Goal: Task Accomplishment & Management: Manage account settings

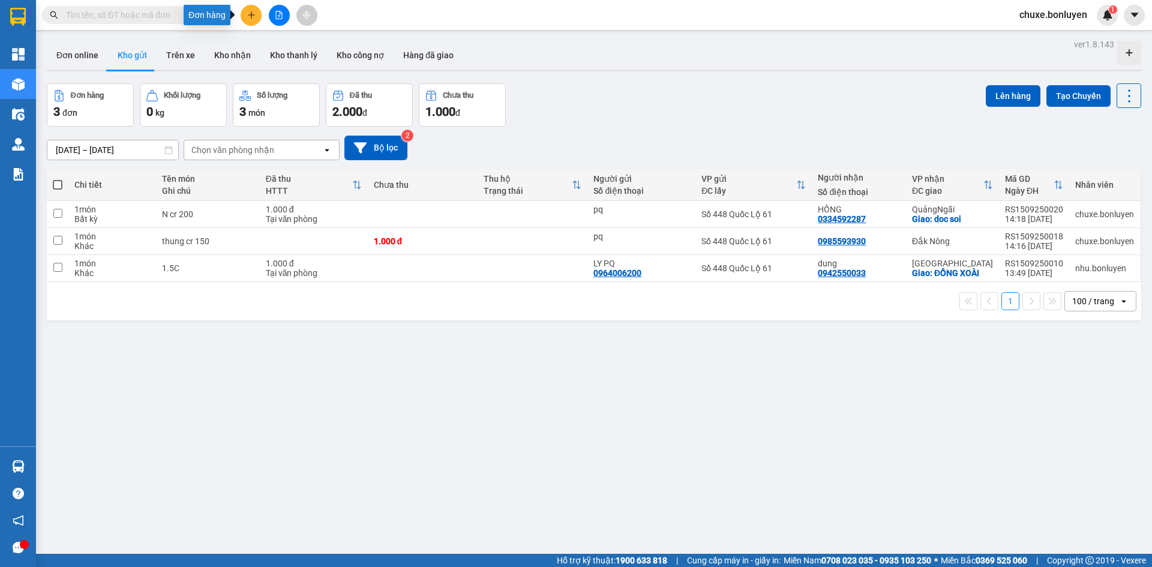
click at [256, 13] on button at bounding box center [251, 15] width 21 height 21
click at [274, 43] on div "Tạo đơn hàng" at bounding box center [298, 44] width 52 height 13
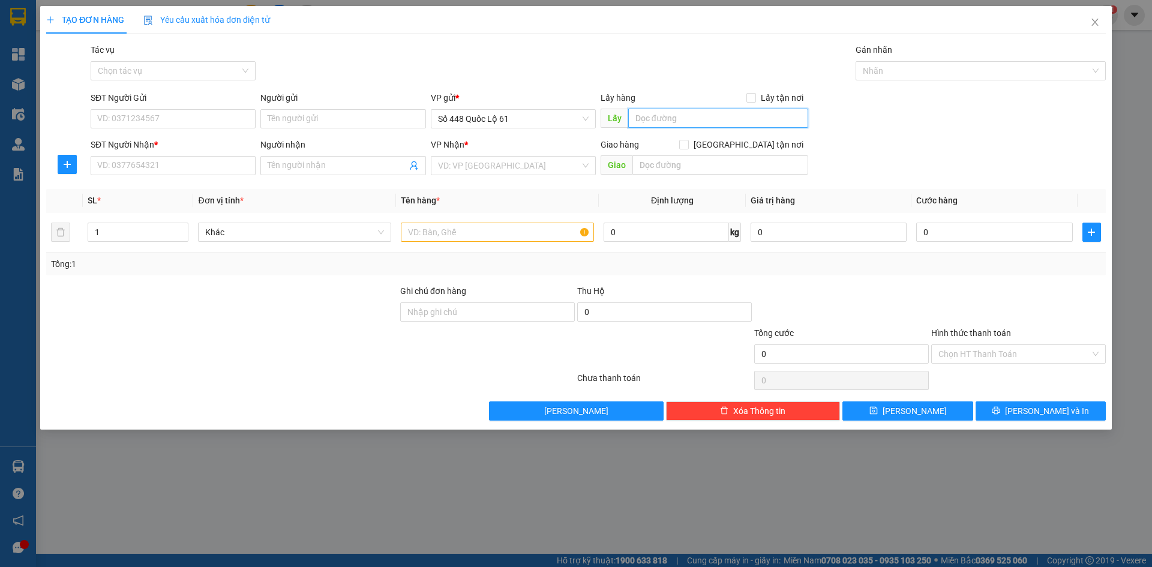
click at [660, 119] on input "text" at bounding box center [718, 118] width 180 height 19
type input "TRẠM DỪNG CHÂN"
click at [152, 168] on input "SĐT Người Nhận *" at bounding box center [173, 165] width 165 height 19
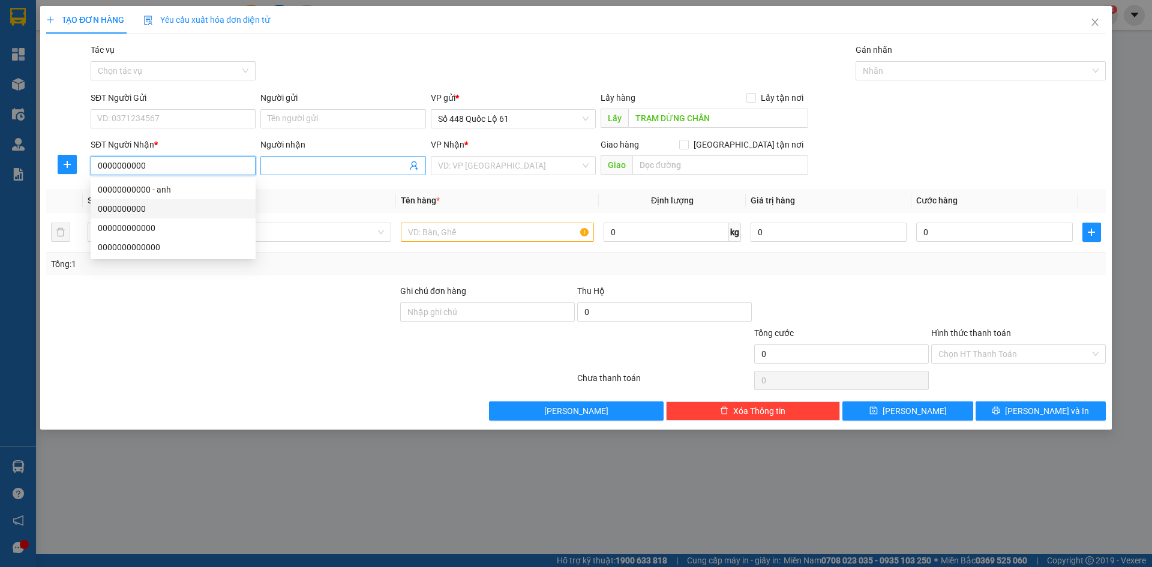
type input "0000000000"
click at [287, 159] on input "Người nhận" at bounding box center [337, 165] width 139 height 13
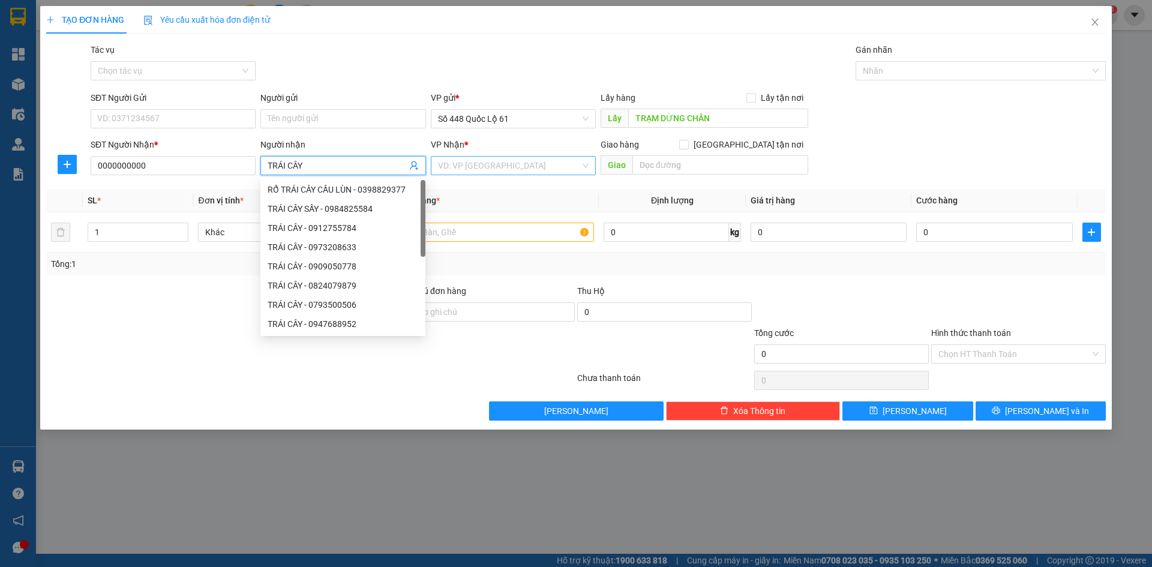
type input "TRÁI CÂY"
click at [473, 167] on input "search" at bounding box center [509, 166] width 142 height 18
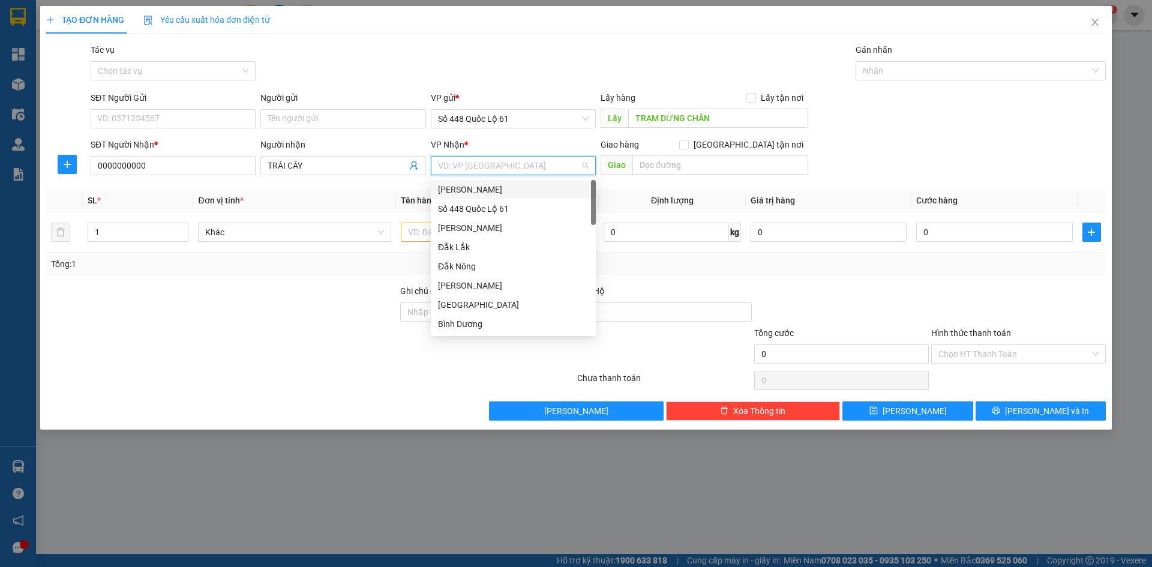
type input "L"
click at [478, 192] on div "Lâm Đồng" at bounding box center [513, 189] width 151 height 13
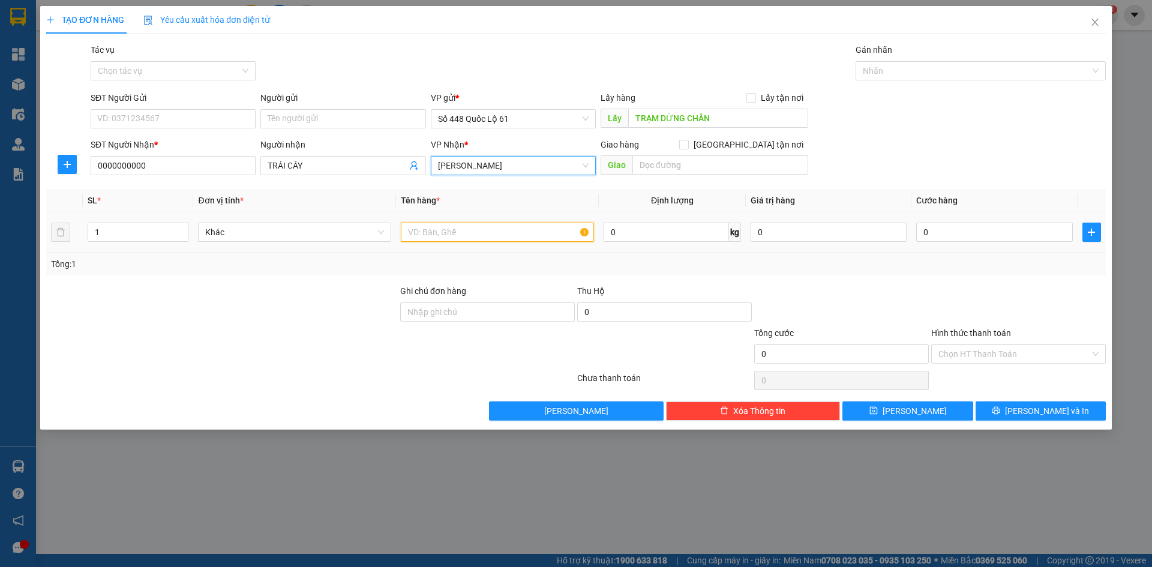
click at [455, 229] on input "text" at bounding box center [497, 232] width 193 height 19
type input "200KG"
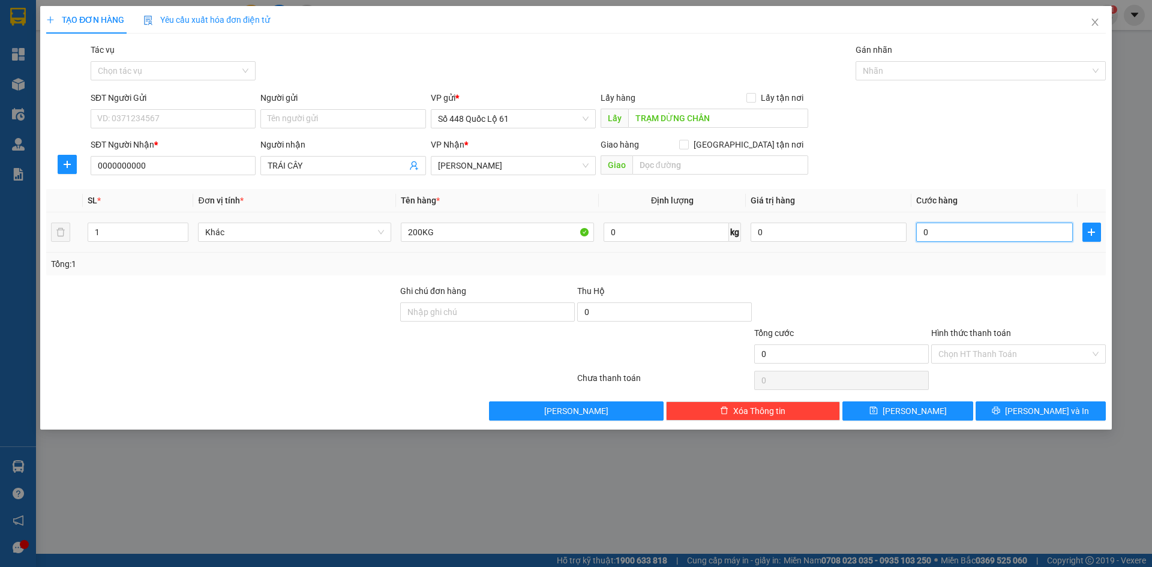
click at [1004, 235] on input "0" at bounding box center [994, 232] width 156 height 19
type input "003"
type input "3"
type input "0.030"
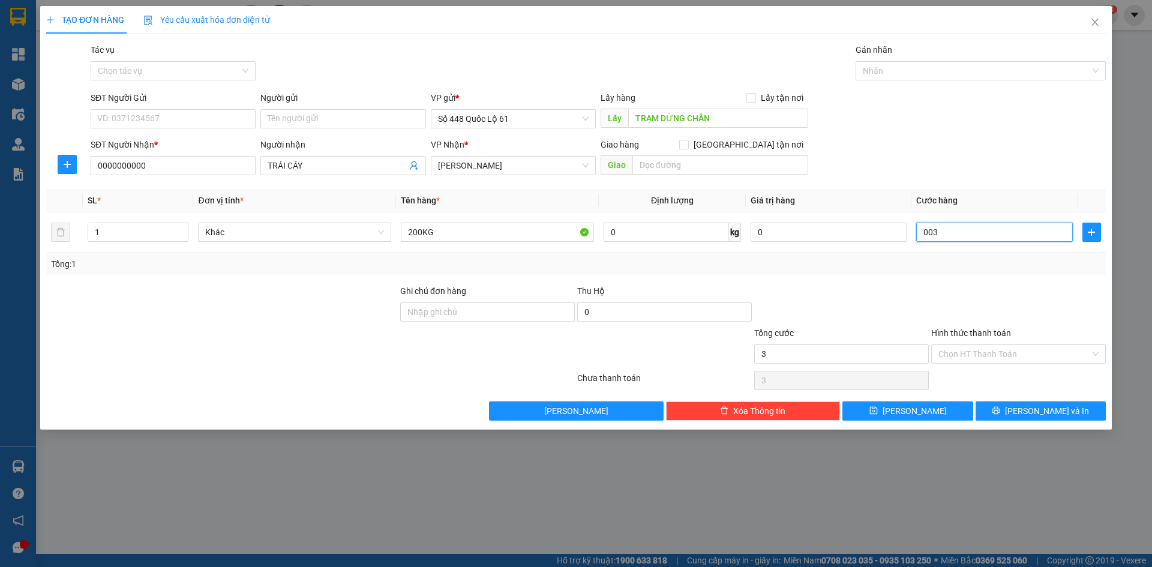
type input "30"
type input "00.300"
type input "300"
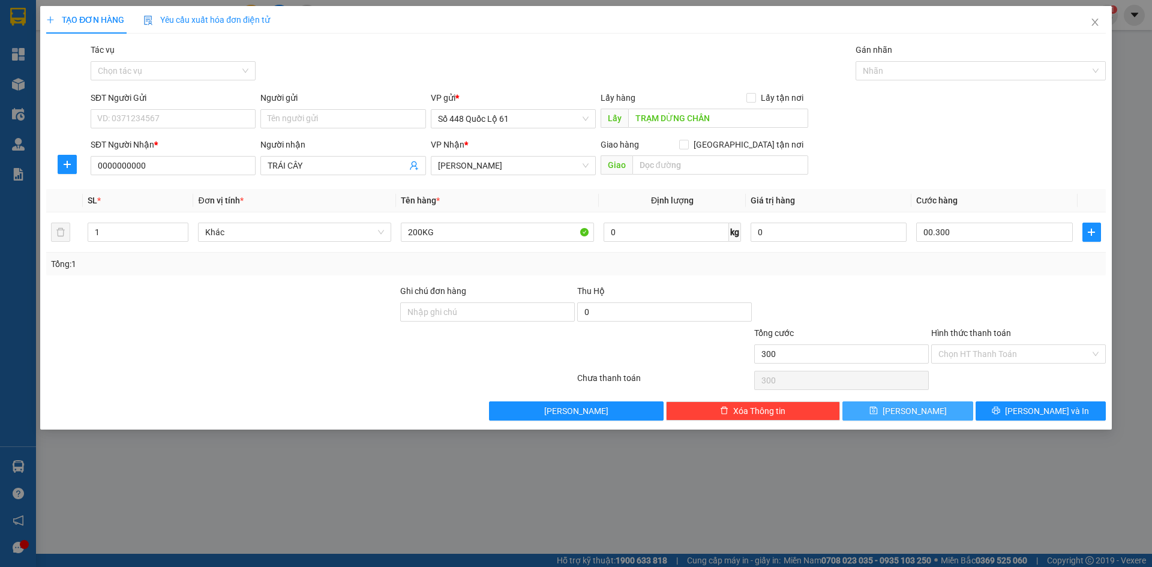
type input "300.000"
click at [927, 413] on button "Lưu" at bounding box center [908, 410] width 130 height 19
type input "0"
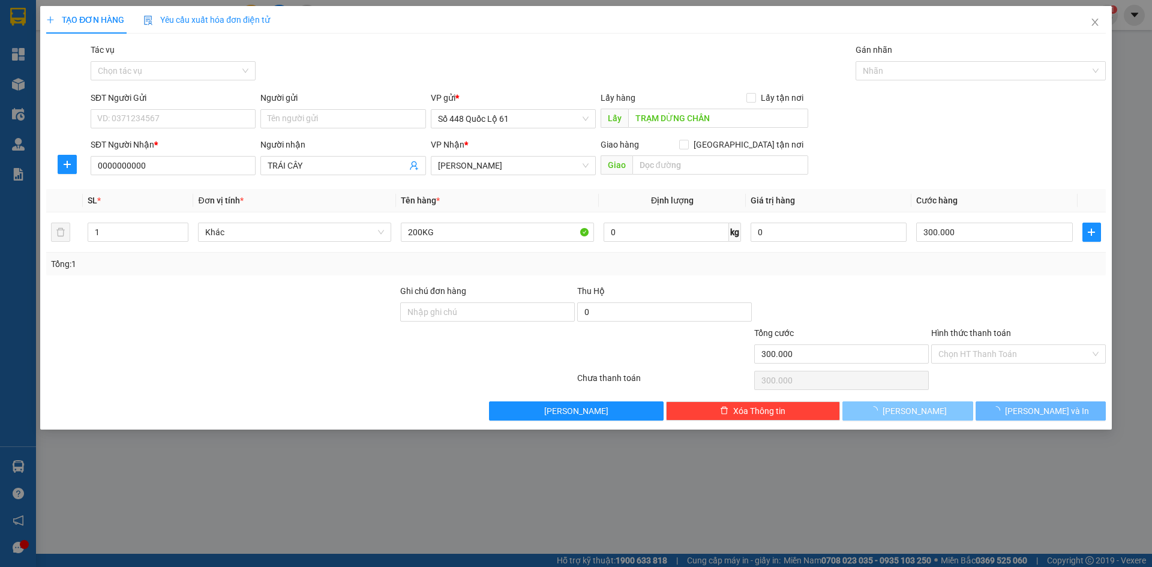
type input "0"
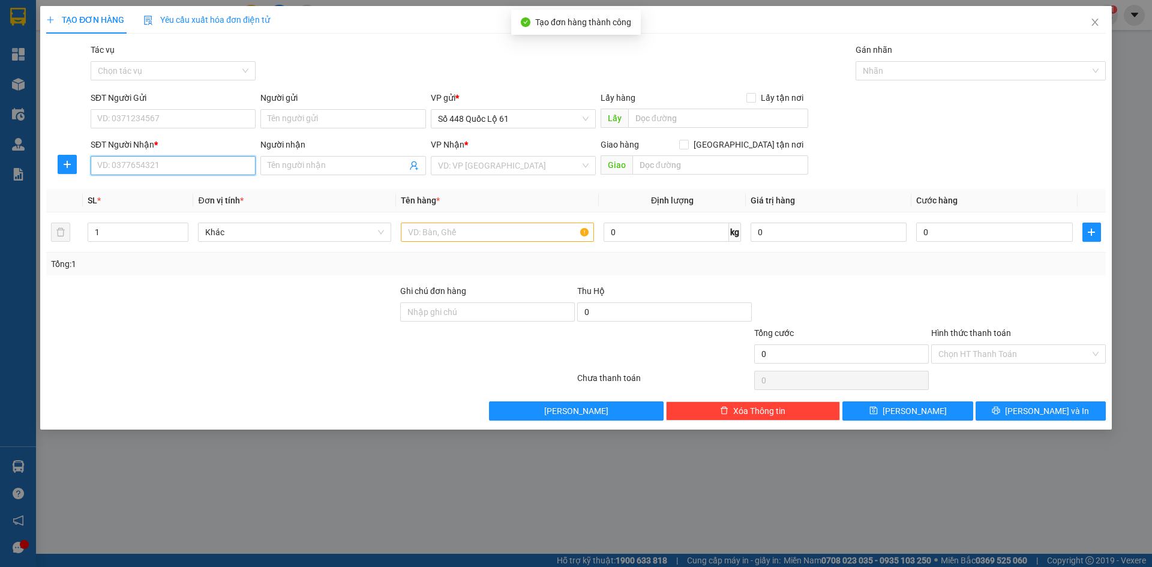
click at [143, 171] on input "SĐT Người Nhận *" at bounding box center [173, 165] width 165 height 19
click at [140, 165] on input "SĐT Người Nhận *" at bounding box center [173, 165] width 165 height 19
type input "0000000000000"
click at [302, 166] on input "Người nhận" at bounding box center [337, 165] width 139 height 13
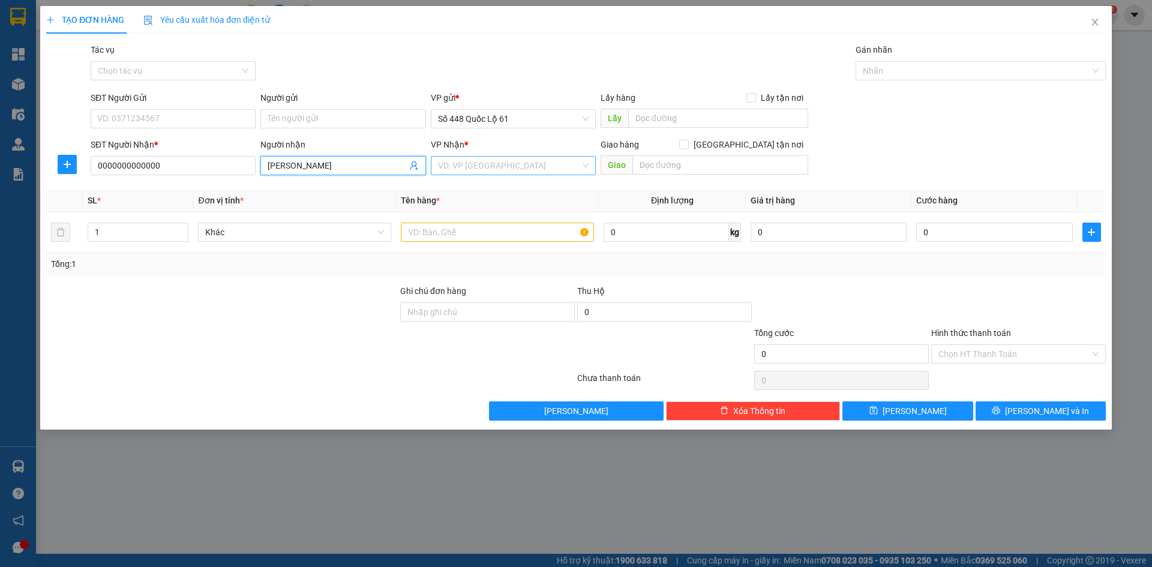
type input "ANH MINH ĐL"
click at [518, 169] on input "search" at bounding box center [509, 166] width 142 height 18
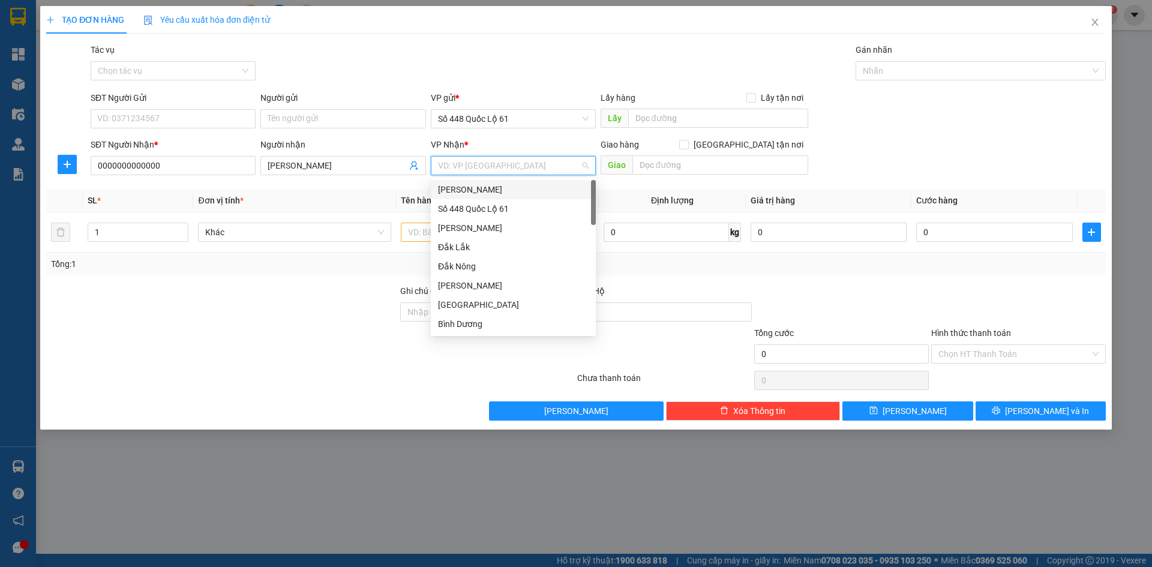
type input "L"
click at [512, 185] on div "Lâm Đồng" at bounding box center [513, 189] width 151 height 13
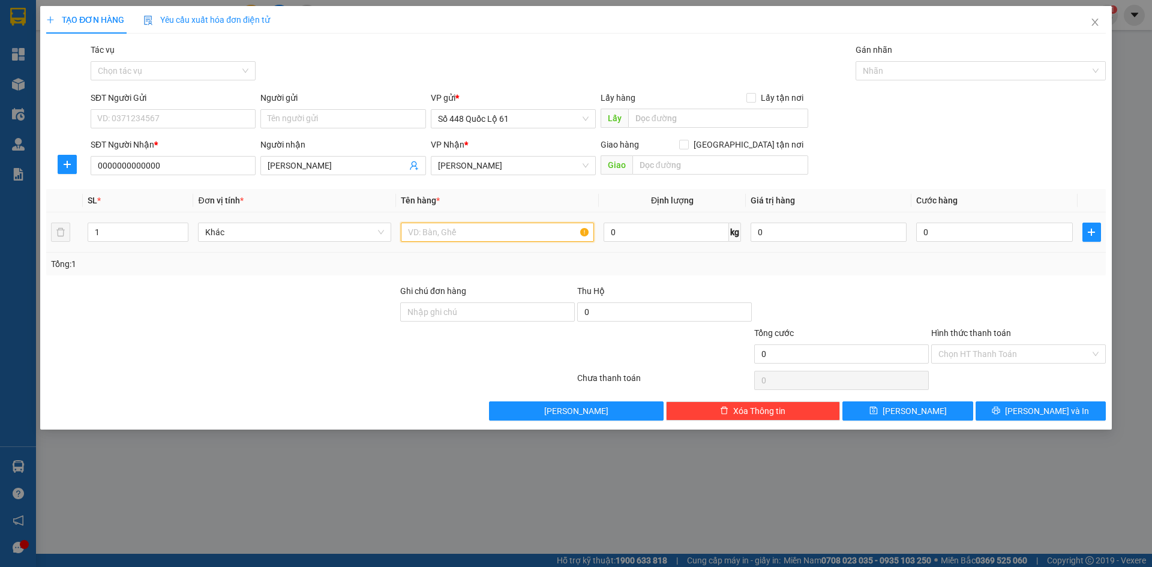
click at [462, 227] on input "text" at bounding box center [497, 232] width 193 height 19
type input "1C"
click at [924, 231] on input "0" at bounding box center [994, 232] width 156 height 19
type input "001"
type input "1"
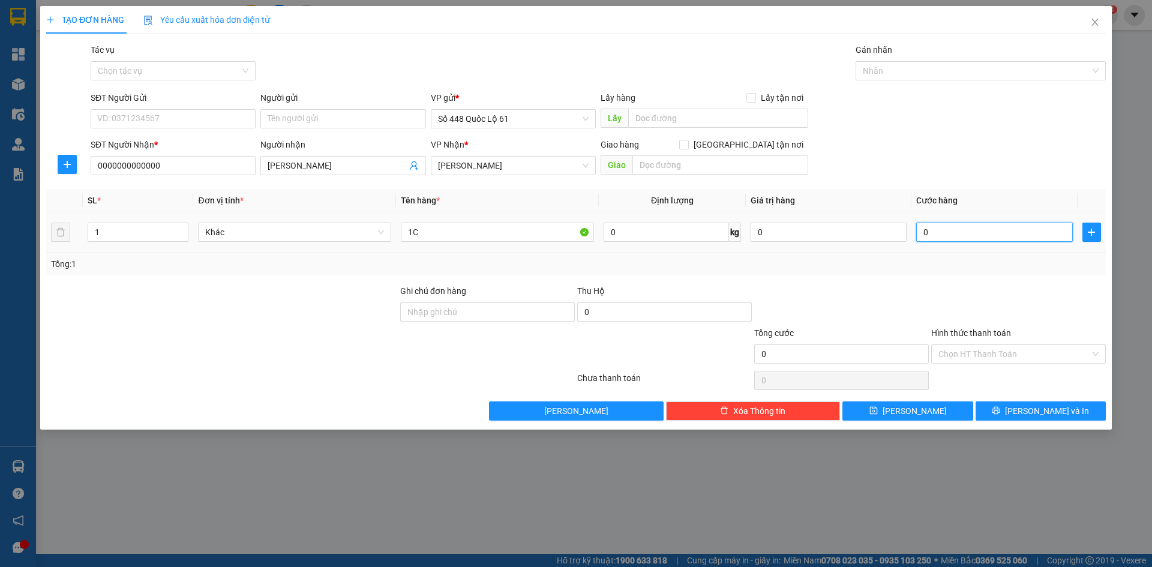
type input "1"
type input "1.000"
drag, startPoint x: 948, startPoint y: 357, endPoint x: 951, endPoint y: 364, distance: 8.1
click at [950, 361] on input "Hình thức thanh toán" at bounding box center [1015, 354] width 152 height 18
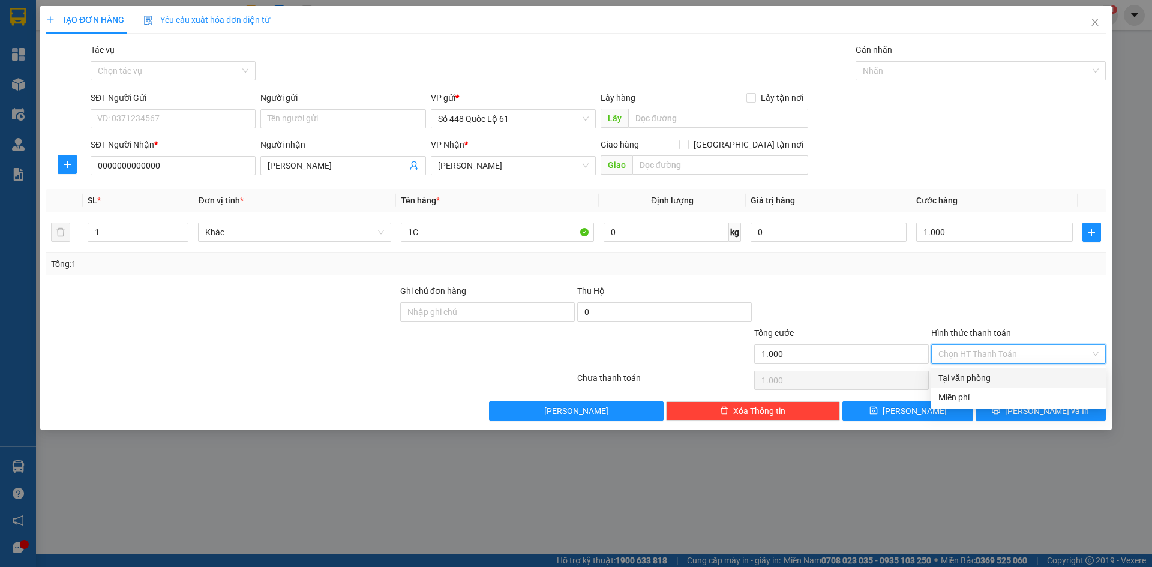
drag, startPoint x: 951, startPoint y: 364, endPoint x: 952, endPoint y: 388, distance: 24.0
click at [957, 379] on div "Tại văn phòng" at bounding box center [1019, 377] width 160 height 13
type input "0"
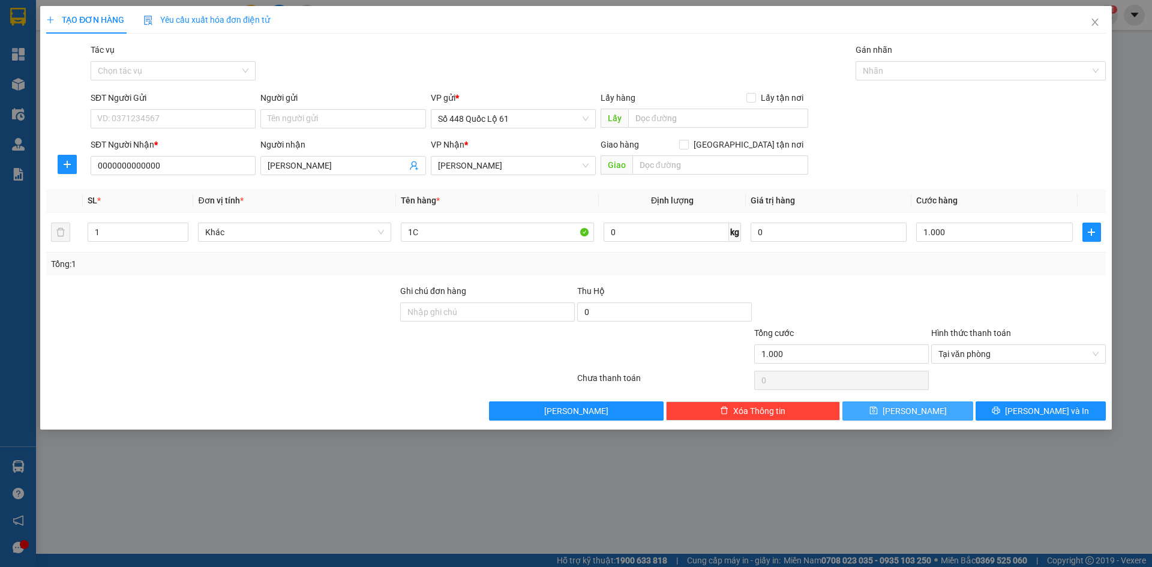
drag, startPoint x: 929, startPoint y: 412, endPoint x: 341, endPoint y: 205, distance: 623.3
click at [928, 412] on button "Lưu" at bounding box center [908, 410] width 130 height 19
type input "0"
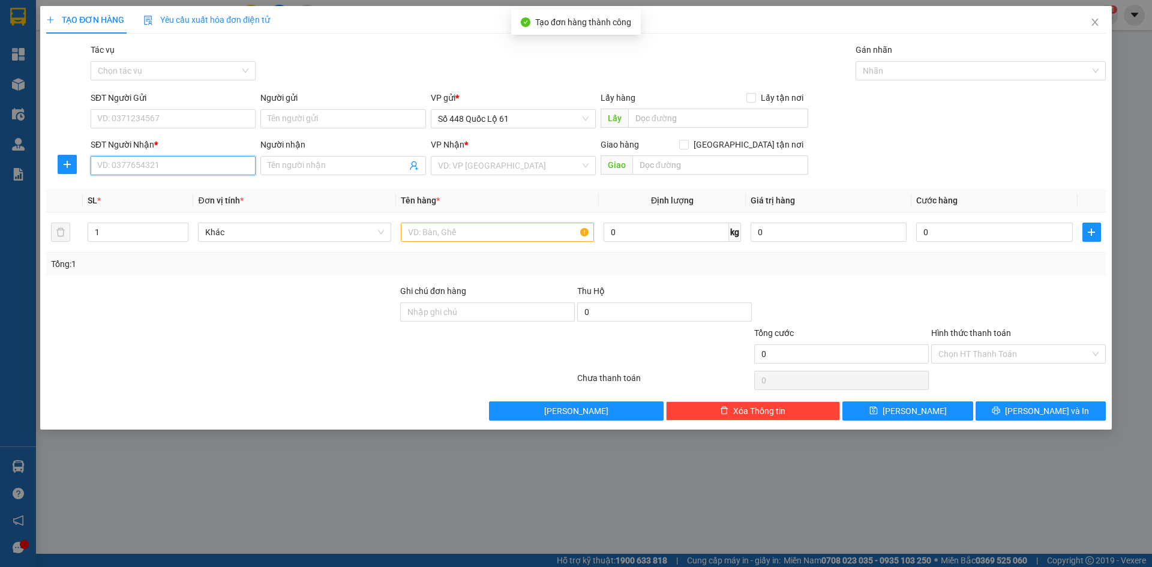
click at [227, 170] on input "SĐT Người Nhận *" at bounding box center [173, 165] width 165 height 19
type input "0768838892"
click at [217, 184] on div "0768838892 - TÂN Q NHƠN" at bounding box center [173, 189] width 151 height 13
type input "TÂN Q NHƠN"
type input "5.100.000"
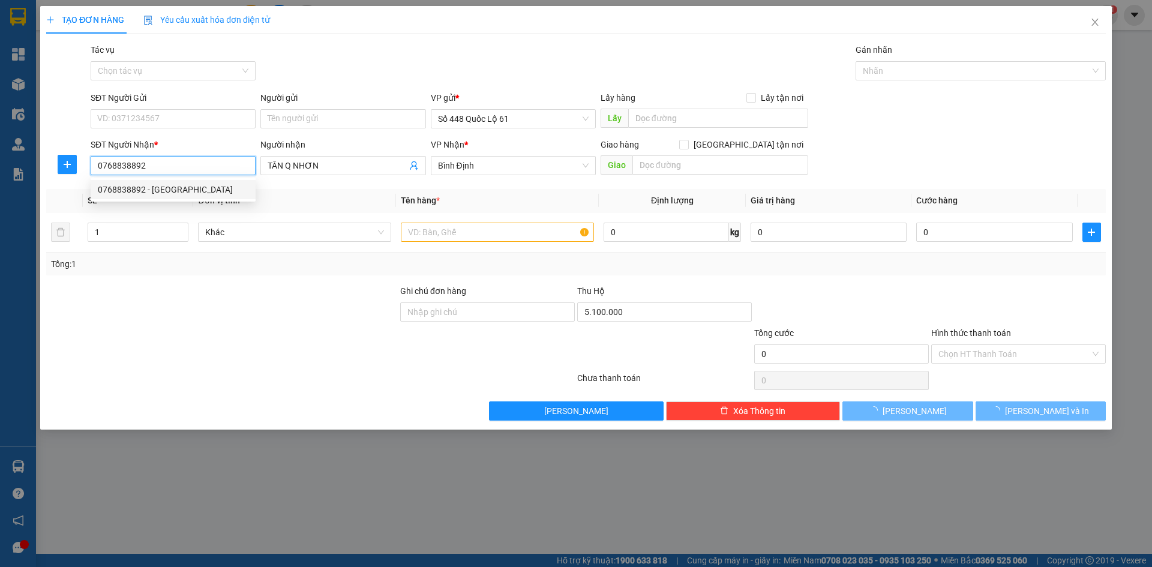
type input "150.000"
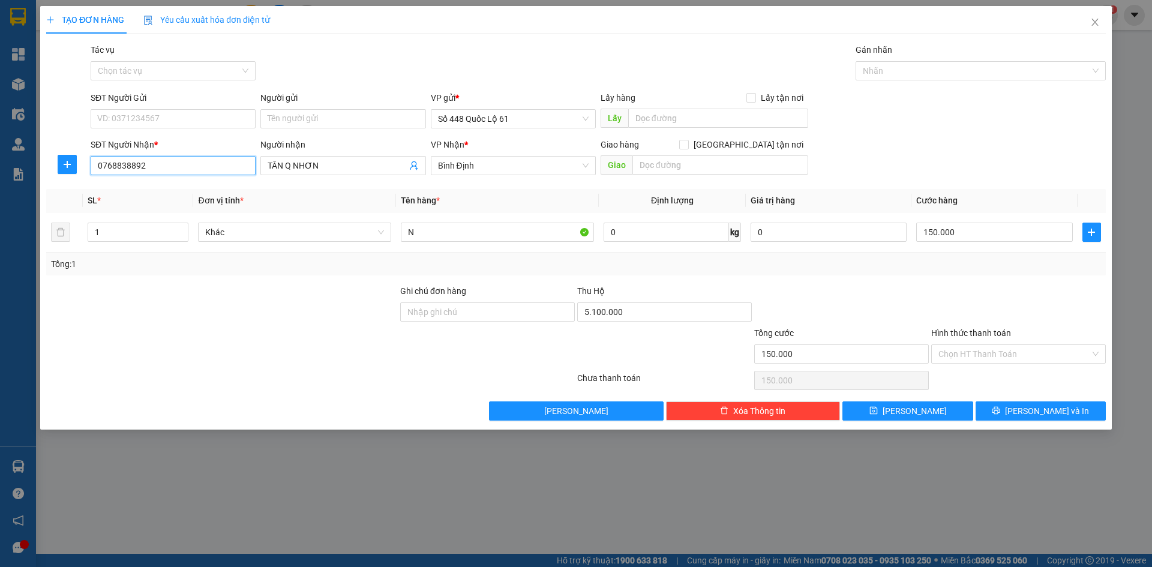
type input "0768838892"
click at [80, 172] on div "SĐT Người Nhận * 0768838892 0768838892 Người nhận TÂN Q NHƠN VP Nhận * Bình Đi…" at bounding box center [576, 159] width 1062 height 42
click at [470, 172] on span "Bình Định" at bounding box center [513, 166] width 151 height 18
type input "NGÃ 4 GÒ MÂY"
type input "S"
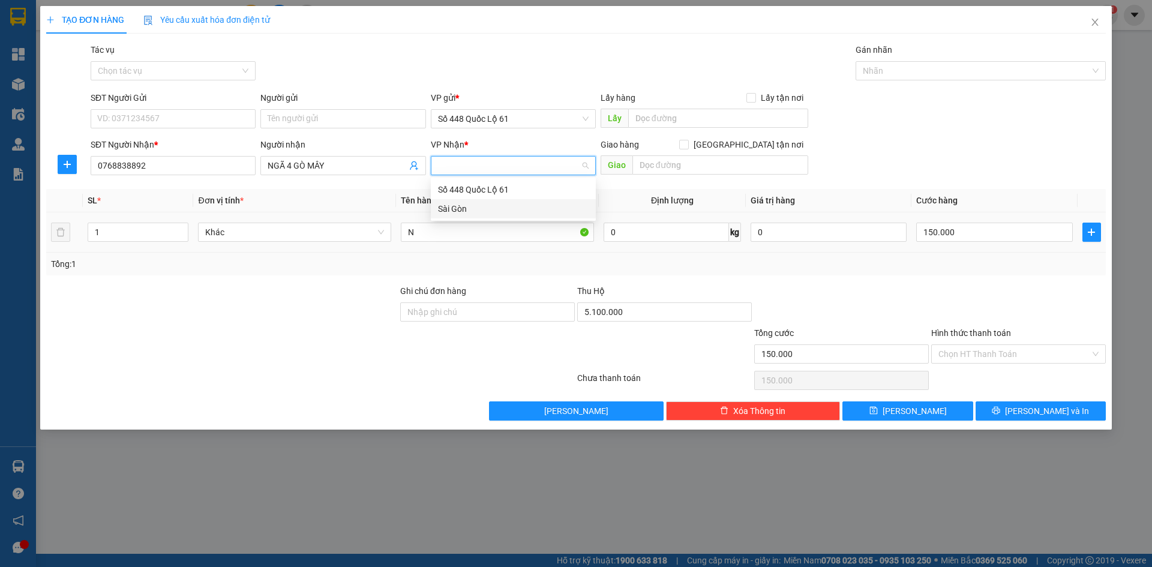
click at [476, 218] on body "Kết quả tìm kiếm ( 0 ) Bộ lọc No Data chuxe.bonluyen 1 Tổng Quan Kho hàng mới Đ…" at bounding box center [576, 283] width 1152 height 567
click at [475, 172] on span "Bình Định" at bounding box center [513, 166] width 151 height 18
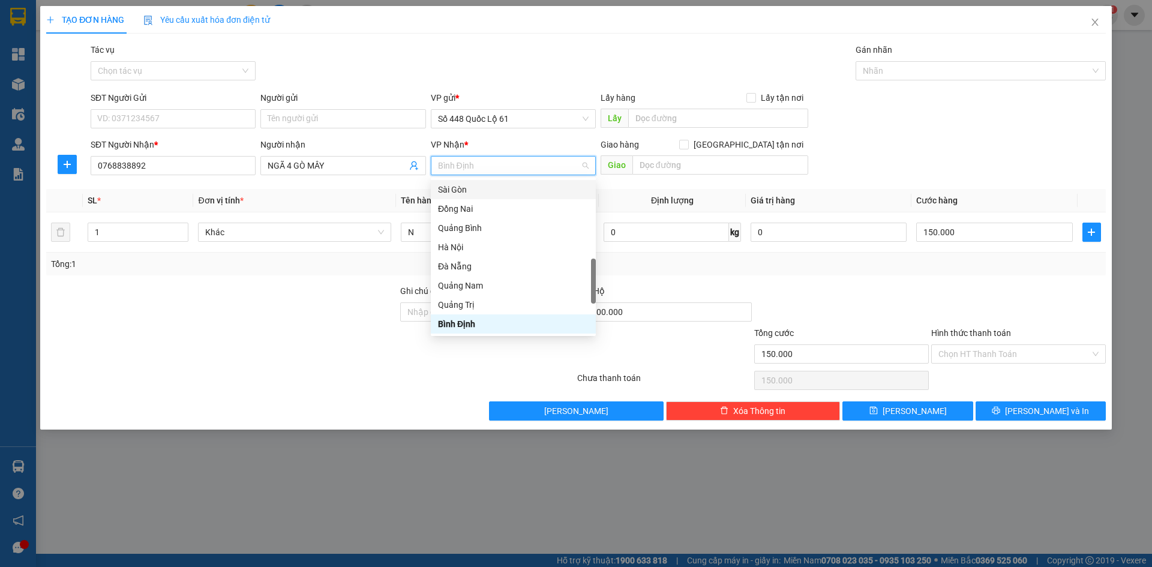
type input "S"
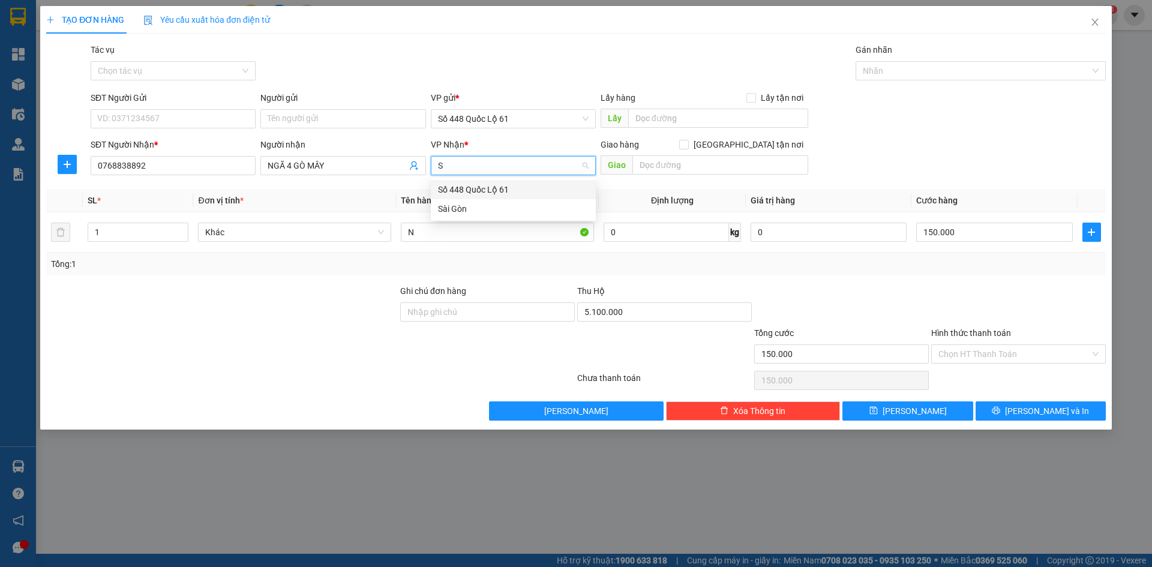
click at [477, 208] on div "Sài Gòn" at bounding box center [513, 208] width 151 height 13
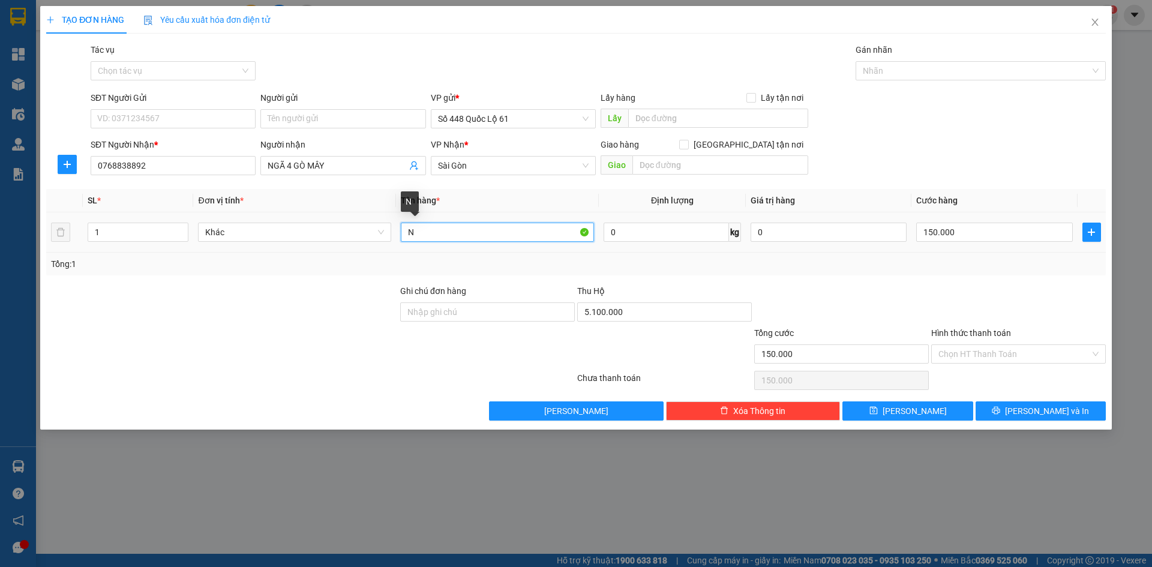
drag, startPoint x: 453, startPoint y: 228, endPoint x: 446, endPoint y: 229, distance: 7.2
click at [446, 228] on input "N" at bounding box center [497, 232] width 193 height 19
type input "N"
click at [640, 309] on input "5.100.000" at bounding box center [664, 311] width 175 height 19
type input "0"
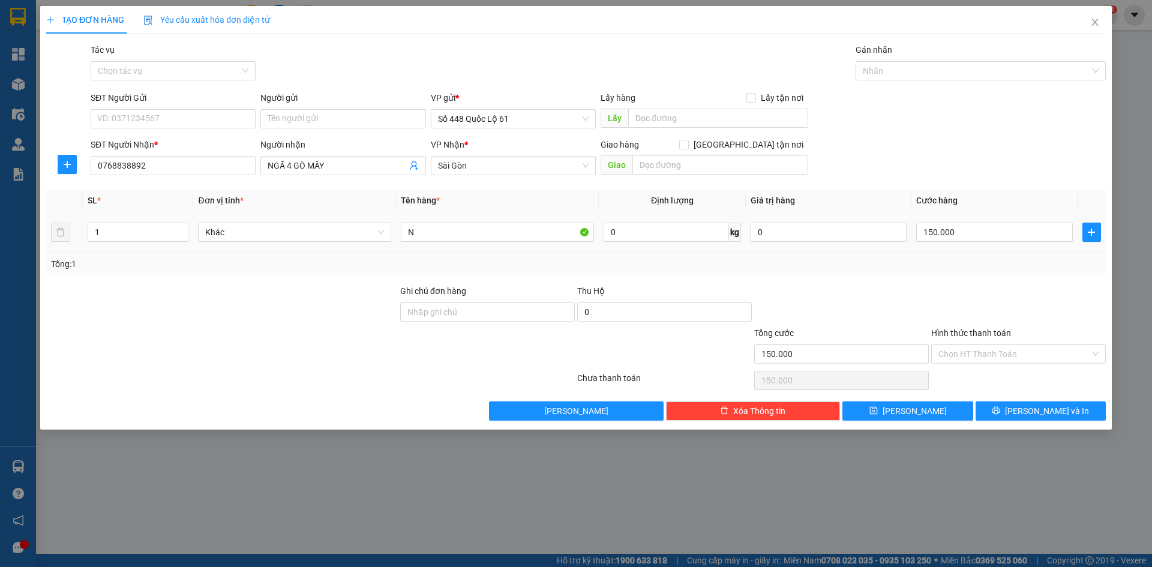
click at [991, 221] on div "150.000" at bounding box center [994, 232] width 156 height 24
click at [990, 227] on input "150.000" at bounding box center [994, 232] width 156 height 19
type input "2"
type input "00.002"
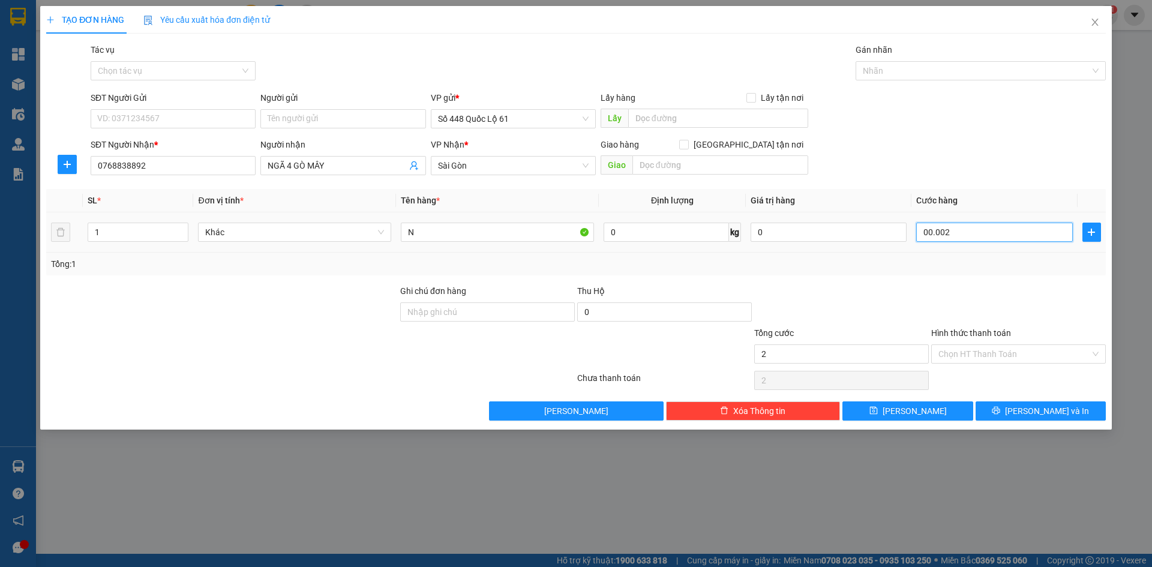
type input "0"
type input "0.000"
type input "1"
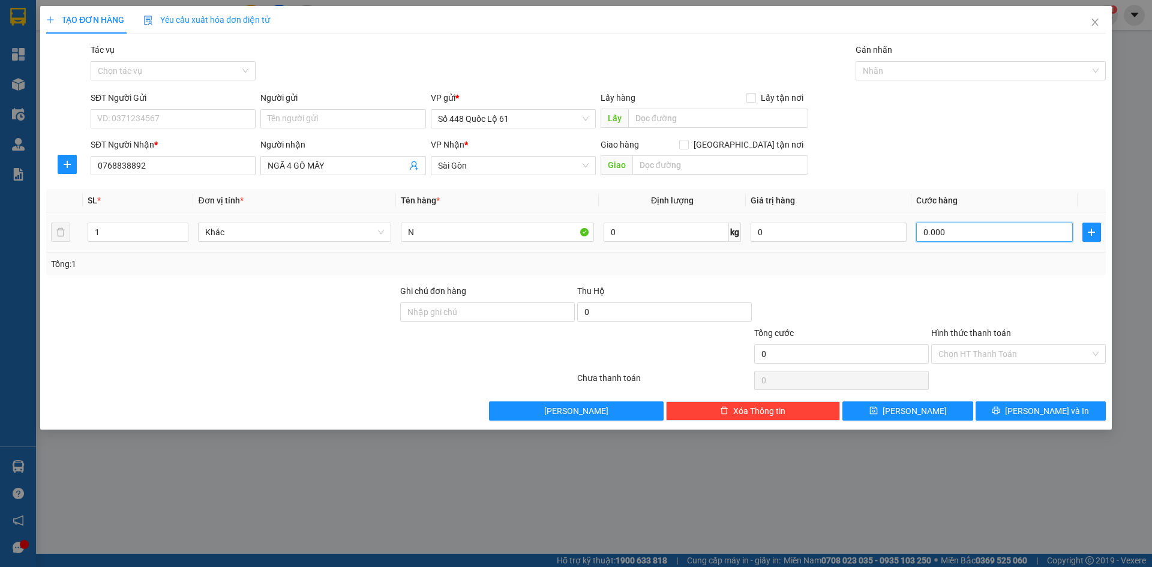
type input "00.001"
type input "10"
type input "000.010"
type input "100"
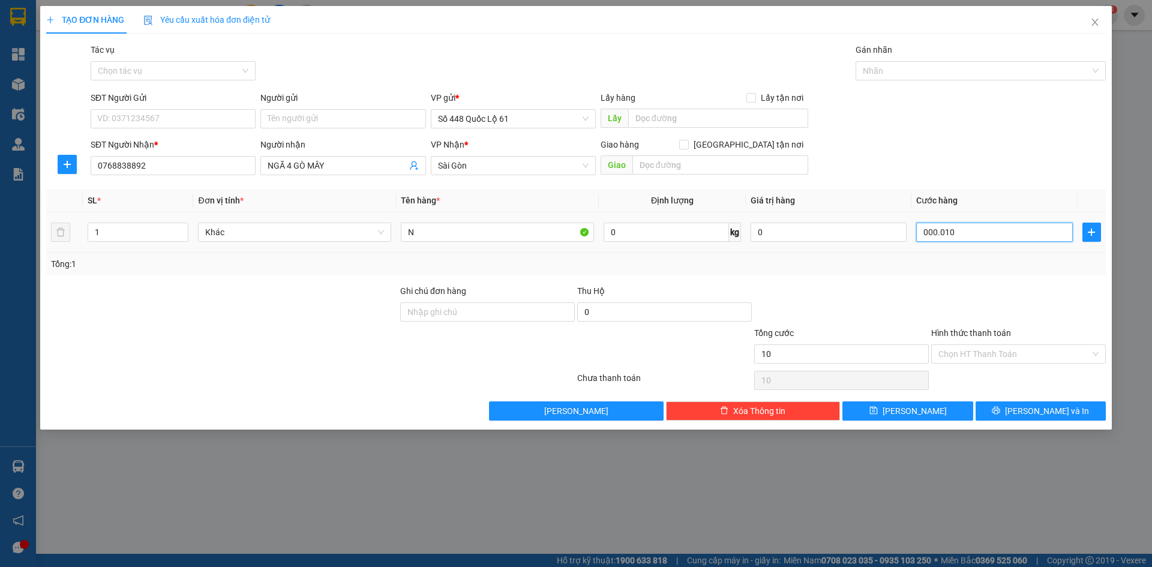
type input "100"
type input "00.000.100"
type input "100.000"
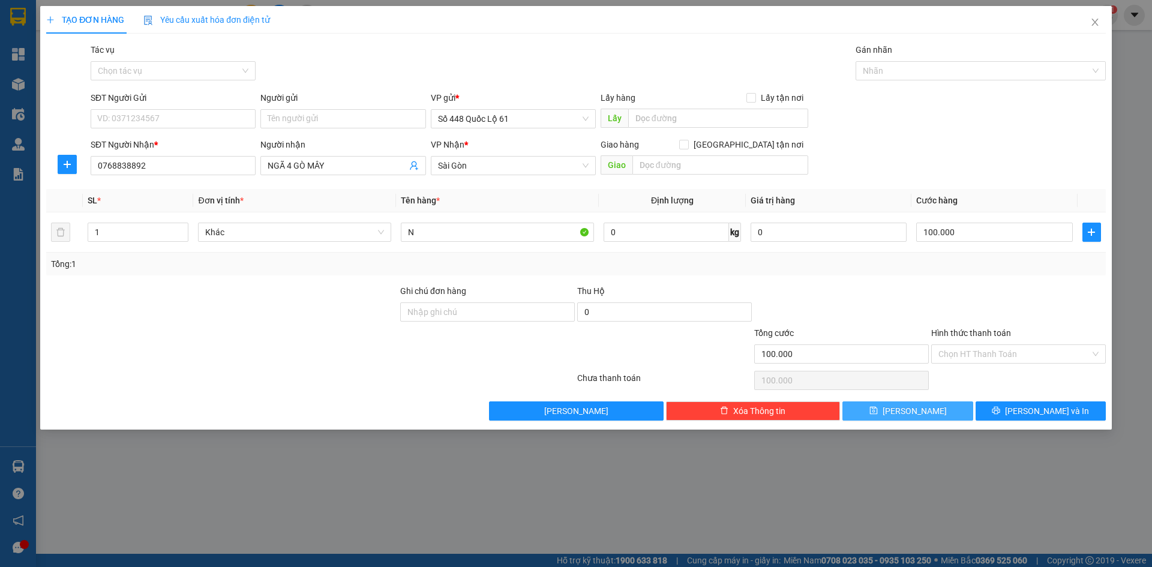
click at [915, 420] on button "Lưu" at bounding box center [908, 410] width 130 height 19
type input "0"
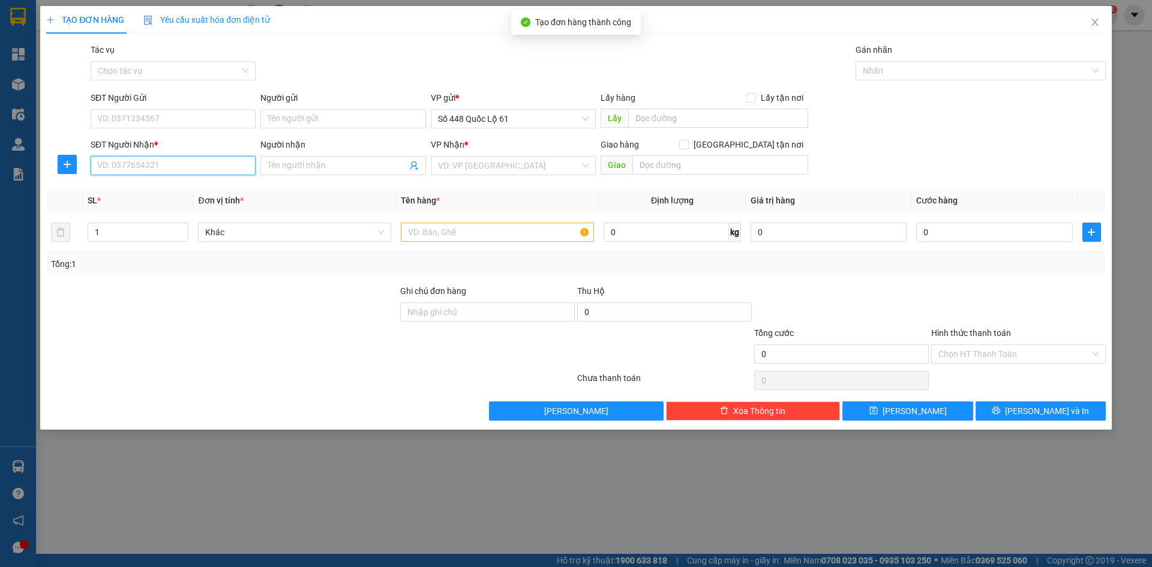
click at [202, 163] on input "SĐT Người Nhận *" at bounding box center [173, 165] width 165 height 19
drag, startPoint x: 199, startPoint y: 194, endPoint x: 236, endPoint y: 207, distance: 38.9
click at [200, 194] on div "0907819466 - THÚY ĐL 466" at bounding box center [173, 189] width 151 height 13
type input "0907819466"
type input "THÚY ĐL 466"
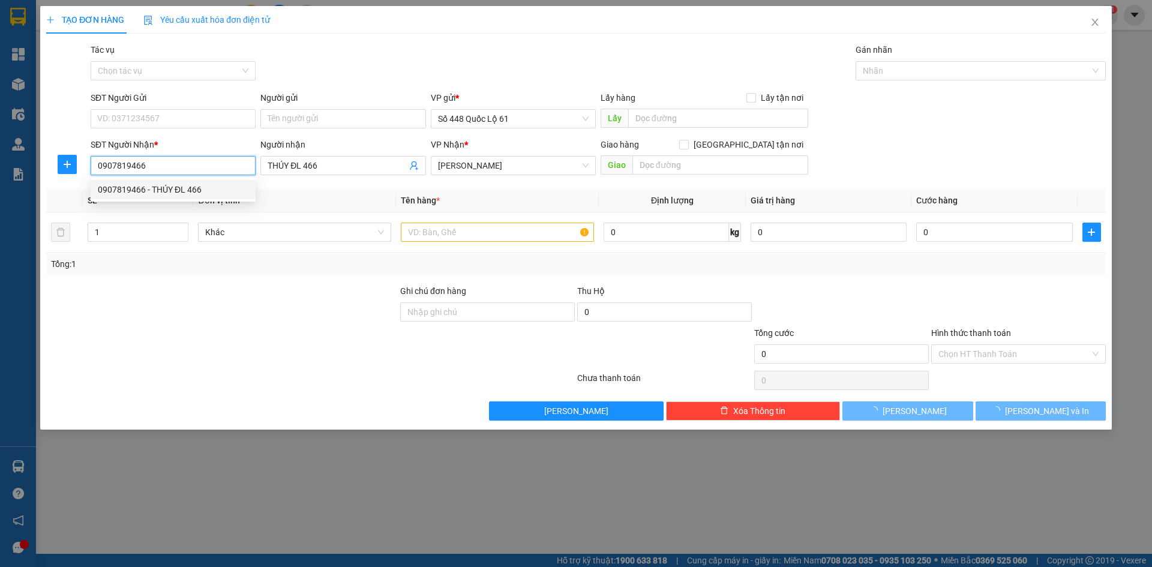
type input "300.000"
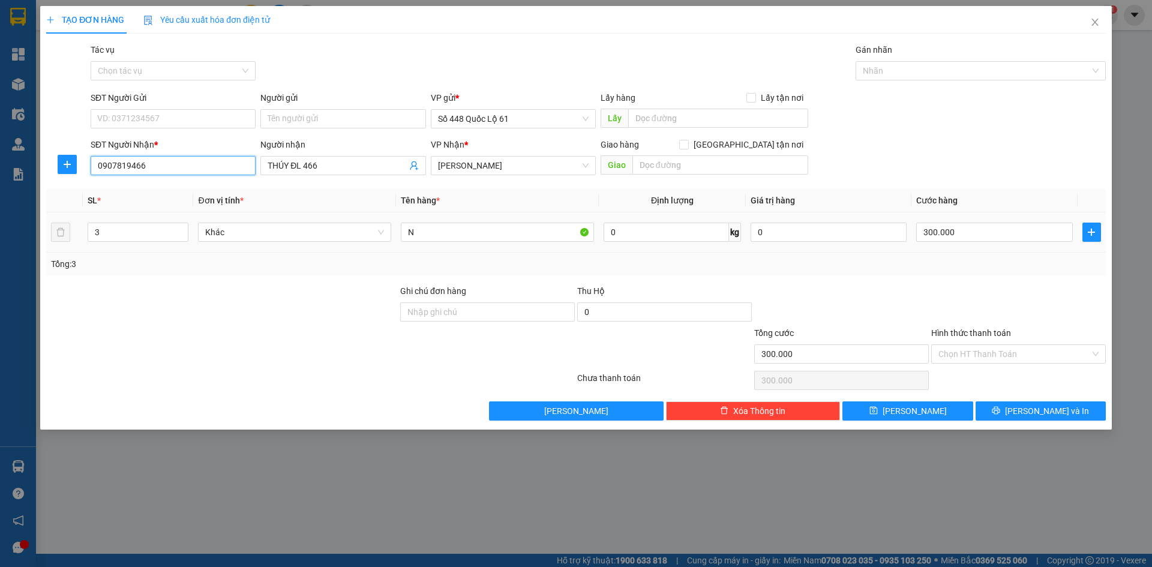
type input "0907819466"
click at [190, 235] on td "3" at bounding box center [138, 232] width 110 height 40
type input "2"
click at [185, 237] on span "down" at bounding box center [181, 236] width 7 height 7
click at [1026, 237] on input "300.000" at bounding box center [994, 232] width 156 height 19
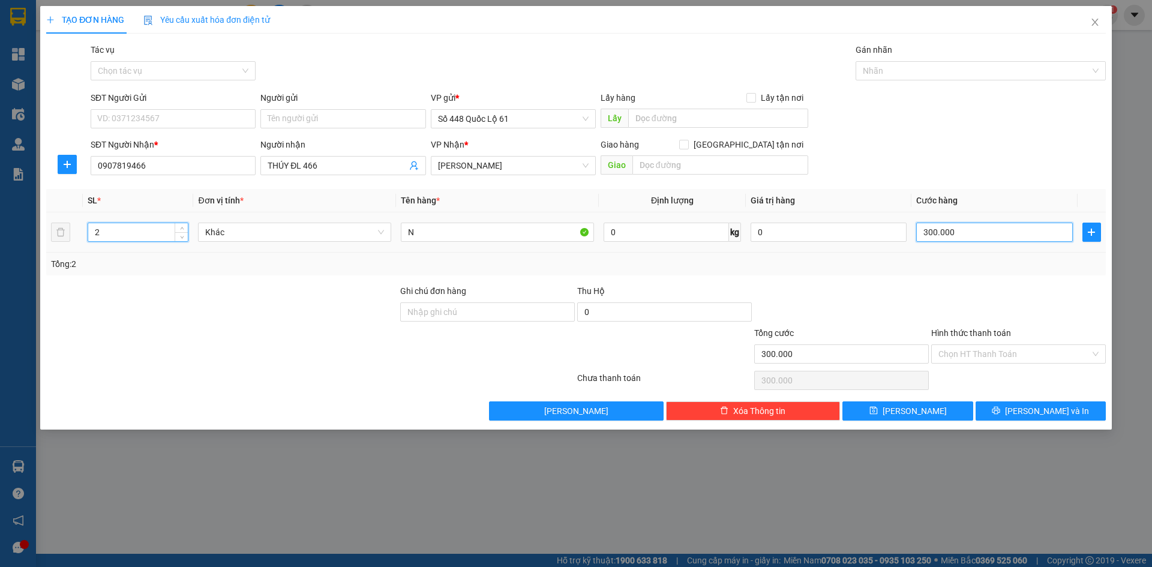
type input "0"
type input "2"
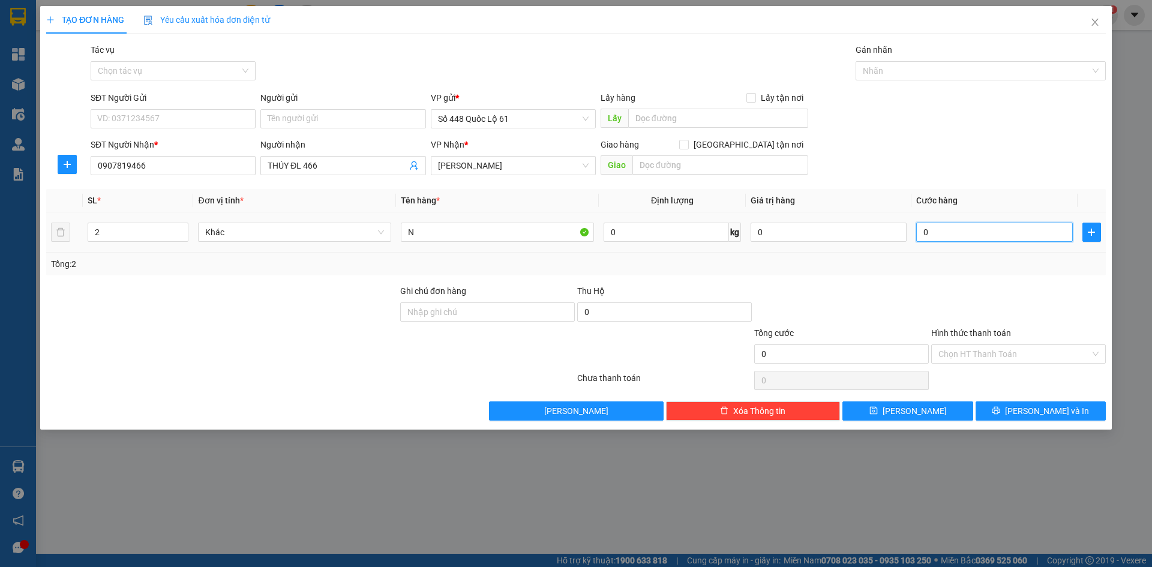
type input "002"
type input "20"
type input "0.020"
type input "200"
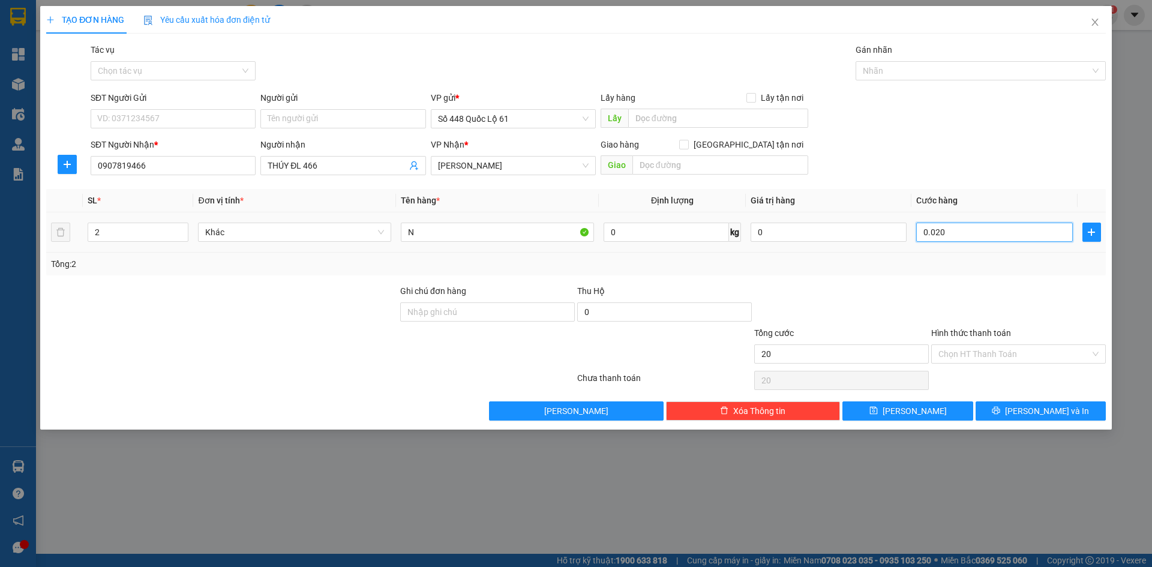
type input "200"
type input "00.200"
type input "200.000"
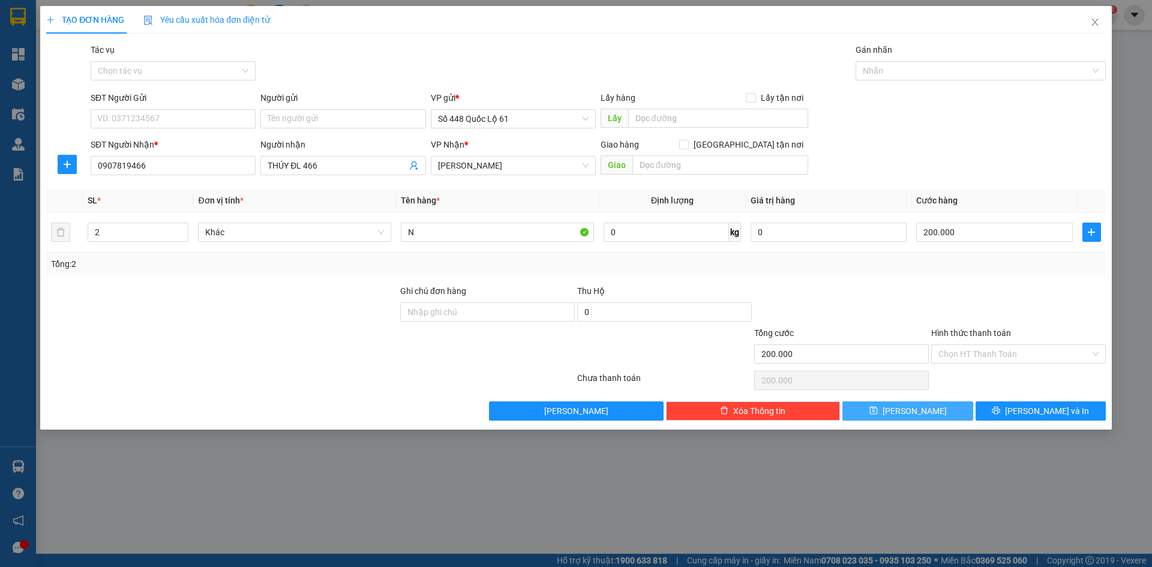
click at [906, 414] on button "Lưu" at bounding box center [908, 410] width 130 height 19
type input "0"
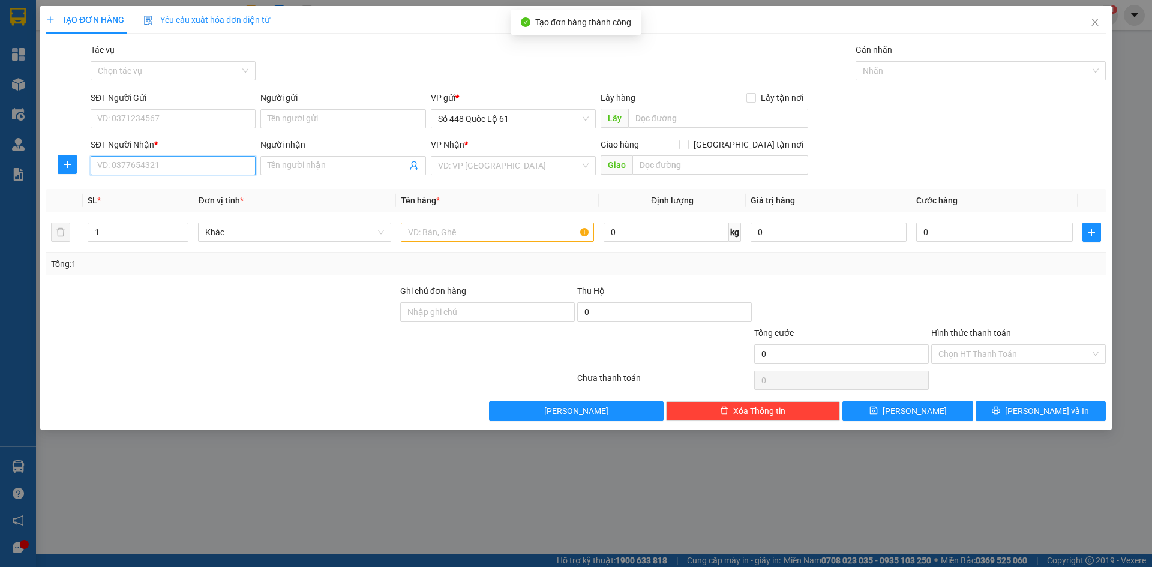
click at [217, 172] on input "SĐT Người Nhận *" at bounding box center [173, 165] width 165 height 19
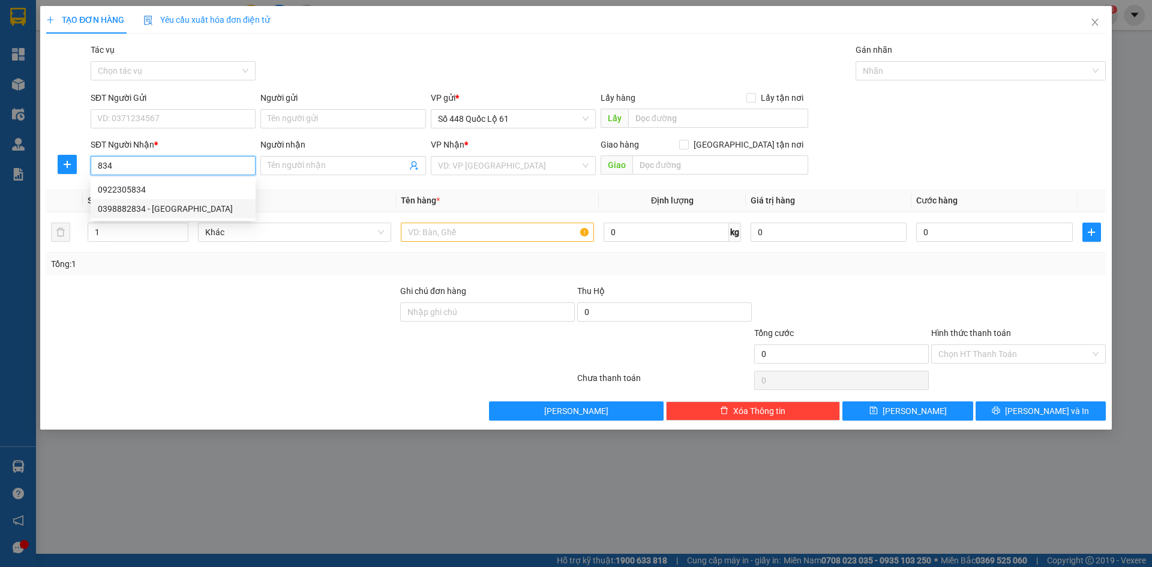
click at [157, 206] on div "0398882834 - TRINH SƠN LÂM" at bounding box center [173, 208] width 151 height 13
type input "0398882834"
type input "TRINH SƠN LÂM"
type input "1.630.000"
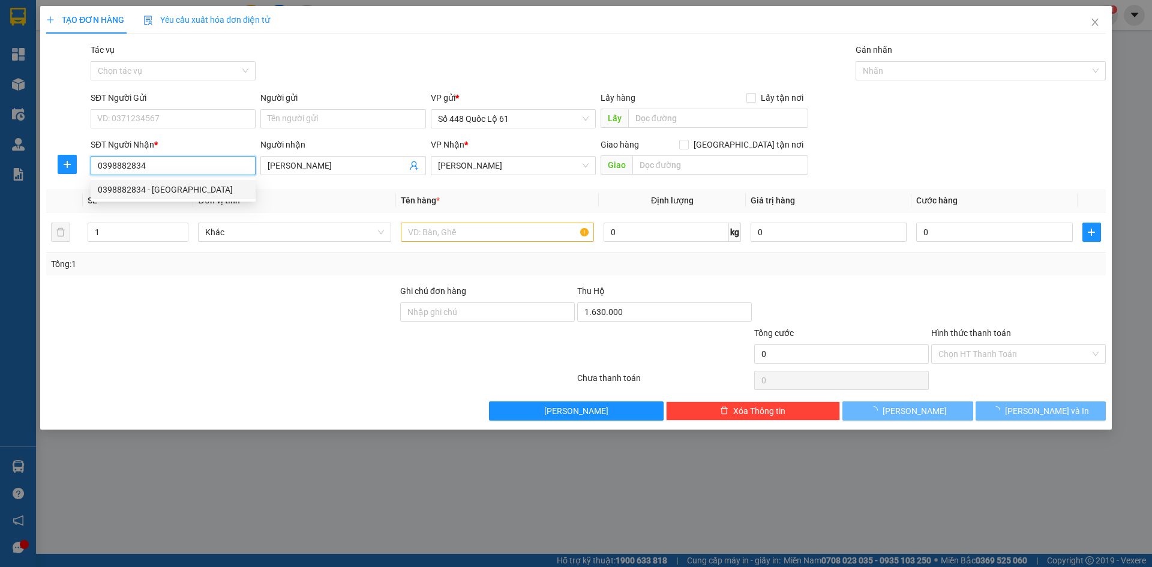
type input "150.000"
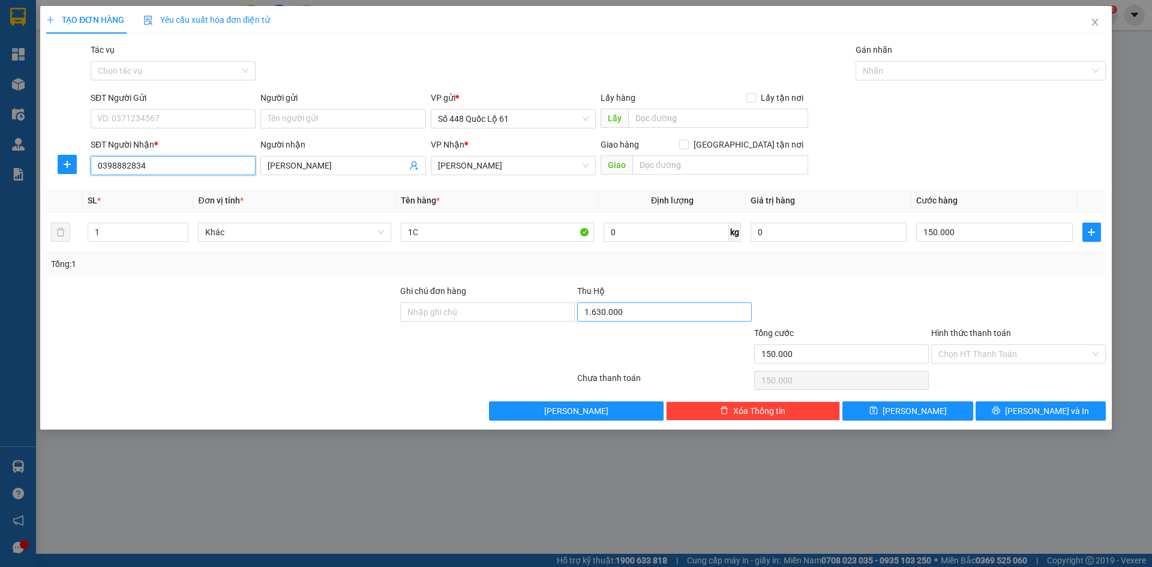
type input "0398882834"
click at [622, 311] on input "1.630.000" at bounding box center [664, 311] width 175 height 19
type input "2.630.000"
click at [923, 410] on button "Lưu" at bounding box center [908, 410] width 130 height 19
type input "0"
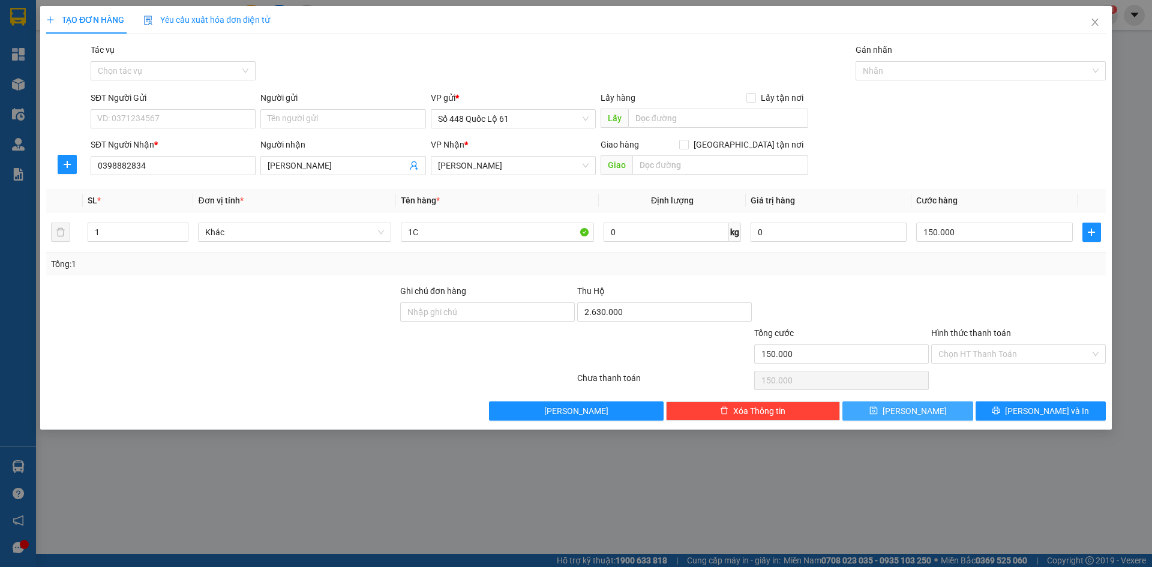
type input "0"
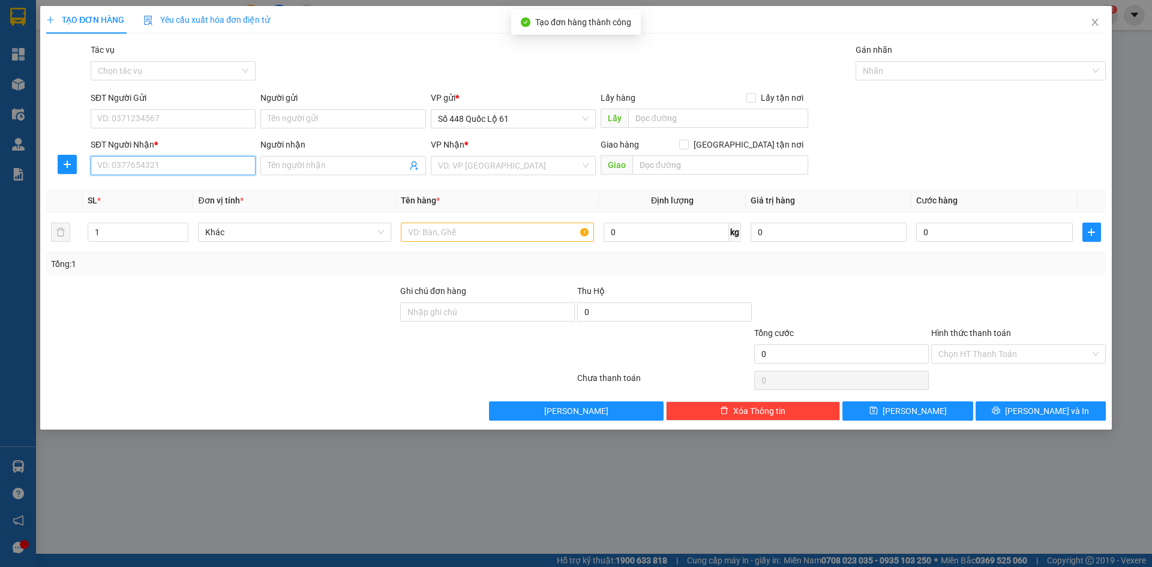
drag, startPoint x: 163, startPoint y: 161, endPoint x: 212, endPoint y: 181, distance: 53.6
click at [167, 164] on input "SĐT Người Nhận *" at bounding box center [173, 165] width 165 height 19
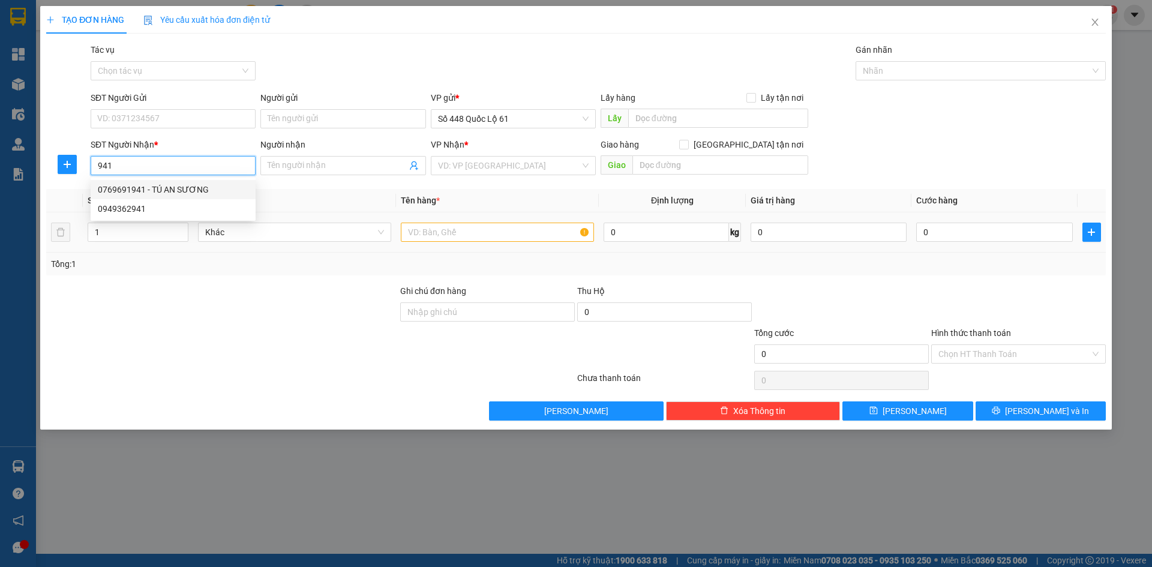
drag, startPoint x: 171, startPoint y: 190, endPoint x: 262, endPoint y: 228, distance: 98.4
click at [172, 190] on div "0769691941 - TÚ AN SƯƠNG" at bounding box center [173, 189] width 151 height 13
type input "0769691941"
type input "TÚ AN SƯƠNG"
checkbox input "true"
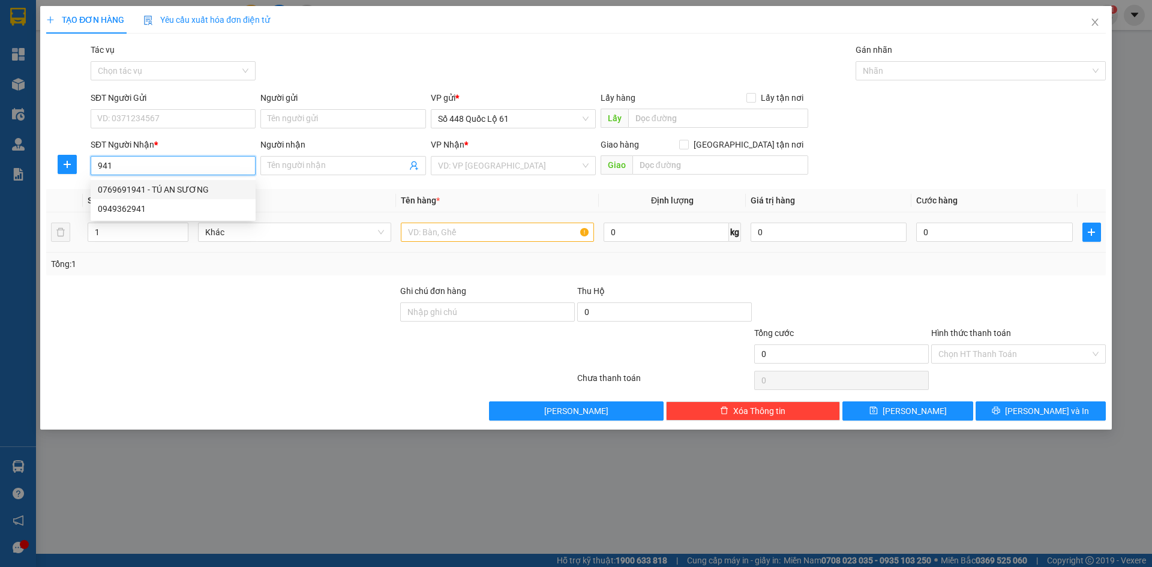
type input "an suong"
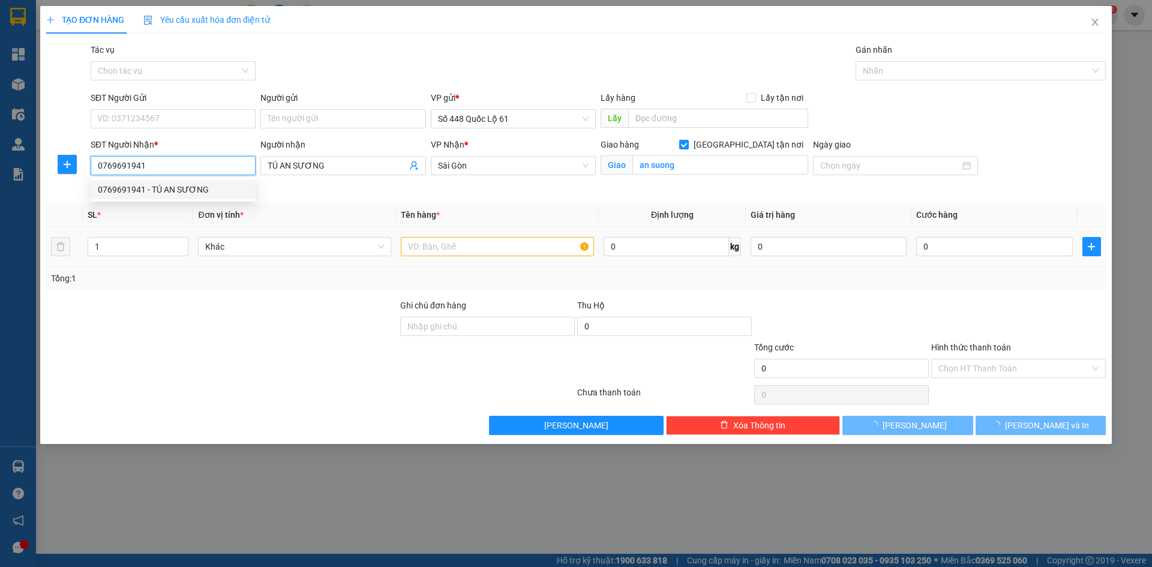
type input "150.000"
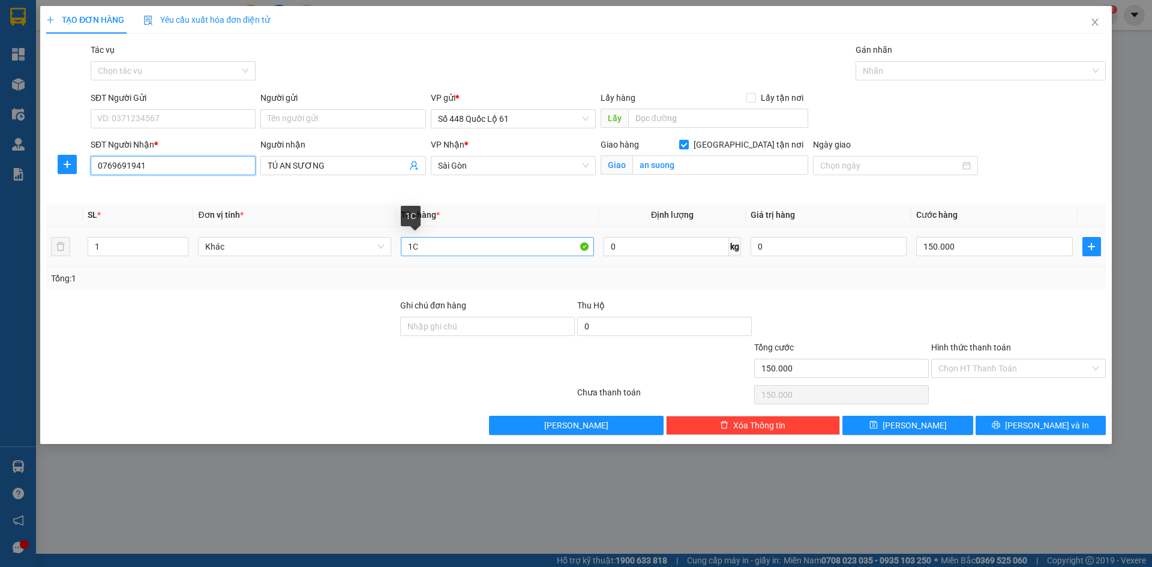
type input "0769691941"
click at [412, 254] on input "1C" at bounding box center [497, 246] width 193 height 19
type input "1,5C"
click at [951, 242] on input "150.000" at bounding box center [994, 246] width 156 height 19
type input "2"
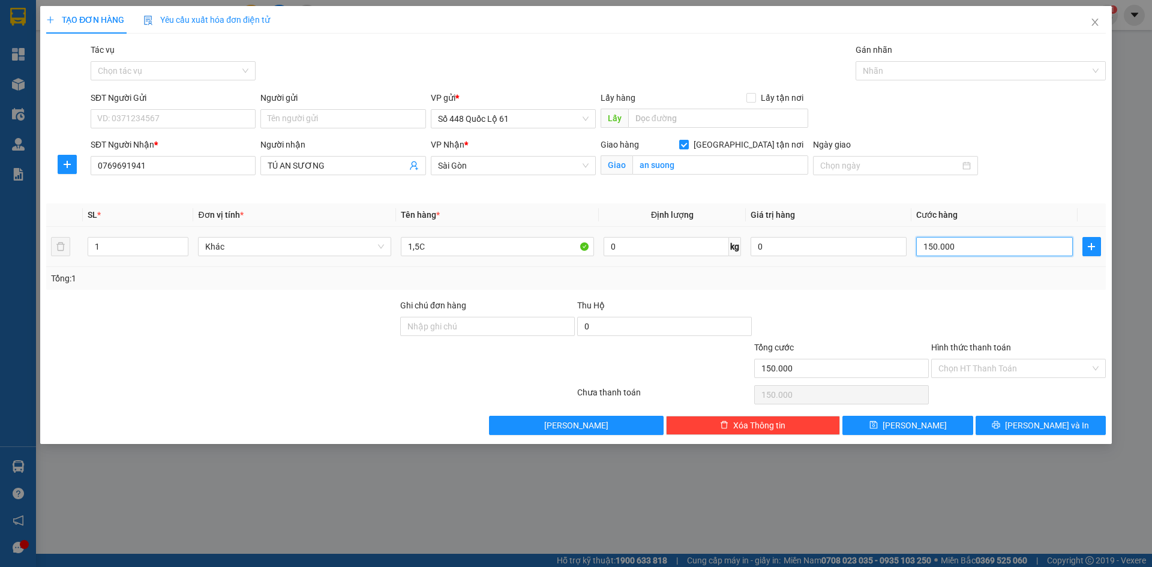
type input "2"
type input "00.002"
type input "20"
type input "0.000.020"
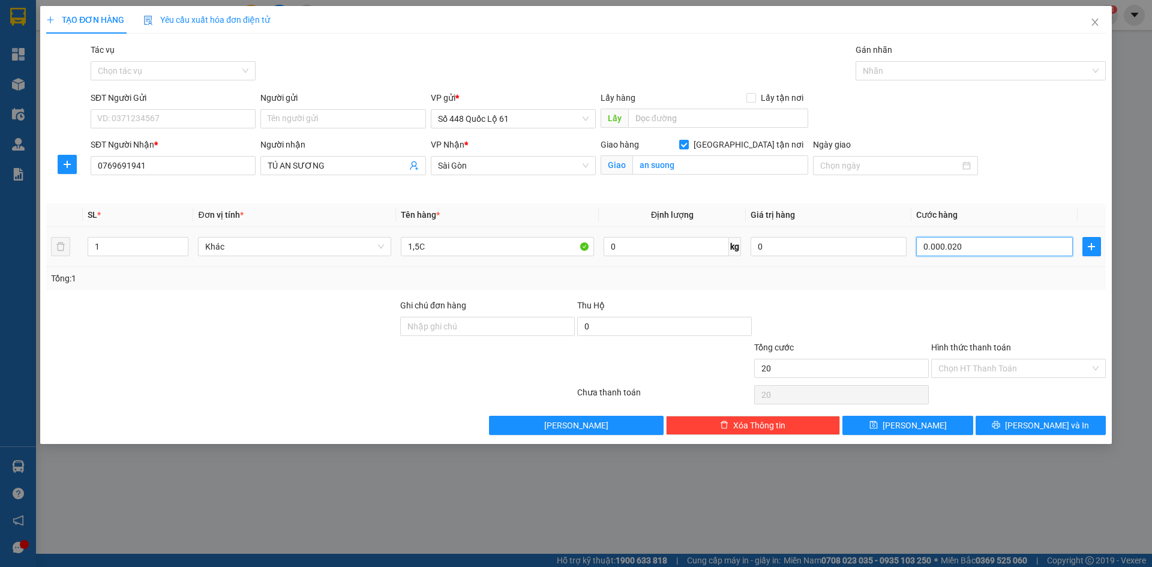
type input "200"
type input "000.000.200"
type input "200.000"
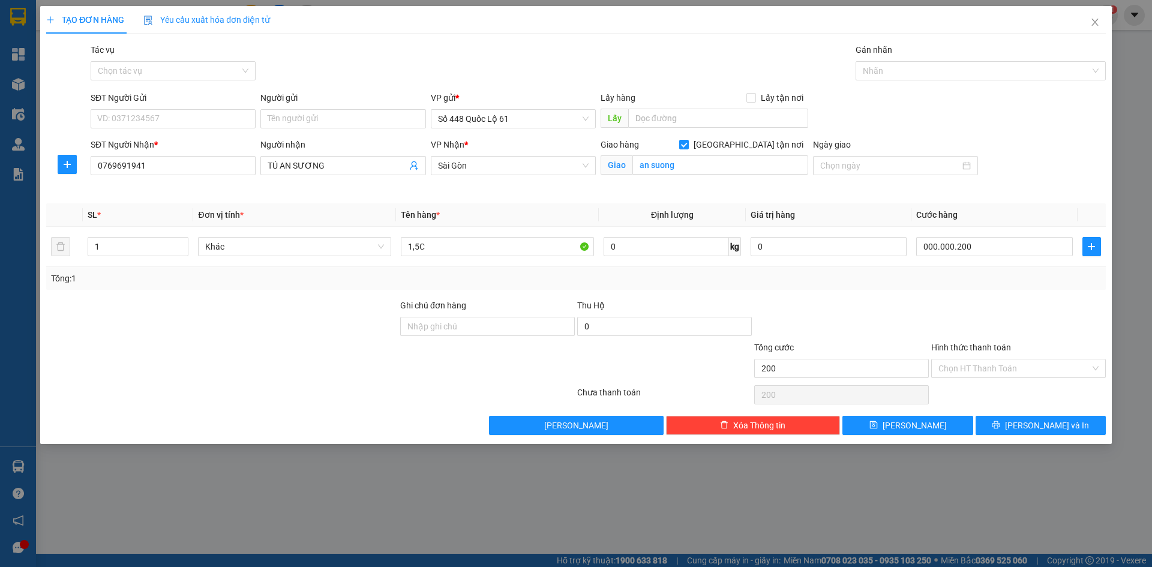
type input "200.000"
click at [946, 440] on div "TẠO ĐƠN HÀNG Yêu cầu xuất hóa đơn điện tử Transit Pickup Surcharge Ids Transit …" at bounding box center [576, 225] width 1072 height 438
click at [944, 428] on button "Lưu" at bounding box center [908, 425] width 130 height 19
checkbox input "false"
type input "0"
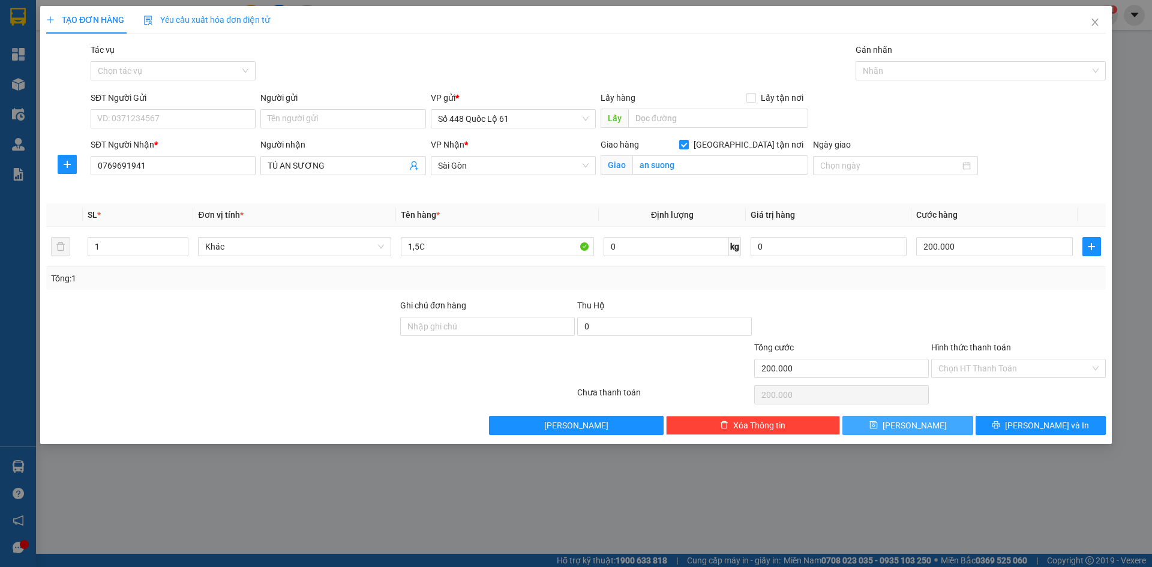
type input "0"
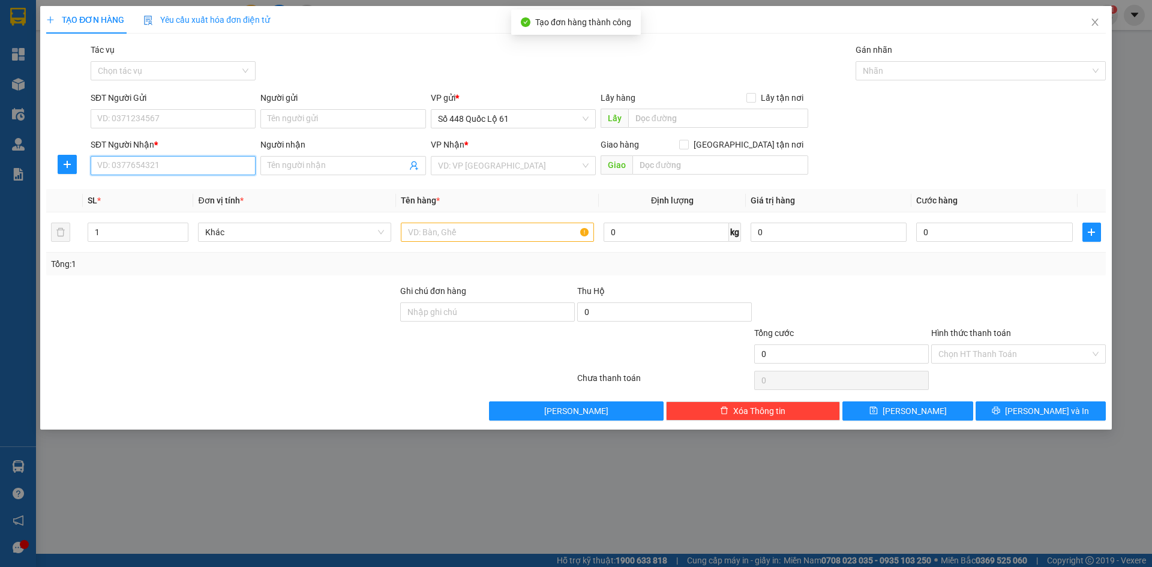
click at [221, 164] on input "SĐT Người Nhận *" at bounding box center [173, 165] width 165 height 19
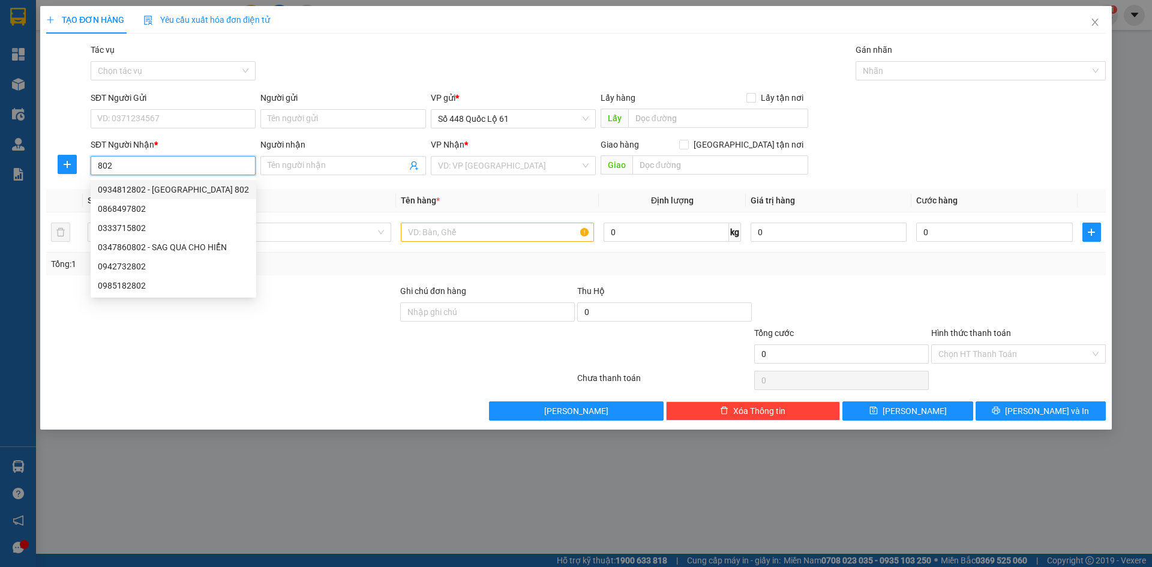
click at [186, 190] on div "0934812802 - CF SƠN LÂM 802" at bounding box center [173, 189] width 151 height 13
type input "0934812802"
type input "CF SƠN LÂM 802"
type input "2.230.000"
type input "150.000"
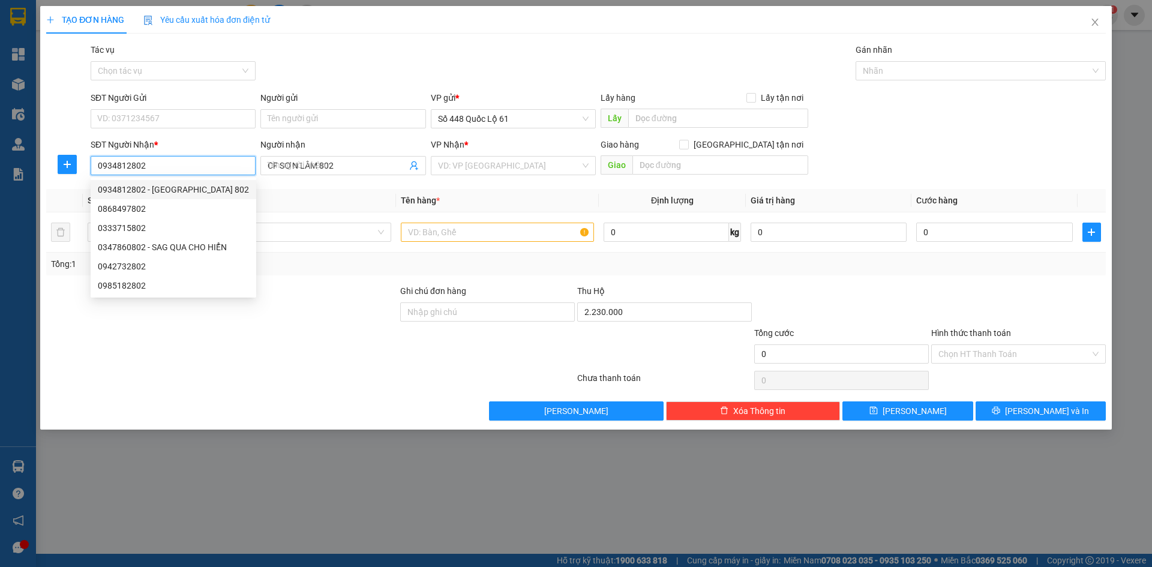
type input "150.000"
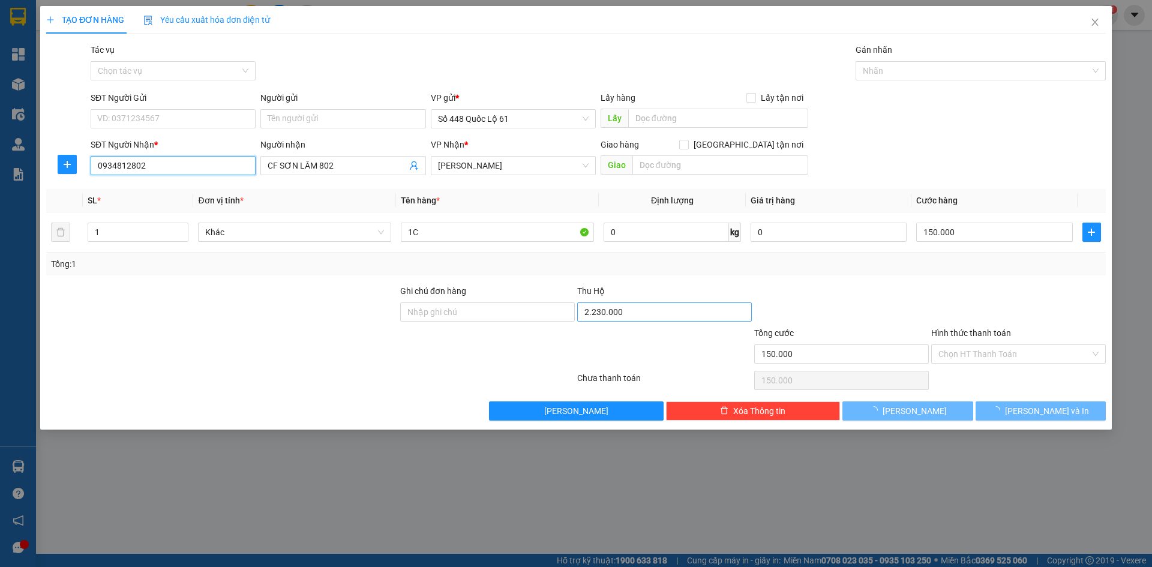
type input "0934812802"
click at [615, 310] on input "2.230.000" at bounding box center [664, 311] width 175 height 19
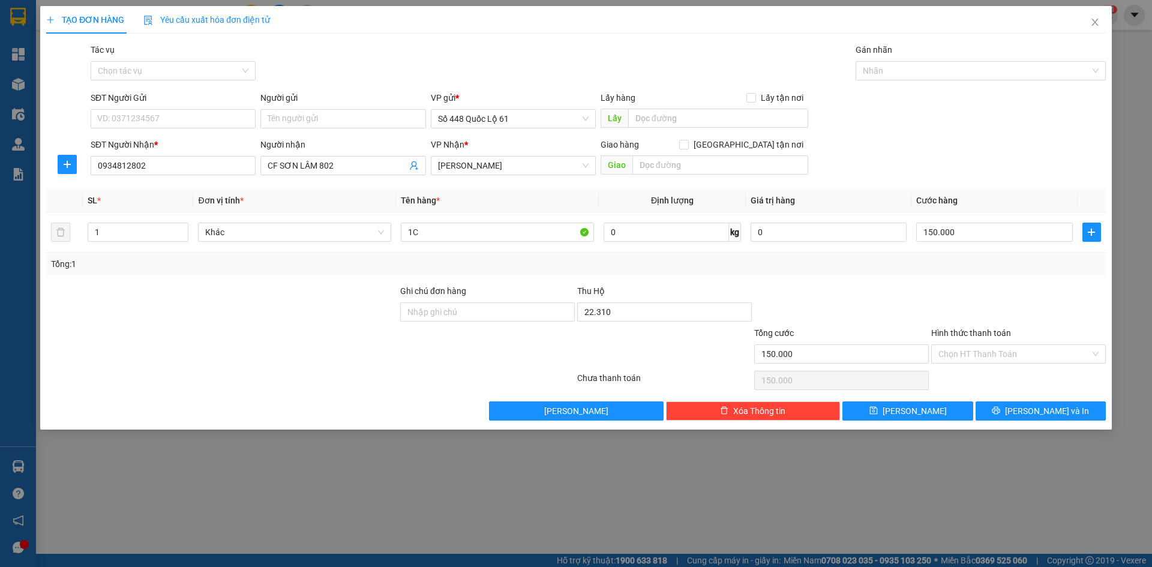
click at [866, 298] on div at bounding box center [841, 305] width 177 height 42
click at [657, 318] on input "22.310" at bounding box center [664, 311] width 175 height 19
type input "2.310.000"
drag, startPoint x: 680, startPoint y: 275, endPoint x: 687, endPoint y: 271, distance: 8.7
click at [681, 275] on div "Transit Pickup Surcharge Ids Transit Deliver Surcharge Ids Transit Deliver Surc…" at bounding box center [576, 231] width 1060 height 377
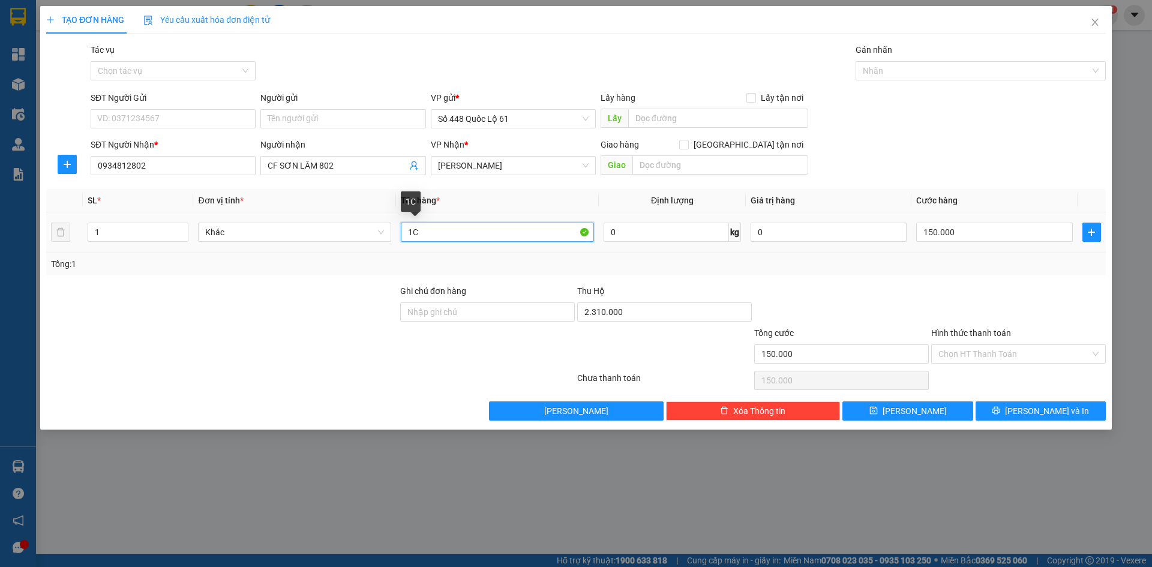
drag, startPoint x: 470, startPoint y: 234, endPoint x: 253, endPoint y: 242, distance: 218.0
click at [253, 242] on tr "1 Khác 1C 0 kg 0 150.000" at bounding box center [576, 232] width 1060 height 40
type input "N"
click at [1026, 233] on input "150.000" at bounding box center [994, 232] width 156 height 19
type input "1"
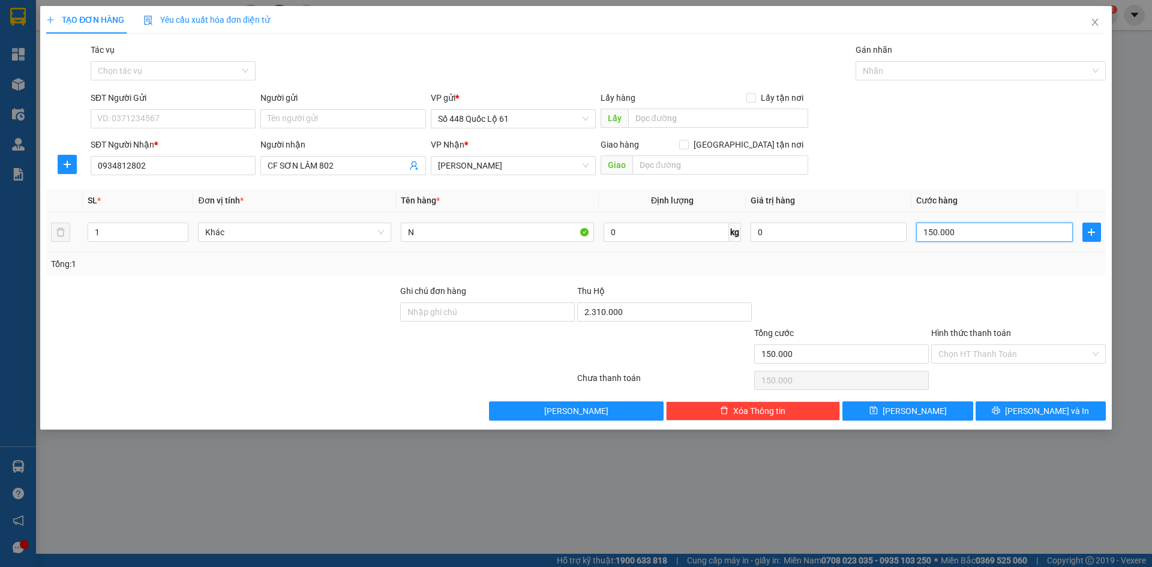
type input "1"
type input "00.001"
type input "10"
type input "0.000.010"
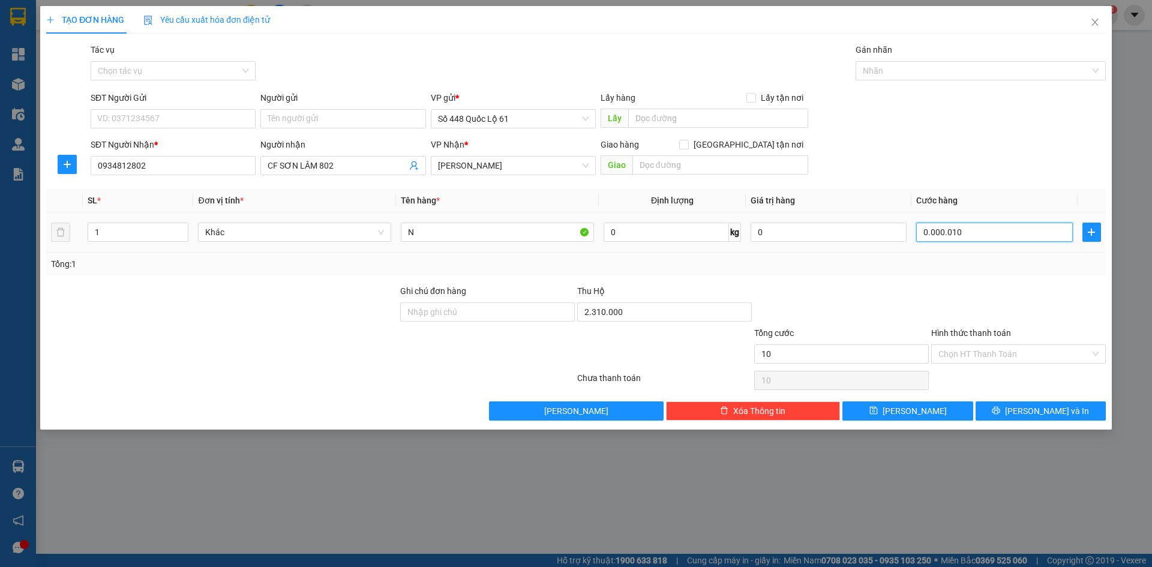
type input "100"
type input "000.000.100"
type input "100.000"
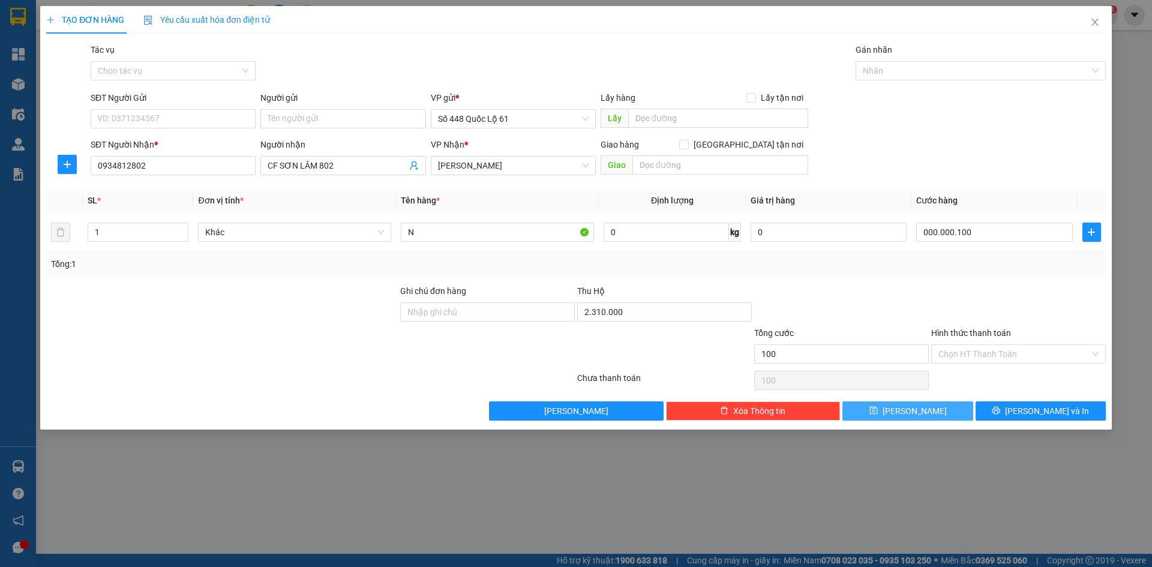
type input "100.000"
drag, startPoint x: 934, startPoint y: 418, endPoint x: 313, endPoint y: 168, distance: 668.8
click at [933, 417] on button "Lưu" at bounding box center [908, 410] width 130 height 19
type input "0"
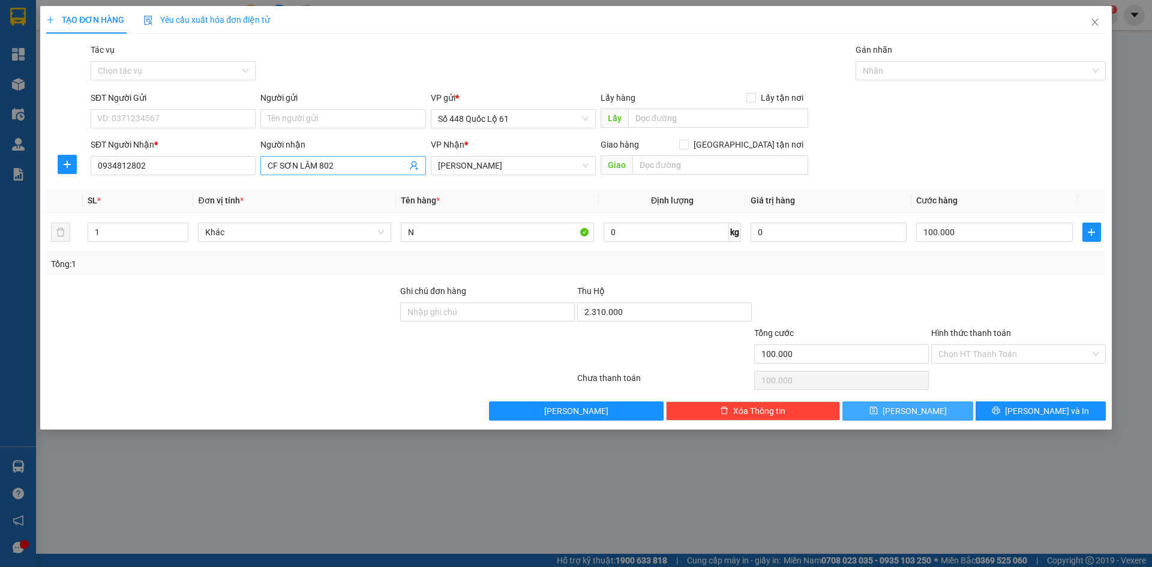
type input "0"
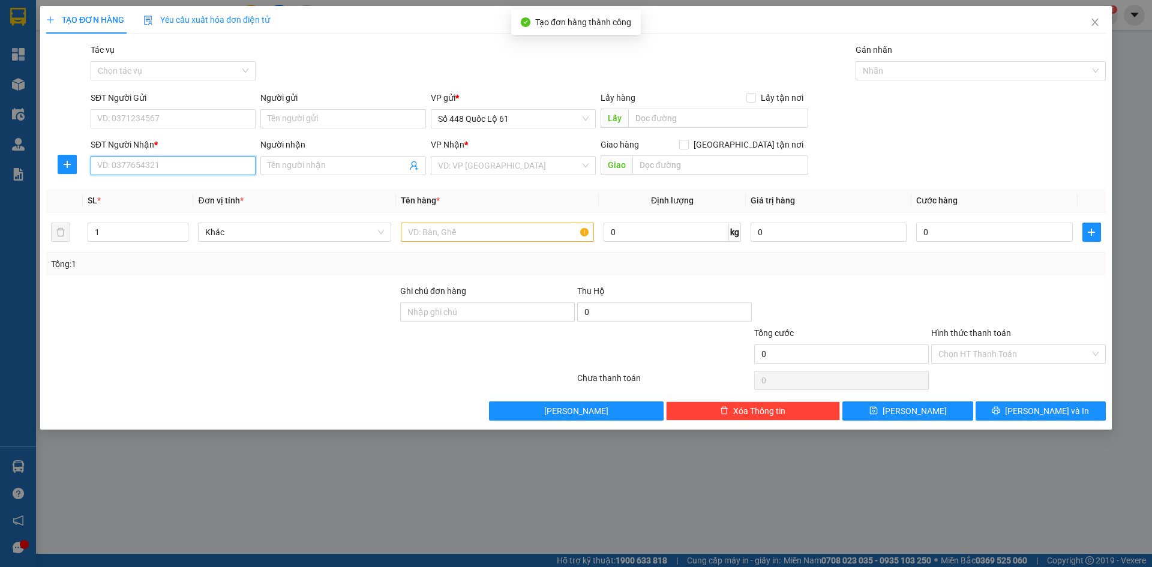
drag, startPoint x: 207, startPoint y: 165, endPoint x: 349, endPoint y: 206, distance: 148.0
click at [206, 165] on input "SĐT Người Nhận *" at bounding box center [173, 165] width 165 height 19
click at [163, 191] on div "0326321303 - BX ĐL 303" at bounding box center [173, 189] width 151 height 13
type input "0326321303"
type input "BX ĐL 303"
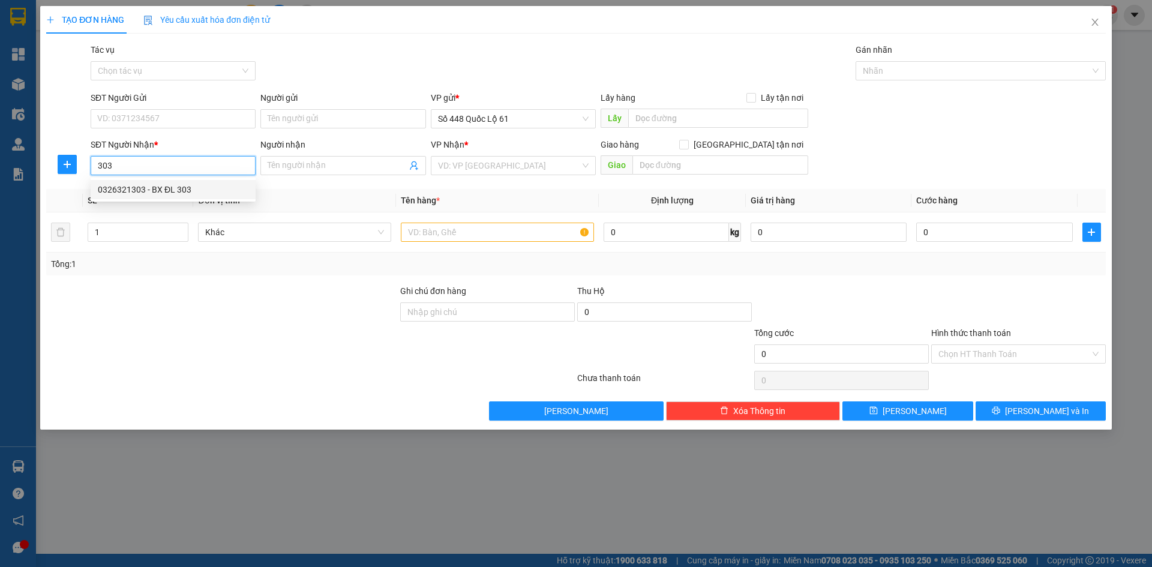
checkbox input "true"
type input "da lat"
type input "3.070.000"
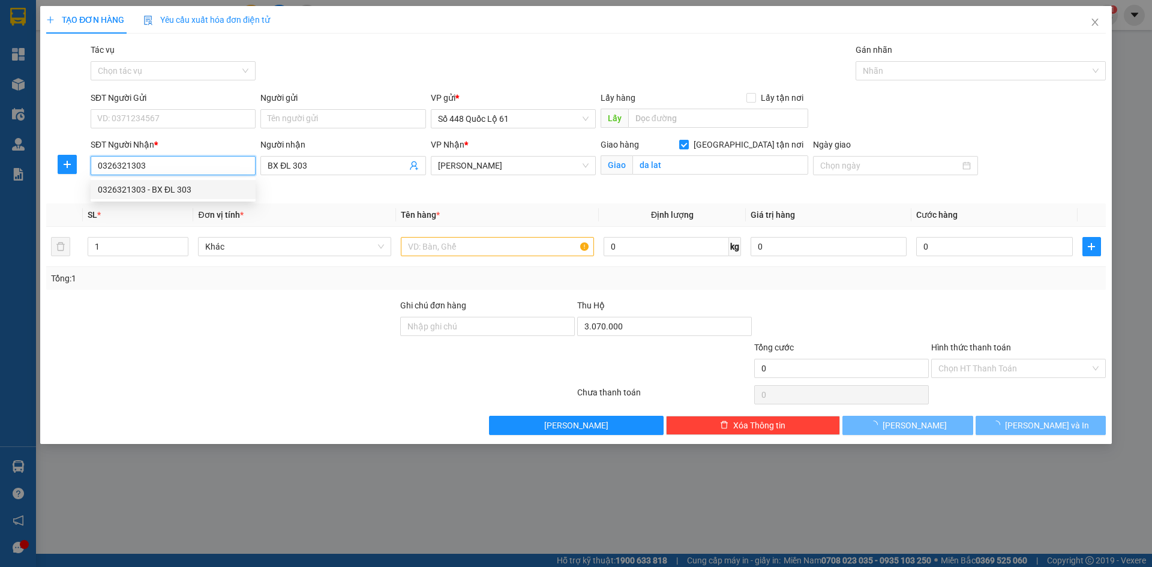
type input "200.000"
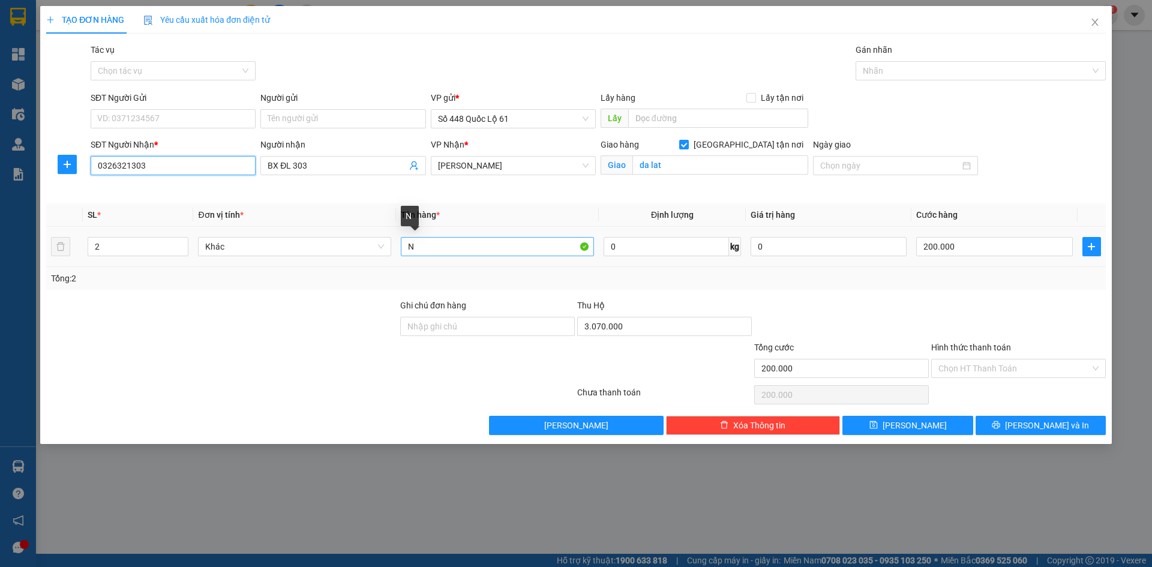
type input "0326321303"
click at [437, 243] on input "N" at bounding box center [497, 246] width 193 height 19
type input "N+L"
click at [709, 331] on input "3.070.000" at bounding box center [664, 326] width 175 height 19
type input "4.100.000"
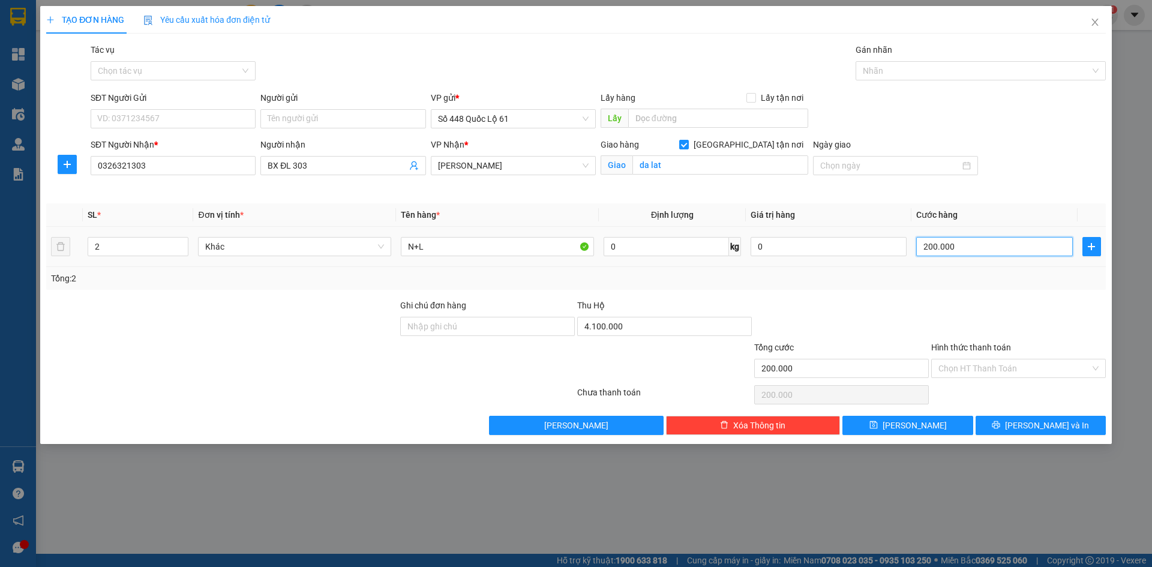
click at [984, 248] on input "200.000" at bounding box center [994, 246] width 156 height 19
type input "0"
type input "2"
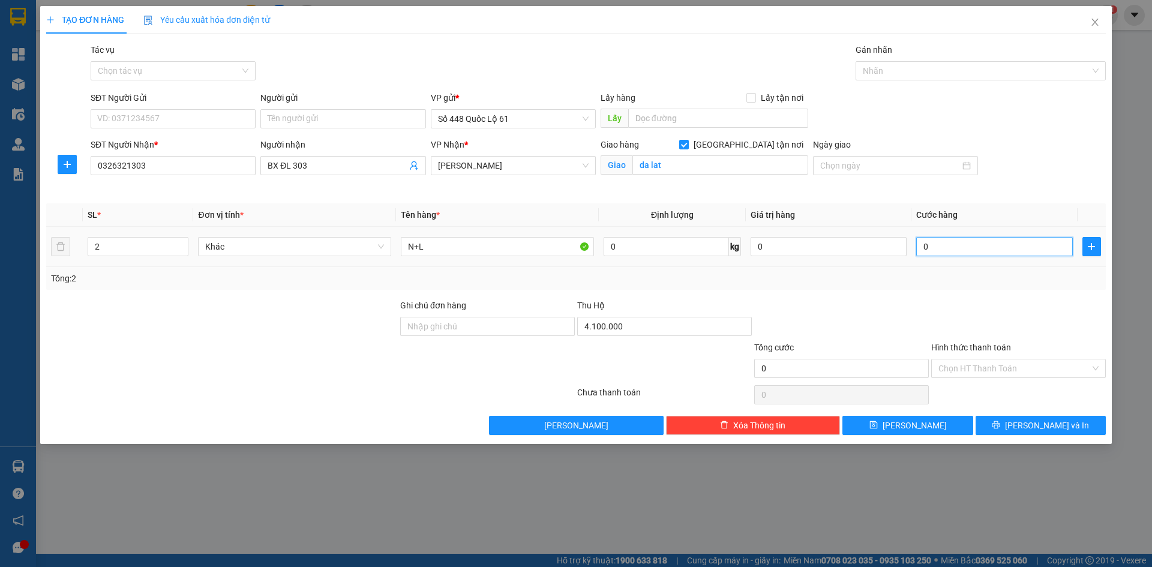
type input "2"
type input "002"
type input "25"
type input "0.025"
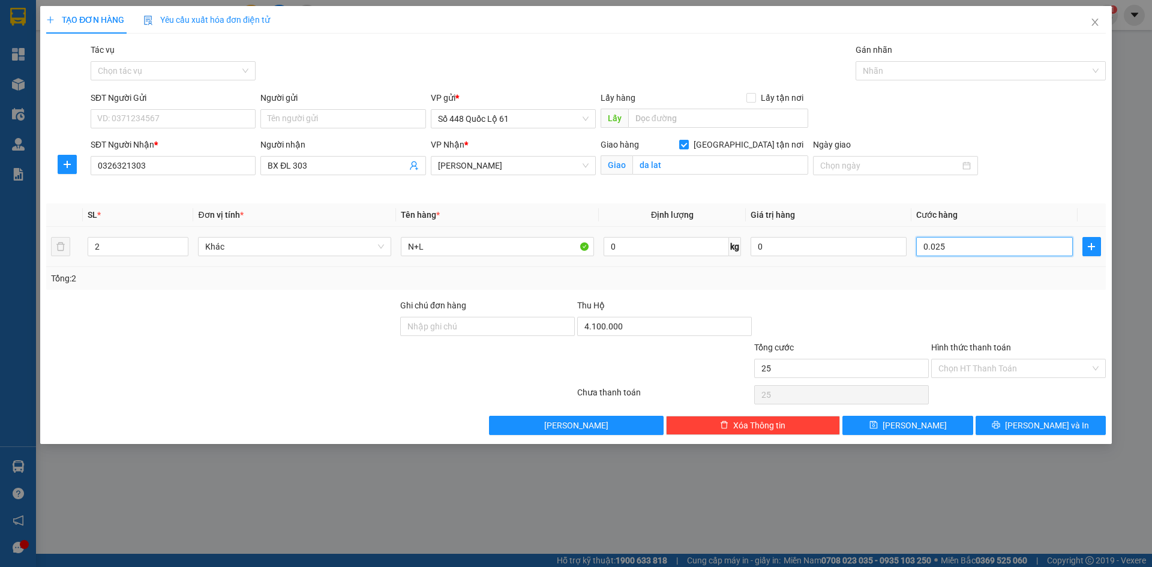
type input "250"
type input "00.250"
type input "250.000"
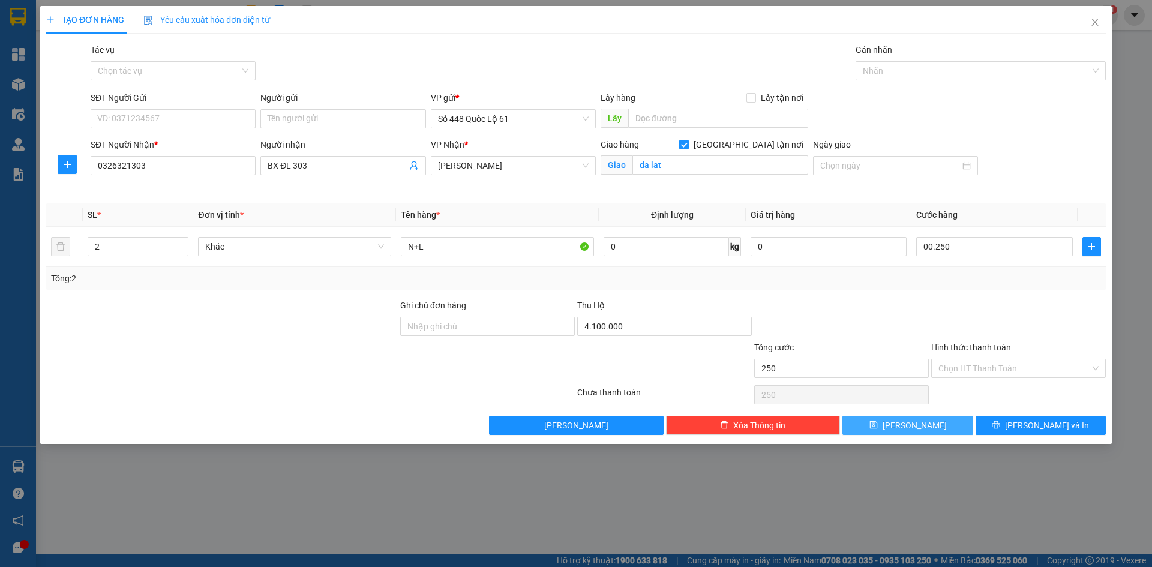
type input "250.000"
click at [931, 427] on button "Lưu" at bounding box center [908, 425] width 130 height 19
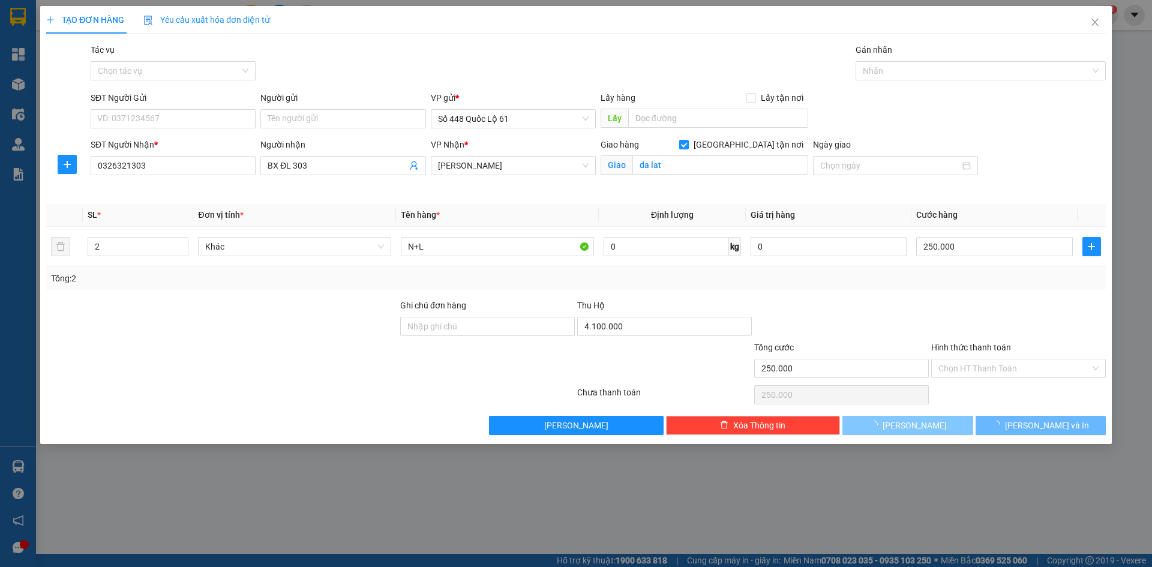
checkbox input "false"
type input "0"
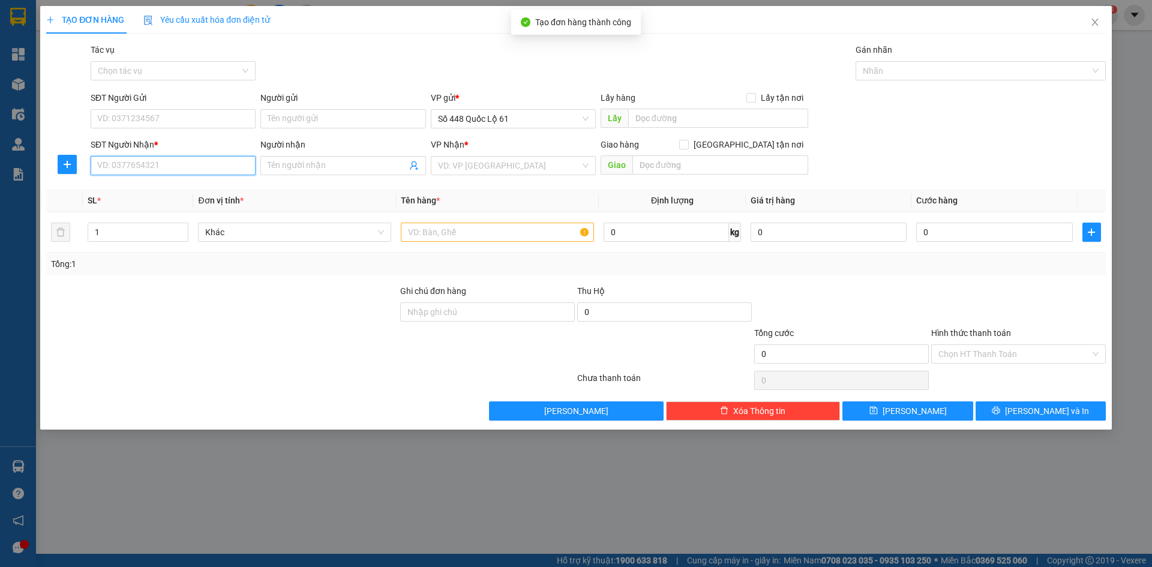
click at [145, 172] on input "SĐT Người Nhận *" at bounding box center [173, 165] width 165 height 19
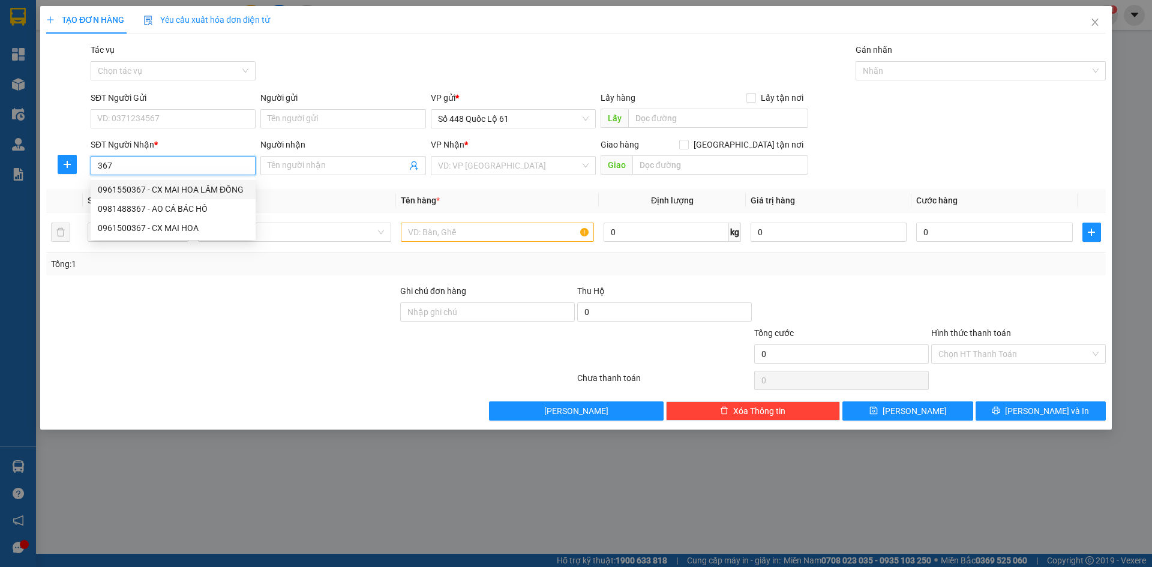
click at [189, 188] on div "0961550367 - CX MAI HOA LÂM ĐỒNG" at bounding box center [173, 189] width 151 height 13
type input "0961550367"
type input "CX MAI HOA LÂM ĐỒNG"
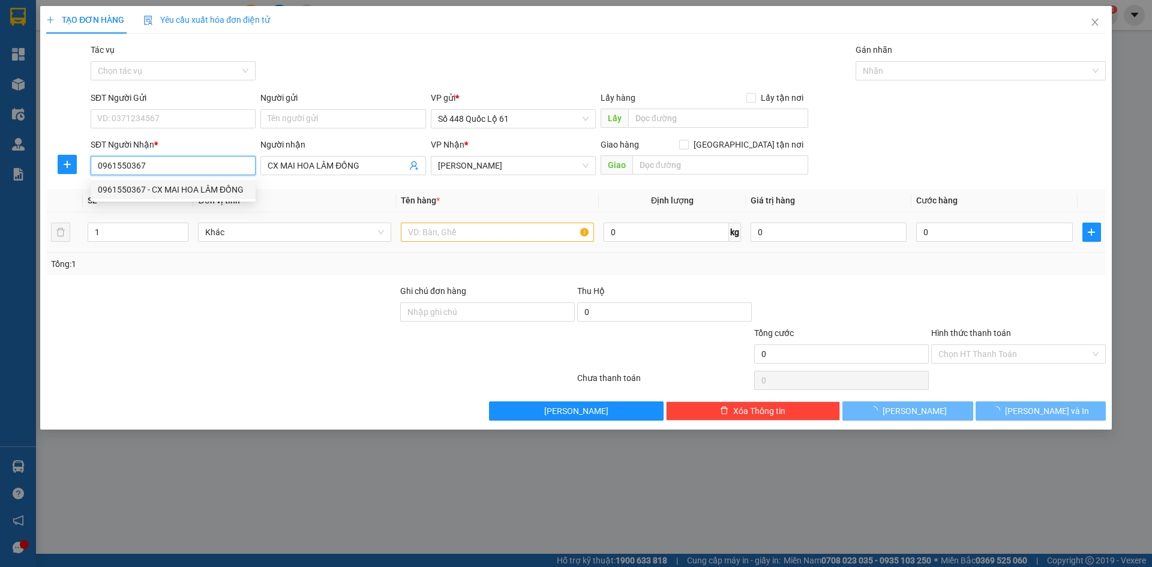
type input "100.000"
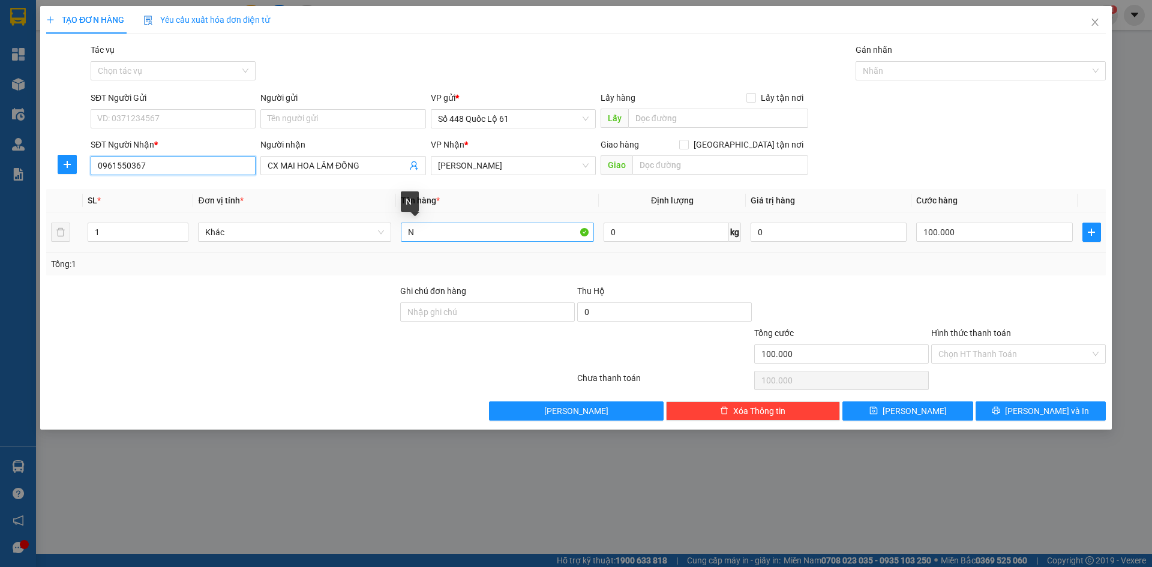
type input "0961550367"
drag, startPoint x: 414, startPoint y: 236, endPoint x: 360, endPoint y: 233, distance: 54.1
click at [360, 233] on tr "1 Khác N 0 kg 0 100.000" at bounding box center [576, 232] width 1060 height 40
click at [963, 226] on input "100.000" at bounding box center [994, 232] width 156 height 19
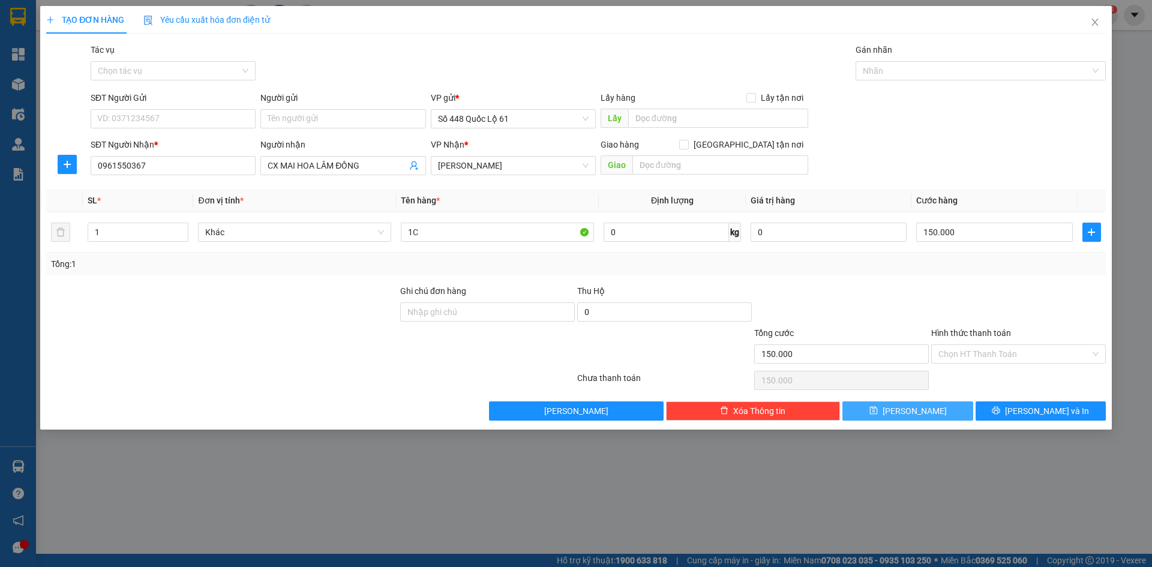
drag, startPoint x: 930, startPoint y: 414, endPoint x: 860, endPoint y: 385, distance: 75.3
click at [924, 410] on button "Lưu" at bounding box center [908, 410] width 130 height 19
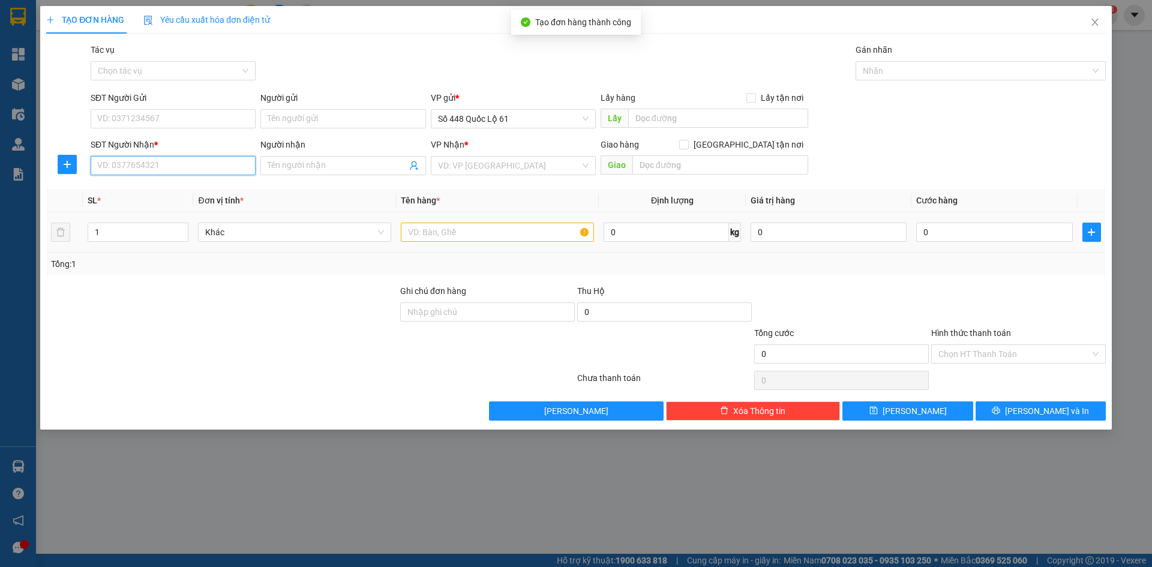
drag, startPoint x: 215, startPoint y: 167, endPoint x: 247, endPoint y: 183, distance: 36.0
click at [212, 167] on input "SĐT Người Nhận *" at bounding box center [173, 165] width 165 height 19
click at [181, 190] on div "0358071902 - ĐỨC TRỌNG LÂM ĐỒNG" at bounding box center [173, 189] width 151 height 13
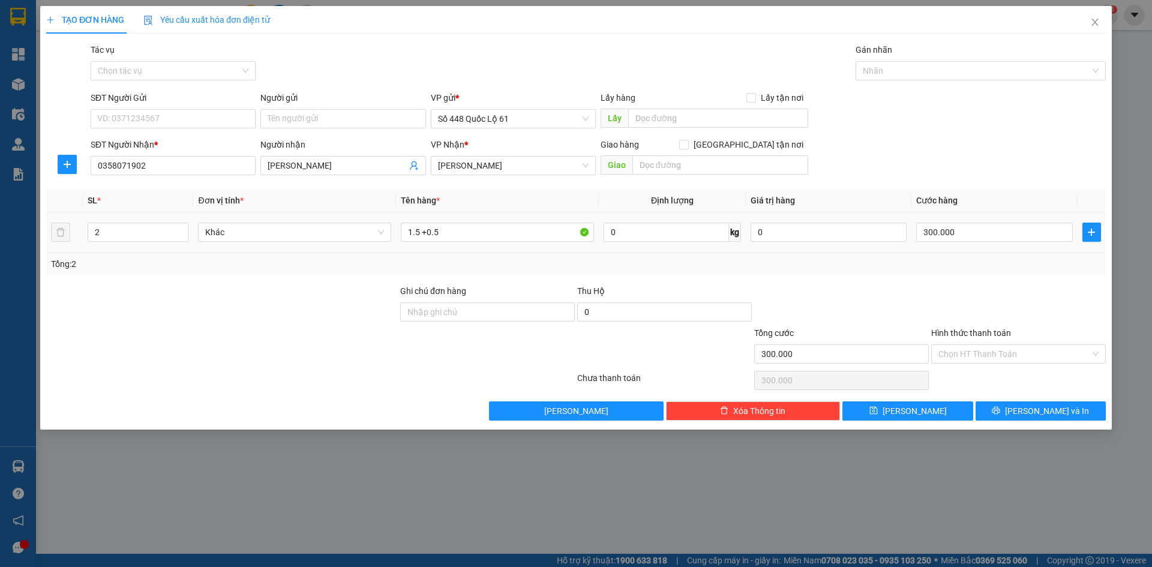
drag, startPoint x: 110, startPoint y: 239, endPoint x: 4, endPoint y: 245, distance: 105.8
click at [4, 245] on div "TẠO ĐƠN HÀNG Yêu cầu xuất hóa đơn điện tử Transit Pickup Surcharge Ids Transit …" at bounding box center [576, 283] width 1152 height 567
click at [92, 284] on div "Transit Pickup Surcharge Ids Transit Deliver Surcharge Ids Transit Deliver Surc…" at bounding box center [576, 231] width 1060 height 377
click at [984, 238] on input "0" at bounding box center [994, 232] width 156 height 19
click at [878, 408] on icon "save" at bounding box center [874, 410] width 8 height 8
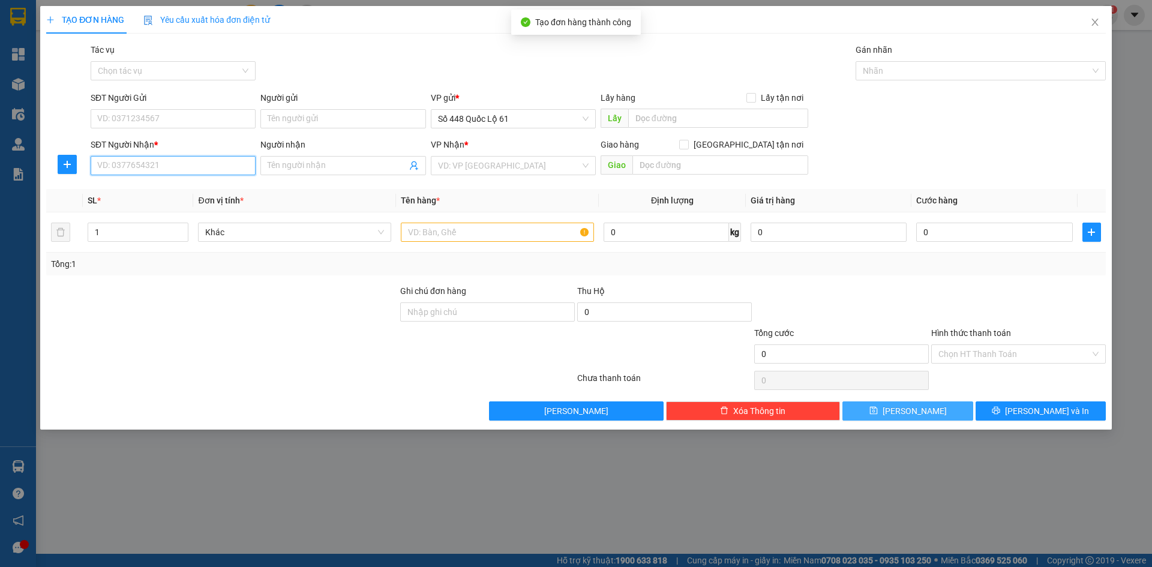
click at [163, 170] on input "SĐT Người Nhận *" at bounding box center [173, 165] width 165 height 19
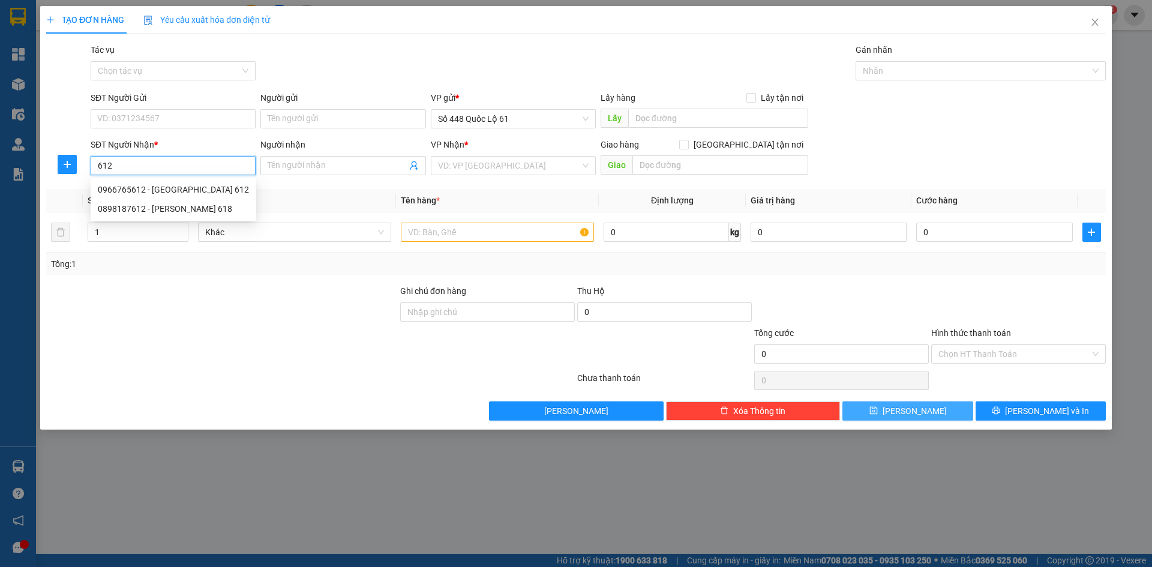
click at [179, 193] on div "0966765612 - SƠN LÂM 612" at bounding box center [173, 189] width 151 height 13
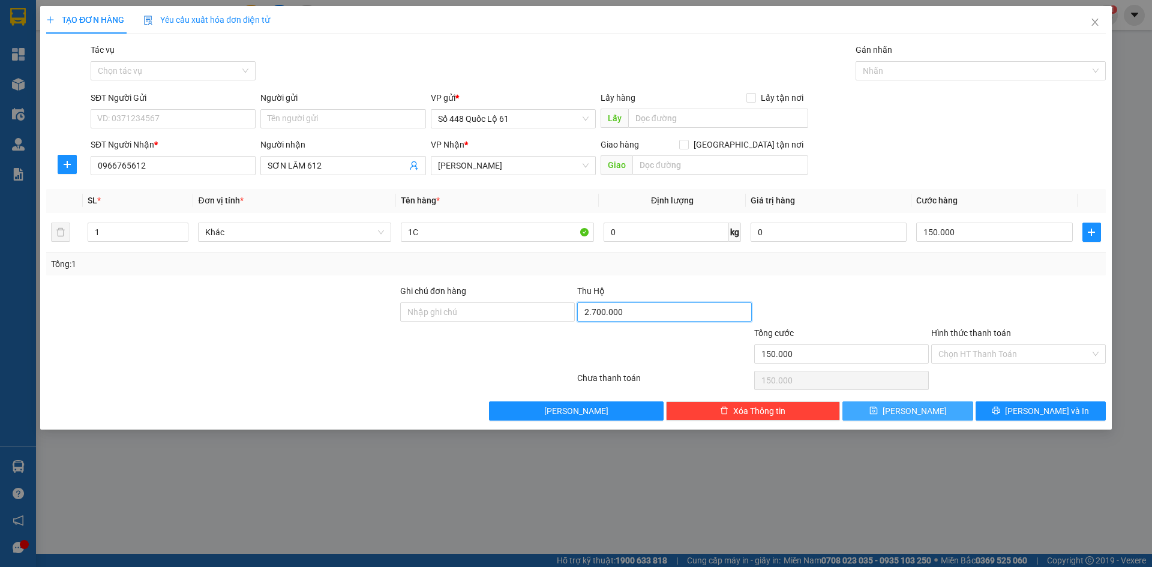
click at [625, 314] on input "2.700.000" at bounding box center [664, 311] width 175 height 19
click at [901, 286] on div at bounding box center [841, 305] width 177 height 42
click at [912, 409] on span "Lưu" at bounding box center [915, 410] width 64 height 13
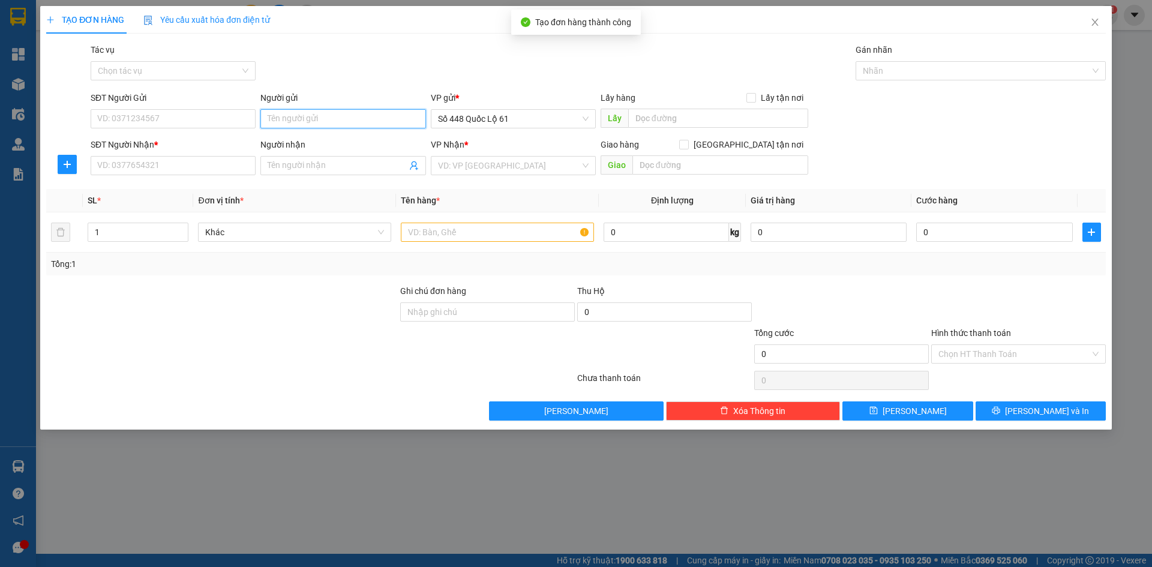
click at [284, 122] on input "Người gửi" at bounding box center [342, 118] width 165 height 19
click at [332, 143] on div "BONBI - 0962517355" at bounding box center [343, 142] width 151 height 13
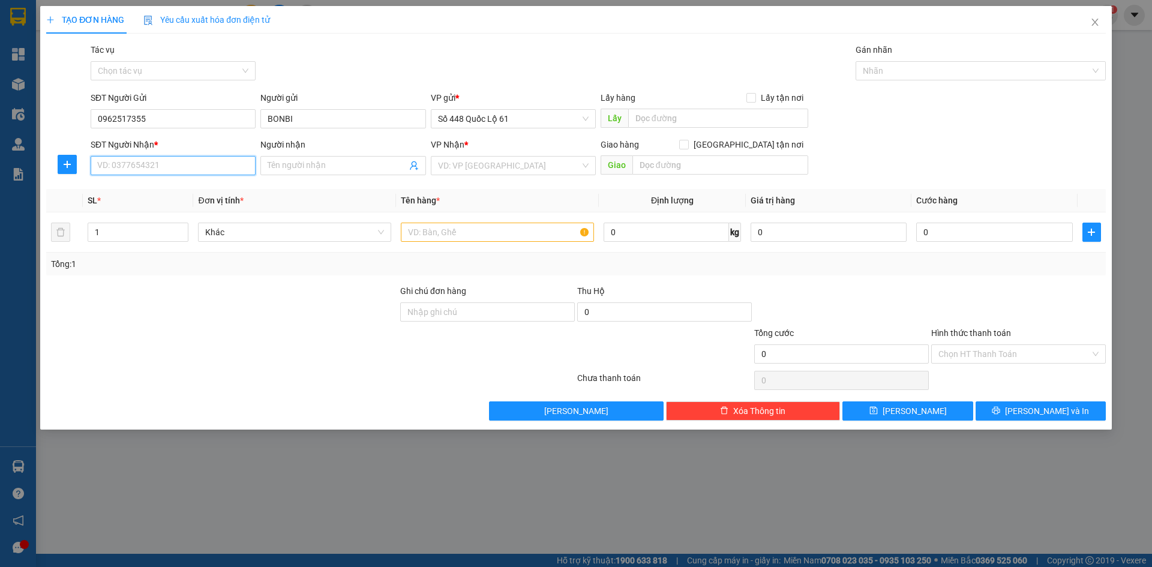
click at [217, 159] on input "SĐT Người Nhận *" at bounding box center [173, 165] width 165 height 19
click at [310, 167] on input "Người nhận" at bounding box center [337, 165] width 139 height 13
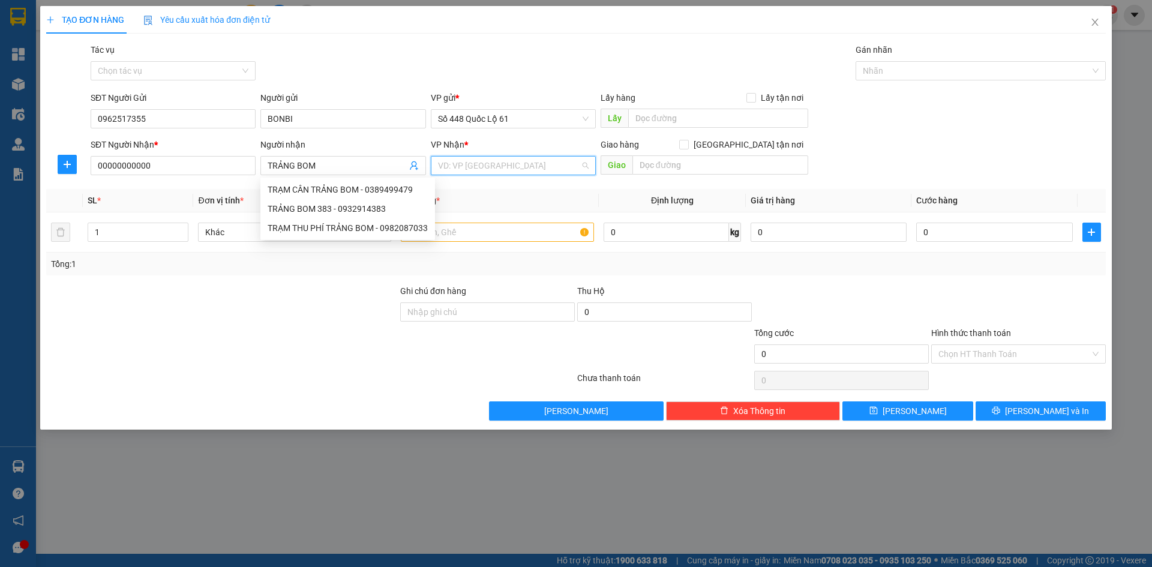
click at [483, 166] on input "search" at bounding box center [509, 166] width 142 height 18
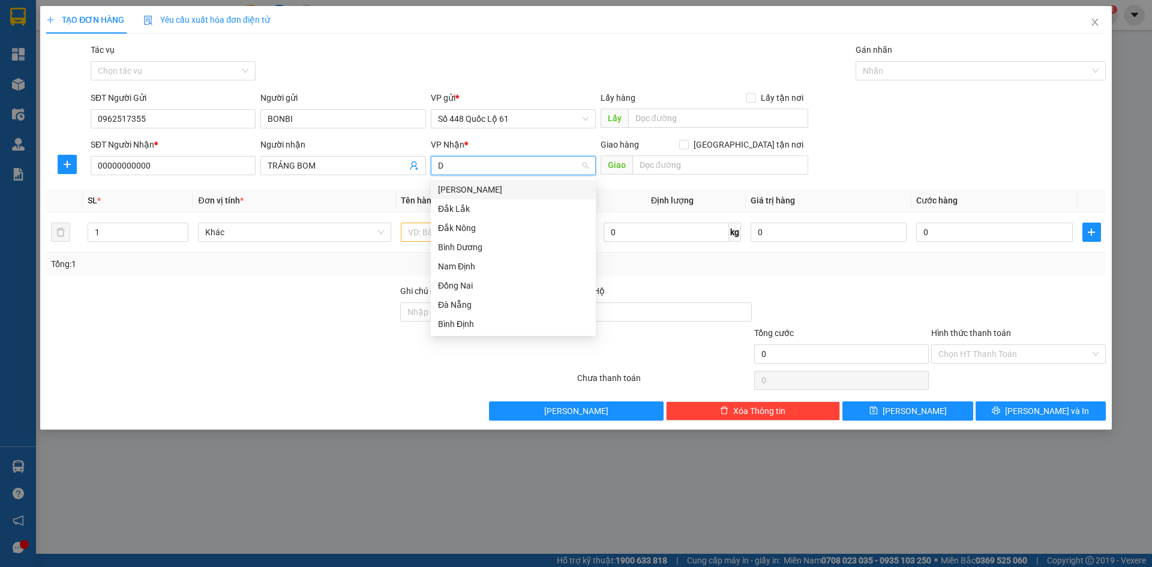
click at [478, 283] on div "Đồng Nai" at bounding box center [513, 285] width 151 height 13
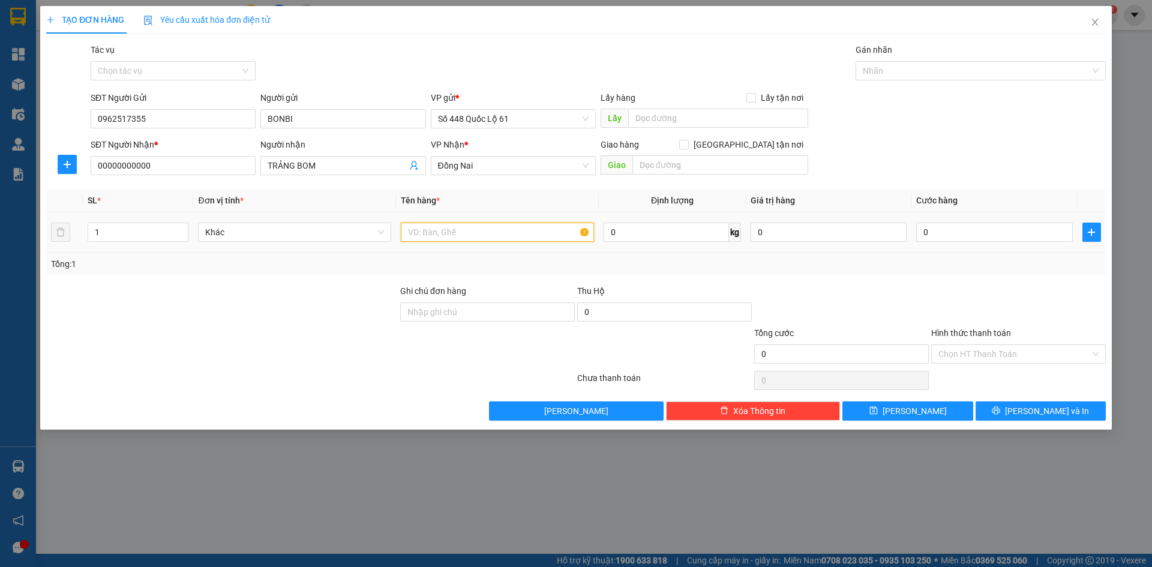
click at [440, 236] on input "text" at bounding box center [497, 232] width 193 height 19
click at [685, 311] on input "0" at bounding box center [664, 311] width 175 height 19
click at [1000, 235] on input "0" at bounding box center [994, 232] width 156 height 19
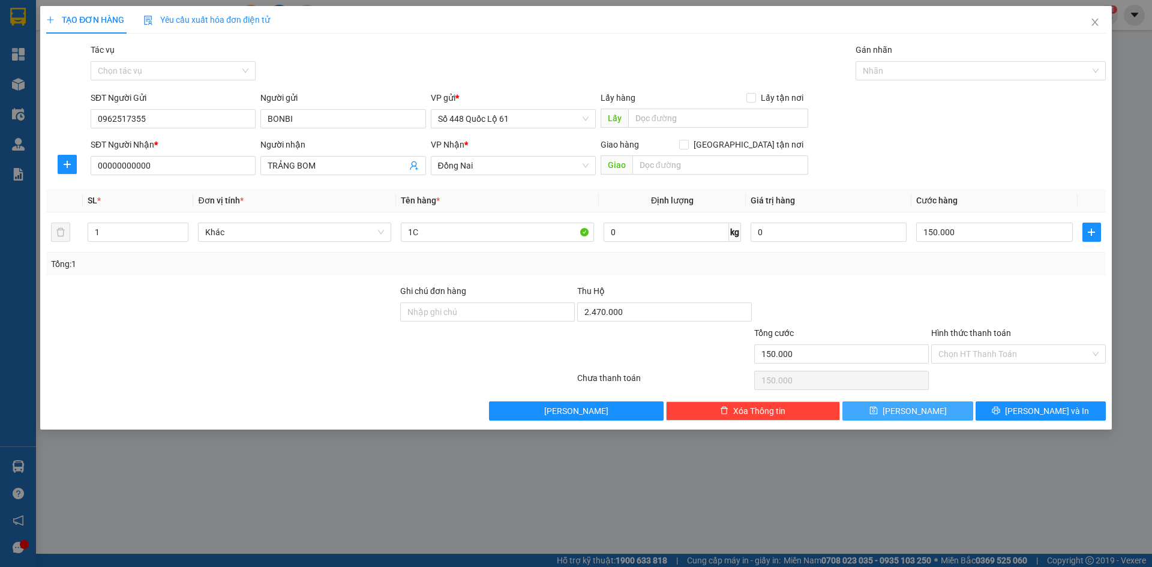
click at [933, 404] on button "Lưu" at bounding box center [908, 410] width 130 height 19
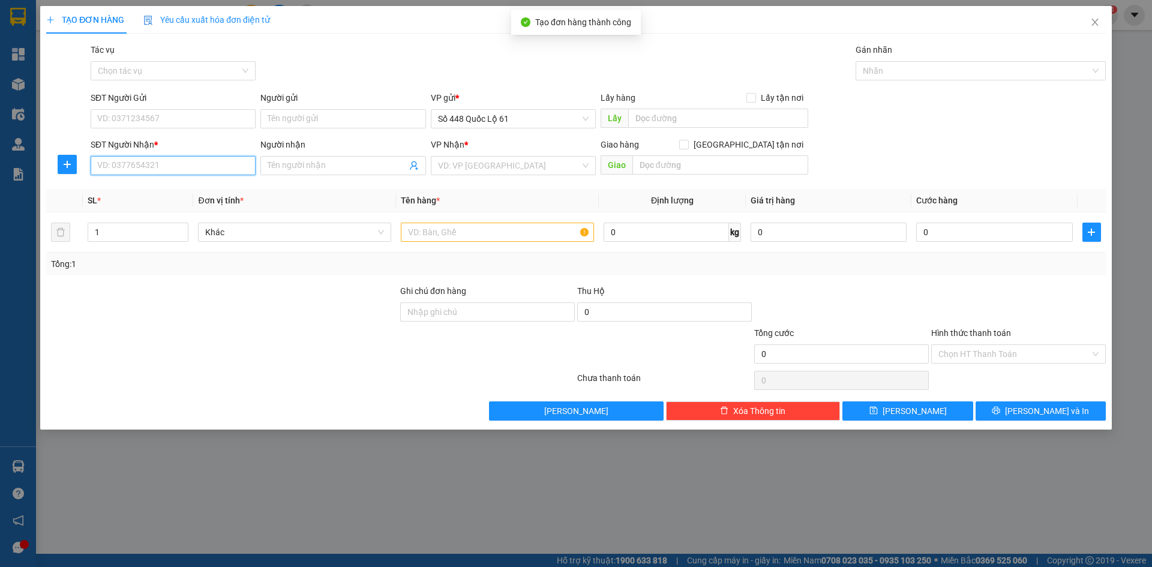
drag, startPoint x: 184, startPoint y: 160, endPoint x: 214, endPoint y: 166, distance: 31.2
click at [192, 161] on input "SĐT Người Nhận *" at bounding box center [173, 165] width 165 height 19
click at [221, 184] on div "0819678070" at bounding box center [173, 189] width 151 height 13
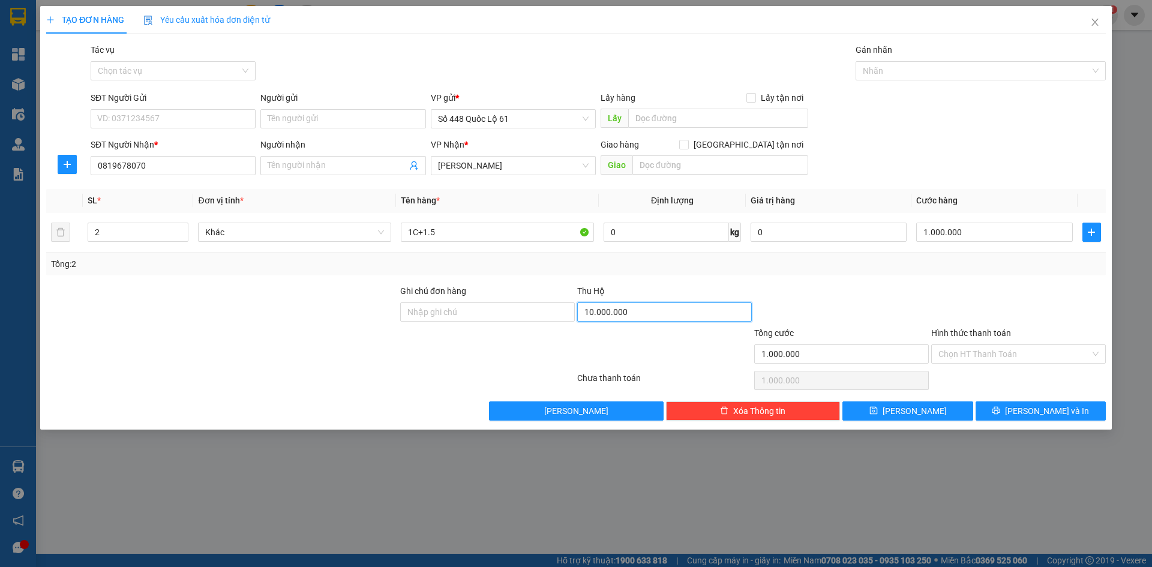
click at [629, 314] on input "10.000.000" at bounding box center [664, 311] width 175 height 19
drag, startPoint x: 95, startPoint y: 230, endPoint x: 29, endPoint y: 230, distance: 65.4
click at [29, 230] on div "TẠO ĐƠN HÀNG Yêu cầu xuất hóa đơn điện tử Transit Pickup Surcharge Ids Transit …" at bounding box center [576, 283] width 1152 height 567
drag, startPoint x: 120, startPoint y: 229, endPoint x: 0, endPoint y: 242, distance: 120.7
click at [0, 242] on div "TẠO ĐƠN HÀNG Yêu cầu xuất hóa đơn điện tử Transit Pickup Surcharge Ids Transit …" at bounding box center [576, 283] width 1152 height 567
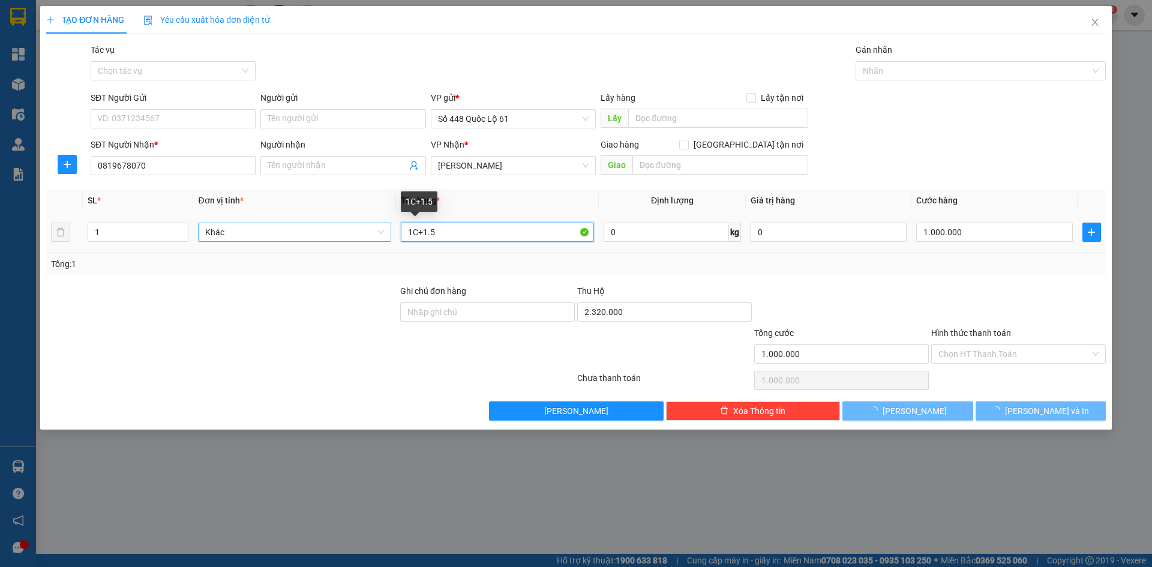
drag, startPoint x: 442, startPoint y: 236, endPoint x: 297, endPoint y: 236, distance: 145.2
click at [298, 236] on tr "1 Khác 1C+1.5 0 kg 0 1.000.000" at bounding box center [576, 232] width 1060 height 40
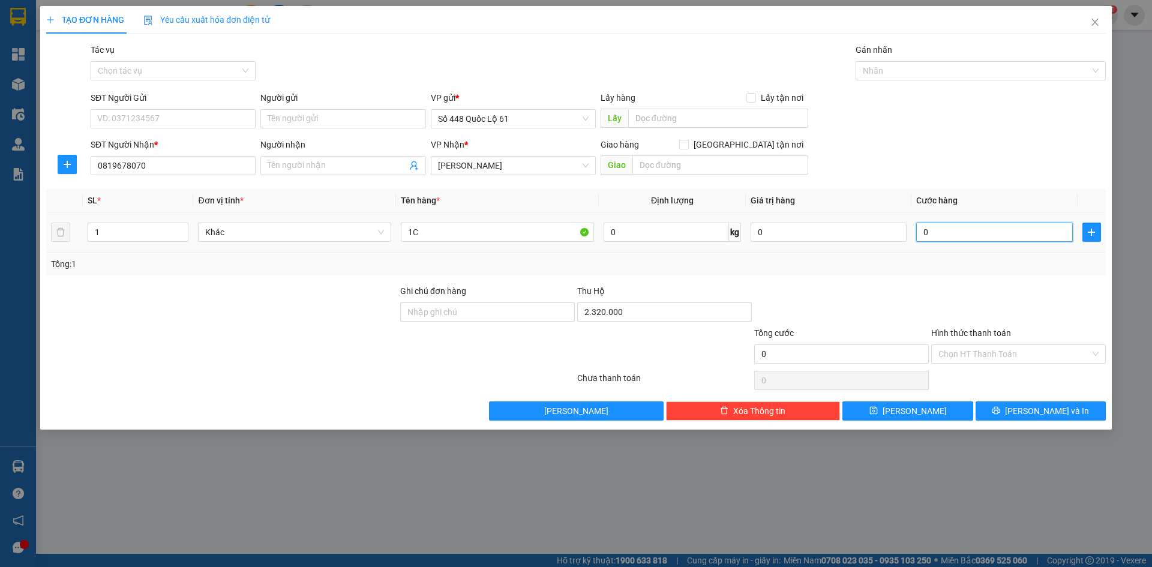
click at [951, 239] on input "0" at bounding box center [994, 232] width 156 height 19
click at [941, 413] on button "Lưu" at bounding box center [908, 410] width 130 height 19
click at [137, 169] on input "SĐT Người Nhận *" at bounding box center [173, 165] width 165 height 19
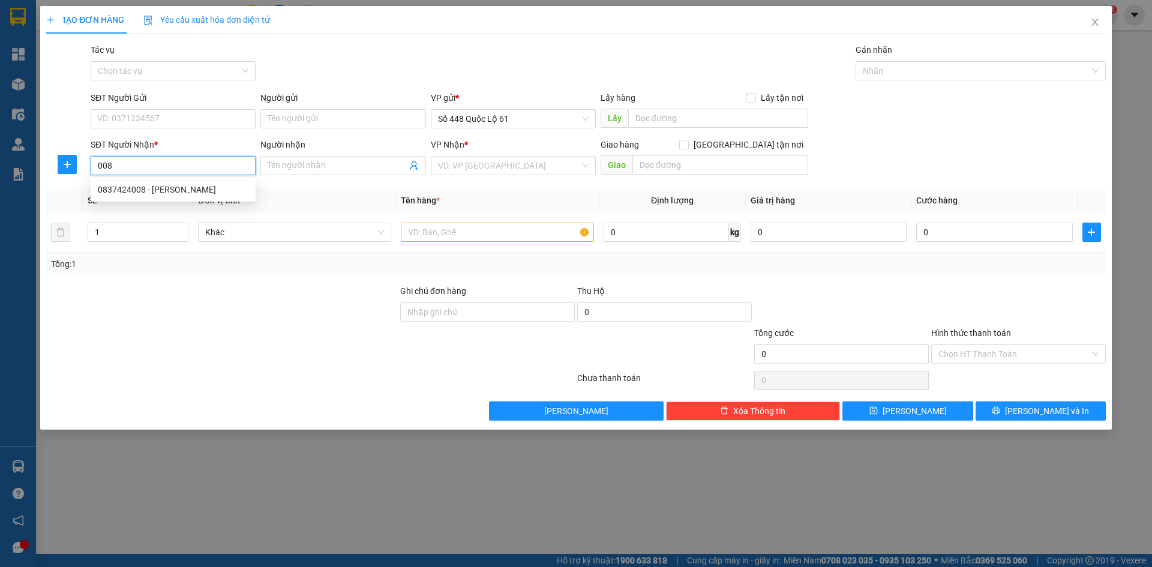
drag, startPoint x: 145, startPoint y: 183, endPoint x: 422, endPoint y: 275, distance: 292.1
click at [150, 186] on div "0837424008 - LAN MAI" at bounding box center [173, 189] width 151 height 13
click at [1002, 361] on input "Hình thức thanh toán" at bounding box center [1015, 354] width 152 height 18
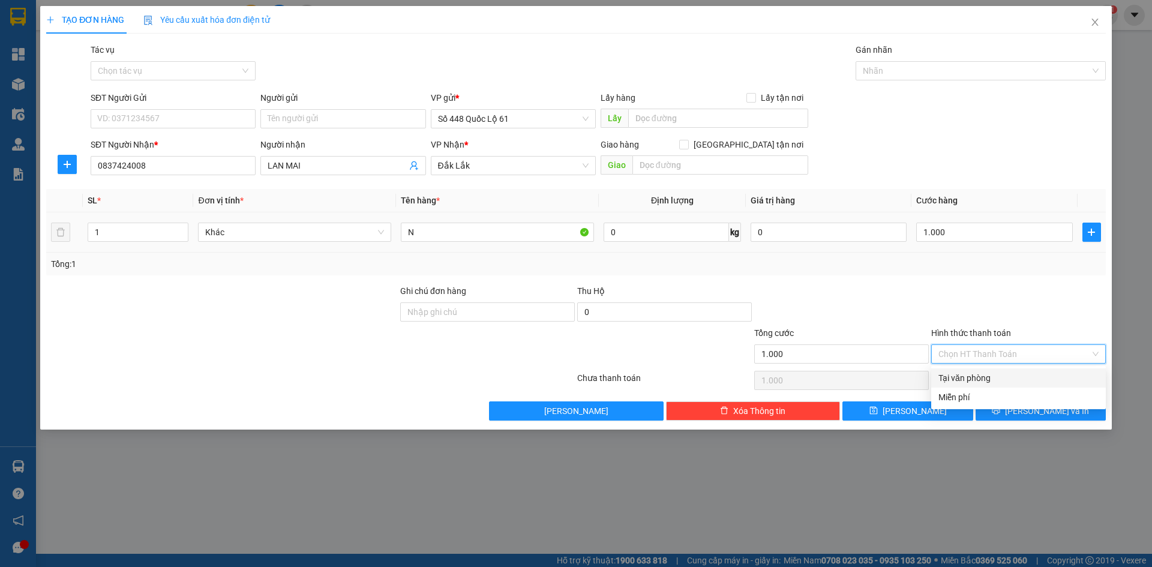
drag, startPoint x: 1012, startPoint y: 379, endPoint x: 940, endPoint y: 400, distance: 75.0
click at [1012, 379] on div "Tại văn phòng" at bounding box center [1019, 377] width 160 height 13
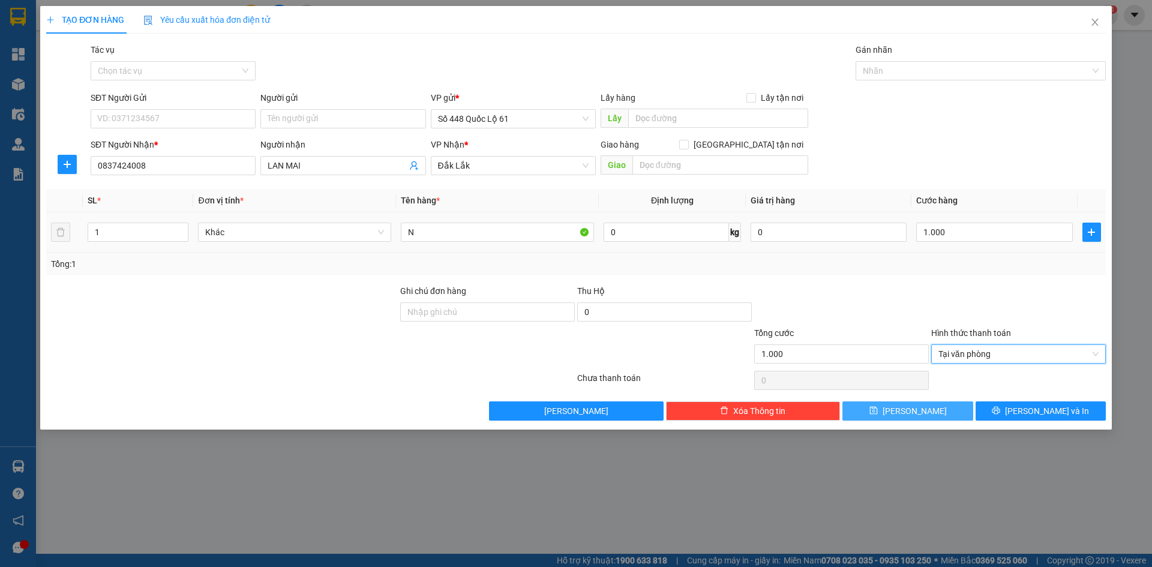
click at [939, 402] on button "Lưu" at bounding box center [908, 410] width 130 height 19
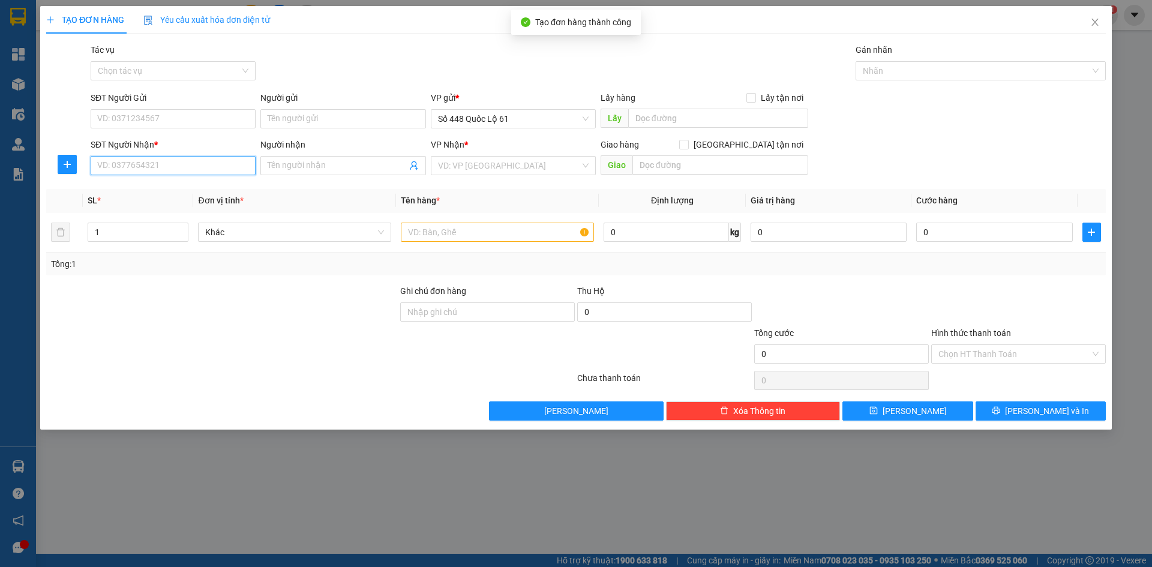
click at [215, 165] on input "SĐT Người Nhận *" at bounding box center [173, 165] width 165 height 19
click at [530, 164] on input "search" at bounding box center [509, 166] width 142 height 18
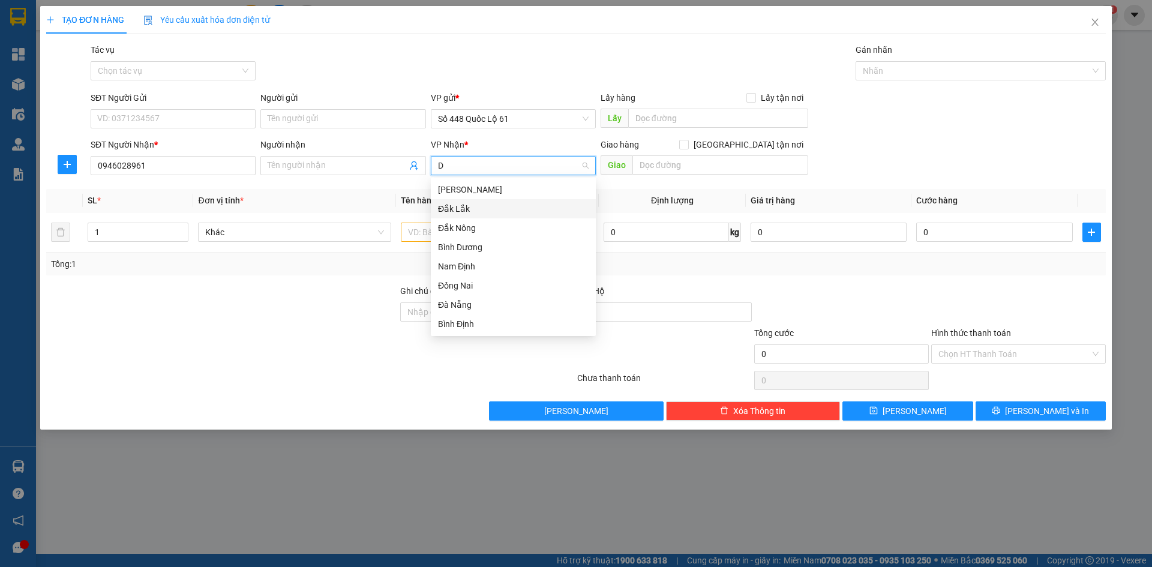
drag, startPoint x: 501, startPoint y: 203, endPoint x: 371, endPoint y: 152, distance: 139.1
click at [499, 203] on div "Đắk Lắk" at bounding box center [513, 208] width 151 height 13
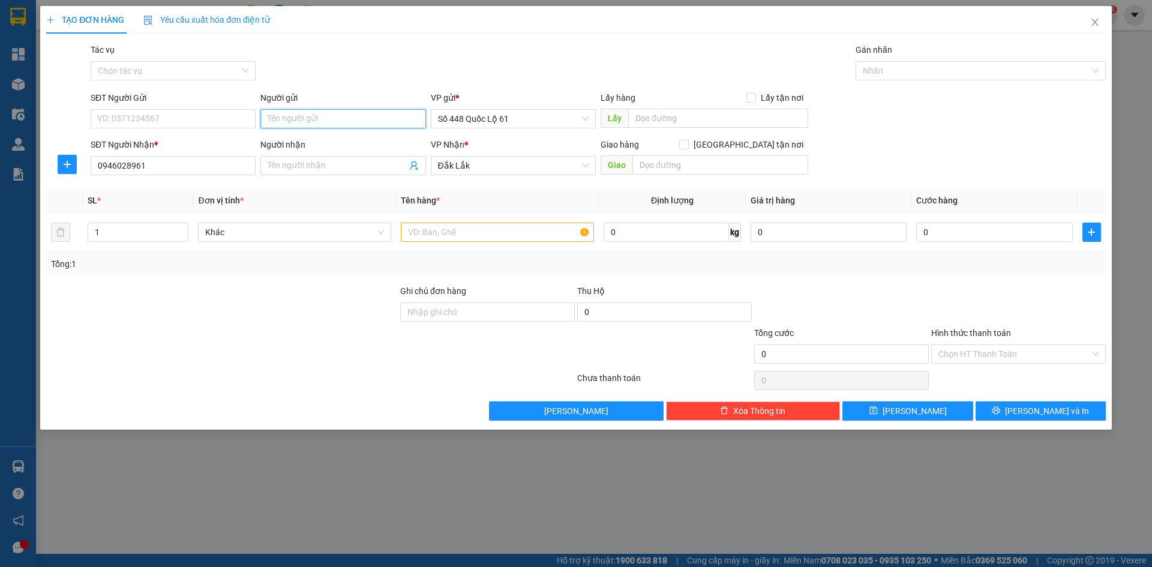
click at [361, 120] on input "Người gửi" at bounding box center [342, 118] width 165 height 19
click at [980, 229] on input "0" at bounding box center [994, 232] width 156 height 19
click at [867, 413] on button "Lưu" at bounding box center [908, 410] width 130 height 19
click at [294, 118] on input "PQG4" at bounding box center [342, 118] width 165 height 19
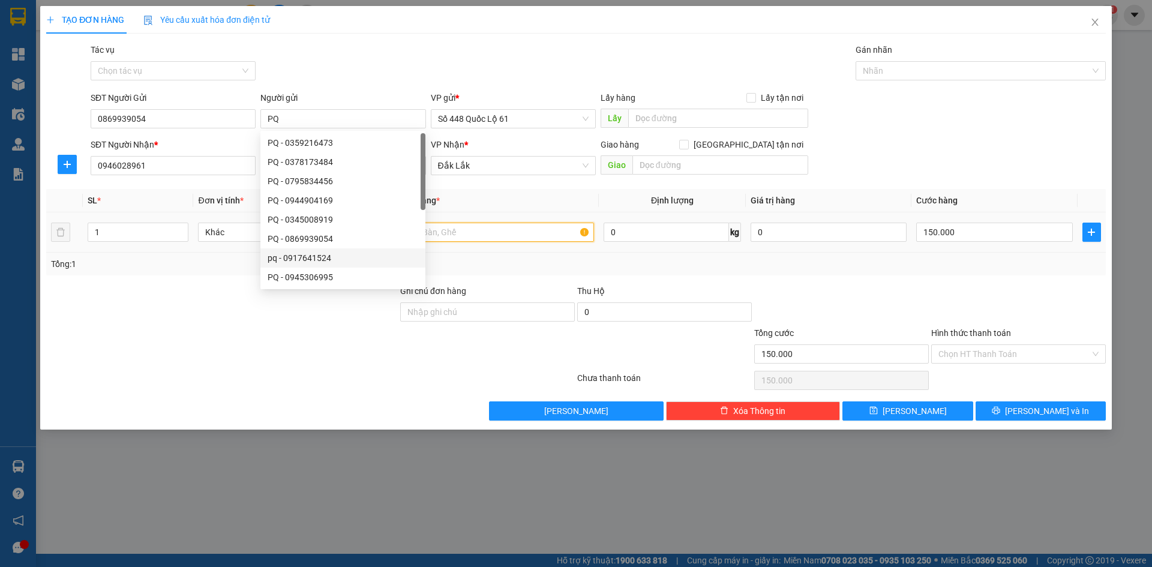
click at [508, 230] on input "text" at bounding box center [497, 232] width 193 height 19
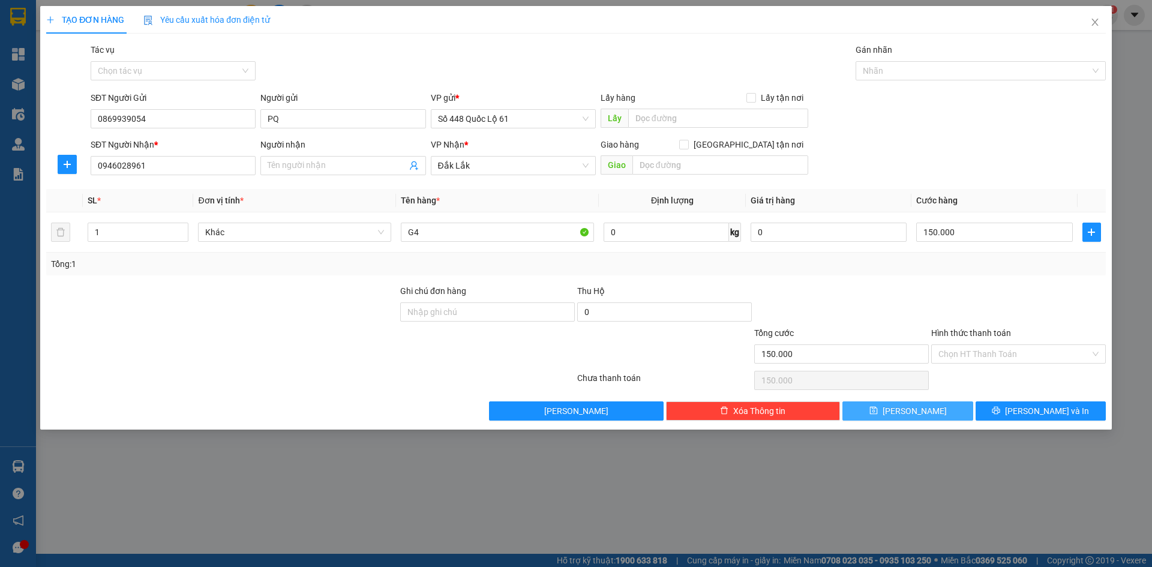
click at [912, 411] on span "Lưu" at bounding box center [915, 410] width 64 height 13
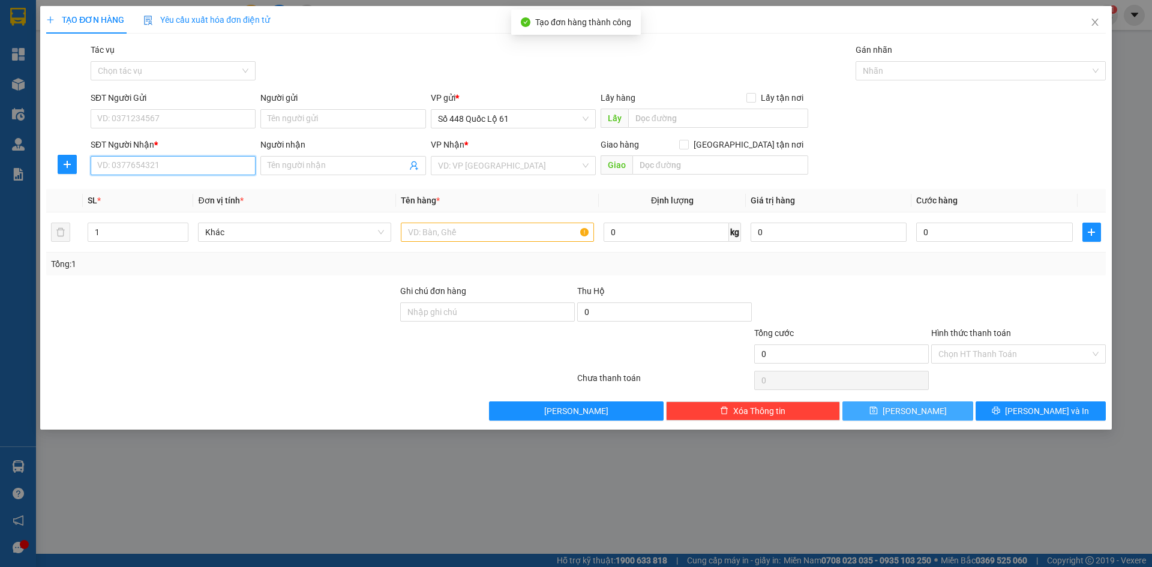
click at [159, 161] on input "SĐT Người Nhận *" at bounding box center [173, 165] width 165 height 19
click at [186, 167] on input "SĐT Người Nhận *" at bounding box center [173, 165] width 165 height 19
click at [482, 166] on input "search" at bounding box center [509, 166] width 142 height 18
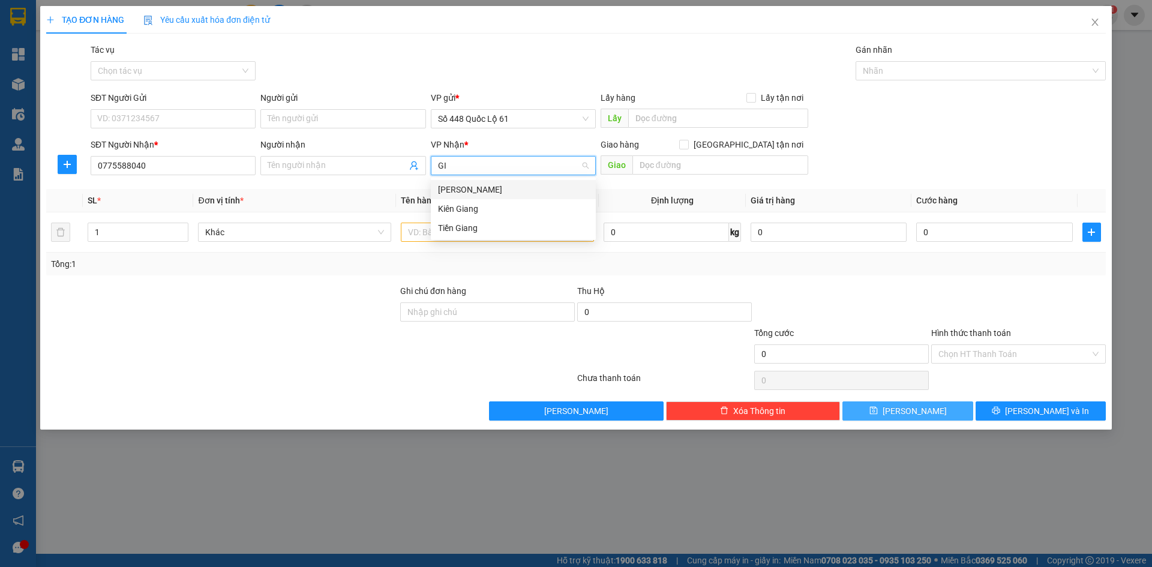
click at [481, 188] on div "[PERSON_NAME]" at bounding box center [513, 189] width 151 height 13
click at [448, 232] on input "text" at bounding box center [497, 232] width 193 height 19
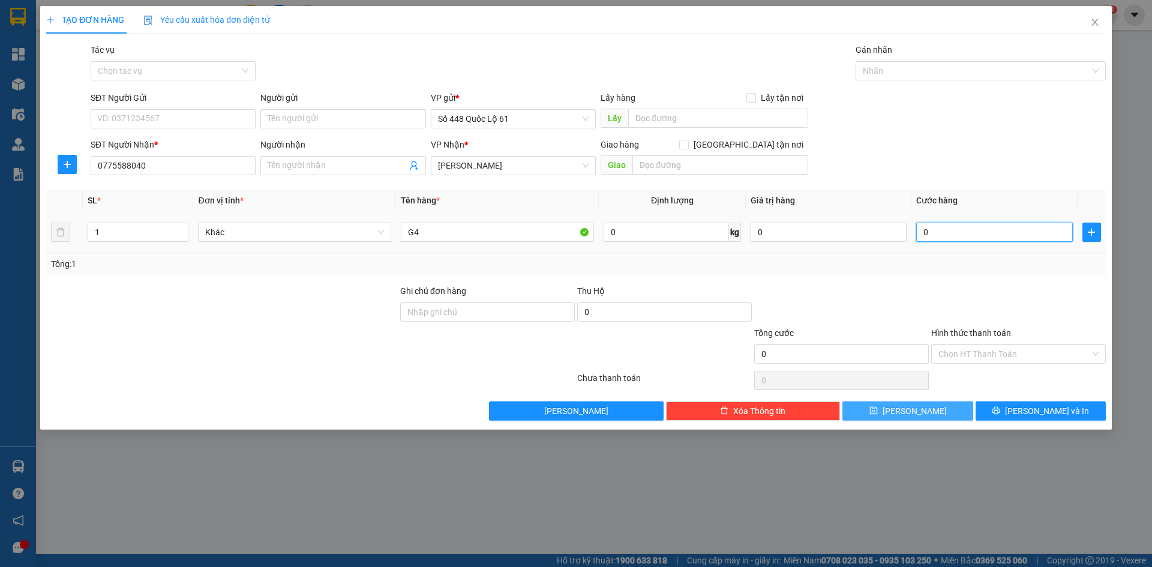
click at [1055, 227] on input "0" at bounding box center [994, 232] width 156 height 19
drag, startPoint x: 834, startPoint y: 228, endPoint x: 666, endPoint y: 215, distance: 167.9
click at [720, 219] on tr "1 Khác G4 0 kg 0 00.150" at bounding box center [576, 232] width 1060 height 40
drag, startPoint x: 910, startPoint y: 415, endPoint x: 817, endPoint y: 405, distance: 93.0
click at [910, 415] on span "Lưu" at bounding box center [915, 410] width 64 height 13
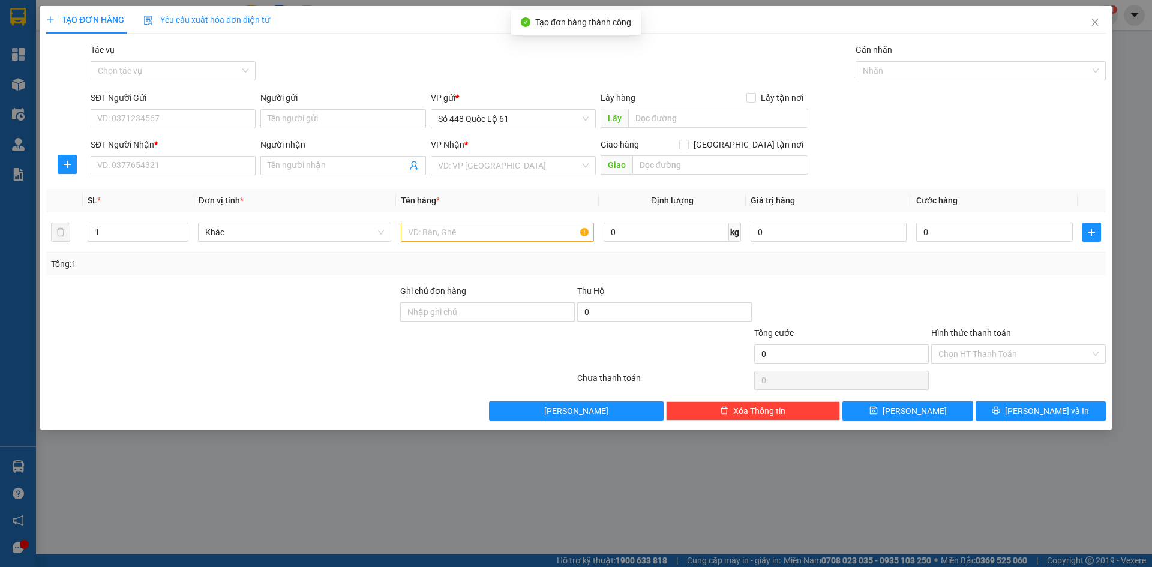
click at [181, 155] on div "SĐT Người Nhận *" at bounding box center [173, 147] width 165 height 18
click at [185, 167] on input "SĐT Người Nhận *" at bounding box center [173, 165] width 165 height 19
click at [466, 166] on input "search" at bounding box center [509, 166] width 142 height 18
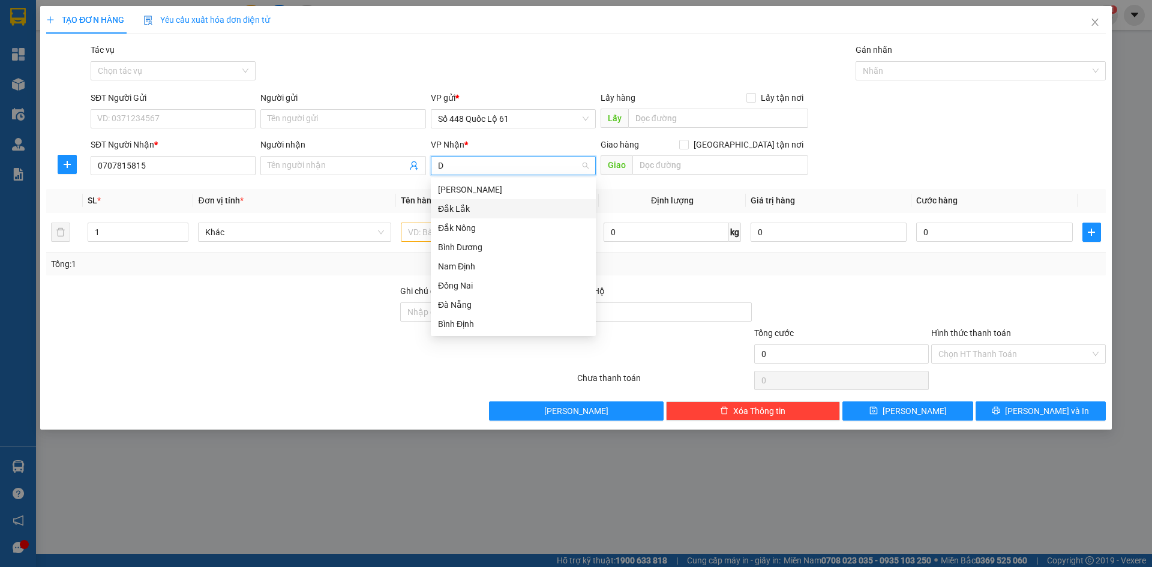
drag, startPoint x: 466, startPoint y: 213, endPoint x: 741, endPoint y: 193, distance: 276.2
click at [470, 212] on div "Đắk Lắk" at bounding box center [513, 208] width 151 height 13
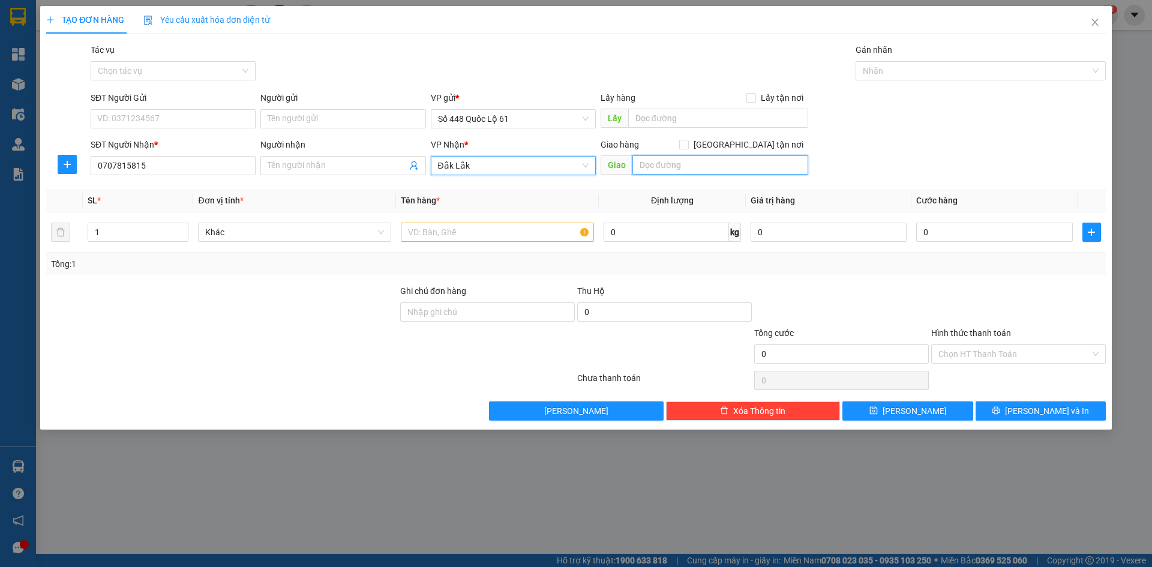
click at [751, 172] on input "text" at bounding box center [721, 164] width 176 height 19
drag, startPoint x: 751, startPoint y: 149, endPoint x: 703, endPoint y: 193, distance: 65.0
click at [751, 149] on label "Giao tận nơi" at bounding box center [743, 144] width 129 height 13
click at [688, 148] on input "Giao tận nơi" at bounding box center [683, 144] width 8 height 8
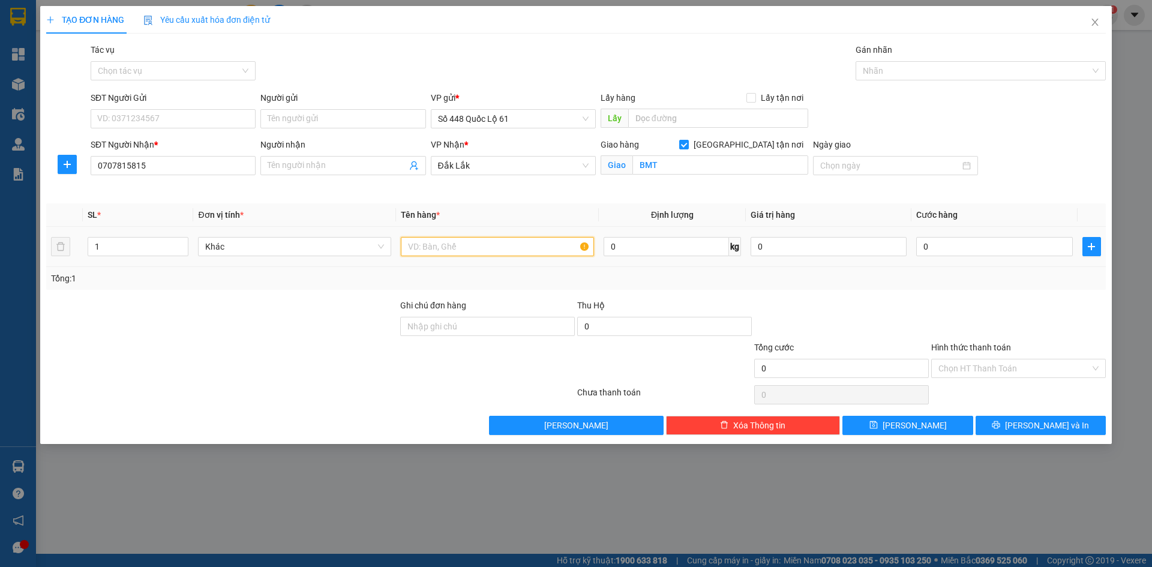
click at [522, 247] on input "text" at bounding box center [497, 246] width 193 height 19
click at [652, 328] on input "0" at bounding box center [664, 326] width 175 height 19
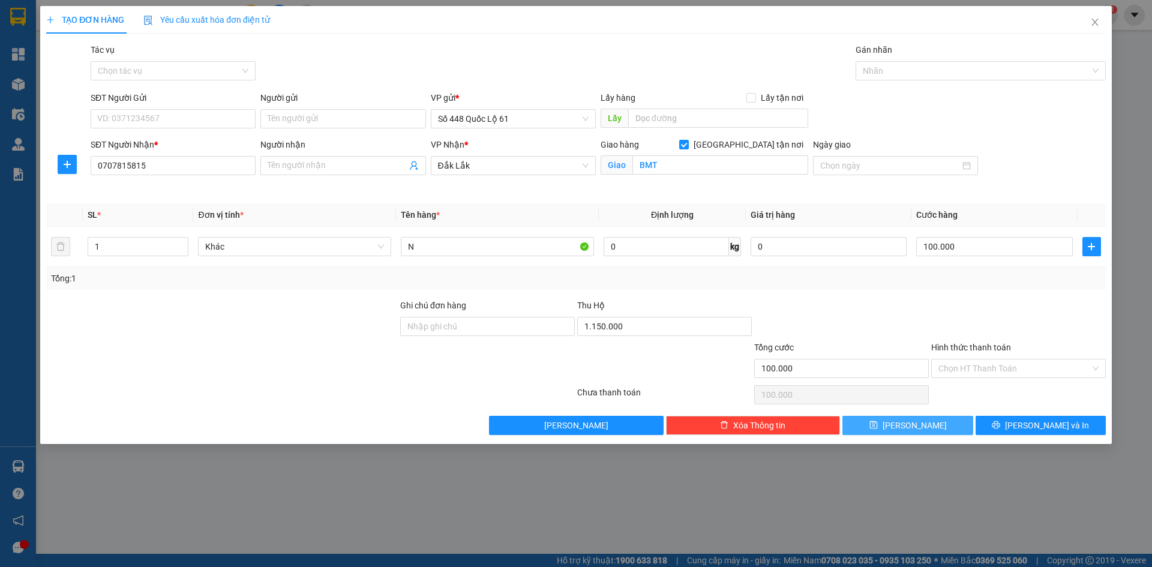
click at [904, 418] on button "Lưu" at bounding box center [908, 425] width 130 height 19
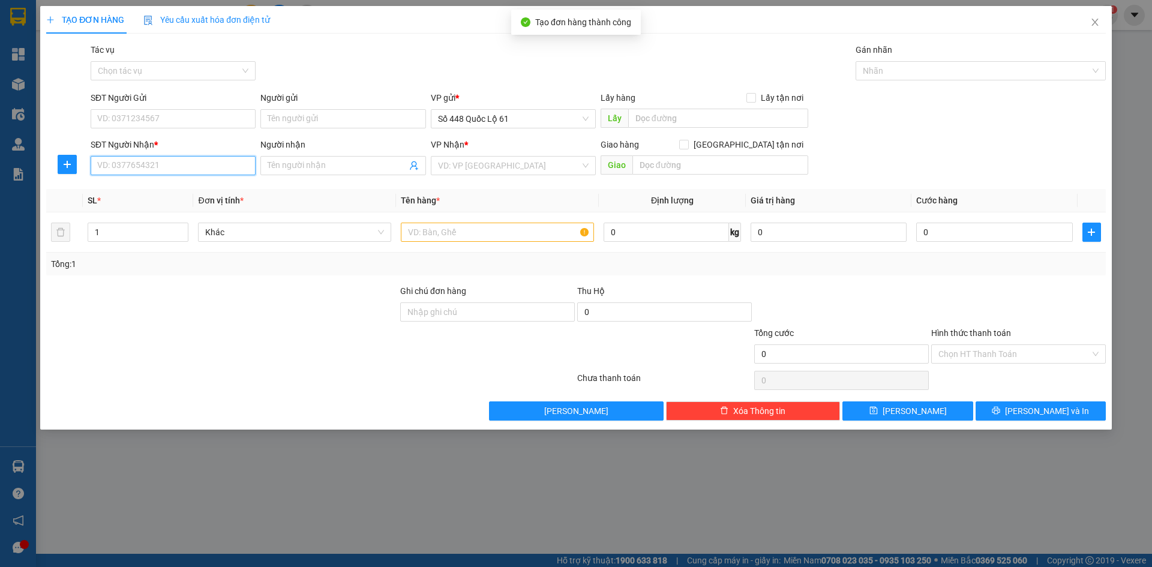
click at [190, 167] on input "SĐT Người Nhận *" at bounding box center [173, 165] width 165 height 19
click at [190, 186] on div "0985593930" at bounding box center [173, 189] width 151 height 13
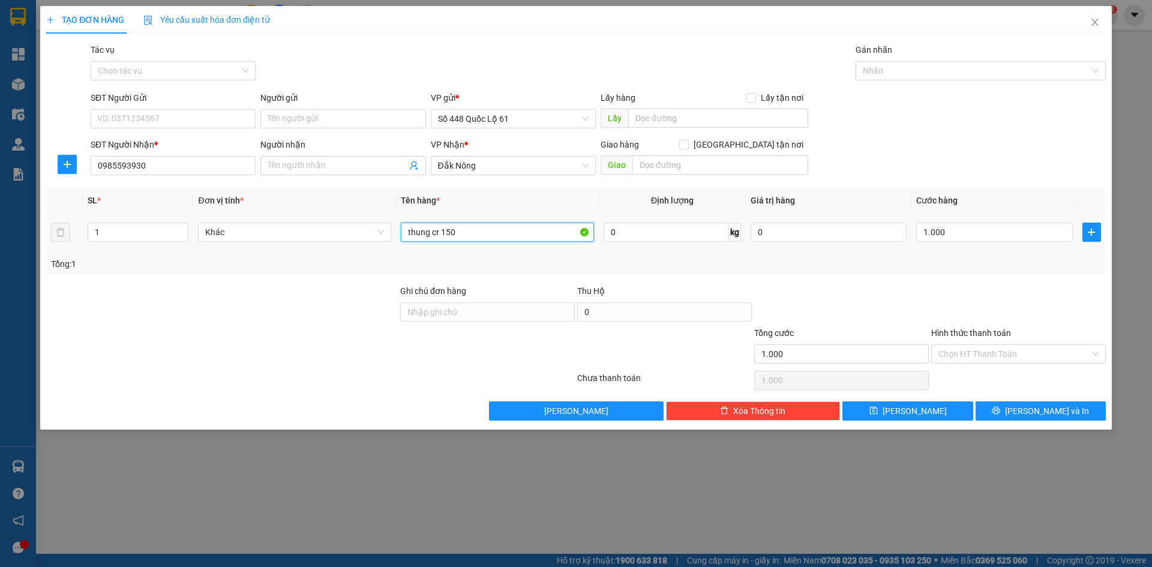
click at [474, 231] on input "thung cr 150" at bounding box center [497, 232] width 193 height 19
click at [996, 229] on input "1.000" at bounding box center [994, 232] width 156 height 19
drag, startPoint x: 979, startPoint y: 295, endPoint x: 980, endPoint y: 344, distance: 49.2
click at [979, 298] on div at bounding box center [1018, 305] width 177 height 42
click at [981, 358] on input "Hình thức thanh toán" at bounding box center [1015, 354] width 152 height 18
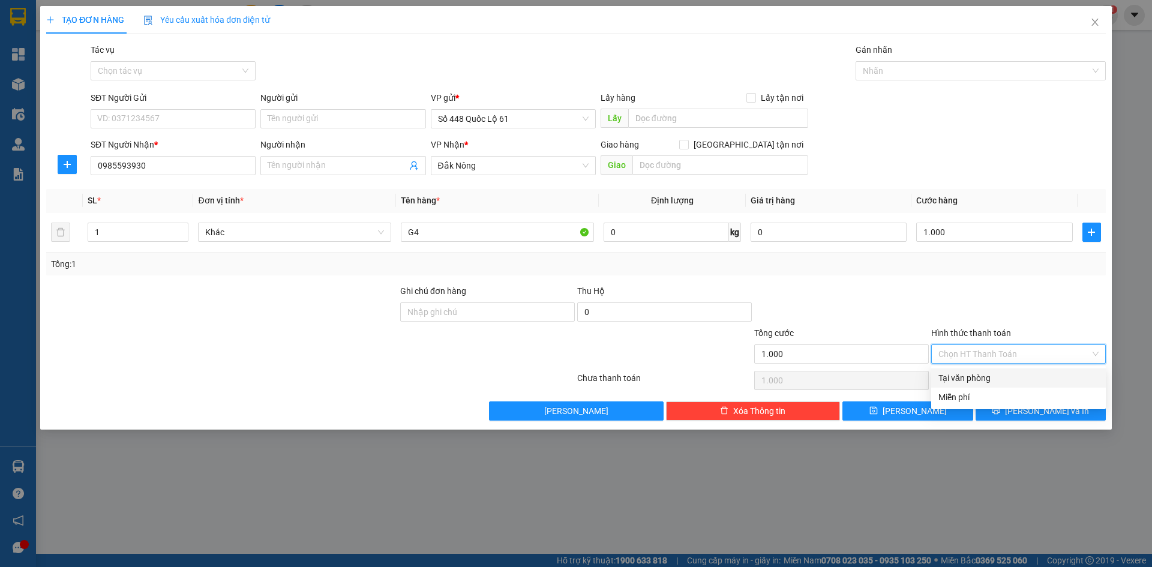
click at [982, 377] on div "Tại văn phòng" at bounding box center [1019, 377] width 160 height 13
click at [440, 238] on input "G4" at bounding box center [497, 232] width 193 height 19
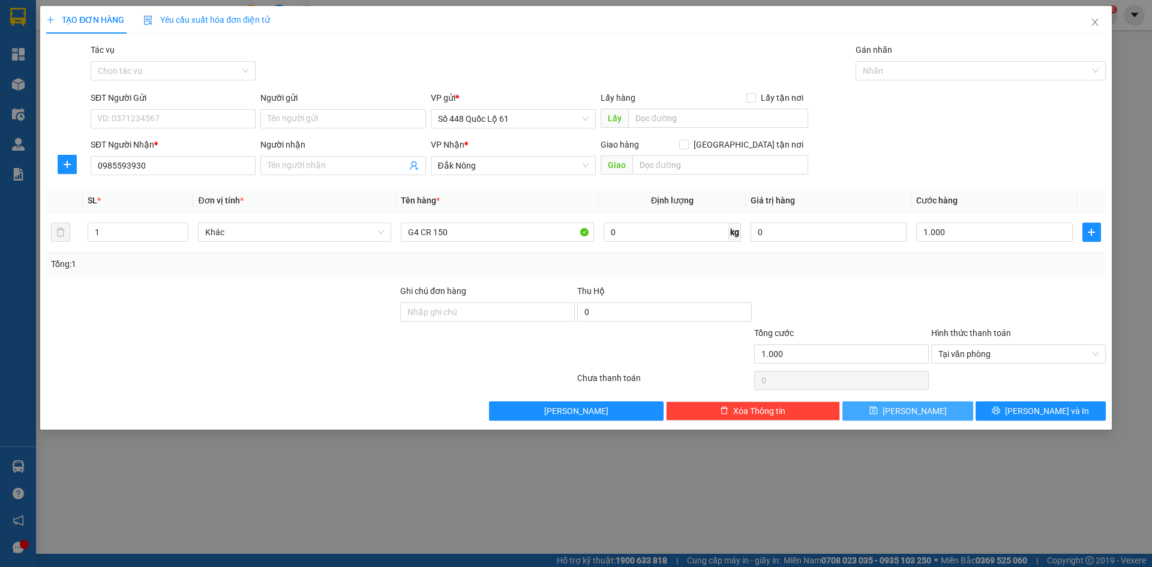
drag, startPoint x: 937, startPoint y: 403, endPoint x: 955, endPoint y: 407, distance: 17.9
click at [939, 403] on button "Lưu" at bounding box center [908, 410] width 130 height 19
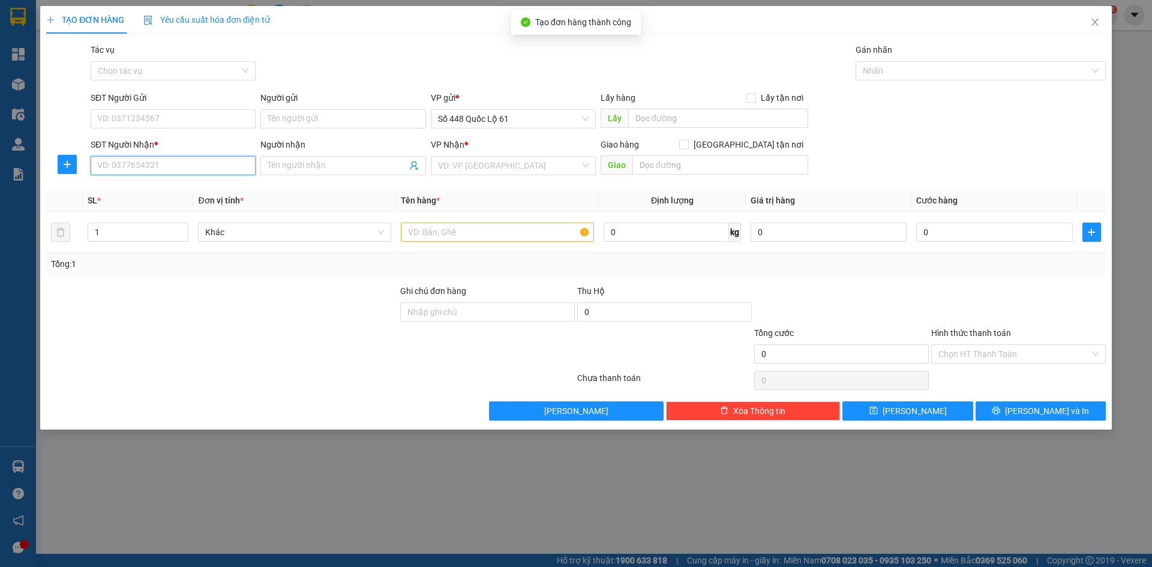
drag, startPoint x: 132, startPoint y: 161, endPoint x: 146, endPoint y: 166, distance: 14.6
click at [134, 161] on input "SĐT Người Nhận *" at bounding box center [173, 165] width 165 height 19
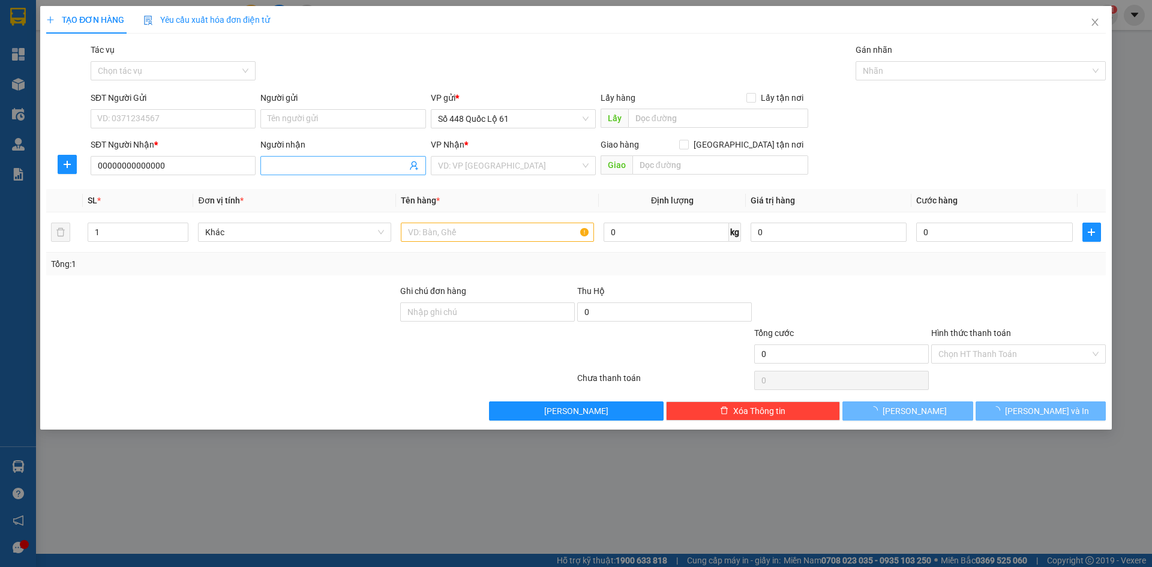
click at [302, 170] on input "Người nhận" at bounding box center [337, 165] width 139 height 13
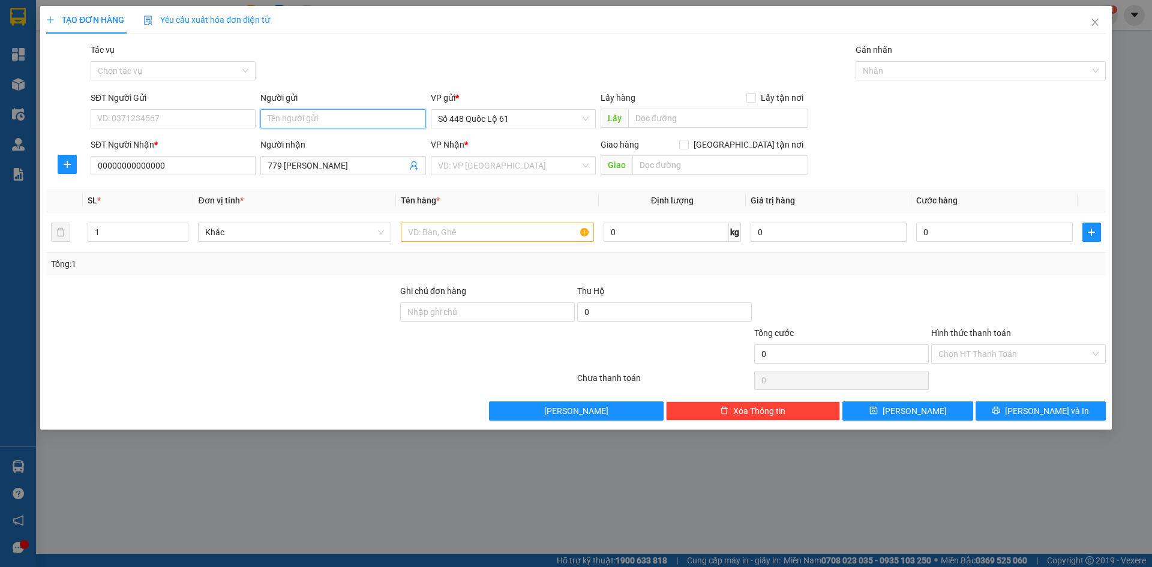
click at [339, 121] on input "Người gửi" at bounding box center [342, 118] width 165 height 19
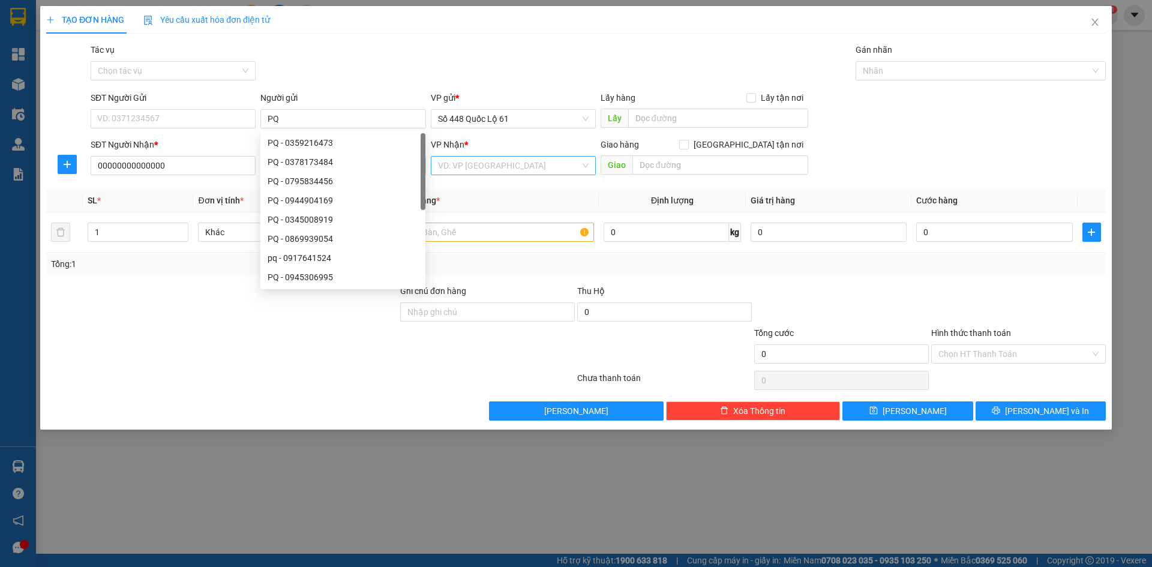
click at [460, 166] on input "search" at bounding box center [509, 166] width 142 height 18
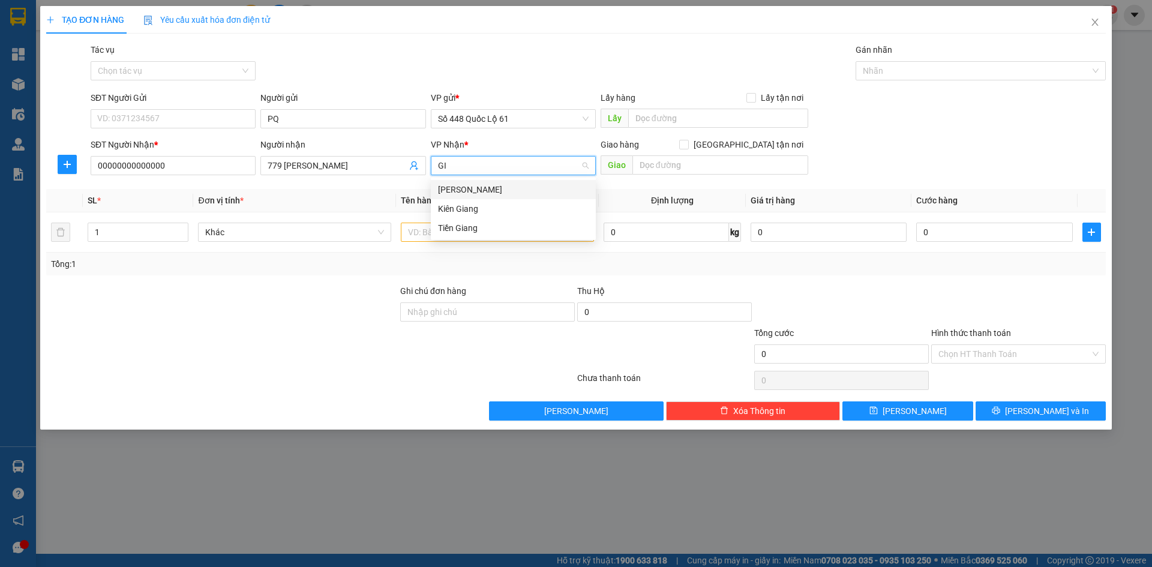
click at [453, 193] on div "[PERSON_NAME]" at bounding box center [513, 189] width 151 height 13
click at [434, 229] on input "text" at bounding box center [497, 232] width 193 height 19
click at [935, 244] on div "0" at bounding box center [994, 232] width 156 height 24
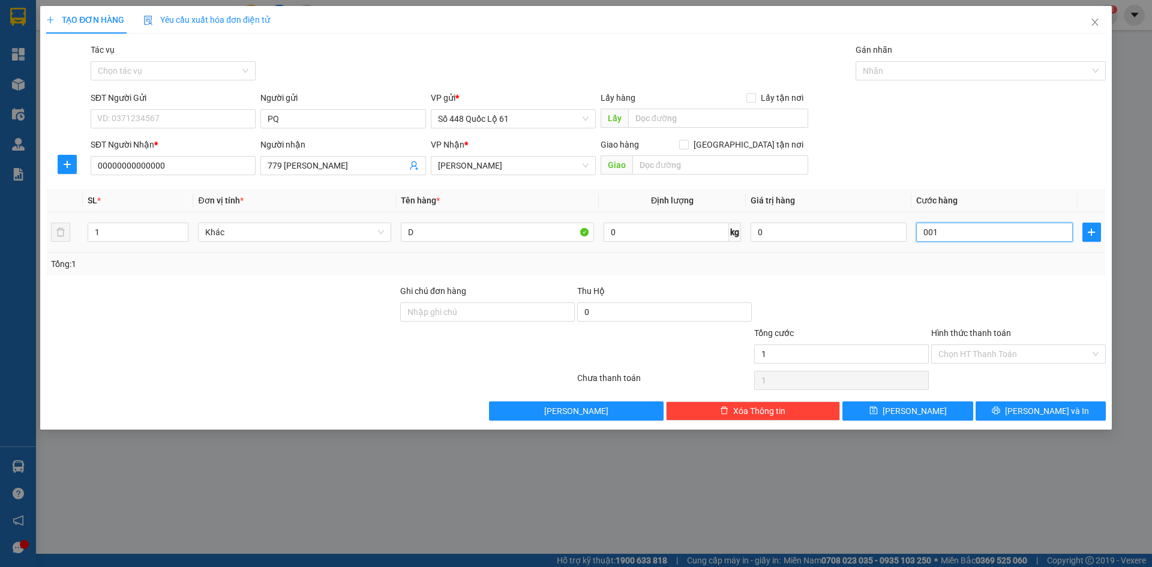
drag, startPoint x: 943, startPoint y: 238, endPoint x: 943, endPoint y: 286, distance: 48.6
click at [943, 241] on input "001" at bounding box center [994, 232] width 156 height 19
drag, startPoint x: 957, startPoint y: 353, endPoint x: 964, endPoint y: 373, distance: 21.1
click at [957, 353] on input "Hình thức thanh toán" at bounding box center [1015, 354] width 152 height 18
click at [934, 229] on input "0" at bounding box center [994, 232] width 156 height 19
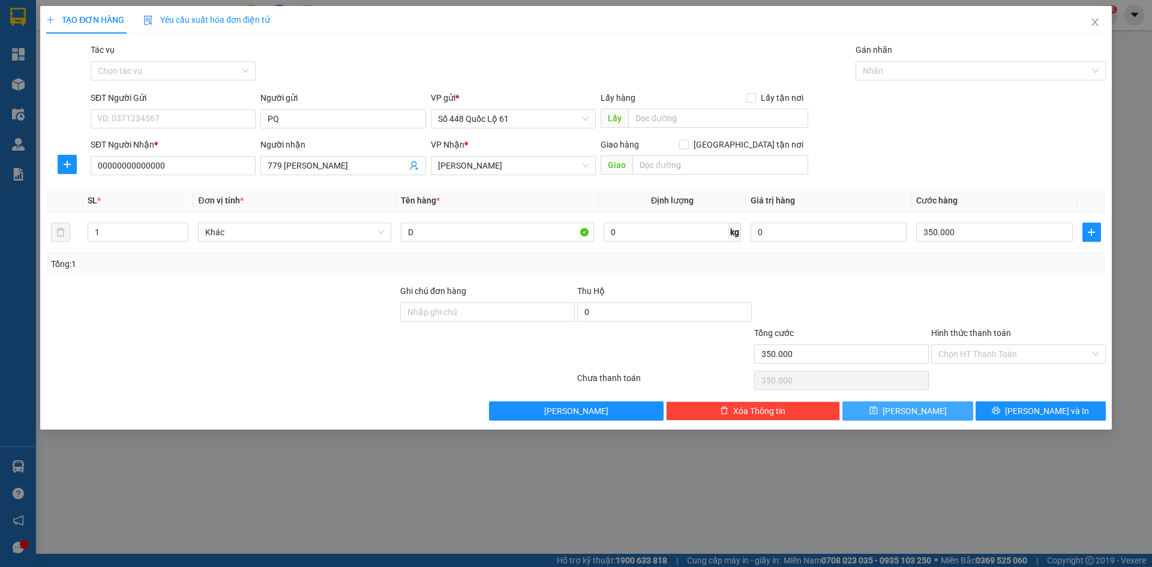
click at [925, 412] on button "Lưu" at bounding box center [908, 410] width 130 height 19
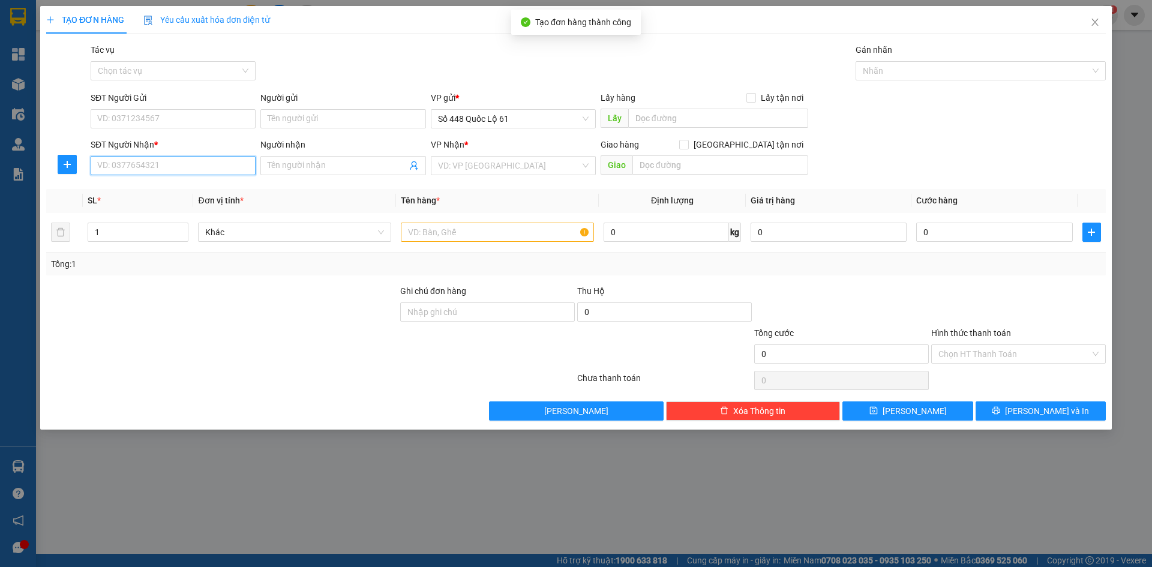
click at [199, 167] on input "SĐT Người Nhận *" at bounding box center [173, 165] width 165 height 19
click at [143, 170] on input "SĐT Người Nhận *" at bounding box center [173, 165] width 165 height 19
click at [153, 193] on div "0961712379" at bounding box center [173, 189] width 151 height 13
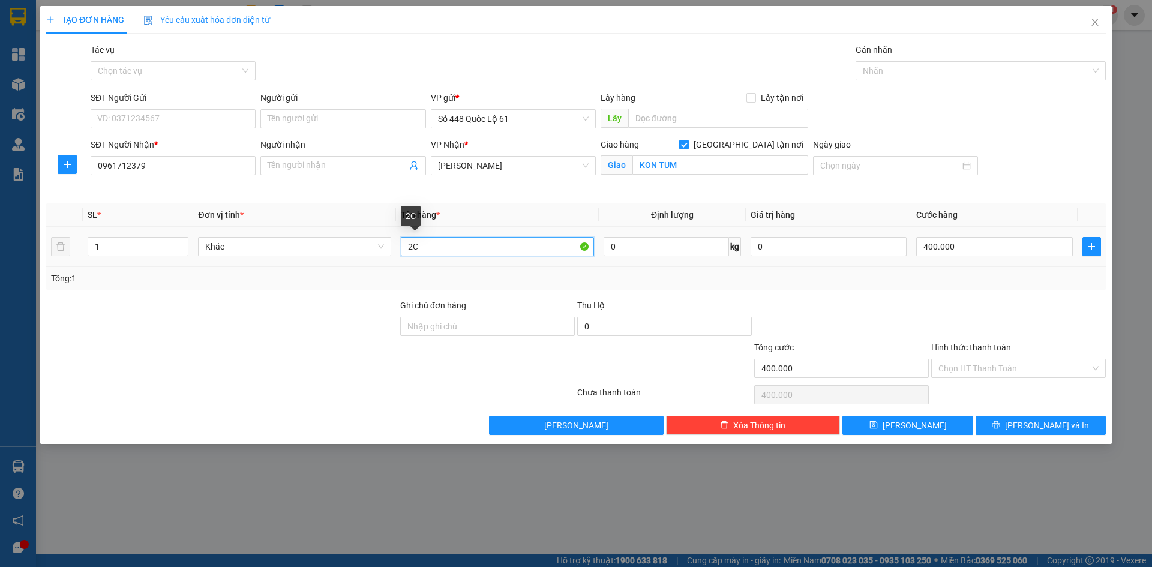
click at [421, 245] on input "2C" at bounding box center [497, 246] width 193 height 19
click at [902, 431] on button "Lưu" at bounding box center [908, 425] width 130 height 19
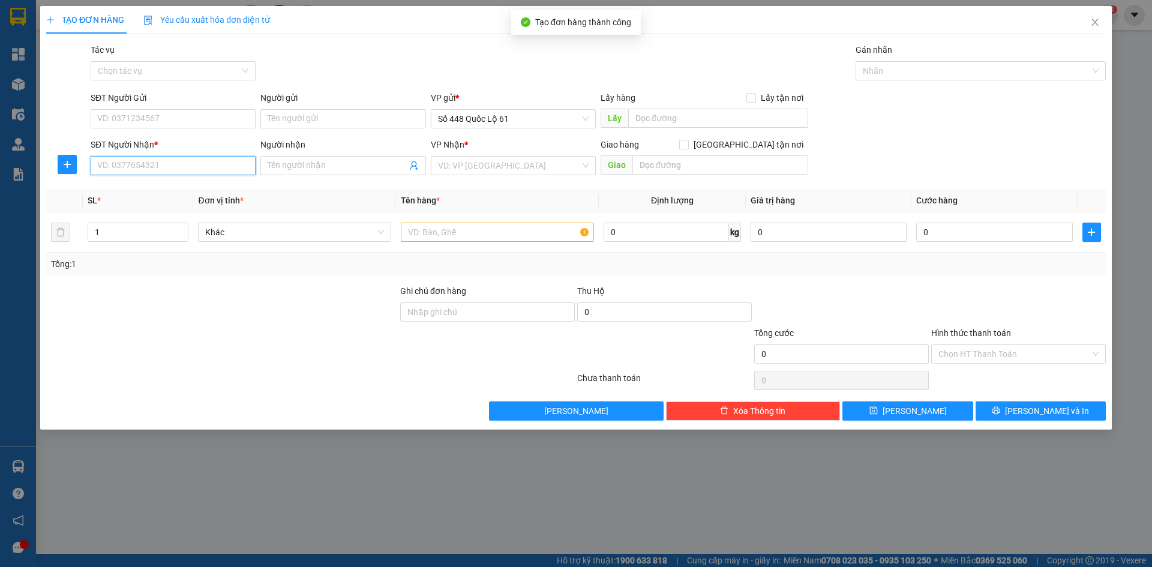
click at [196, 172] on input "SĐT Người Nhận *" at bounding box center [173, 165] width 165 height 19
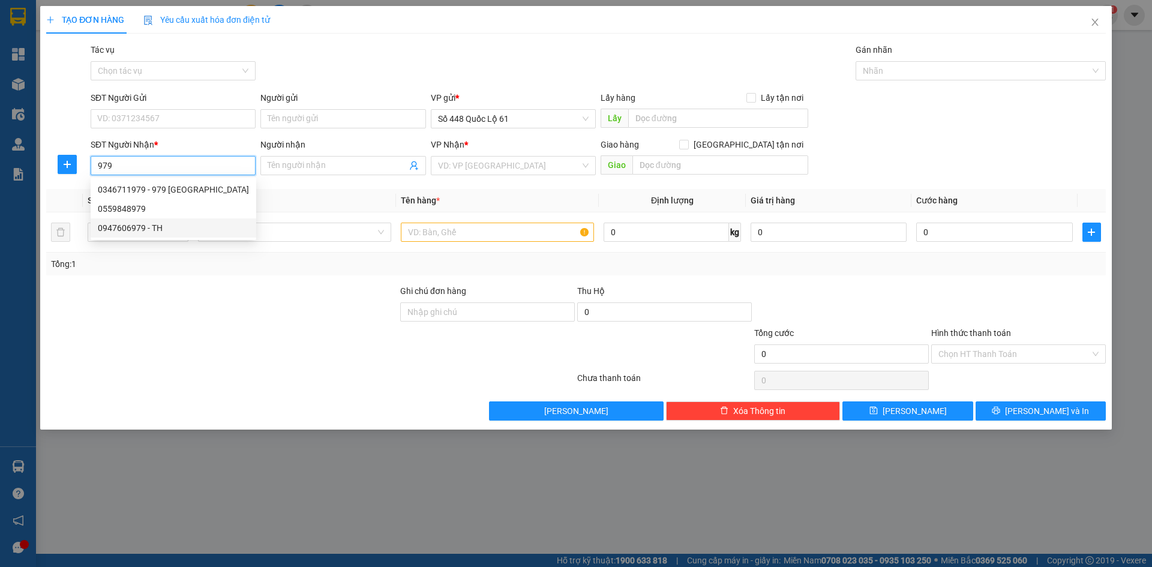
click at [175, 224] on div "0947606979 - TH" at bounding box center [173, 227] width 151 height 13
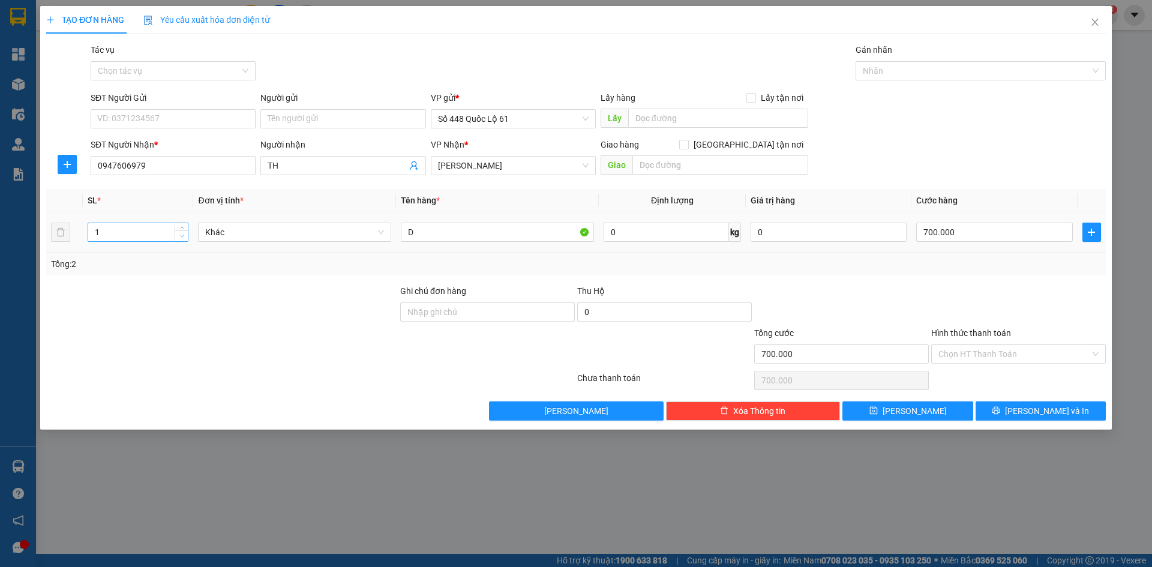
click at [179, 236] on span "down" at bounding box center [181, 236] width 7 height 7
click at [979, 226] on input "700.000" at bounding box center [994, 232] width 156 height 19
click at [909, 411] on span "Lưu" at bounding box center [915, 410] width 64 height 13
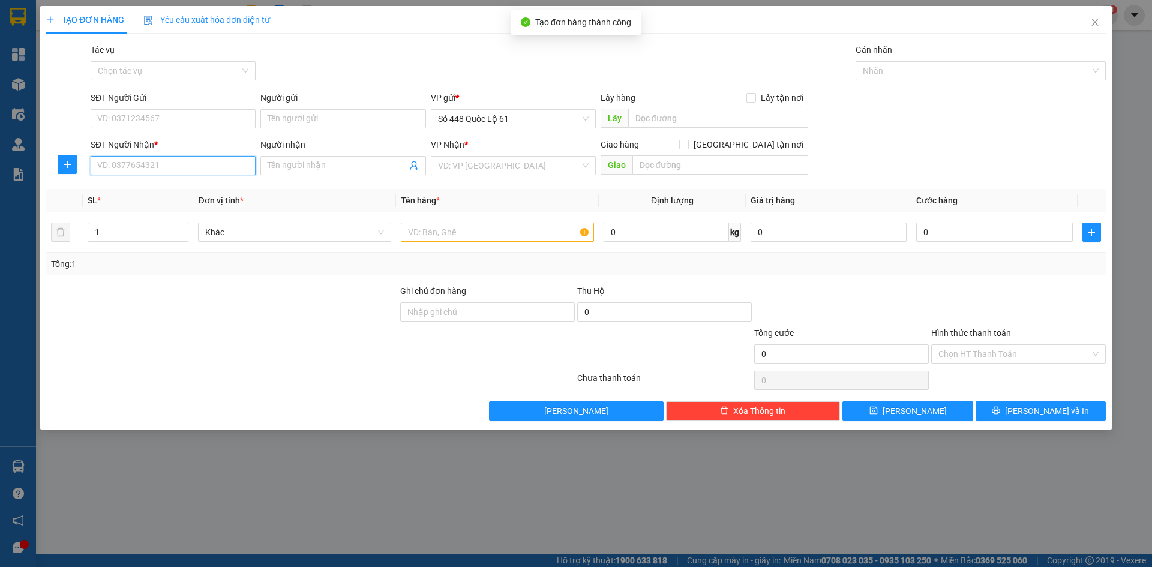
click at [144, 164] on input "SĐT Người Nhận *" at bounding box center [173, 165] width 165 height 19
click at [134, 194] on div "0865497538" at bounding box center [173, 189] width 151 height 13
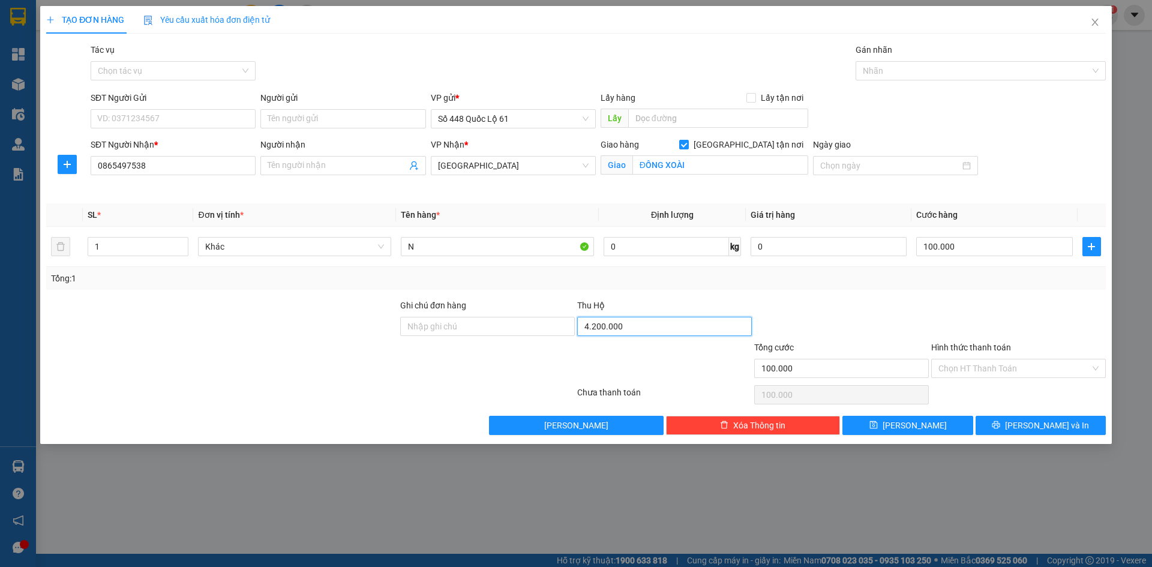
click at [676, 329] on input "4.200.000" at bounding box center [664, 326] width 175 height 19
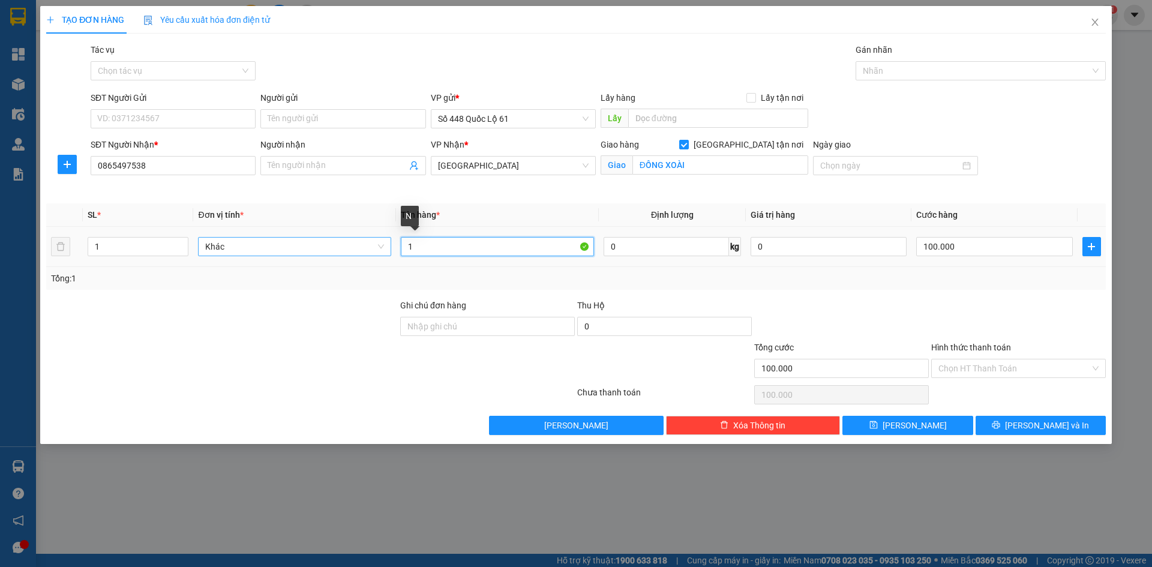
drag, startPoint x: 431, startPoint y: 247, endPoint x: 359, endPoint y: 250, distance: 72.1
click at [359, 250] on tr "1 Khác 1 0 kg 0 100.000" at bounding box center [576, 247] width 1060 height 40
click at [976, 241] on input "100.000" at bounding box center [994, 246] width 156 height 19
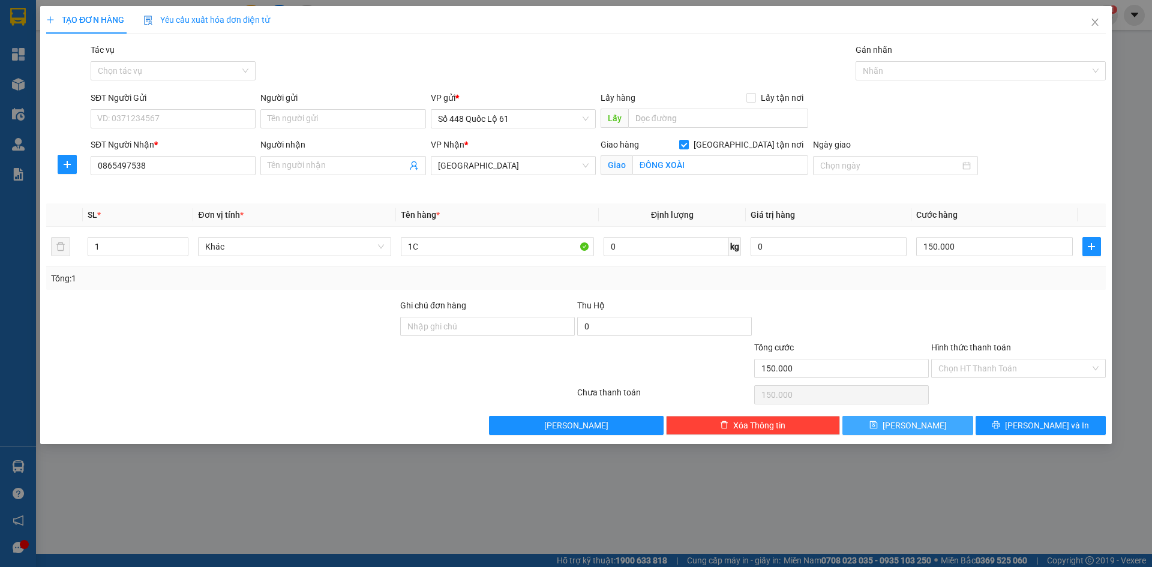
drag, startPoint x: 905, startPoint y: 425, endPoint x: 921, endPoint y: 417, distance: 17.7
click at [906, 425] on button "Lưu" at bounding box center [908, 425] width 130 height 19
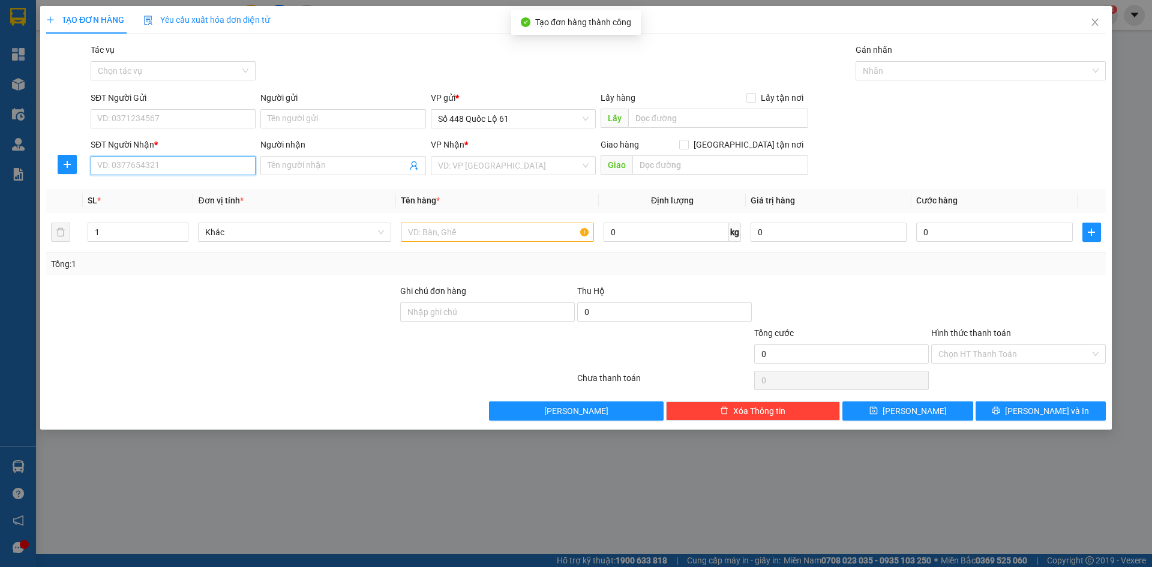
drag, startPoint x: 143, startPoint y: 167, endPoint x: 157, endPoint y: 170, distance: 14.8
click at [143, 167] on input "SĐT Người Nhận *" at bounding box center [173, 165] width 165 height 19
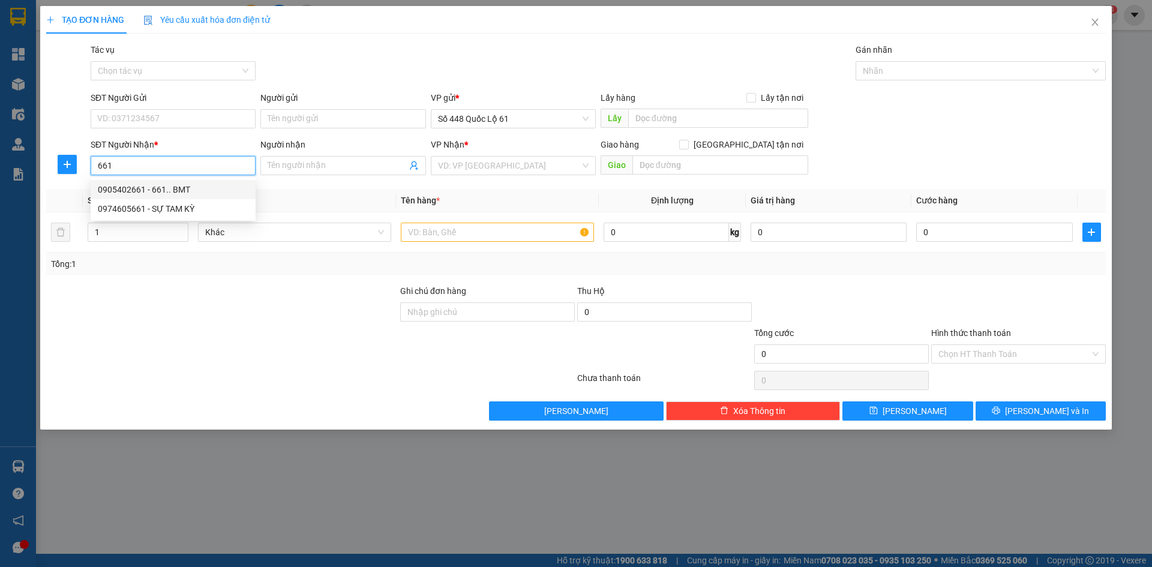
click at [159, 191] on div "0905402661 - 661.. BMT" at bounding box center [173, 189] width 151 height 13
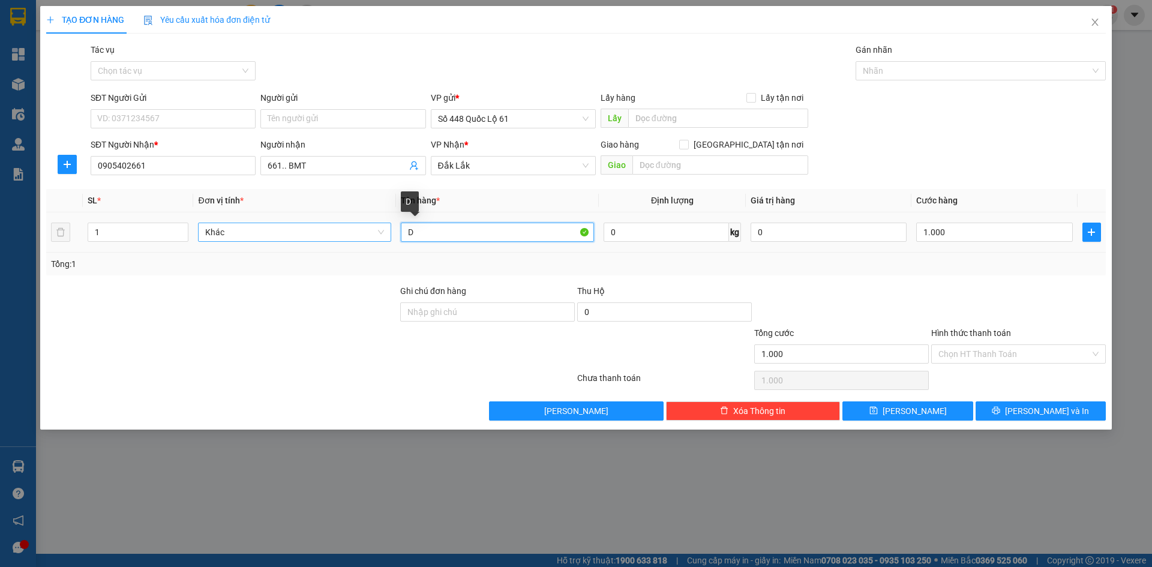
drag, startPoint x: 435, startPoint y: 240, endPoint x: 371, endPoint y: 240, distance: 63.6
click at [371, 240] on tr "1 Khác D 0 kg 0 1.000" at bounding box center [576, 232] width 1060 height 40
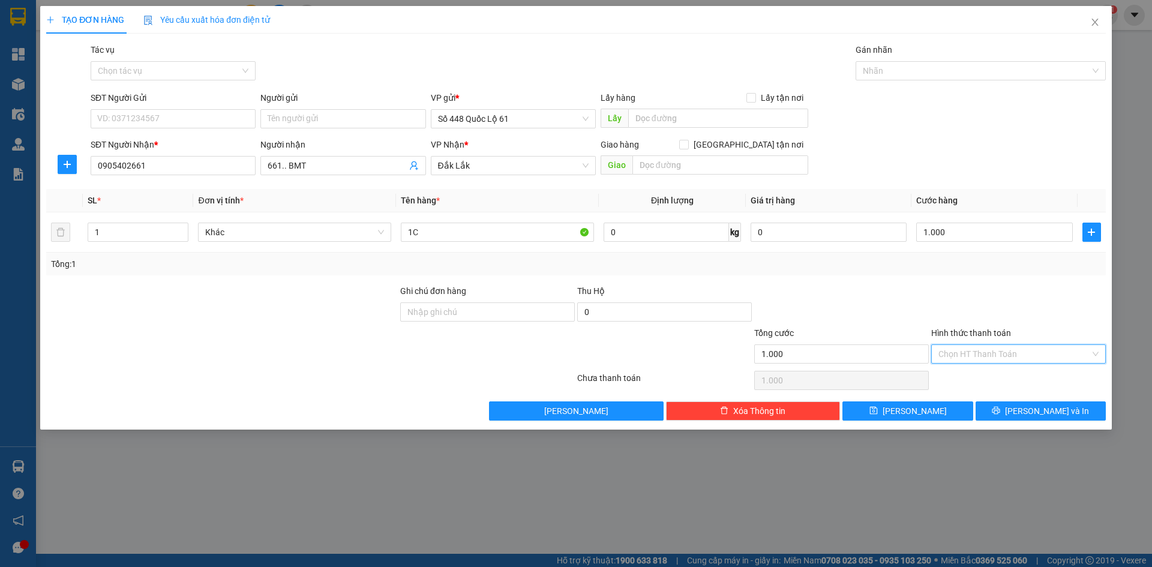
drag, startPoint x: 1008, startPoint y: 361, endPoint x: 1004, endPoint y: 385, distance: 24.3
click at [1007, 363] on div "Chọn HT Thanh Toán" at bounding box center [1018, 353] width 175 height 19
click at [1004, 385] on div "Tại văn phòng" at bounding box center [1018, 377] width 175 height 19
click at [922, 403] on button "Lưu" at bounding box center [908, 410] width 130 height 19
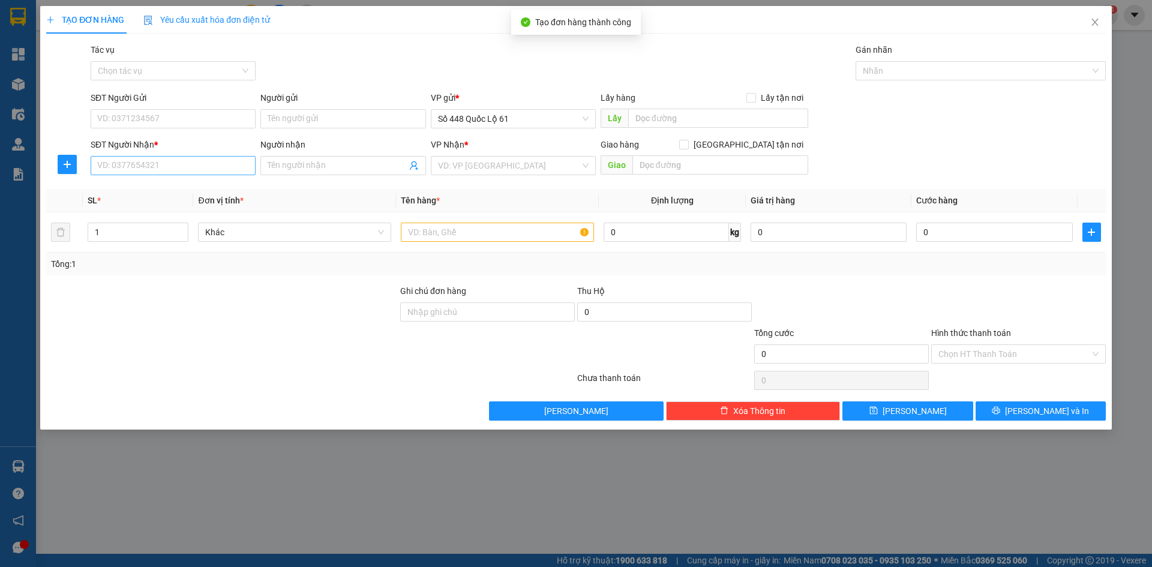
click at [204, 175] on div "SĐT Người Nhận * VD: 0377654321" at bounding box center [173, 159] width 165 height 42
click at [215, 173] on input "SĐT Người Nhận *" at bounding box center [173, 165] width 165 height 19
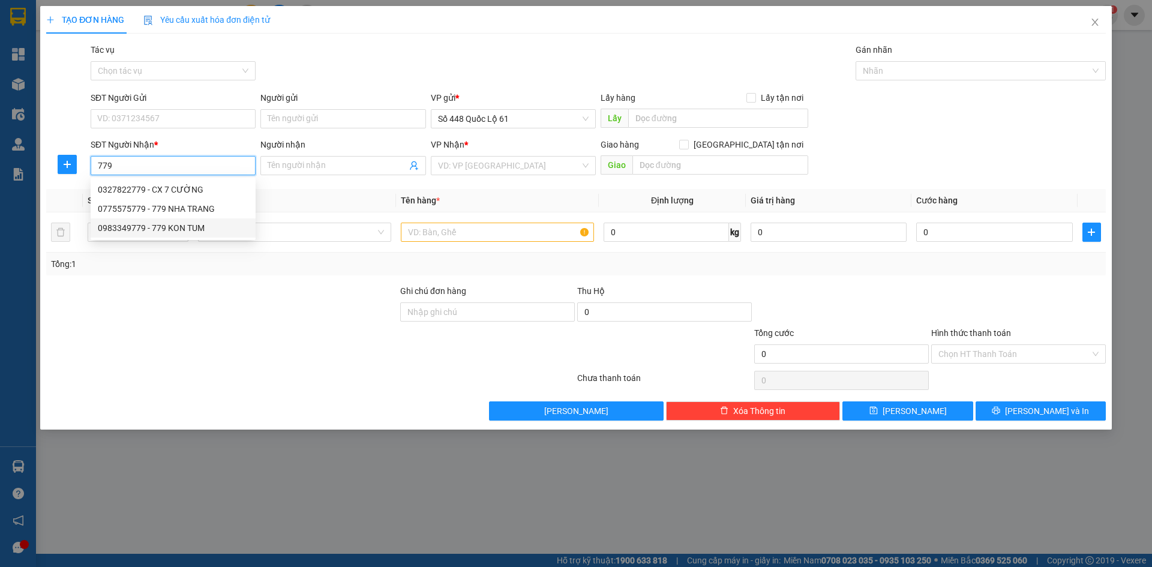
click at [196, 226] on div "0983349779 - 779 KON TUM" at bounding box center [173, 227] width 151 height 13
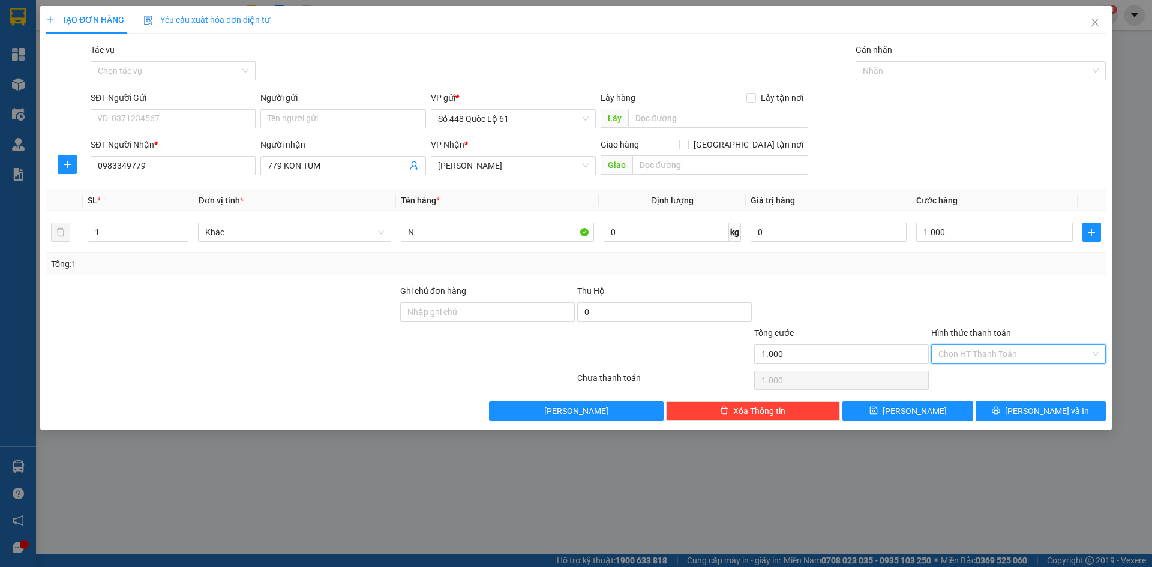
click at [984, 357] on input "Hình thức thanh toán" at bounding box center [1015, 354] width 152 height 18
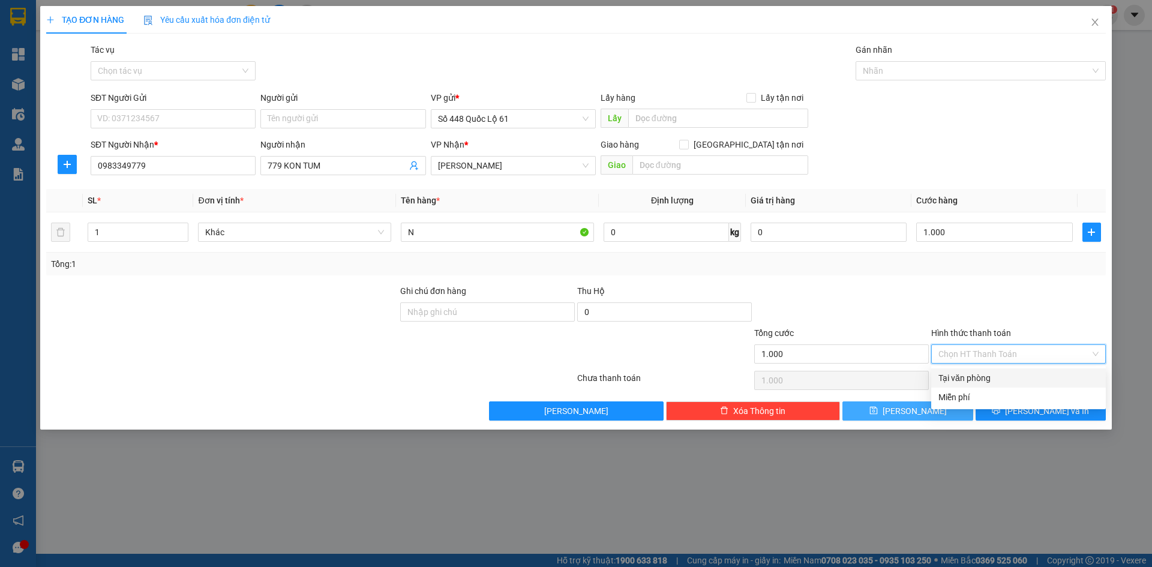
drag, startPoint x: 989, startPoint y: 376, endPoint x: 934, endPoint y: 409, distance: 63.8
click at [989, 377] on div "Tại văn phòng" at bounding box center [1019, 377] width 160 height 13
click at [933, 410] on button "Lưu" at bounding box center [908, 410] width 130 height 19
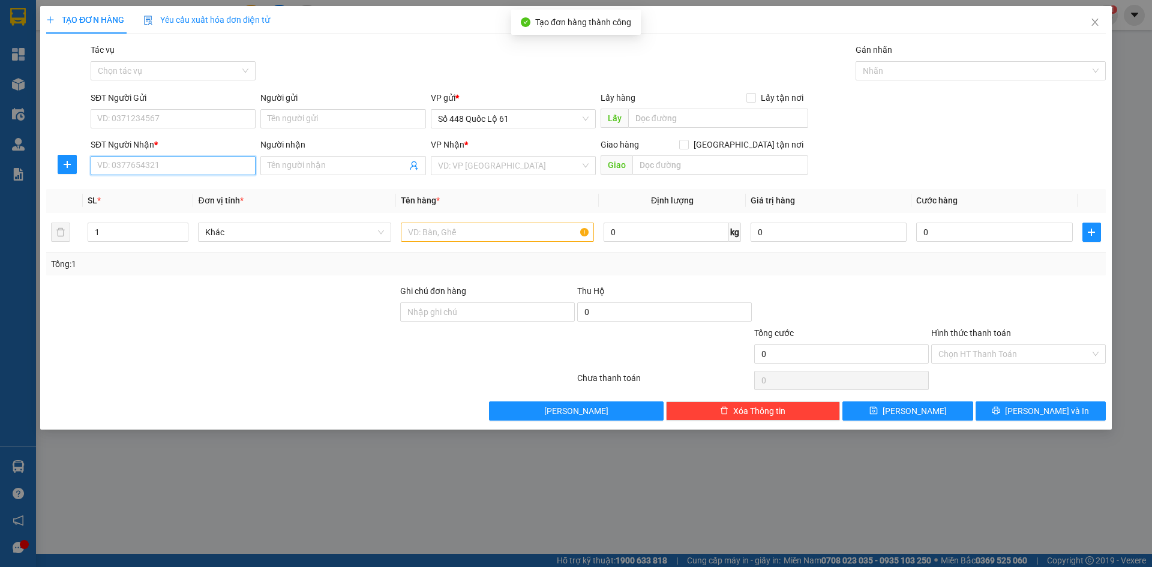
click at [200, 173] on input "SĐT Người Nhận *" at bounding box center [173, 165] width 165 height 19
click at [187, 188] on div "0915191035 - SIÊU THỊ GO" at bounding box center [173, 189] width 151 height 13
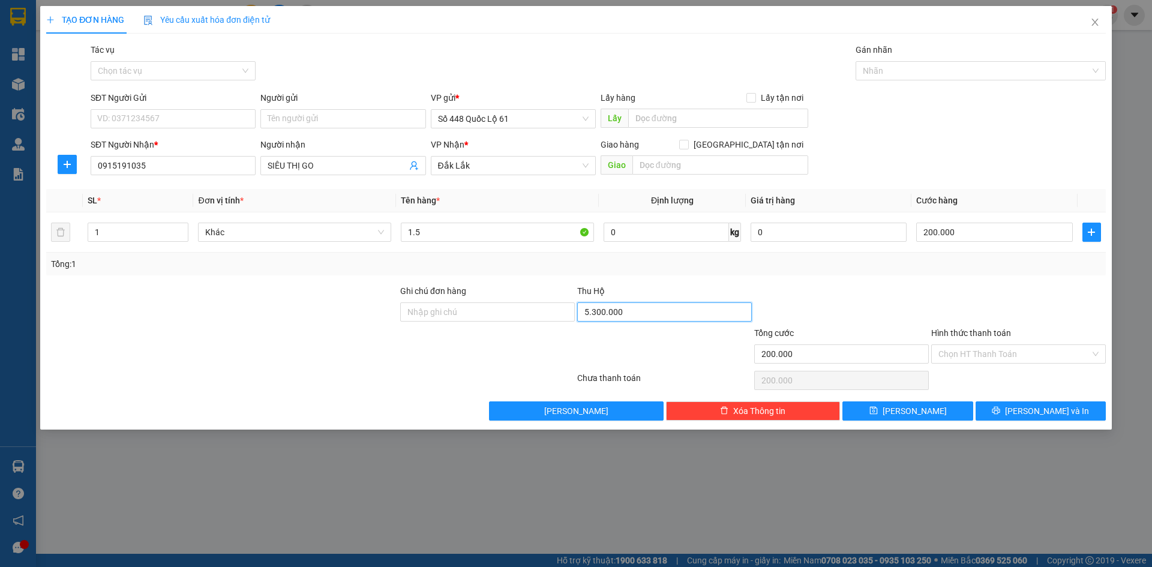
click at [672, 320] on input "5.300.000" at bounding box center [664, 311] width 175 height 19
click at [676, 320] on input "0" at bounding box center [664, 311] width 175 height 19
click at [682, 275] on div "Tổng: 1" at bounding box center [576, 264] width 1060 height 23
click at [655, 303] on input "0" at bounding box center [664, 311] width 175 height 19
click at [664, 263] on div "Tổng: 1" at bounding box center [576, 263] width 1050 height 13
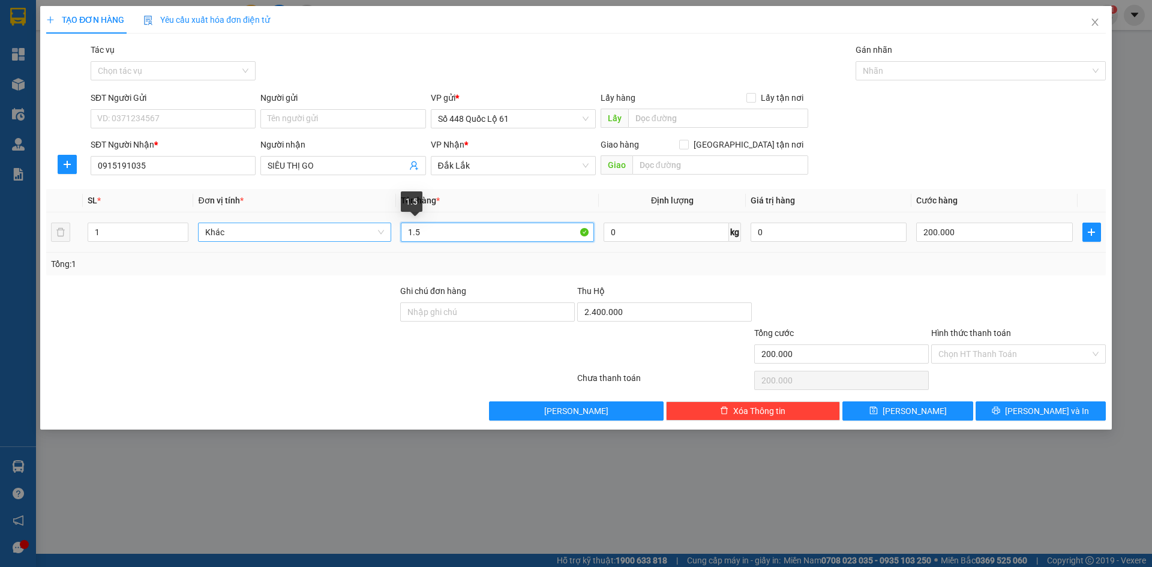
drag, startPoint x: 433, startPoint y: 234, endPoint x: 334, endPoint y: 234, distance: 98.4
click at [334, 234] on tr "1 Khác 1.5 0 kg 0 200.000" at bounding box center [576, 232] width 1060 height 40
click at [979, 236] on input "200.000" at bounding box center [994, 232] width 156 height 19
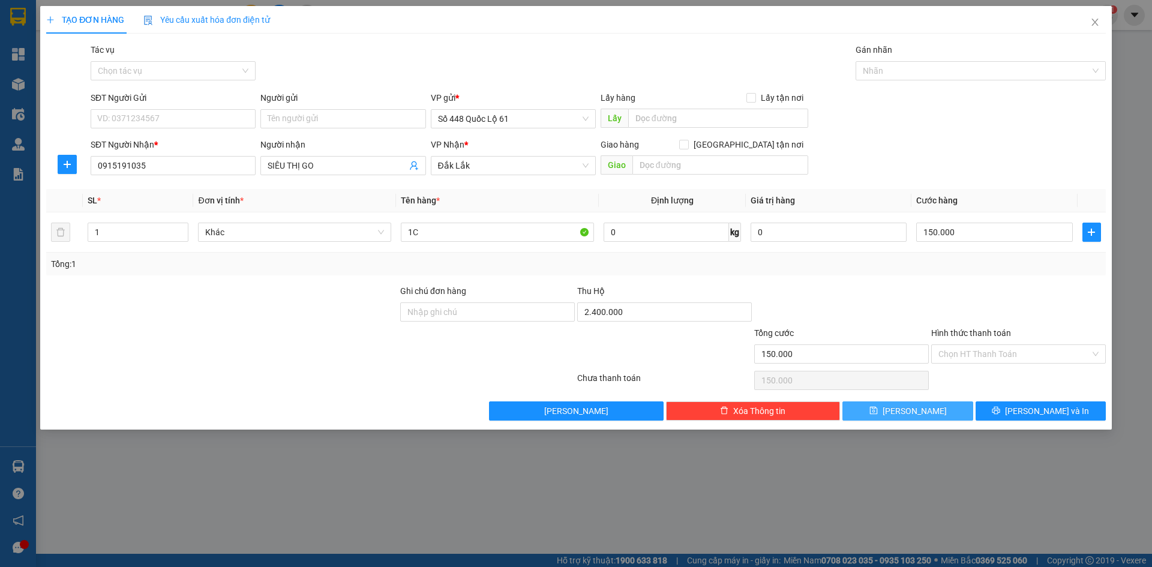
drag, startPoint x: 907, startPoint y: 416, endPoint x: 921, endPoint y: 412, distance: 14.6
click at [907, 416] on button "Lưu" at bounding box center [908, 410] width 130 height 19
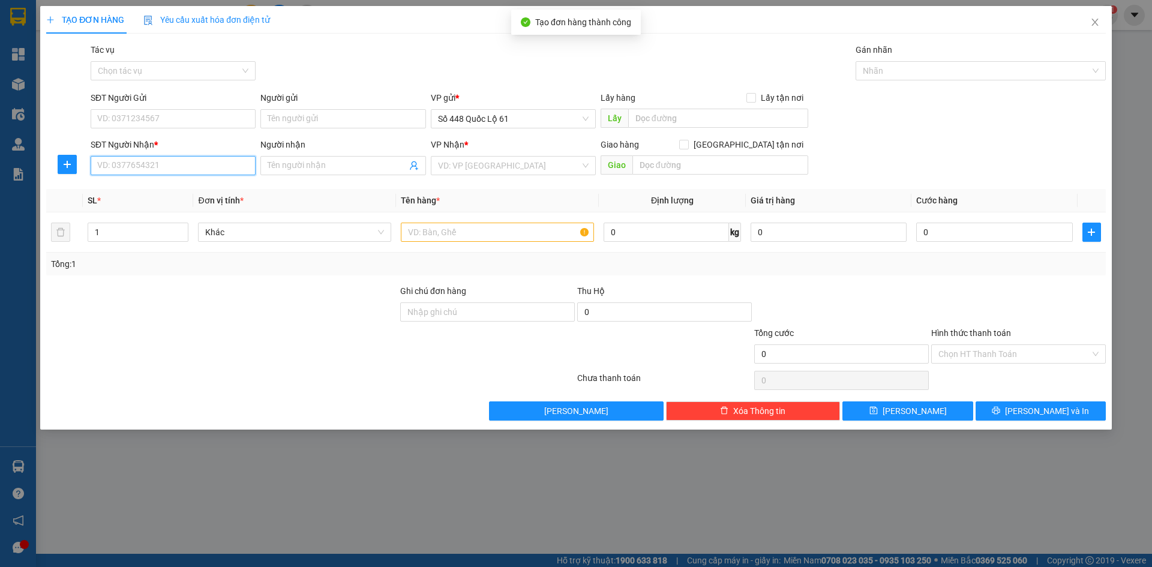
click at [183, 166] on input "SĐT Người Nhận *" at bounding box center [173, 165] width 165 height 19
click at [235, 169] on input "SĐT Người Nhận *" at bounding box center [173, 165] width 165 height 19
click at [183, 191] on div "0918667762 - SIÊU THỊ GO" at bounding box center [173, 189] width 151 height 13
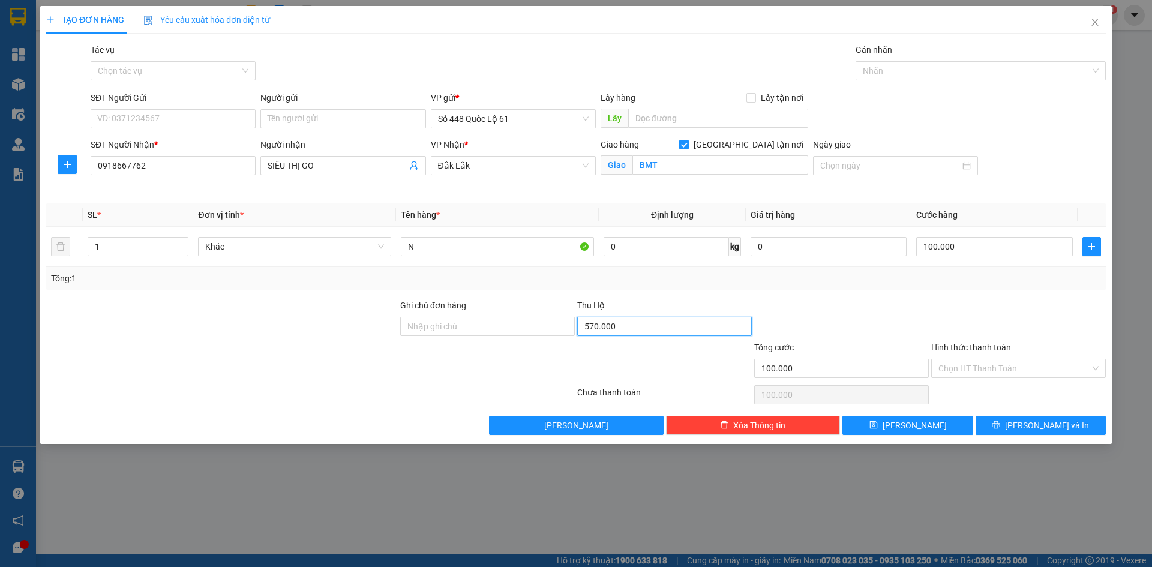
click at [659, 334] on input "570.000" at bounding box center [664, 326] width 175 height 19
click at [926, 425] on button "Lưu" at bounding box center [908, 425] width 130 height 19
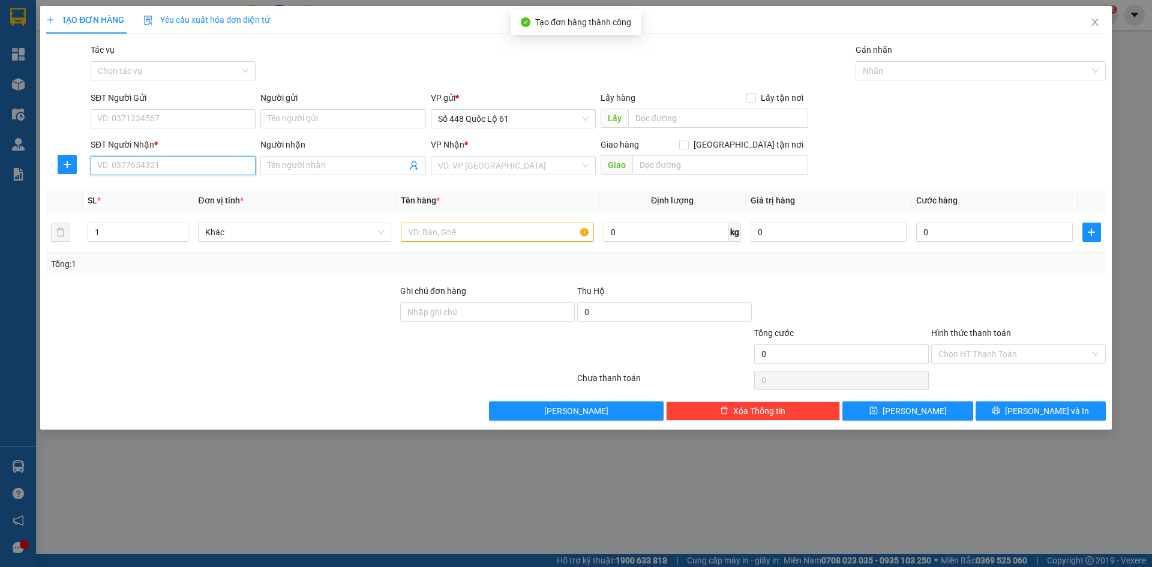
click at [182, 173] on input "SĐT Người Nhận *" at bounding box center [173, 165] width 165 height 19
click at [193, 192] on div "0775588040" at bounding box center [173, 189] width 151 height 13
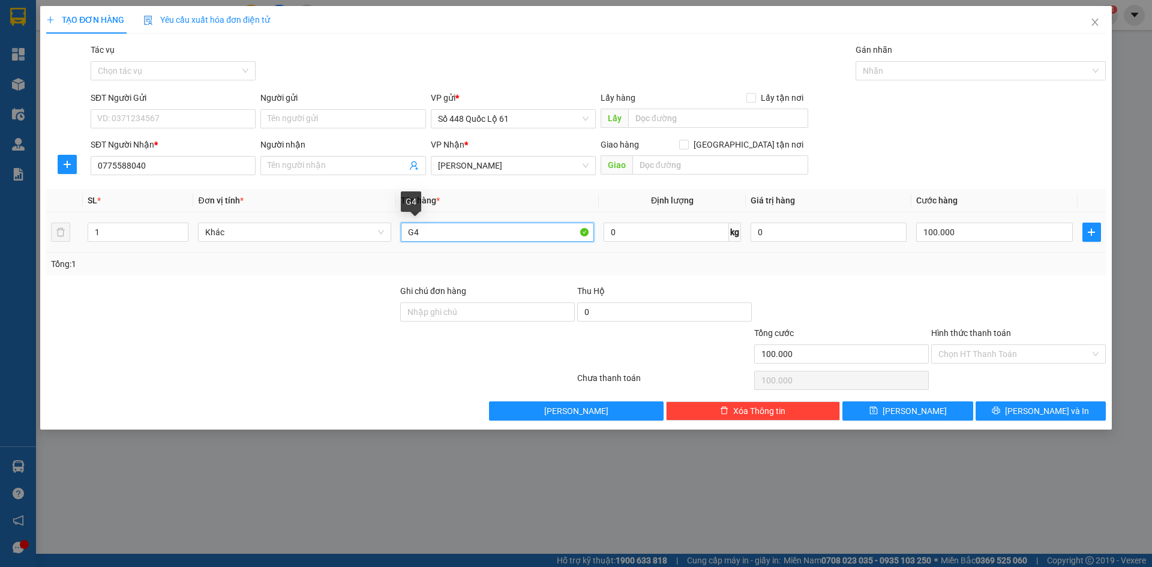
drag, startPoint x: 433, startPoint y: 229, endPoint x: 355, endPoint y: 254, distance: 81.4
click at [355, 254] on div "SL * Đơn vị tính * Tên hàng * Định lượng Giá trị hàng Cước hàng 1 Khác G4 0 kg …" at bounding box center [576, 232] width 1060 height 86
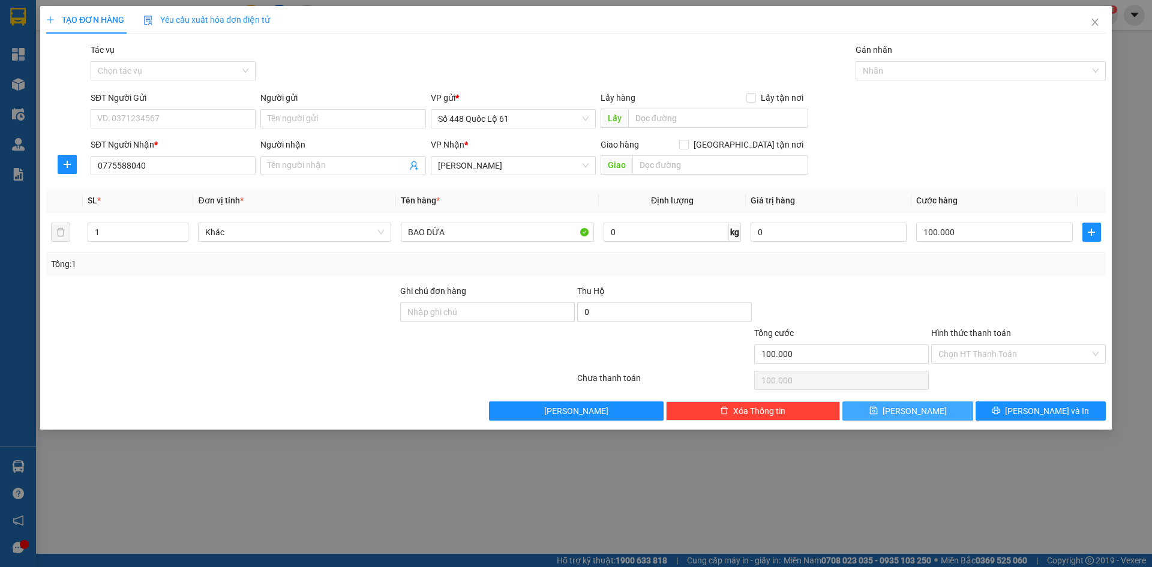
click at [903, 412] on button "Lưu" at bounding box center [908, 410] width 130 height 19
click at [199, 167] on input "SĐT Người Nhận *" at bounding box center [173, 165] width 165 height 19
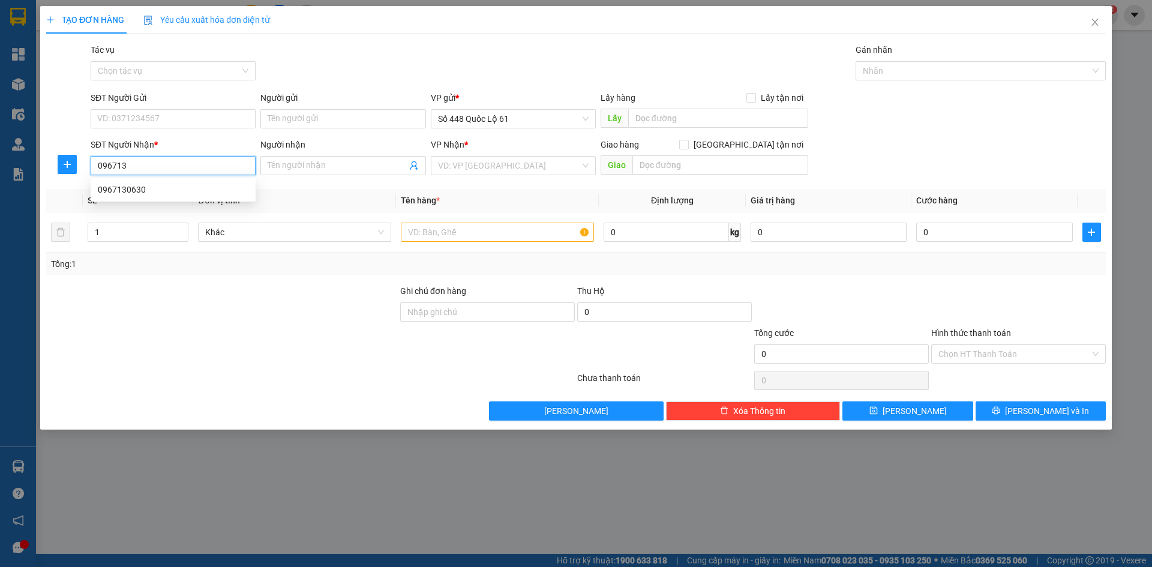
click at [157, 190] on div "0967130630" at bounding box center [173, 189] width 151 height 13
drag, startPoint x: 970, startPoint y: 352, endPoint x: 972, endPoint y: 368, distance: 16.9
click at [970, 352] on input "Hình thức thanh toán" at bounding box center [1015, 354] width 152 height 18
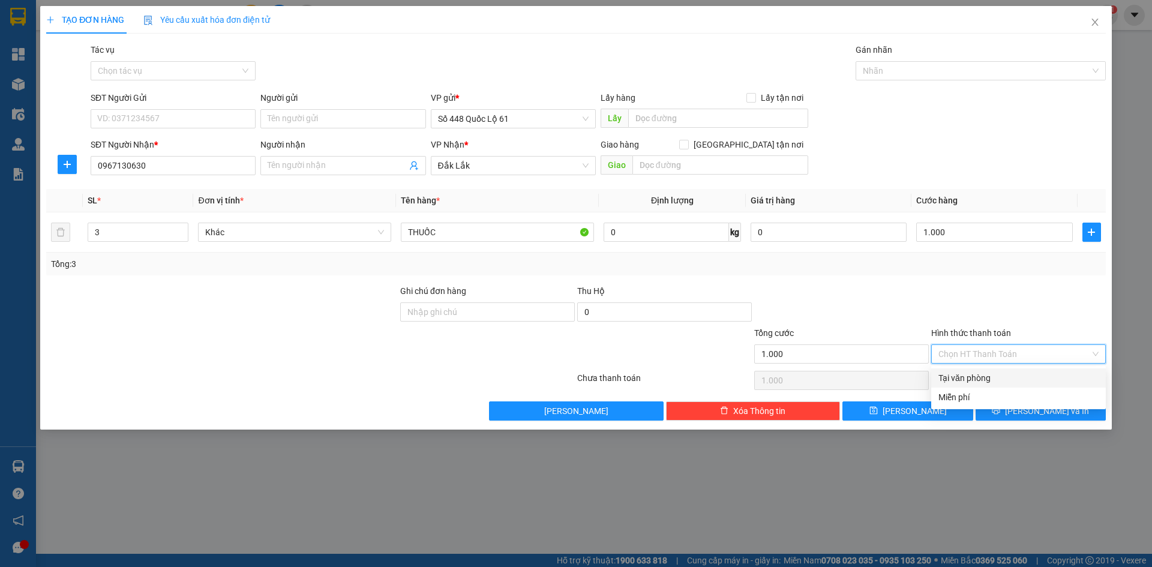
drag, startPoint x: 972, startPoint y: 370, endPoint x: 963, endPoint y: 392, distance: 24.0
click at [972, 371] on div "Tại văn phòng" at bounding box center [1018, 377] width 175 height 19
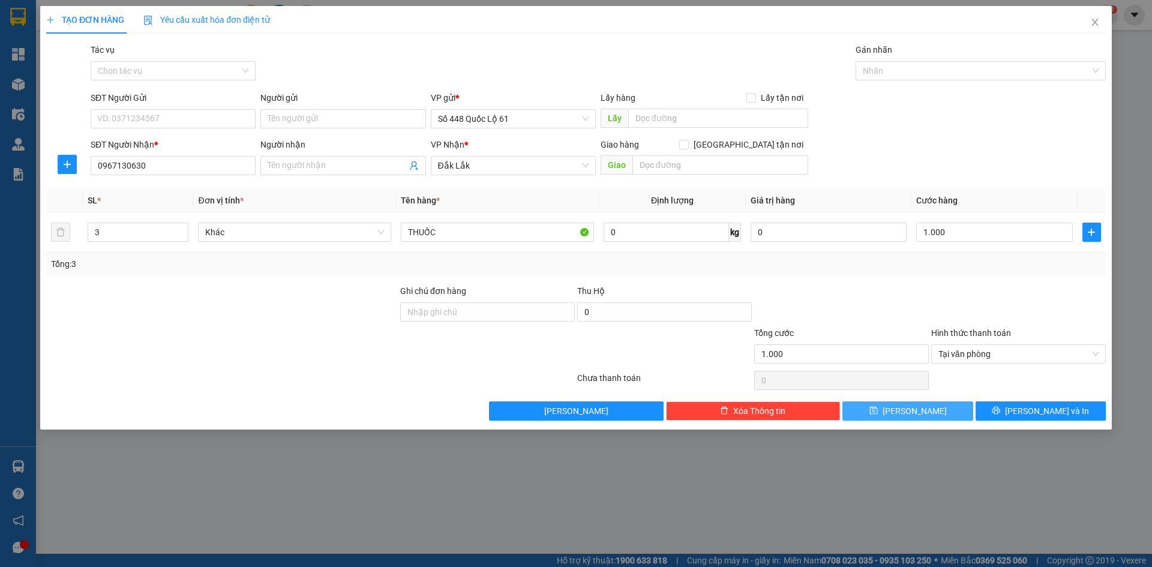
drag, startPoint x: 921, startPoint y: 409, endPoint x: 125, endPoint y: 190, distance: 825.3
click at [918, 409] on span "Lưu" at bounding box center [915, 410] width 64 height 13
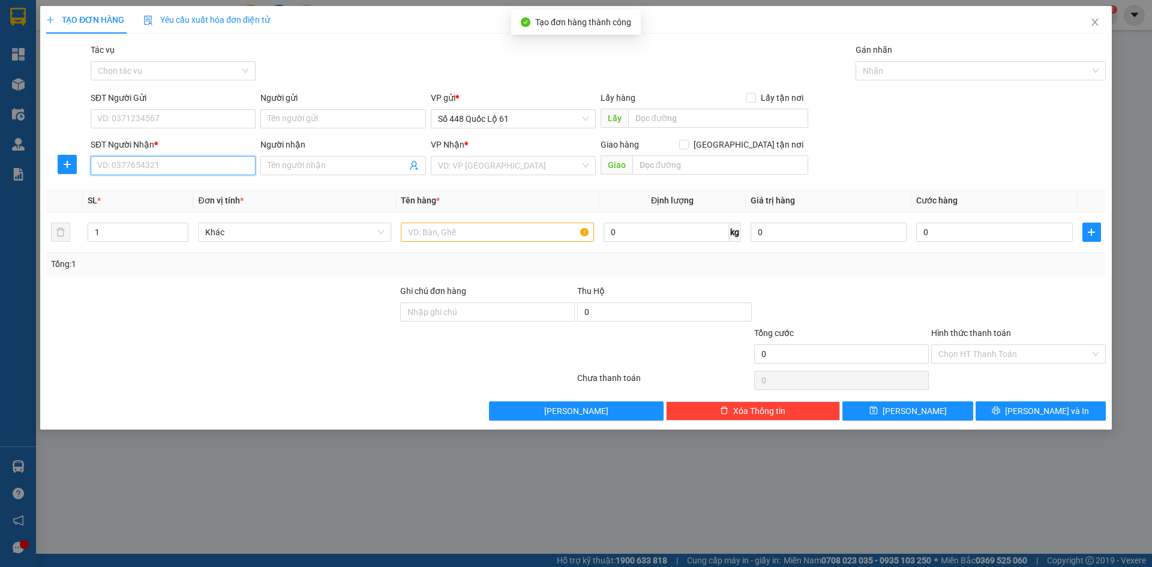
drag, startPoint x: 133, startPoint y: 170, endPoint x: 189, endPoint y: 184, distance: 57.5
click at [134, 170] on input "SĐT Người Nhận *" at bounding box center [173, 165] width 165 height 19
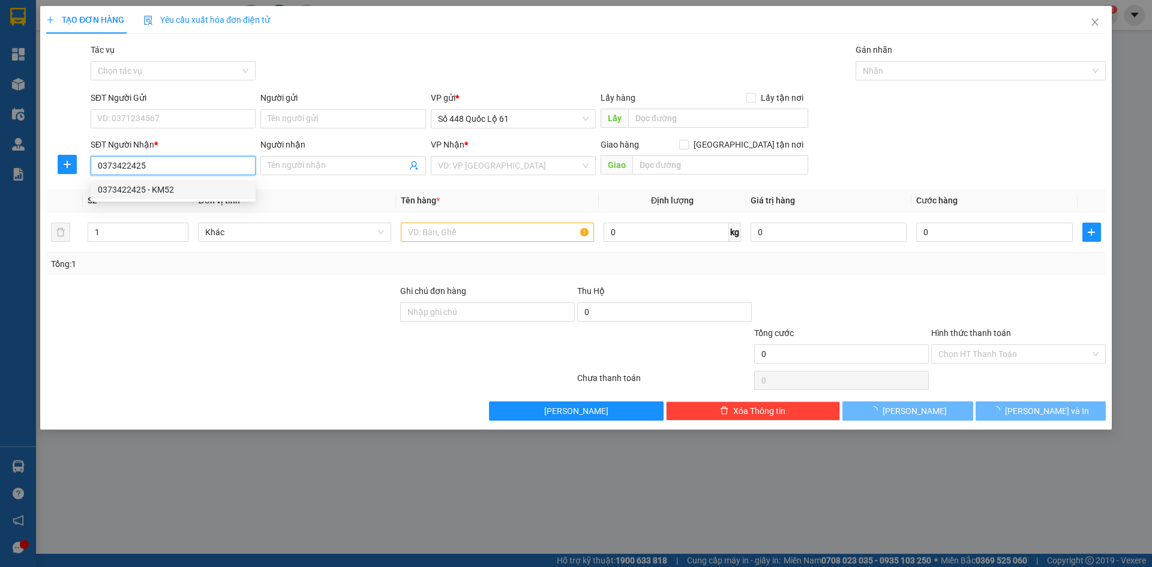
click at [226, 196] on div "0373422425 - KM52" at bounding box center [173, 189] width 165 height 19
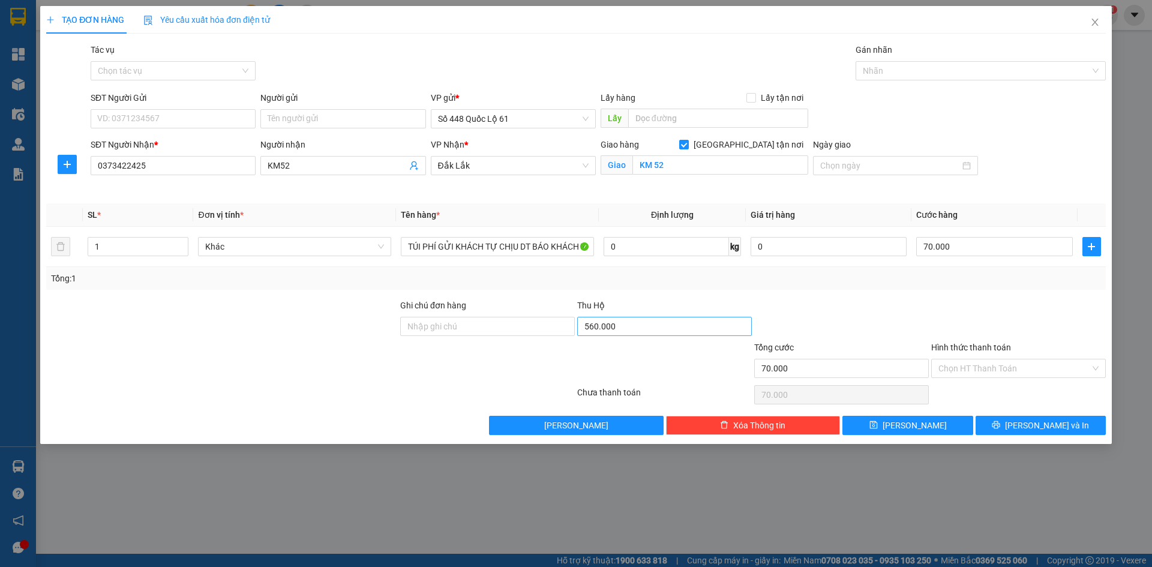
click at [694, 335] on div "560.000" at bounding box center [664, 329] width 175 height 24
click at [693, 335] on input "560.000" at bounding box center [664, 326] width 175 height 19
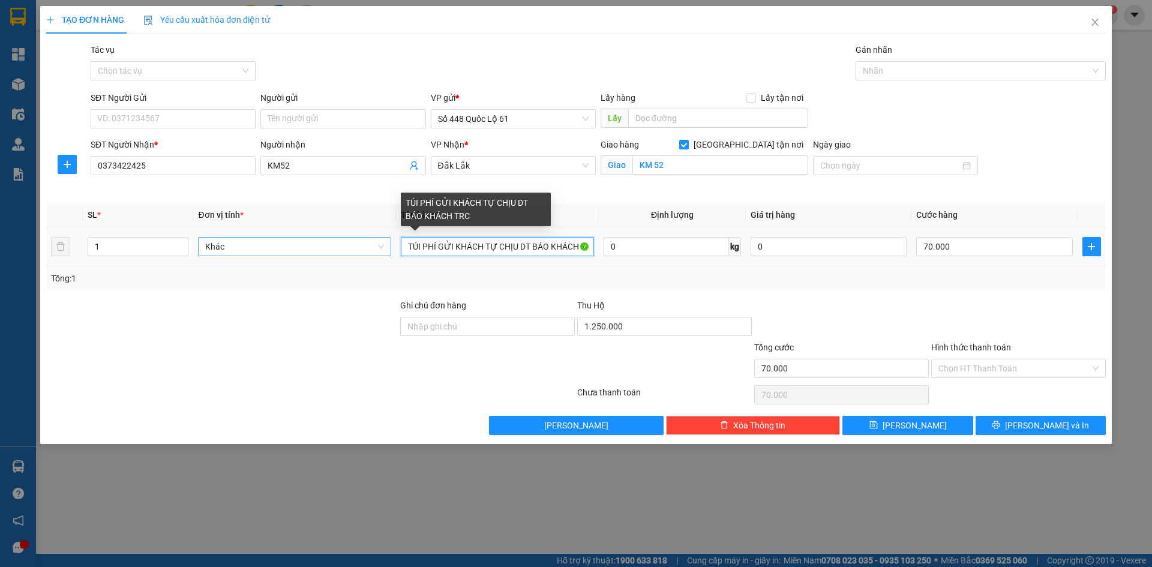
drag, startPoint x: 378, startPoint y: 248, endPoint x: 334, endPoint y: 247, distance: 43.8
click at [334, 247] on tr "1 Khác TÚI PHÍ GỬI KHÁCH TỰ CHỊU DT BÁO KHÁCH TRC 0 kg 0 70.000" at bounding box center [576, 247] width 1060 height 40
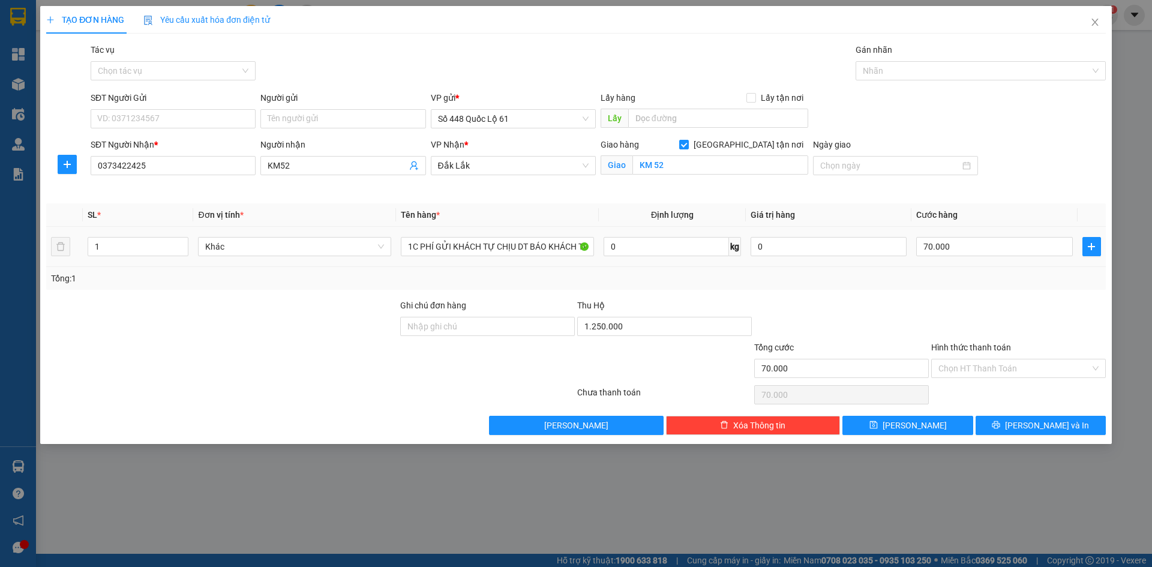
click at [1011, 235] on div "70.000" at bounding box center [994, 247] width 156 height 24
click at [1015, 252] on input "70.000" at bounding box center [994, 246] width 156 height 19
click at [861, 419] on button "Lưu" at bounding box center [908, 425] width 130 height 19
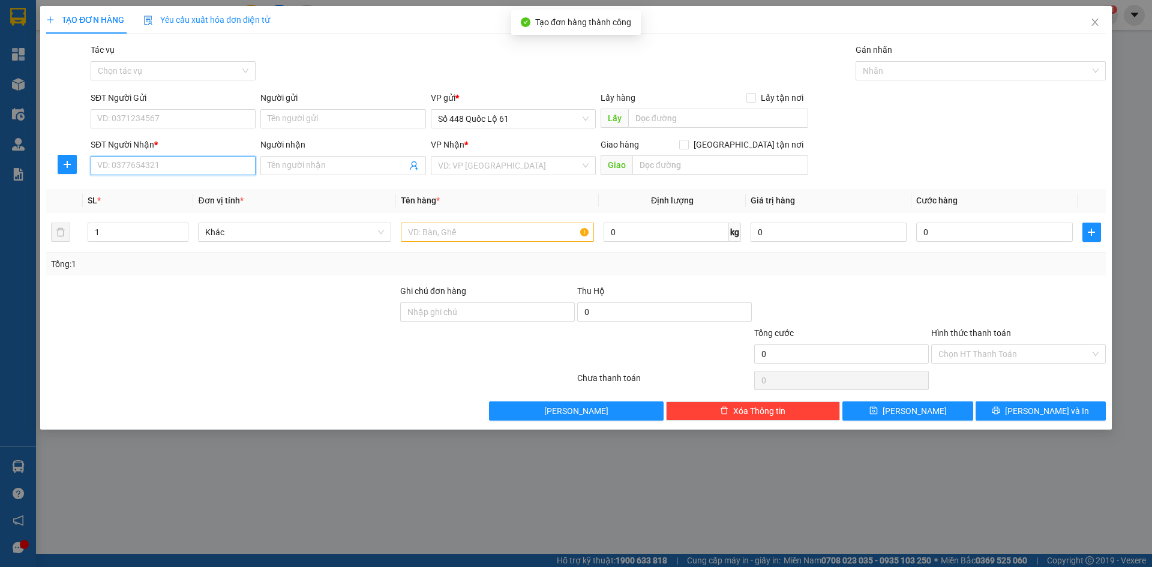
click at [152, 166] on input "SĐT Người Nhận *" at bounding box center [173, 165] width 165 height 19
drag, startPoint x: 143, startPoint y: 187, endPoint x: 221, endPoint y: 224, distance: 86.4
click at [145, 188] on div "0355566535 - QUANG" at bounding box center [173, 189] width 151 height 13
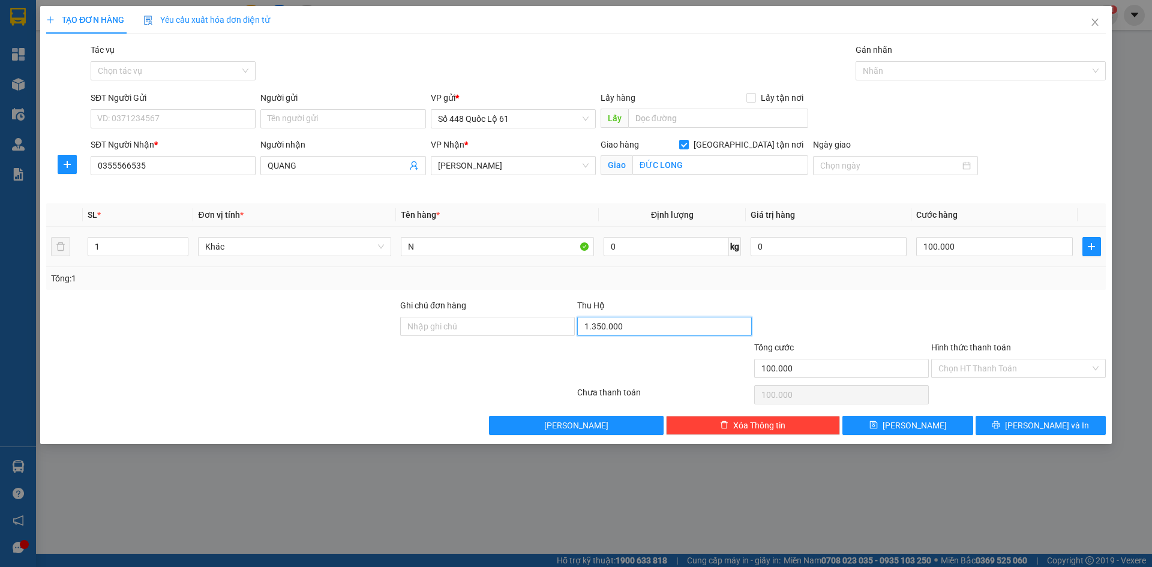
click at [672, 329] on input "1.350.000" at bounding box center [664, 326] width 175 height 19
drag, startPoint x: 713, startPoint y: 267, endPoint x: 1002, endPoint y: 361, distance: 303.6
click at [726, 276] on div "Tổng: 1" at bounding box center [576, 278] width 1060 height 23
drag, startPoint x: 431, startPoint y: 244, endPoint x: 169, endPoint y: 262, distance: 262.9
click at [182, 262] on tr "1 Khác N 0 kg 0 100.000" at bounding box center [576, 247] width 1060 height 40
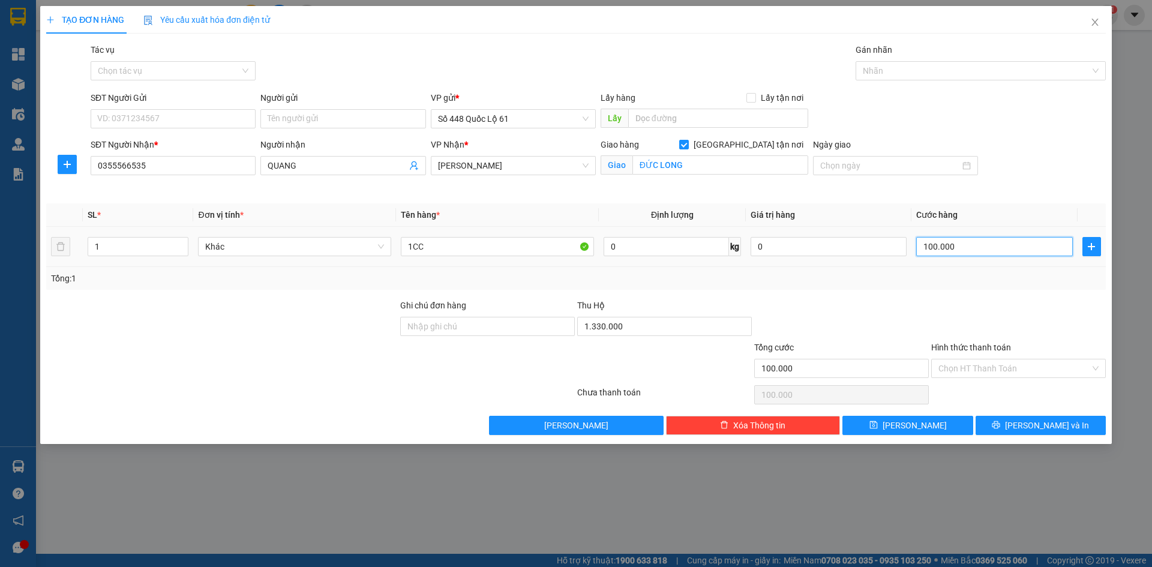
click at [945, 253] on input "100.000" at bounding box center [994, 246] width 156 height 19
drag, startPoint x: 963, startPoint y: 257, endPoint x: 904, endPoint y: 256, distance: 58.2
click at [904, 256] on tr "1 Khác 1CC 0 kg 0 1.550.000" at bounding box center [576, 247] width 1060 height 40
drag, startPoint x: 904, startPoint y: 257, endPoint x: 919, endPoint y: 271, distance: 20.4
click at [904, 259] on td "0" at bounding box center [829, 247] width 166 height 40
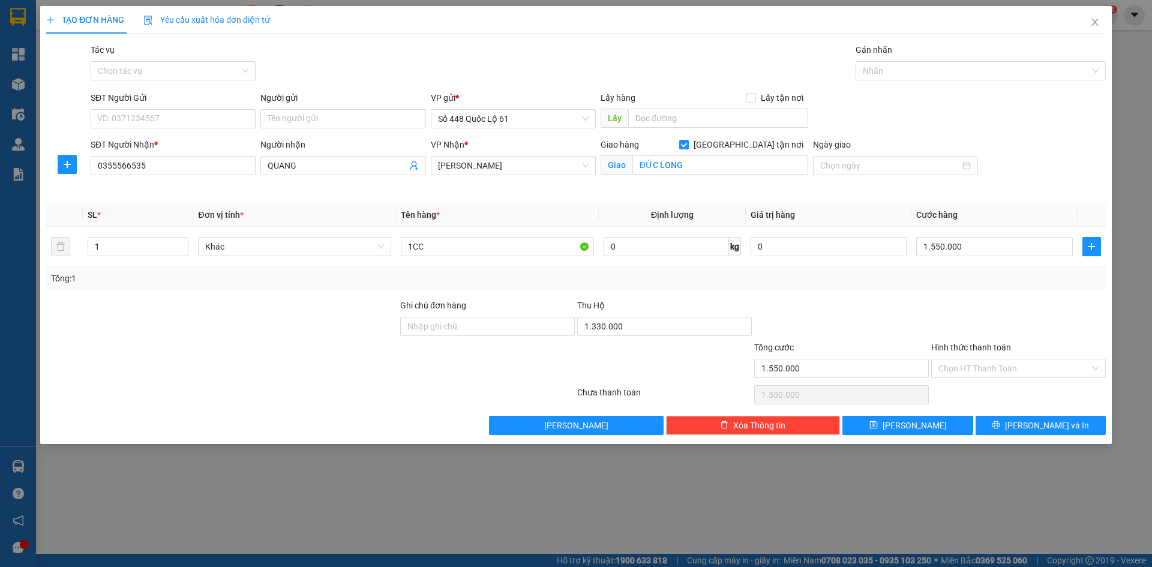
click at [996, 295] on div "Transit Pickup Surcharge Ids Transit Deliver Surcharge Ids Transit Deliver Surc…" at bounding box center [576, 239] width 1060 height 392
click at [974, 240] on input "1.550.000" at bounding box center [994, 246] width 156 height 19
click at [939, 423] on button "Lưu" at bounding box center [908, 425] width 130 height 19
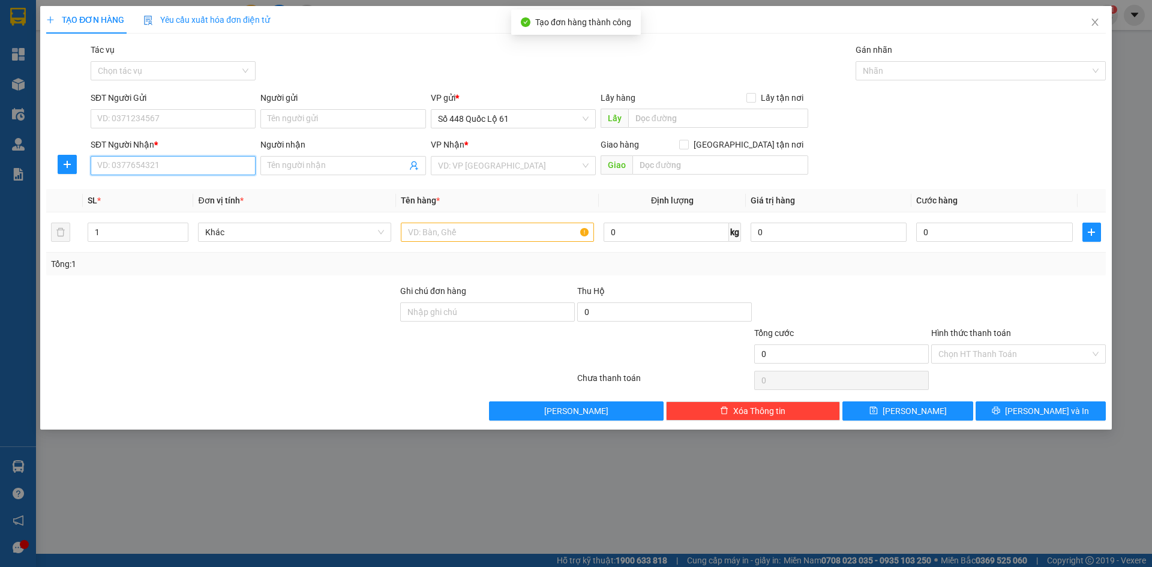
click at [182, 161] on input "SĐT Người Nhận *" at bounding box center [173, 165] width 165 height 19
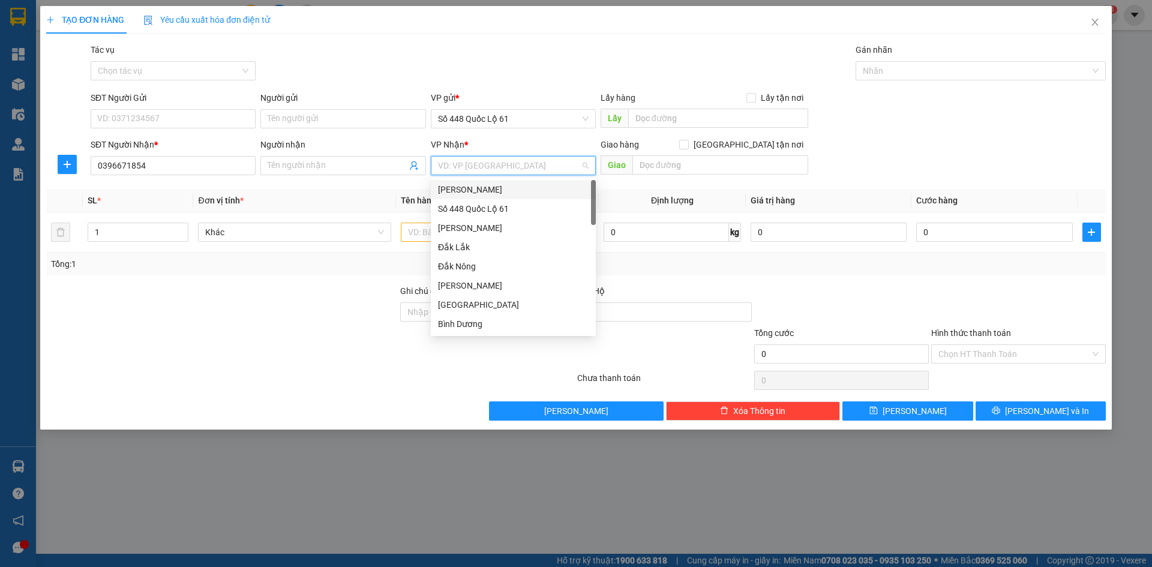
click at [490, 160] on input "search" at bounding box center [509, 166] width 142 height 18
click at [494, 181] on div "[GEOGRAPHIC_DATA]" at bounding box center [513, 189] width 165 height 19
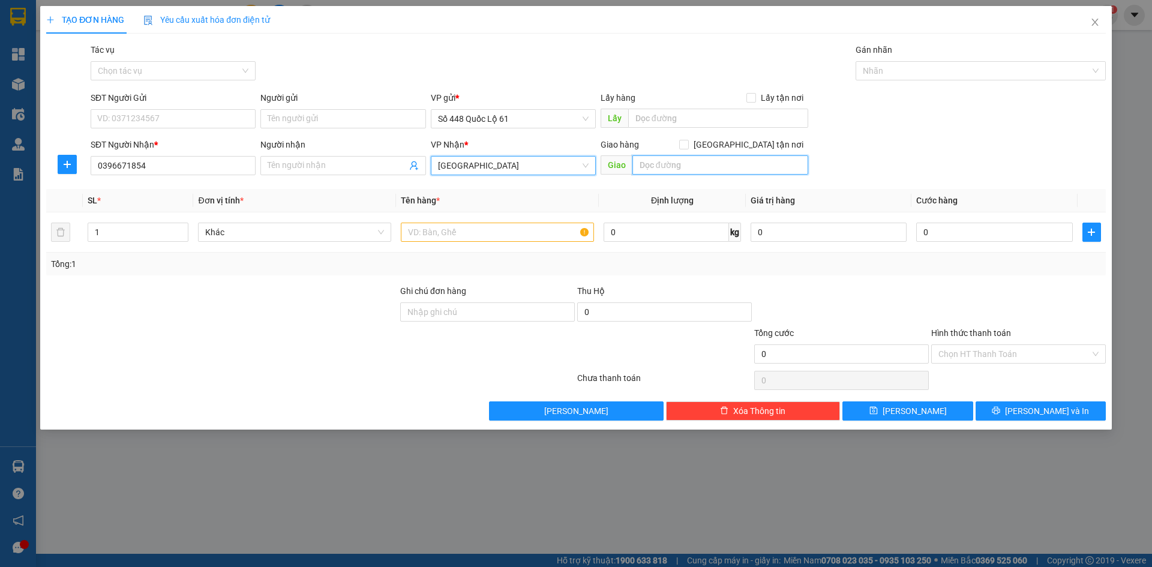
click at [699, 166] on input "text" at bounding box center [721, 164] width 176 height 19
drag, startPoint x: 749, startPoint y: 147, endPoint x: 720, endPoint y: 175, distance: 40.7
click at [688, 147] on input "Giao tận nơi" at bounding box center [683, 144] width 8 height 8
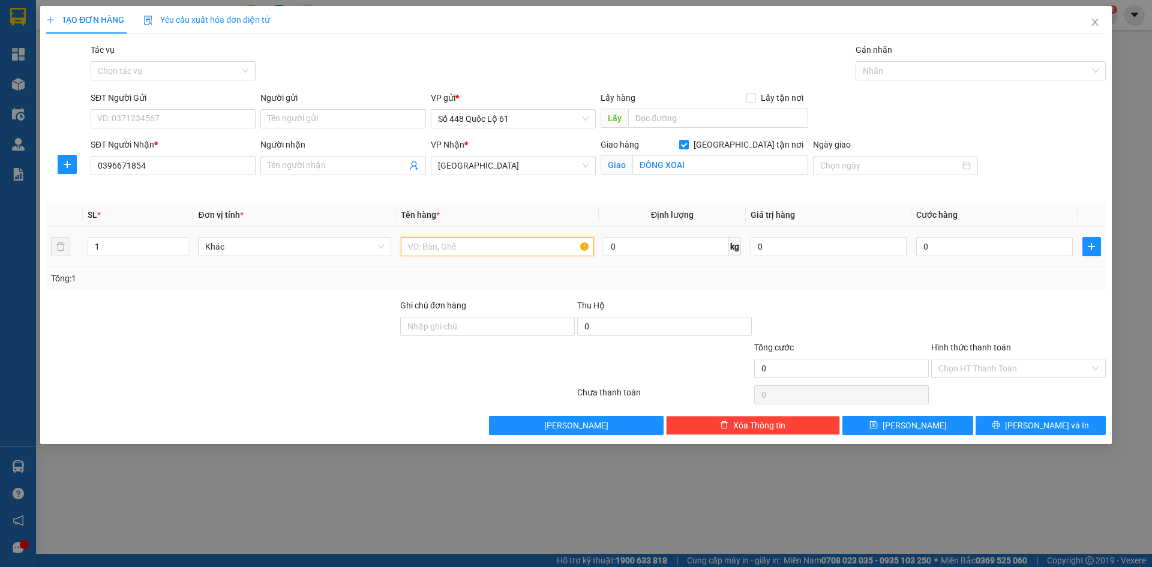
click at [482, 249] on input "text" at bounding box center [497, 246] width 193 height 19
click at [996, 250] on input "0" at bounding box center [994, 246] width 156 height 19
click at [655, 329] on input "0" at bounding box center [664, 326] width 175 height 19
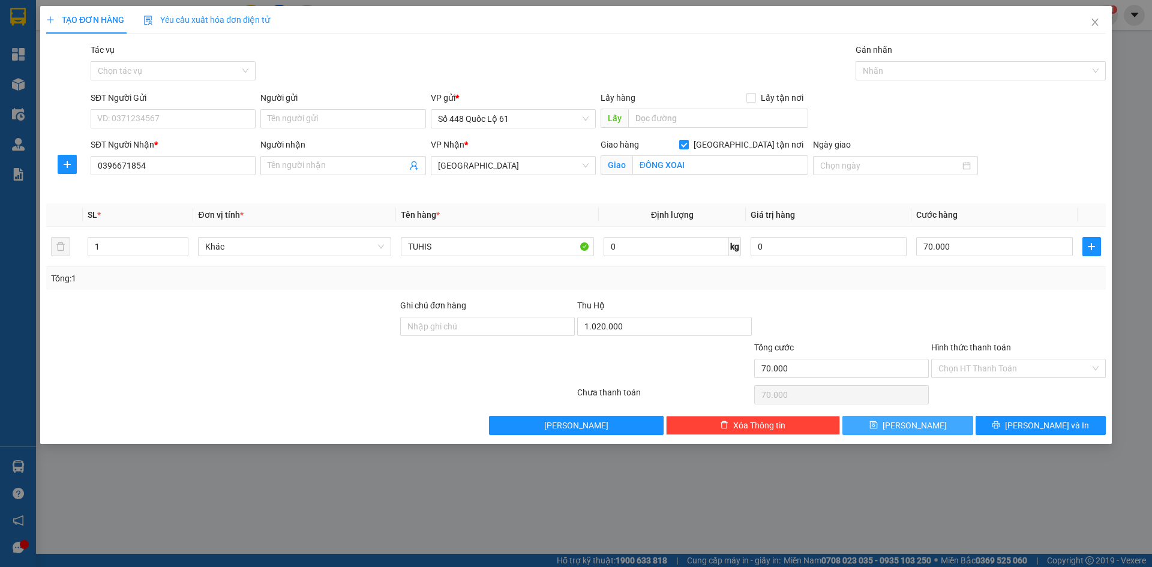
click at [916, 421] on span "Lưu" at bounding box center [915, 425] width 64 height 13
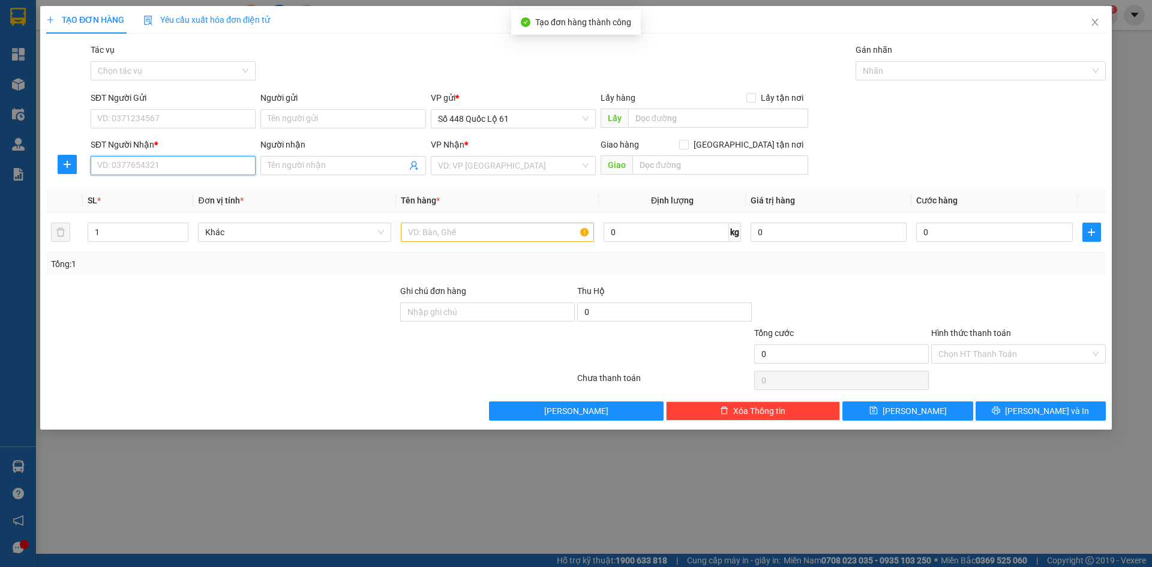
click at [220, 170] on input "SĐT Người Nhận *" at bounding box center [173, 165] width 165 height 19
click at [157, 187] on div "0332695818" at bounding box center [173, 189] width 151 height 13
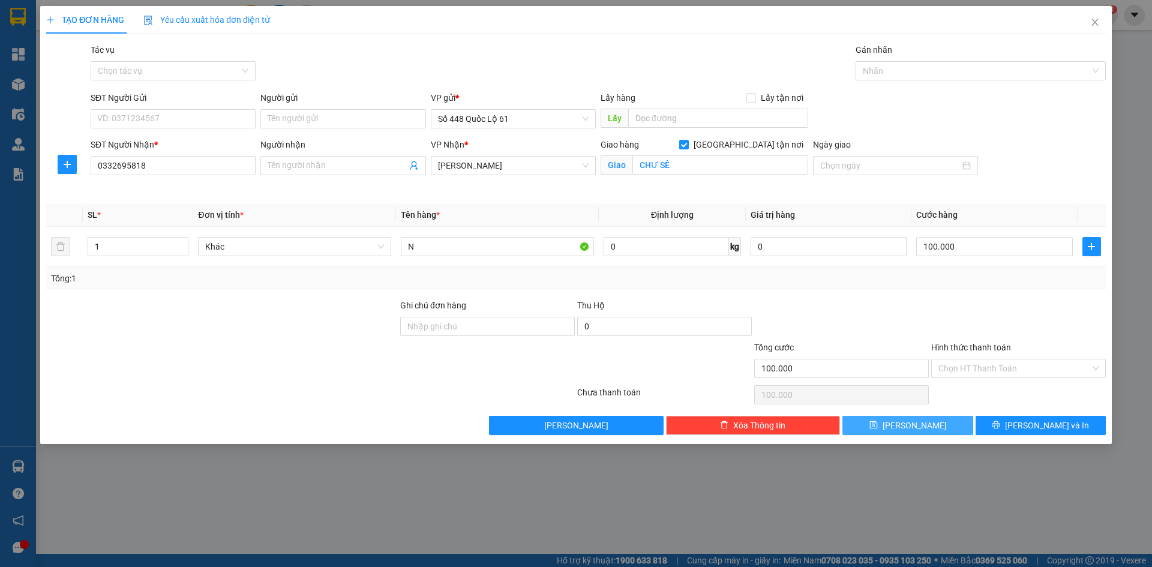
click at [919, 426] on span "Lưu" at bounding box center [915, 425] width 64 height 13
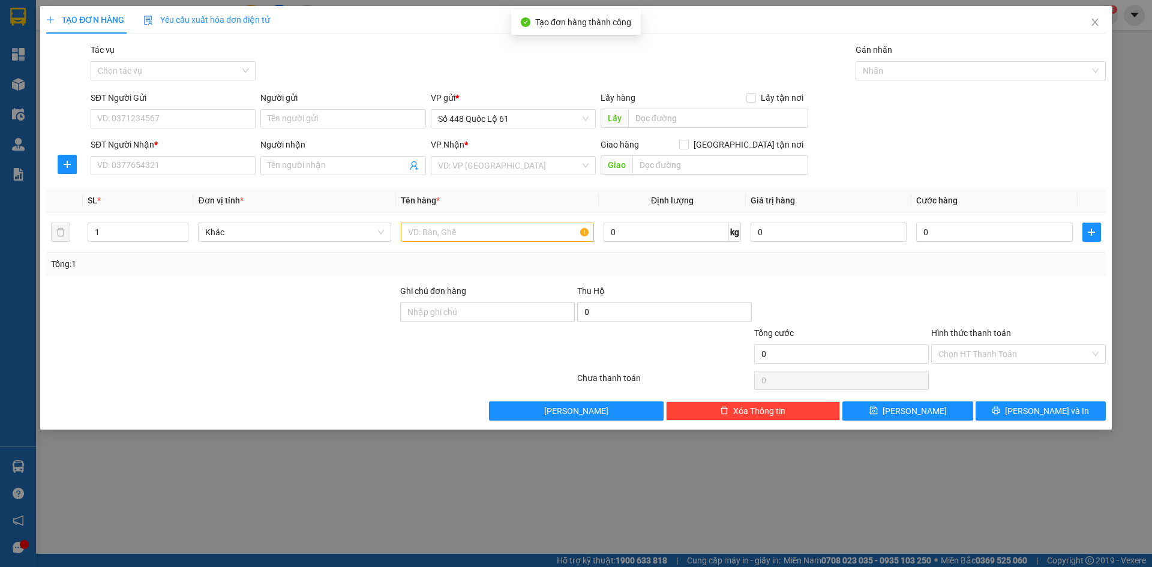
drag, startPoint x: 346, startPoint y: 165, endPoint x: 404, endPoint y: 176, distance: 58.6
click at [362, 166] on input "Người nhận" at bounding box center [337, 165] width 139 height 13
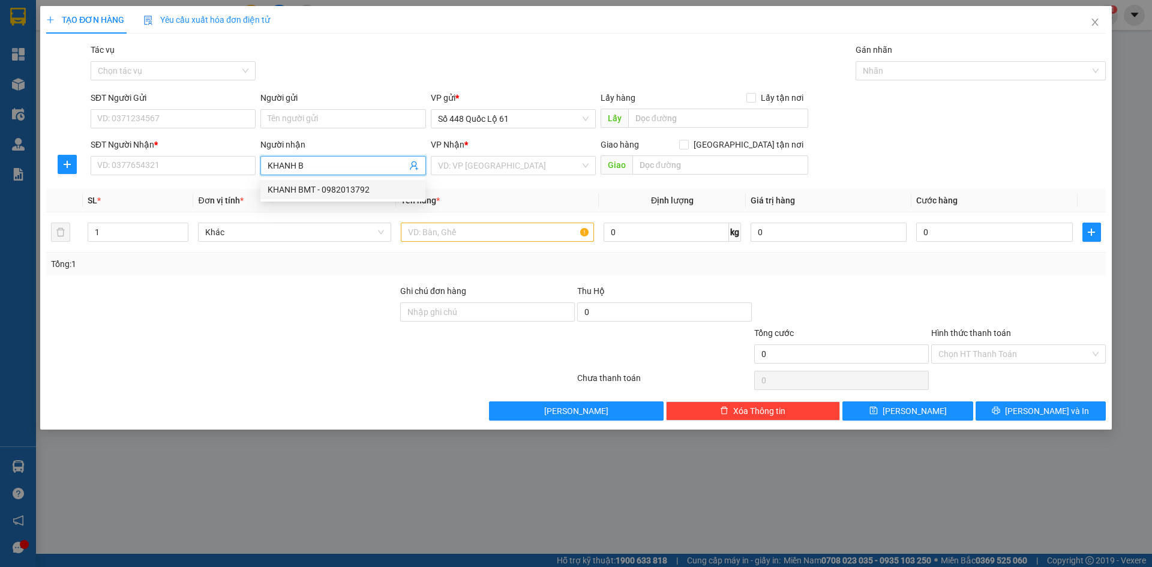
click at [351, 191] on div "KHANH BMT - 0982013792" at bounding box center [343, 189] width 151 height 13
click at [460, 167] on input "search" at bounding box center [509, 166] width 142 height 18
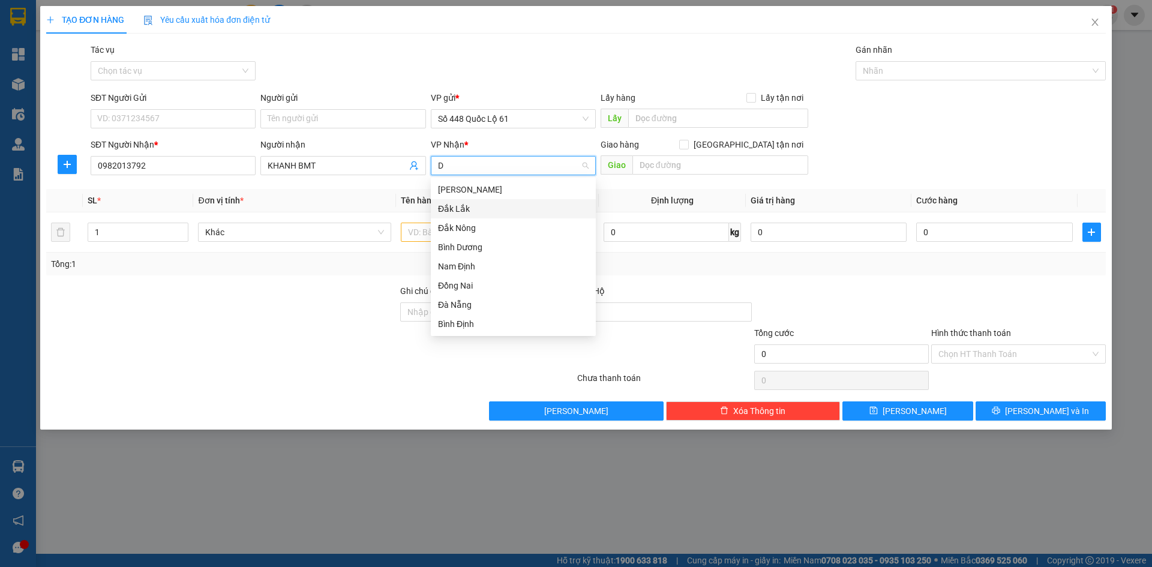
click at [473, 212] on div "Đắk Lắk" at bounding box center [513, 208] width 151 height 13
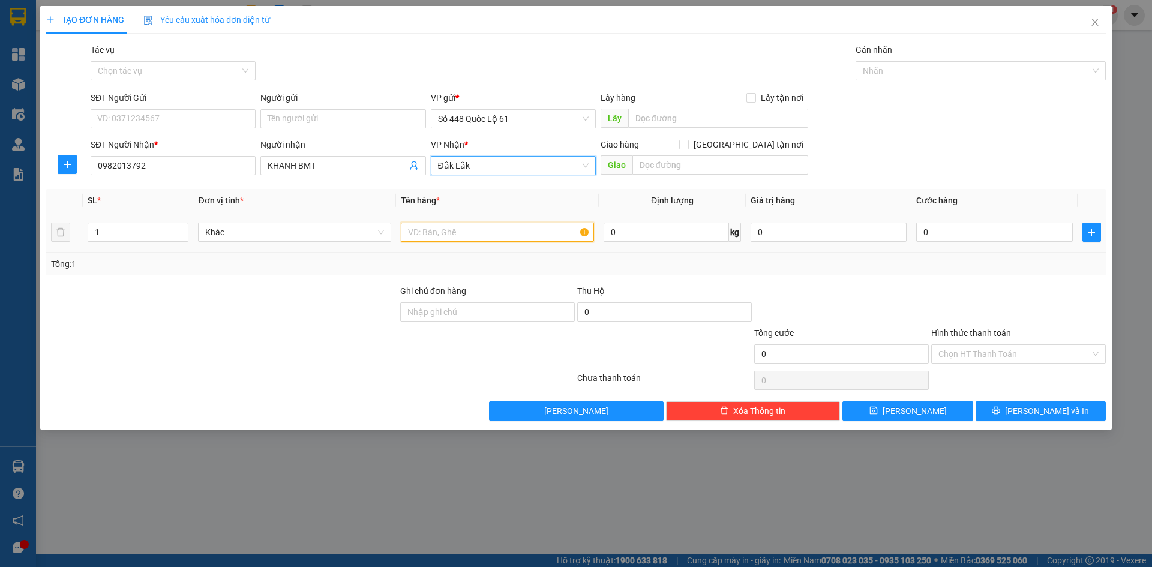
click at [472, 233] on input "text" at bounding box center [497, 232] width 193 height 19
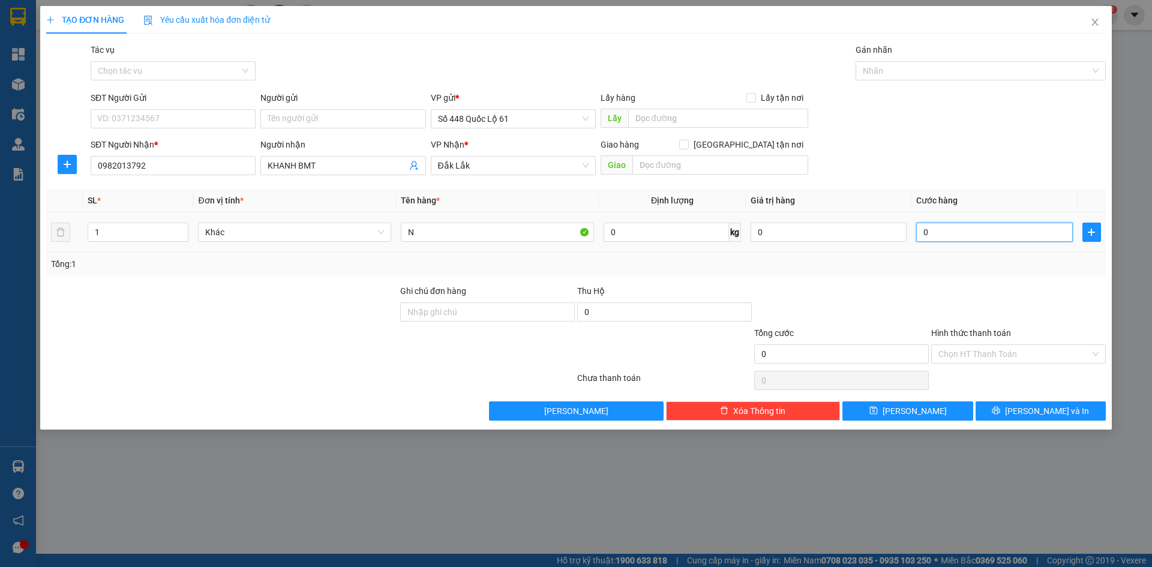
click at [1011, 227] on input "0" at bounding box center [994, 232] width 156 height 19
drag, startPoint x: 901, startPoint y: 413, endPoint x: 883, endPoint y: 413, distance: 18.6
click at [878, 414] on icon "save" at bounding box center [874, 410] width 8 height 8
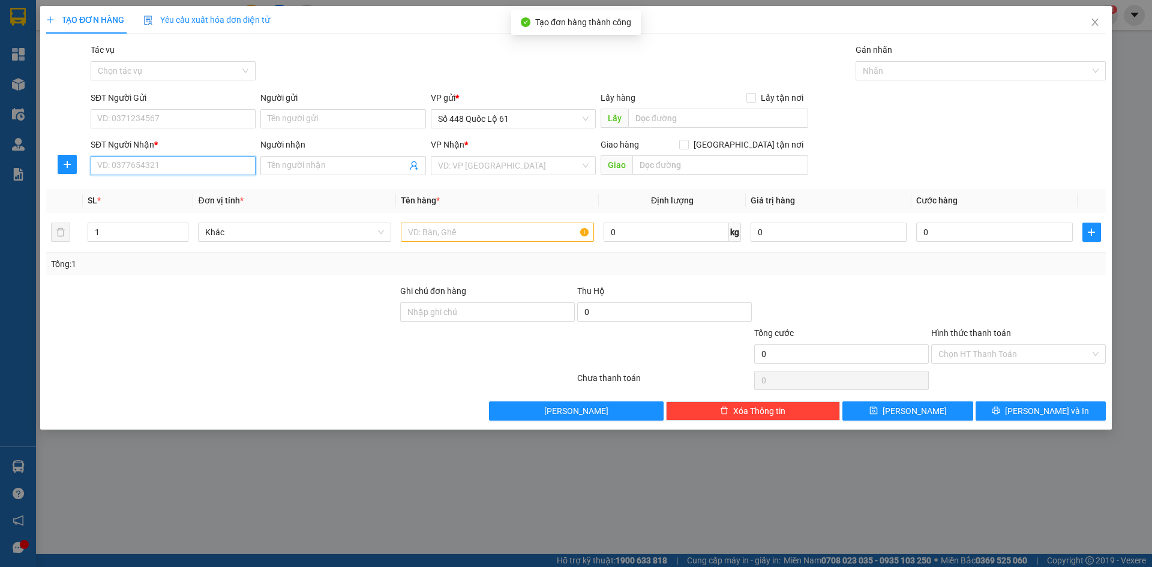
click at [191, 162] on input "SĐT Người Nhận *" at bounding box center [173, 165] width 165 height 19
click at [200, 192] on div "0879277255 - NHÀ MÁY MÌ" at bounding box center [173, 189] width 151 height 13
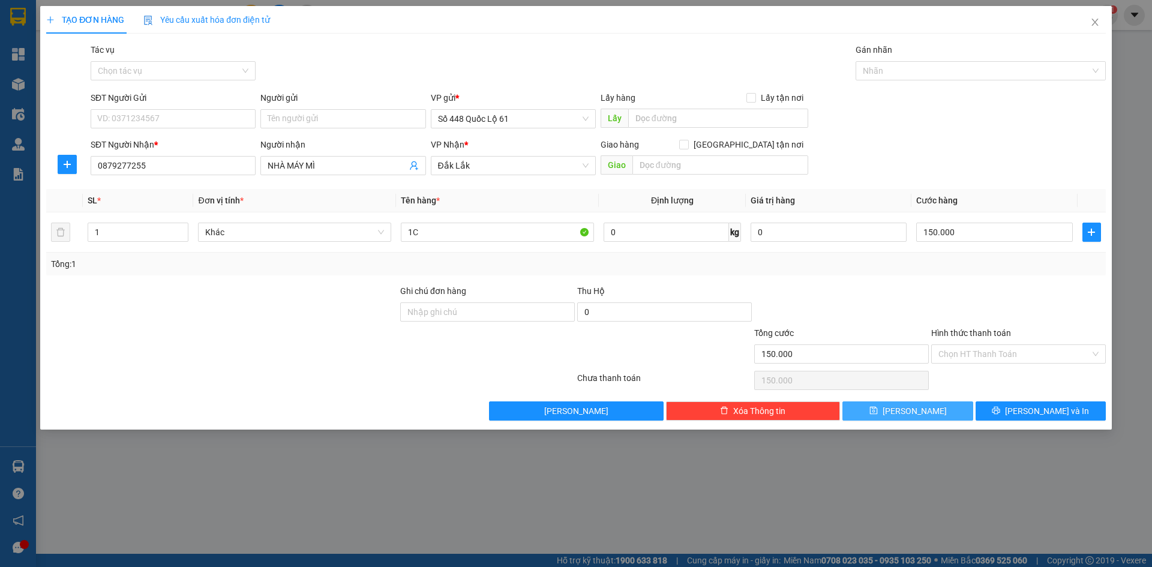
drag, startPoint x: 949, startPoint y: 410, endPoint x: 232, endPoint y: 188, distance: 750.1
click at [948, 410] on button "Lưu" at bounding box center [908, 410] width 130 height 19
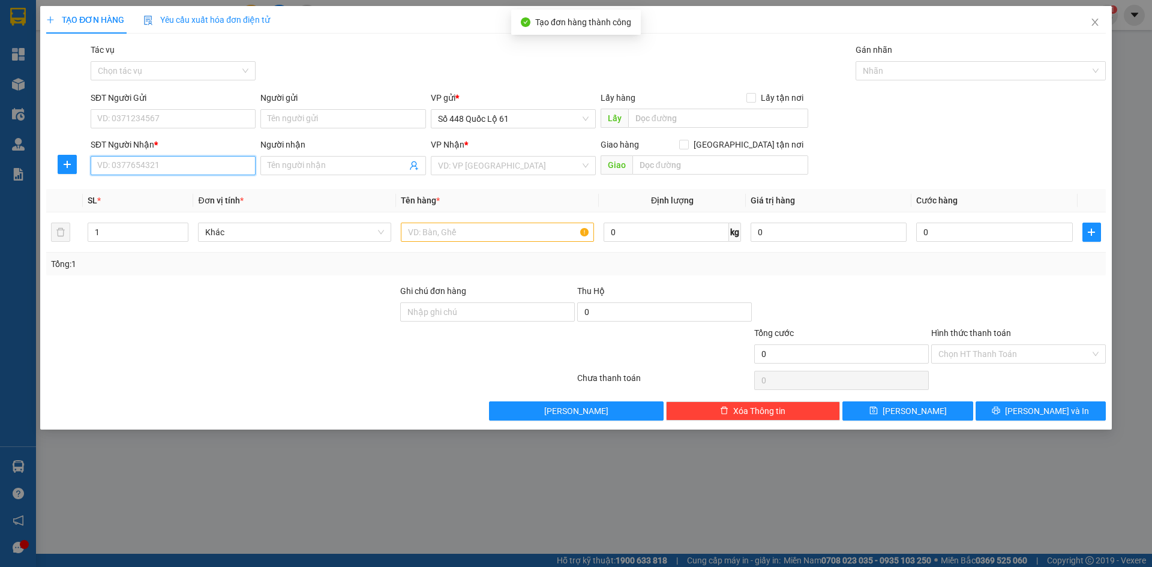
click at [201, 161] on input "SĐT Người Nhận *" at bounding box center [173, 165] width 165 height 19
click at [209, 187] on div "0948333364 - 8 RI" at bounding box center [173, 189] width 151 height 13
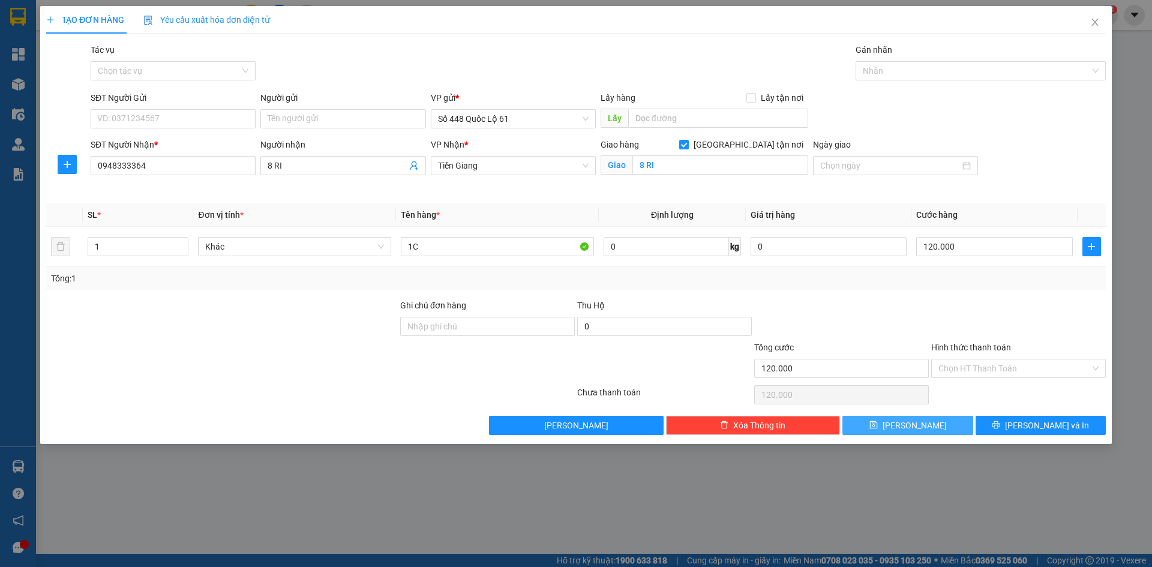
click at [863, 433] on button "Lưu" at bounding box center [908, 425] width 130 height 19
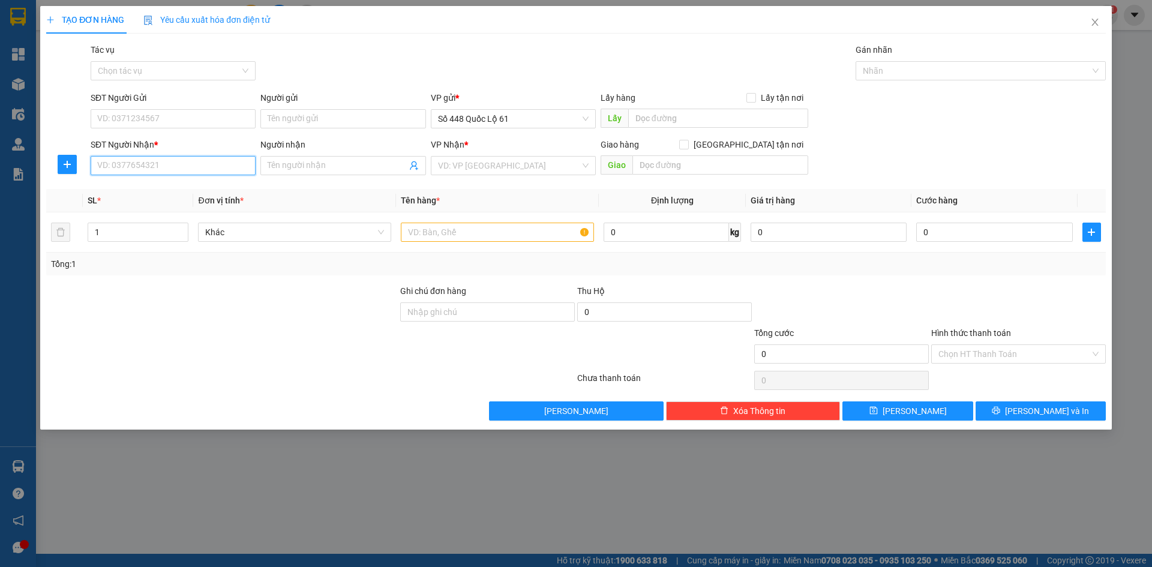
click at [160, 170] on input "SĐT Người Nhận *" at bounding box center [173, 165] width 165 height 19
click at [178, 227] on div "0857576719 - 719...PHAN RANG" at bounding box center [173, 227] width 151 height 13
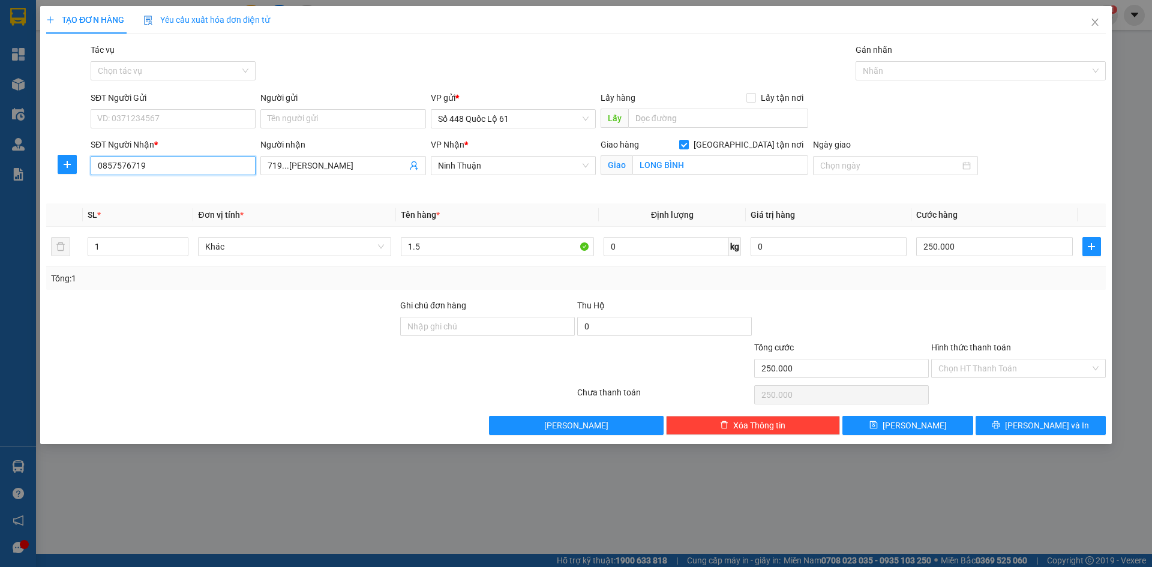
drag, startPoint x: 143, startPoint y: 169, endPoint x: 0, endPoint y: 187, distance: 144.6
click at [0, 176] on div "TẠO ĐƠN HÀNG Yêu cầu xuất hóa đơn điện tử Transit Pickup Surcharge Ids Transit …" at bounding box center [576, 283] width 1152 height 567
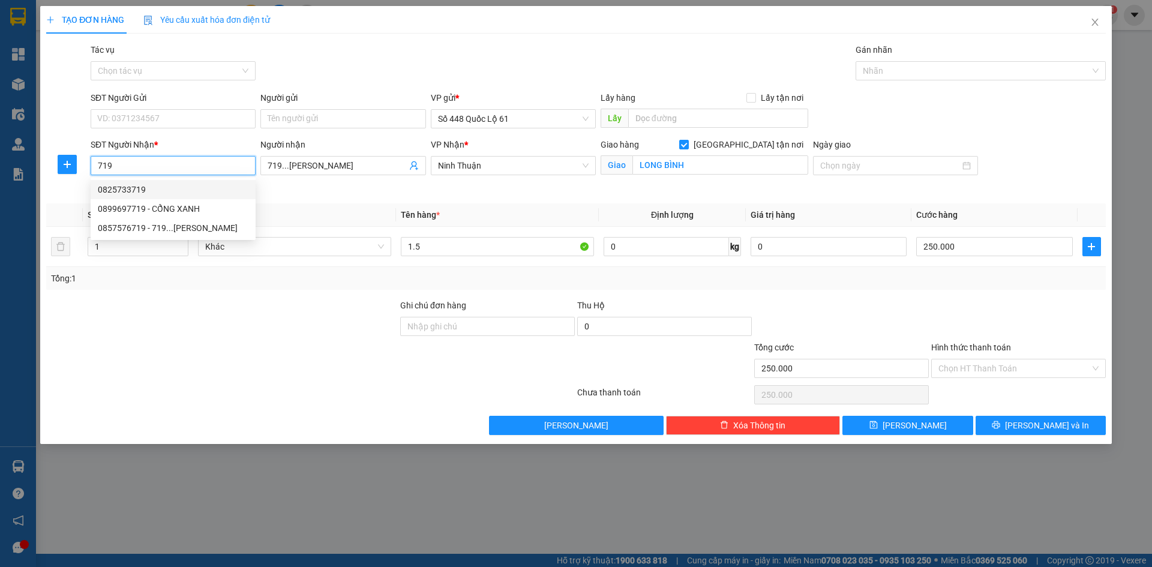
click at [131, 185] on div "0825733719" at bounding box center [173, 189] width 151 height 13
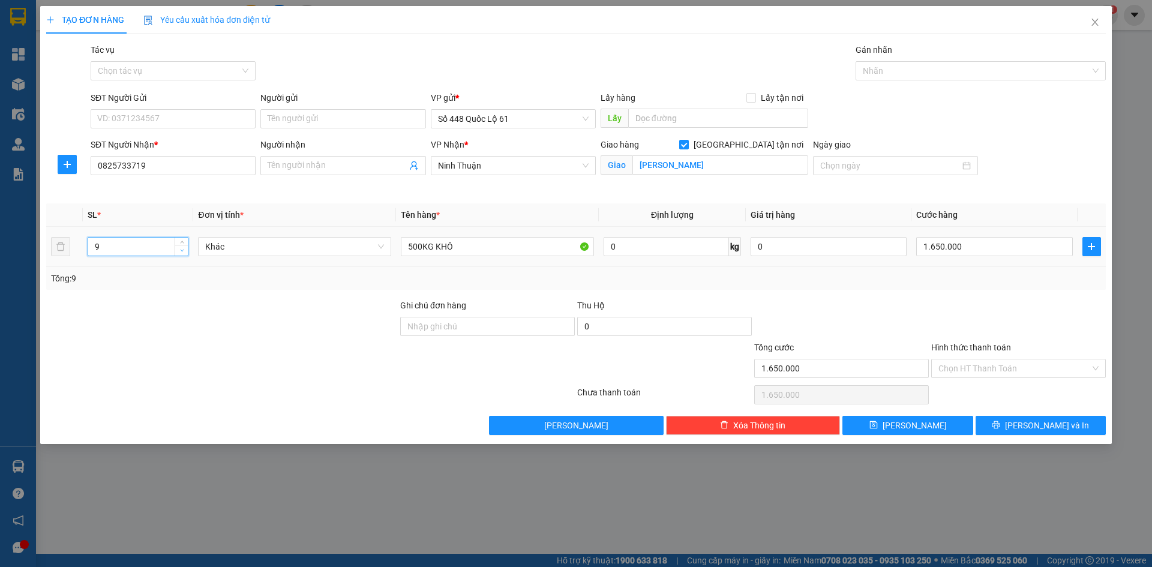
click at [180, 252] on icon "down" at bounding box center [182, 250] width 4 height 4
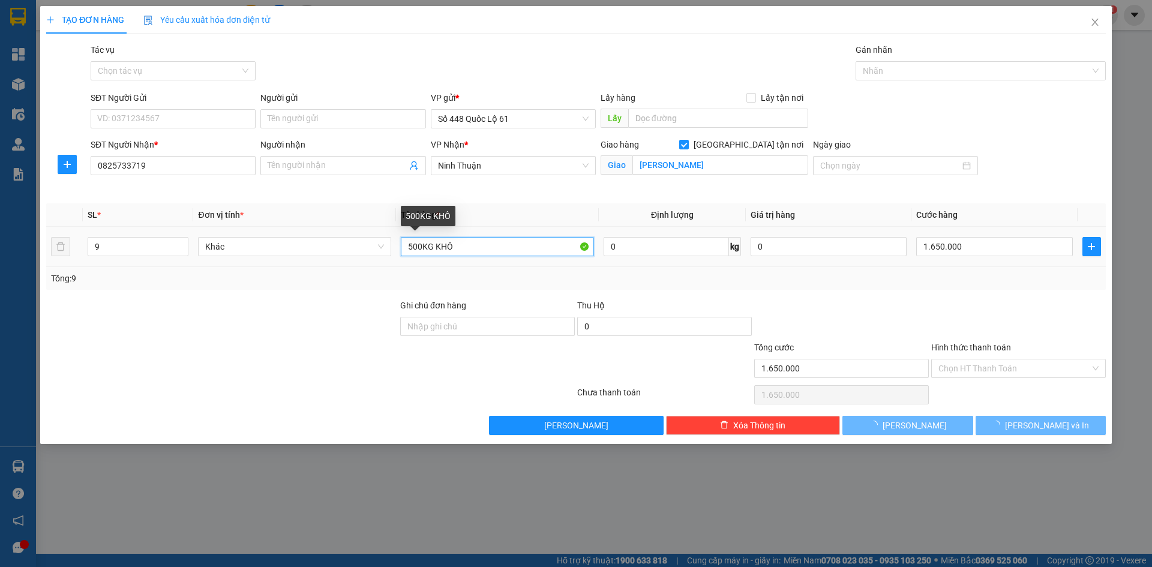
drag, startPoint x: 421, startPoint y: 245, endPoint x: 352, endPoint y: 253, distance: 70.1
click at [352, 253] on tr "9 Khác 500KG KHÔ 0 kg 0 1.650.000" at bounding box center [576, 247] width 1060 height 40
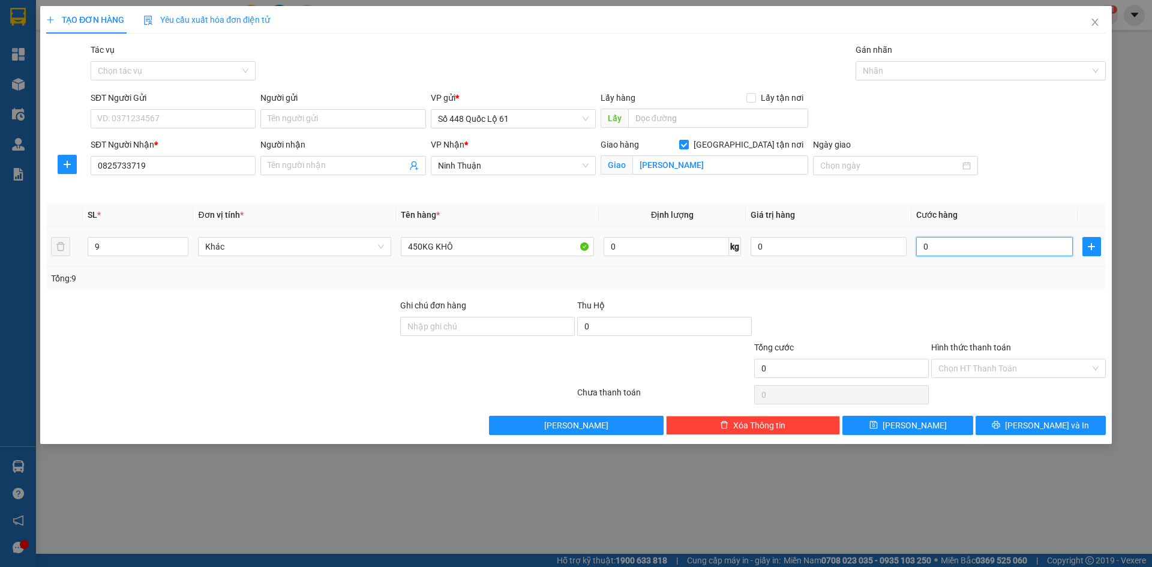
click at [1016, 249] on input "0" at bounding box center [994, 246] width 156 height 19
click at [941, 416] on button "Lưu" at bounding box center [908, 425] width 130 height 19
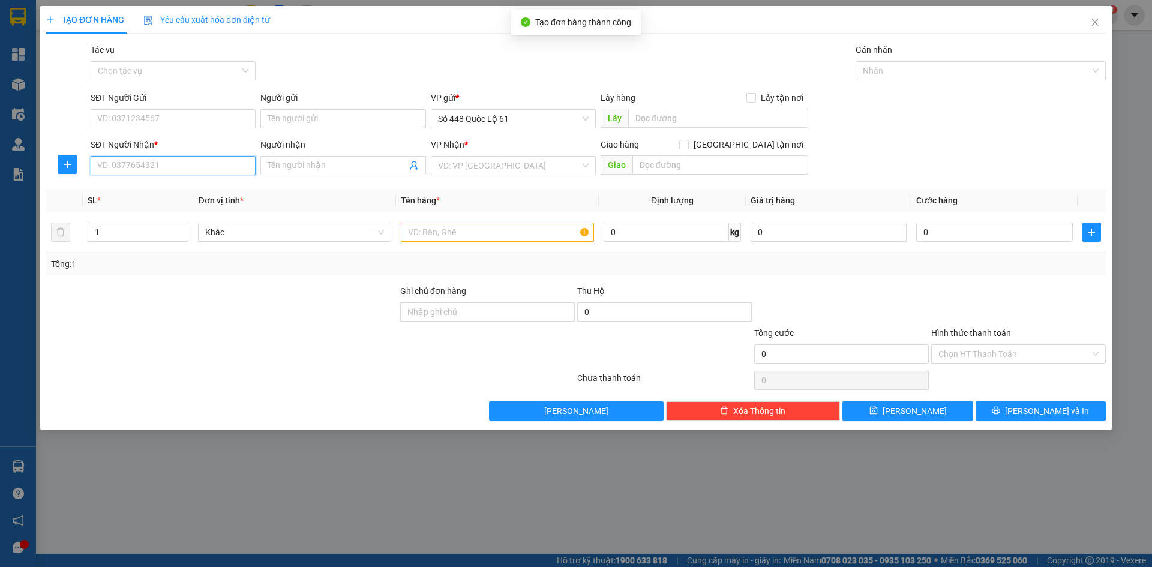
drag, startPoint x: 205, startPoint y: 160, endPoint x: 291, endPoint y: 188, distance: 90.5
click at [208, 159] on input "SĐT Người Nhận *" at bounding box center [173, 165] width 165 height 19
click at [173, 178] on div "0985953395 0985953395 - CẢNH" at bounding box center [173, 190] width 165 height 24
click at [175, 185] on div "Transit Pickup Surcharge Ids Transit Deliver Surcharge Ids Transit Deliver Surc…" at bounding box center [576, 231] width 1060 height 377
click at [178, 163] on input "395" at bounding box center [173, 165] width 165 height 19
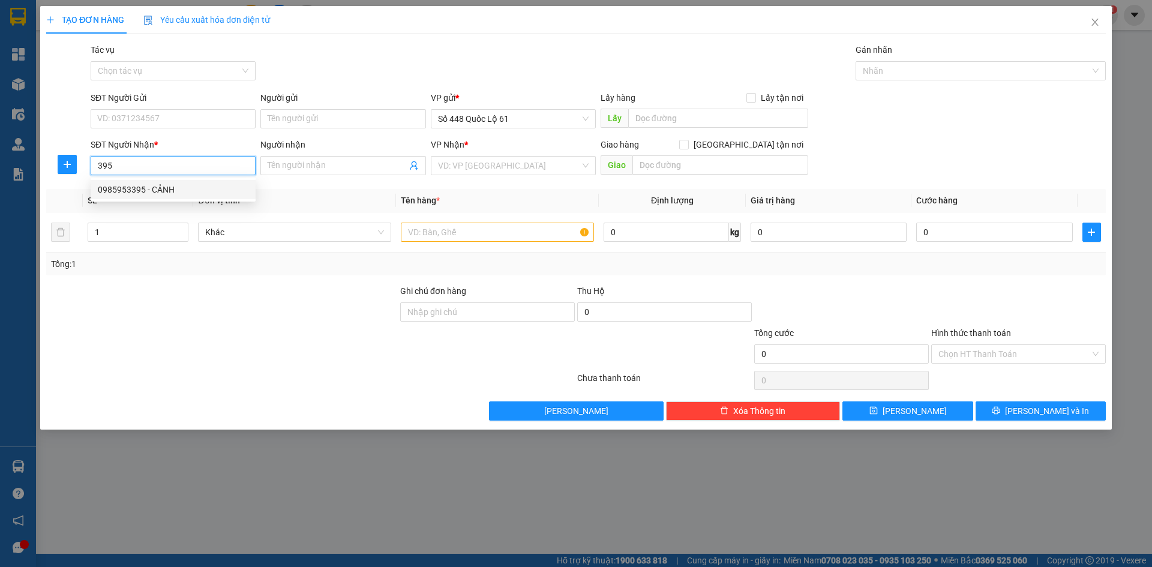
click at [196, 197] on div "0985953395 - CẢNH" at bounding box center [173, 189] width 165 height 19
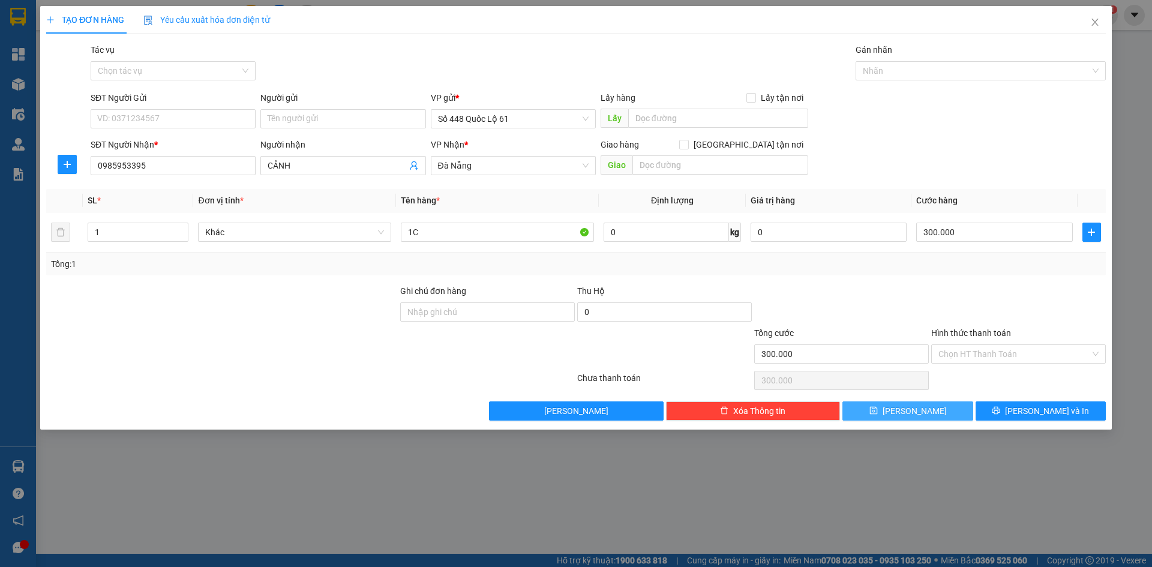
click at [879, 407] on button "Lưu" at bounding box center [908, 410] width 130 height 19
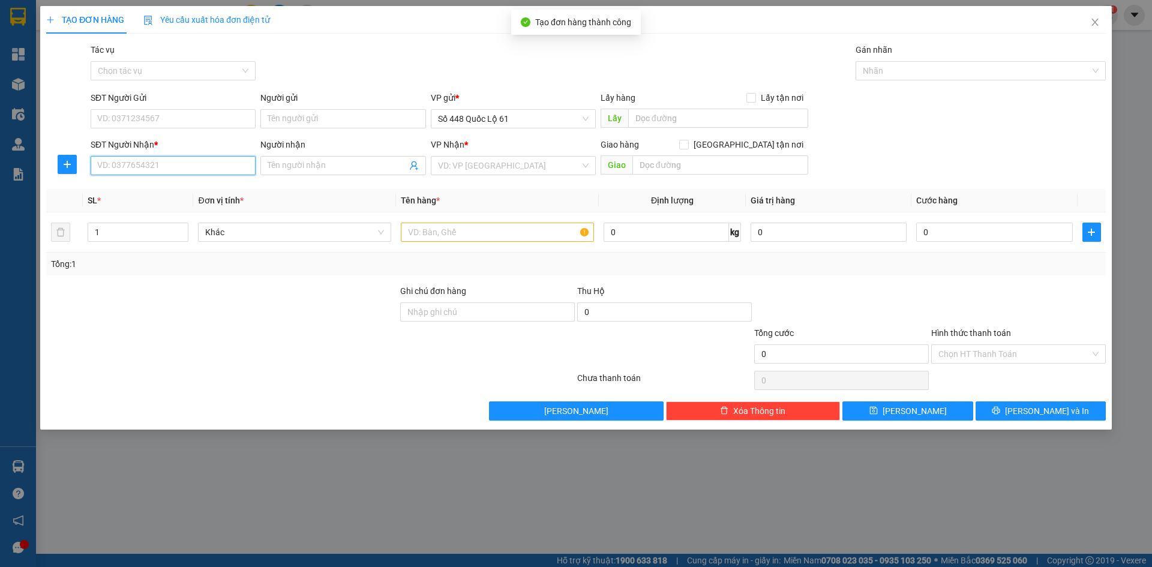
click at [164, 164] on input "SĐT Người Nhận *" at bounding box center [173, 165] width 165 height 19
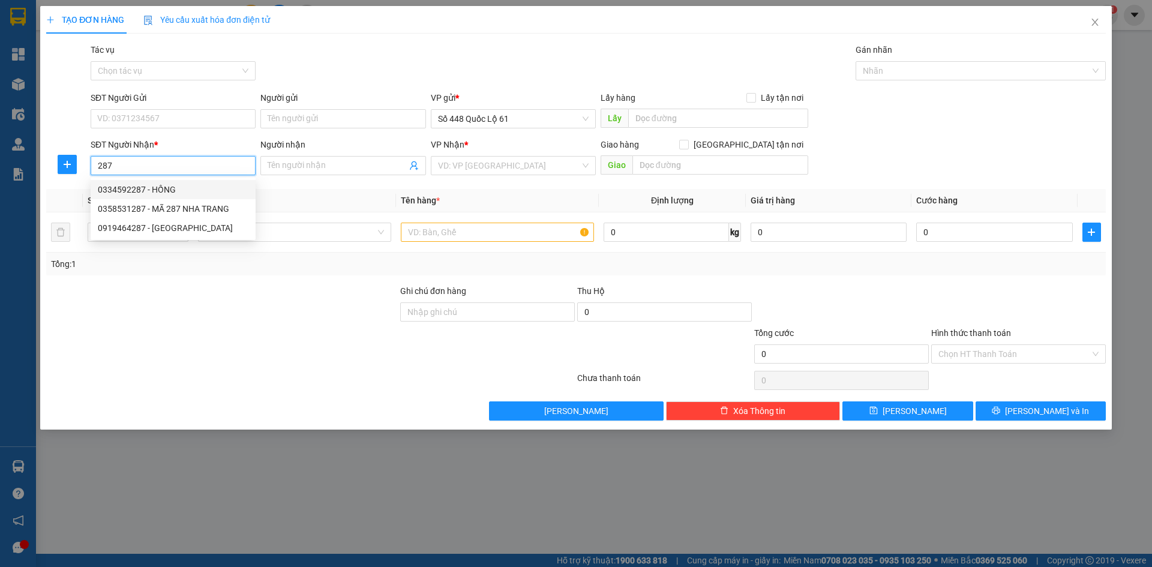
click at [188, 187] on div "0334592287 - HỒNG" at bounding box center [173, 189] width 151 height 13
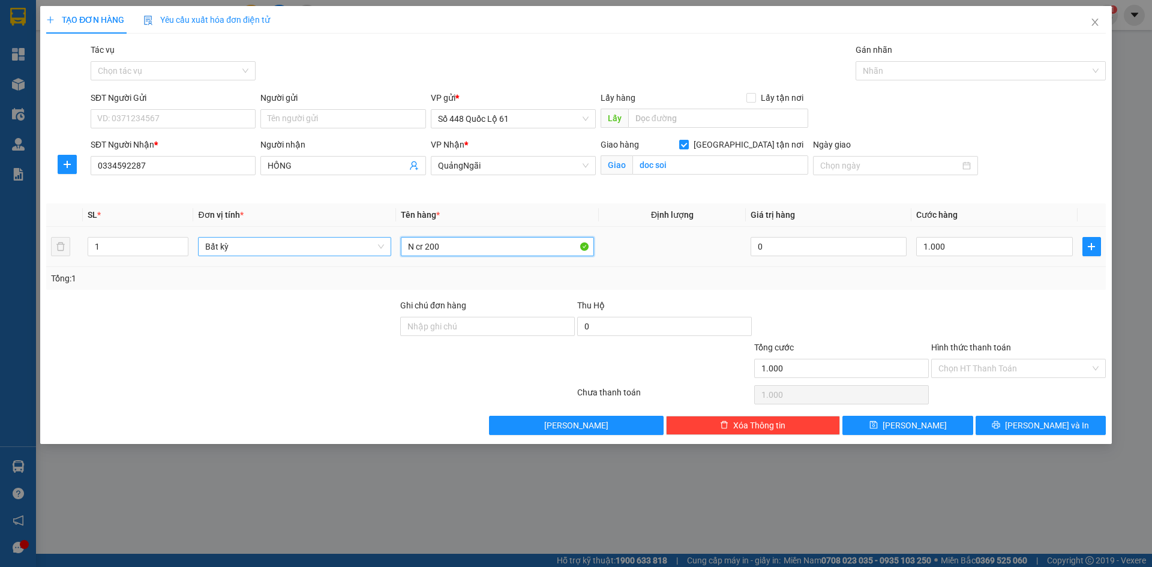
drag, startPoint x: 452, startPoint y: 240, endPoint x: 388, endPoint y: 248, distance: 64.7
click at [388, 248] on tr "1 Bất kỳ N cr 200 0 1.000" at bounding box center [576, 247] width 1060 height 40
drag, startPoint x: 474, startPoint y: 250, endPoint x: 498, endPoint y: 256, distance: 24.7
click at [475, 250] on input "TRẢ PHÀ R" at bounding box center [497, 246] width 193 height 19
click at [1012, 242] on input "1.000" at bounding box center [994, 246] width 156 height 19
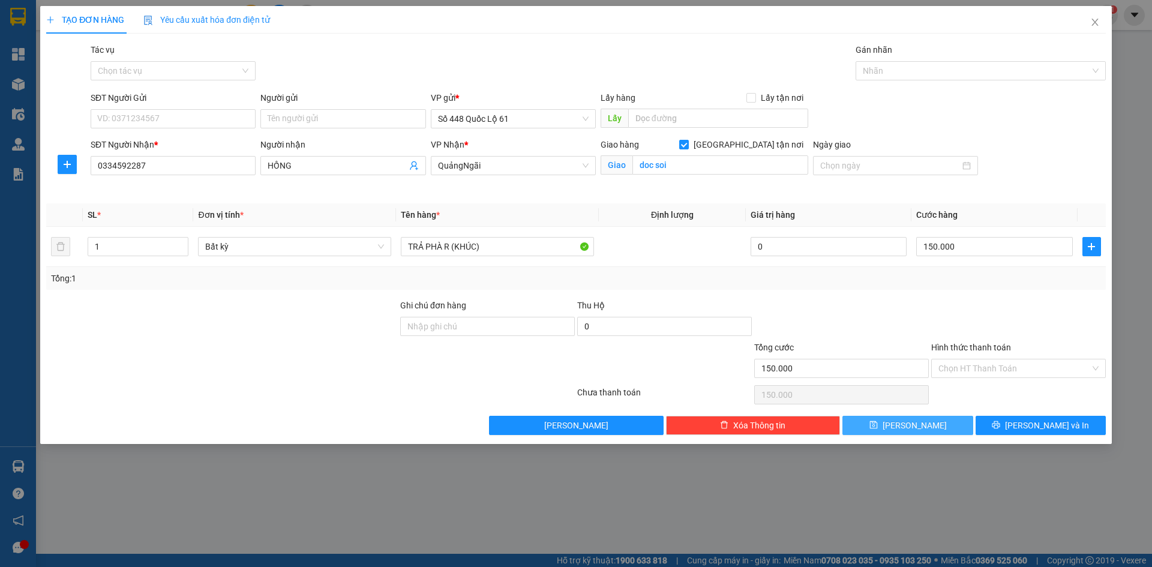
click at [862, 425] on button "Lưu" at bounding box center [908, 425] width 130 height 19
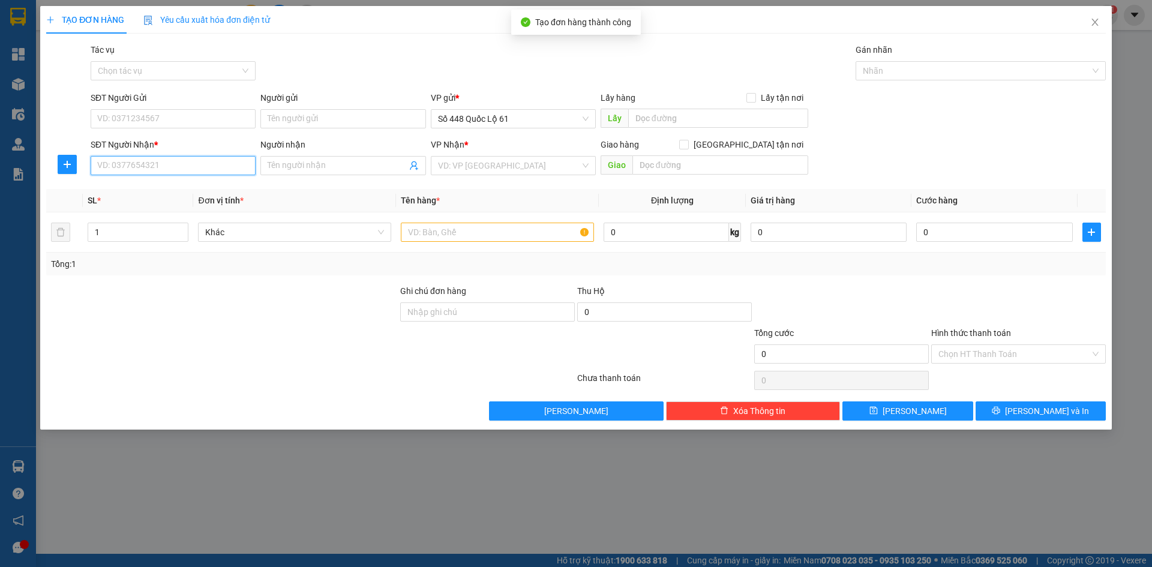
click at [173, 162] on input "SĐT Người Nhận *" at bounding box center [173, 165] width 165 height 19
click at [197, 120] on input "SĐT Người Gửi" at bounding box center [173, 118] width 165 height 19
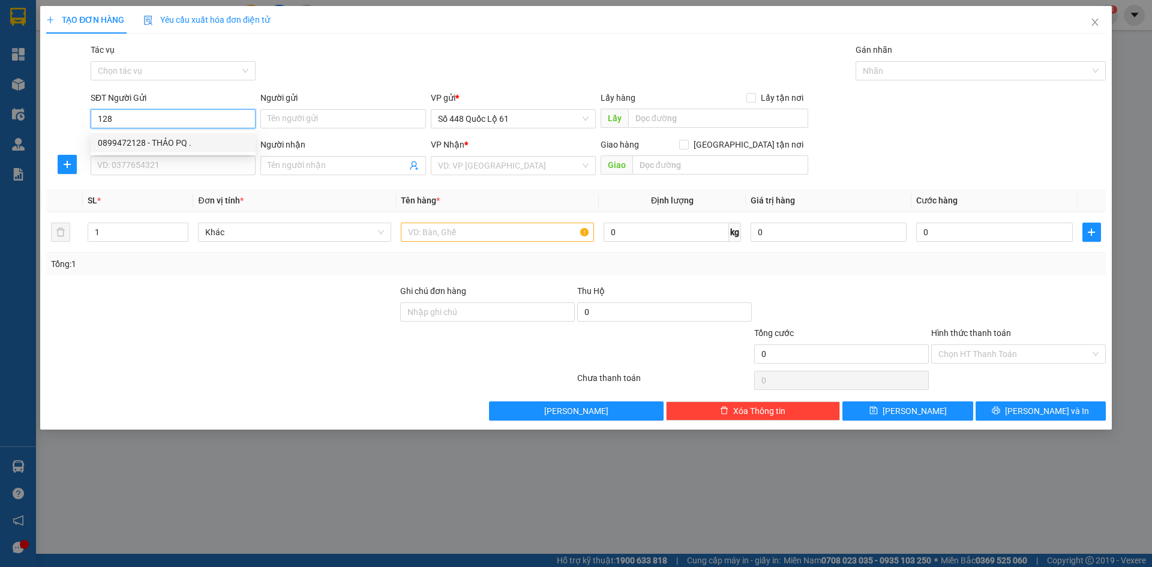
click at [216, 141] on div "0899472128 - THẢO PQ ." at bounding box center [173, 142] width 151 height 13
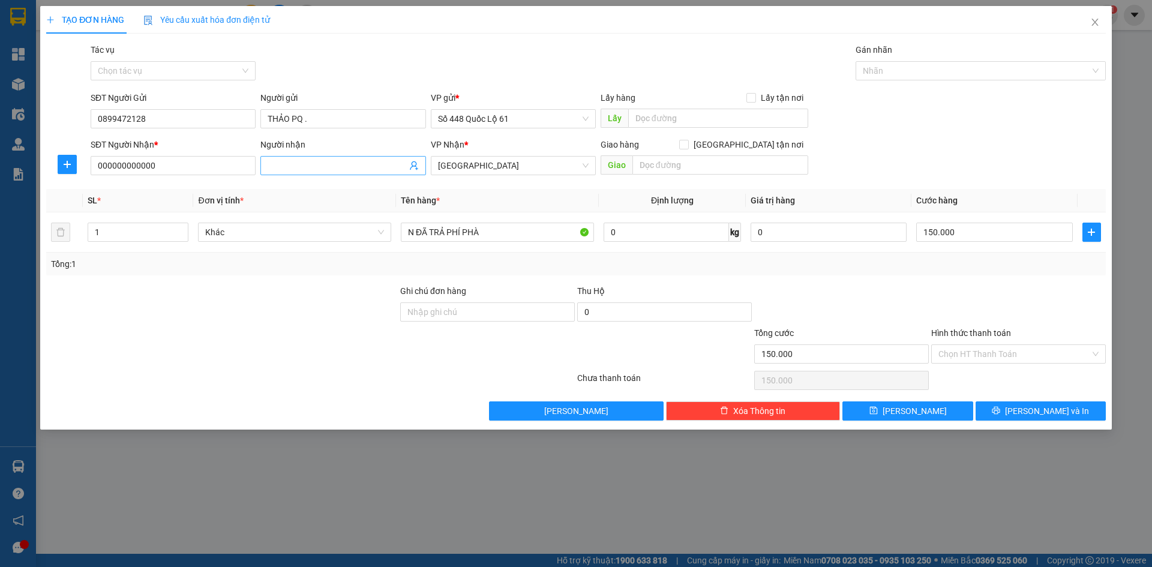
click at [316, 167] on input "Người nhận" at bounding box center [337, 165] width 139 height 13
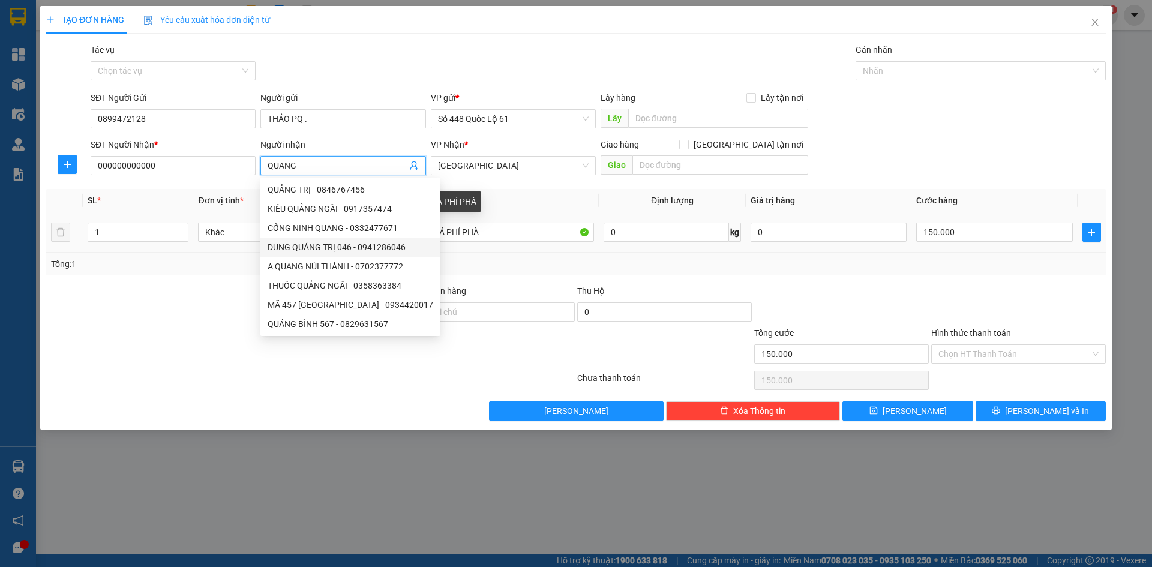
click at [440, 254] on div "Tổng: 1" at bounding box center [576, 264] width 1060 height 23
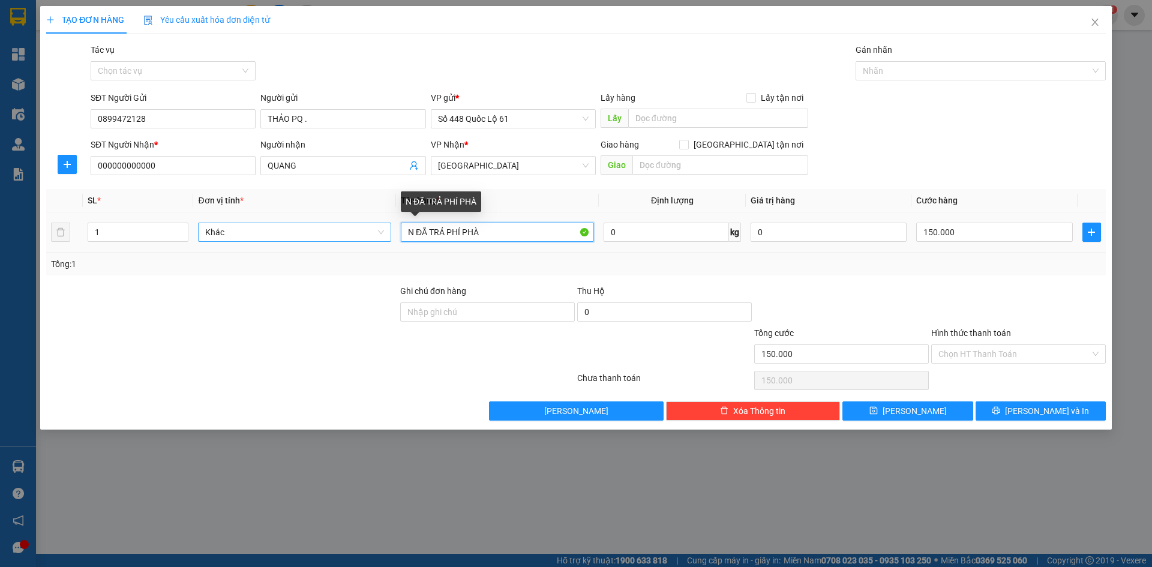
drag, startPoint x: 413, startPoint y: 234, endPoint x: 386, endPoint y: 233, distance: 27.6
click at [392, 233] on tr "1 Khác N ĐÃ TRẢ PHÍ PHÀ 0 kg 0 150.000" at bounding box center [576, 232] width 1060 height 40
click at [976, 234] on input "150.000" at bounding box center [994, 232] width 156 height 19
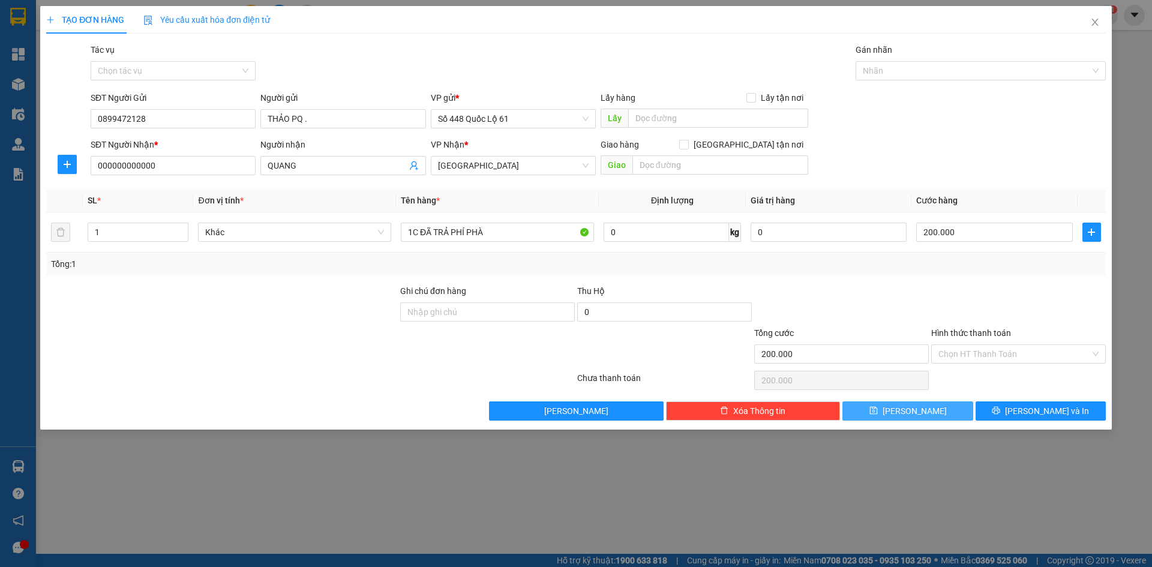
click at [877, 411] on icon "save" at bounding box center [874, 411] width 8 height 8
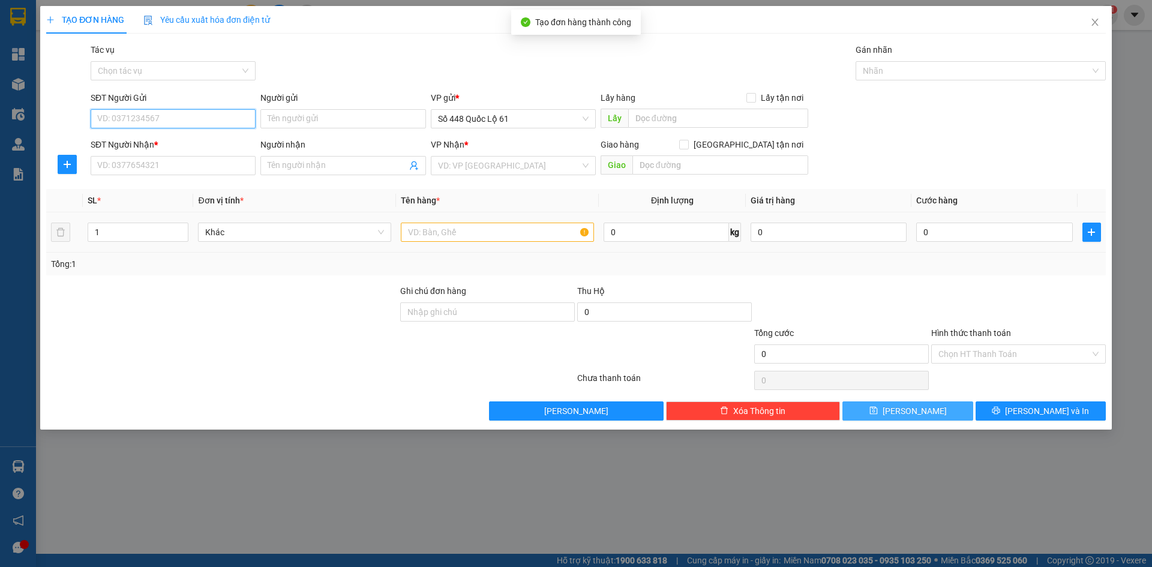
click at [217, 122] on input "SĐT Người Gửi" at bounding box center [173, 118] width 165 height 19
click at [218, 148] on div "0899472128 - THẢO PQ ." at bounding box center [173, 142] width 151 height 13
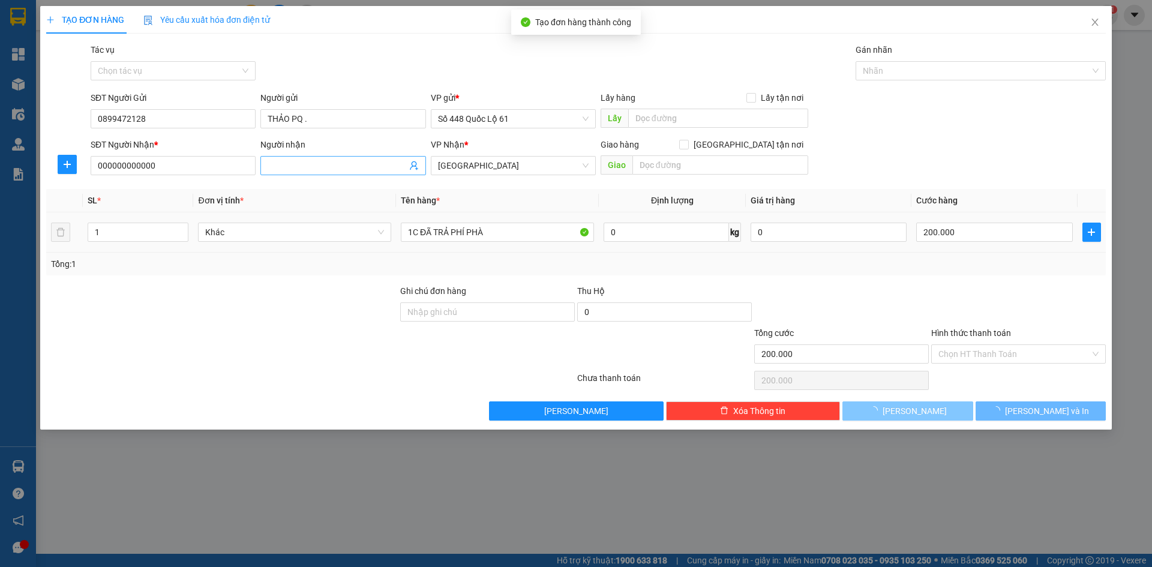
click at [315, 166] on input "Người nhận" at bounding box center [337, 165] width 139 height 13
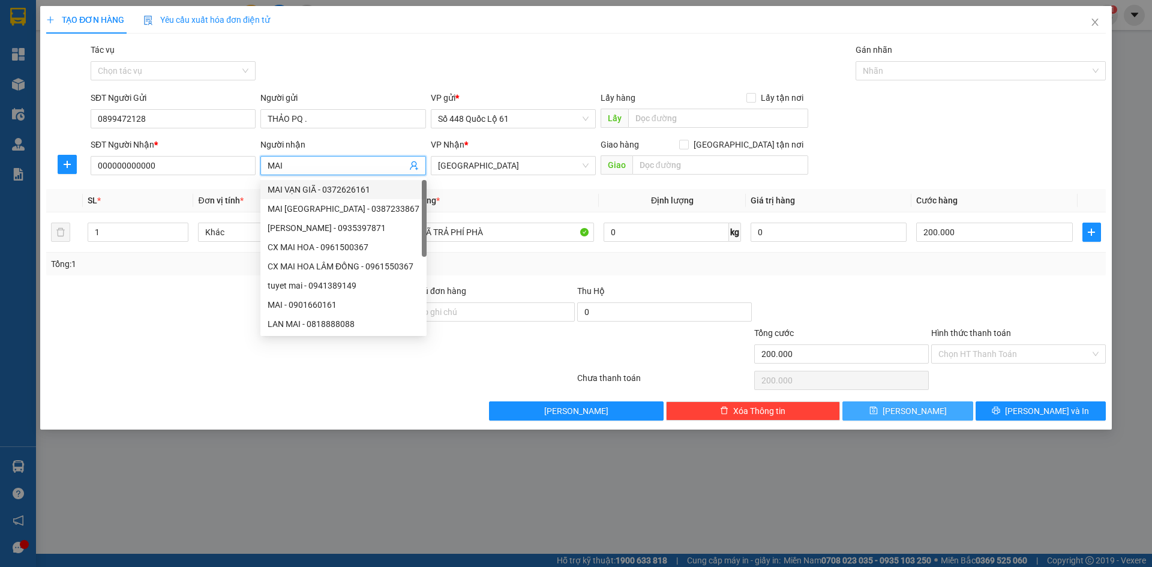
click at [921, 405] on span "Lưu" at bounding box center [915, 410] width 64 height 13
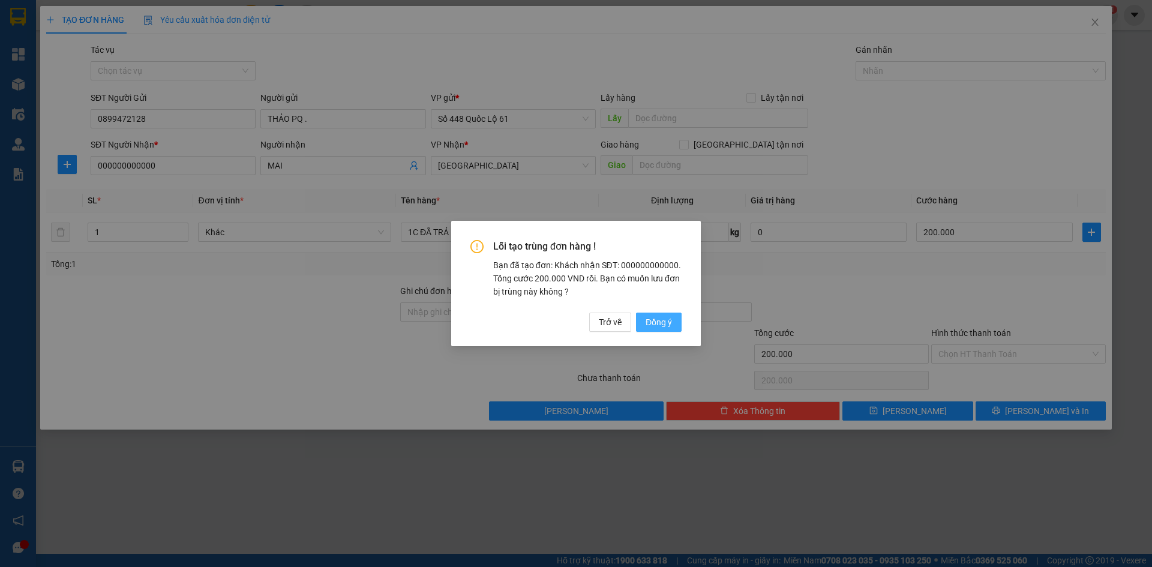
click at [641, 322] on button "Đồng ý" at bounding box center [659, 322] width 46 height 19
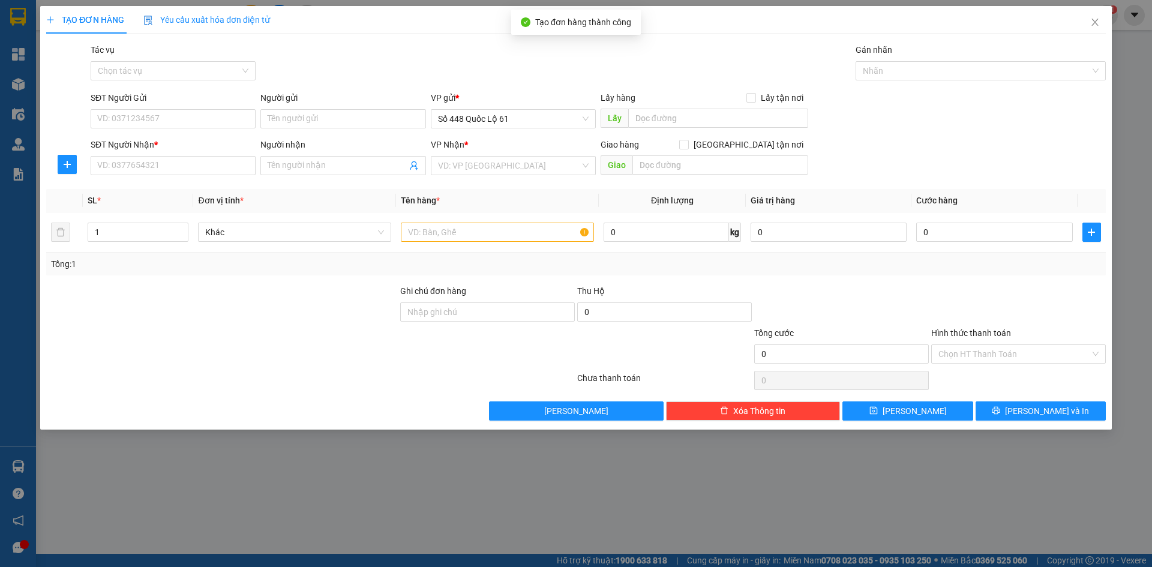
click at [161, 132] on div "SĐT Người Gửi VD: 0371234567" at bounding box center [173, 112] width 165 height 42
click at [166, 124] on input "SĐT Người Gửi" at bounding box center [173, 118] width 165 height 19
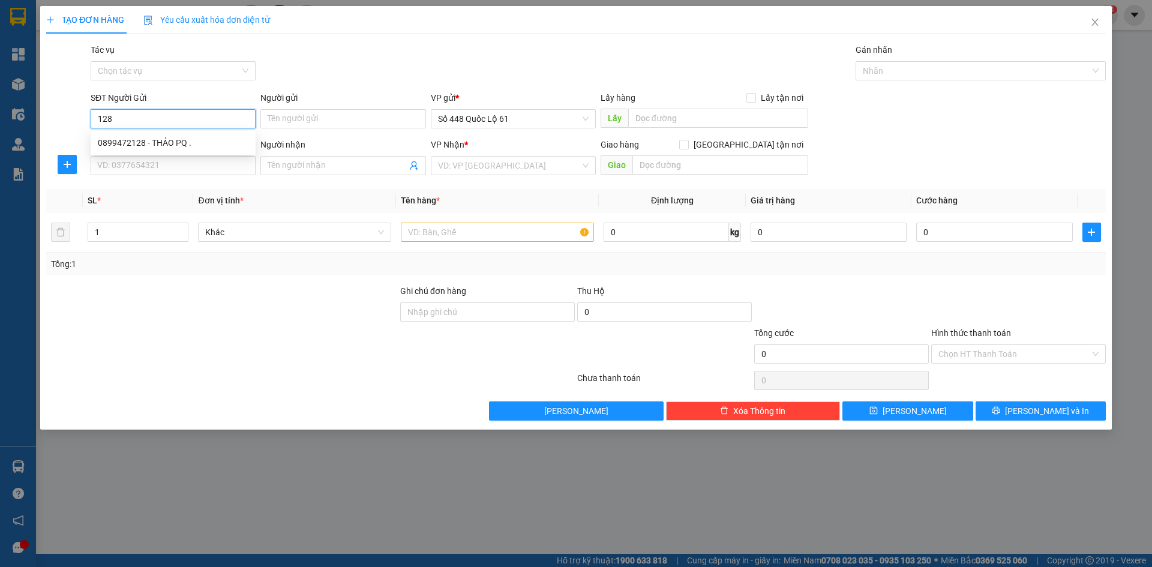
drag, startPoint x: 166, startPoint y: 145, endPoint x: 328, endPoint y: 212, distance: 176.0
click at [167, 145] on div "0899472128 - THẢO PQ ." at bounding box center [173, 142] width 151 height 13
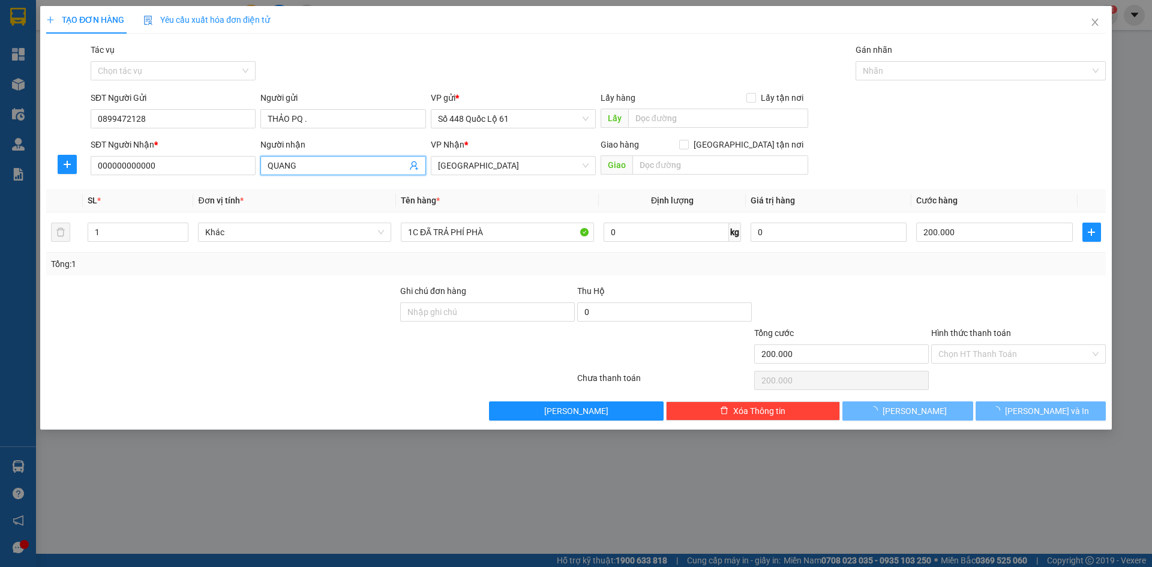
drag, startPoint x: 329, startPoint y: 164, endPoint x: 0, endPoint y: 190, distance: 329.9
click at [0, 190] on div "TẠO ĐƠN HÀNG Yêu cầu xuất hóa đơn điện tử Transit Pickup Surcharge Ids Transit …" at bounding box center [576, 283] width 1152 height 567
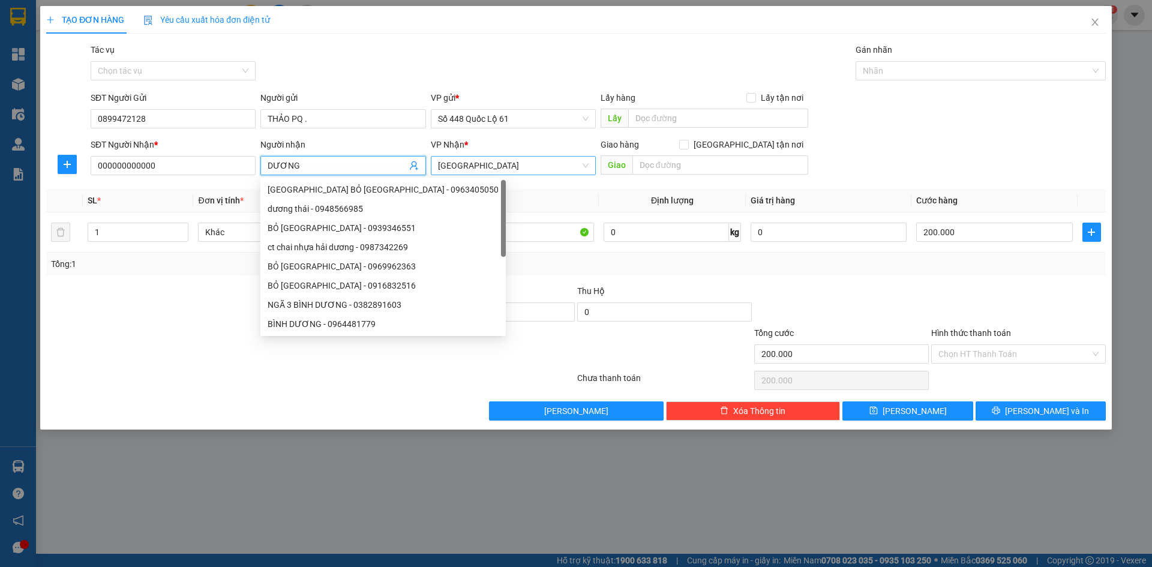
click at [454, 169] on span "[GEOGRAPHIC_DATA]" at bounding box center [513, 166] width 151 height 18
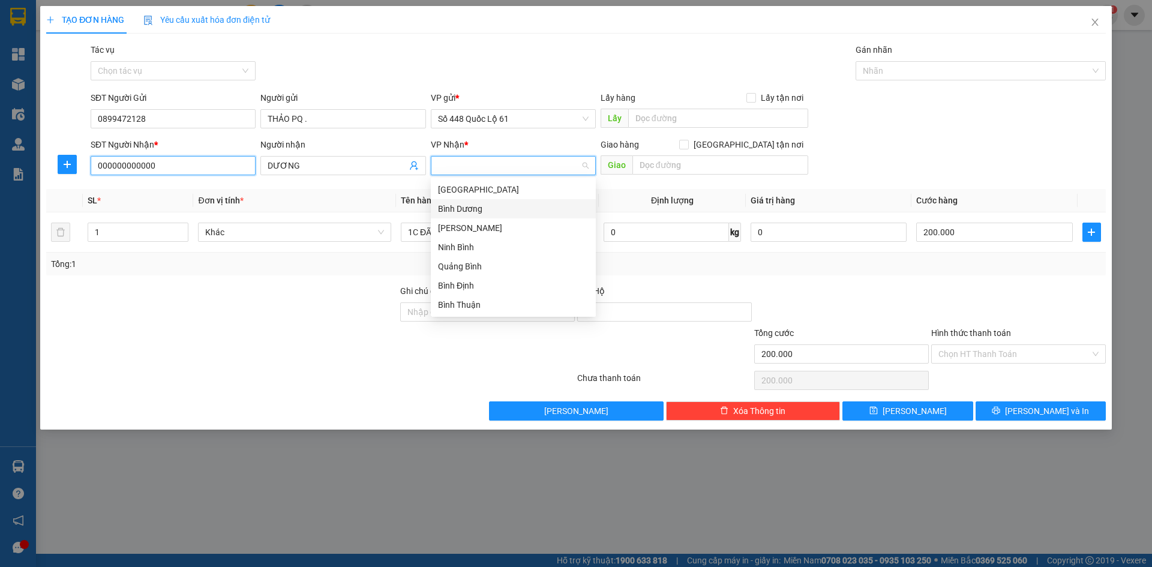
drag, startPoint x: 124, startPoint y: 172, endPoint x: 0, endPoint y: 171, distance: 124.2
click at [0, 171] on div "TẠO ĐƠN HÀNG Yêu cầu xuất hóa đơn điện tử Transit Pickup Surcharge Ids Transit …" at bounding box center [576, 283] width 1152 height 567
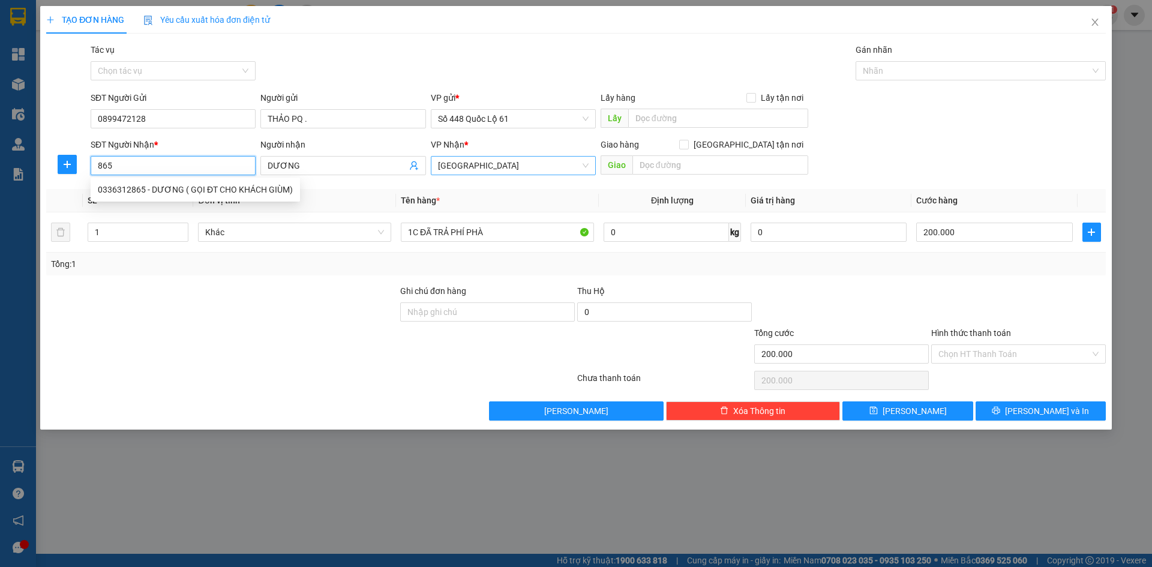
click at [182, 189] on div "0336312865 - DƯƠNG ( GỌI ĐT CHO KHÁCH GIÙM)" at bounding box center [195, 189] width 195 height 13
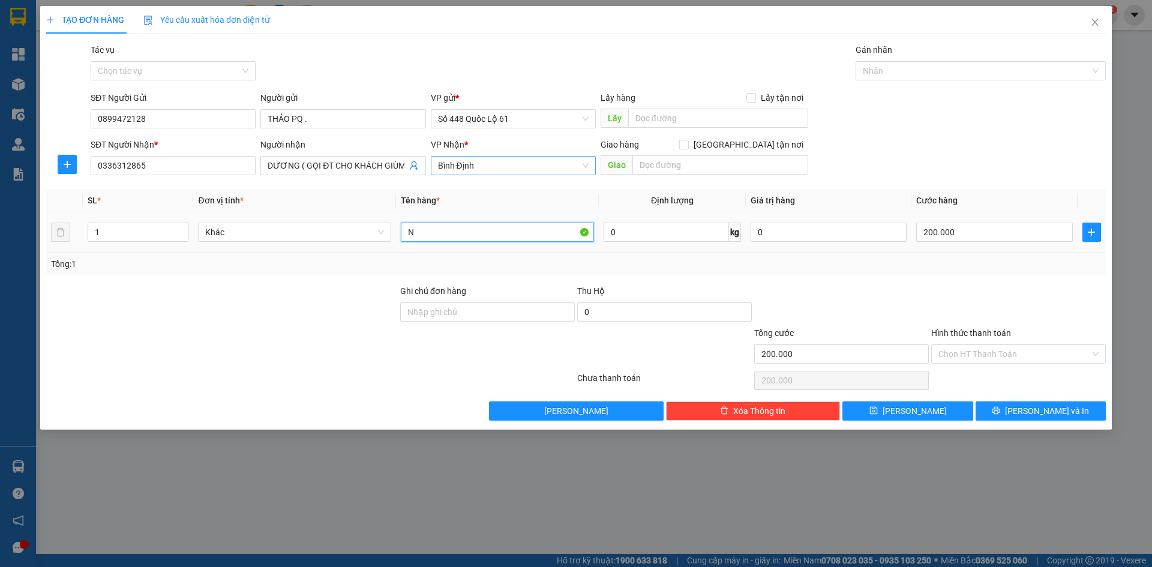
click at [418, 229] on input "N" at bounding box center [497, 232] width 193 height 19
click at [972, 229] on input "200.000" at bounding box center [994, 232] width 156 height 19
drag, startPoint x: 931, startPoint y: 404, endPoint x: 909, endPoint y: 403, distance: 22.3
click at [930, 405] on button "Lưu" at bounding box center [908, 410] width 130 height 19
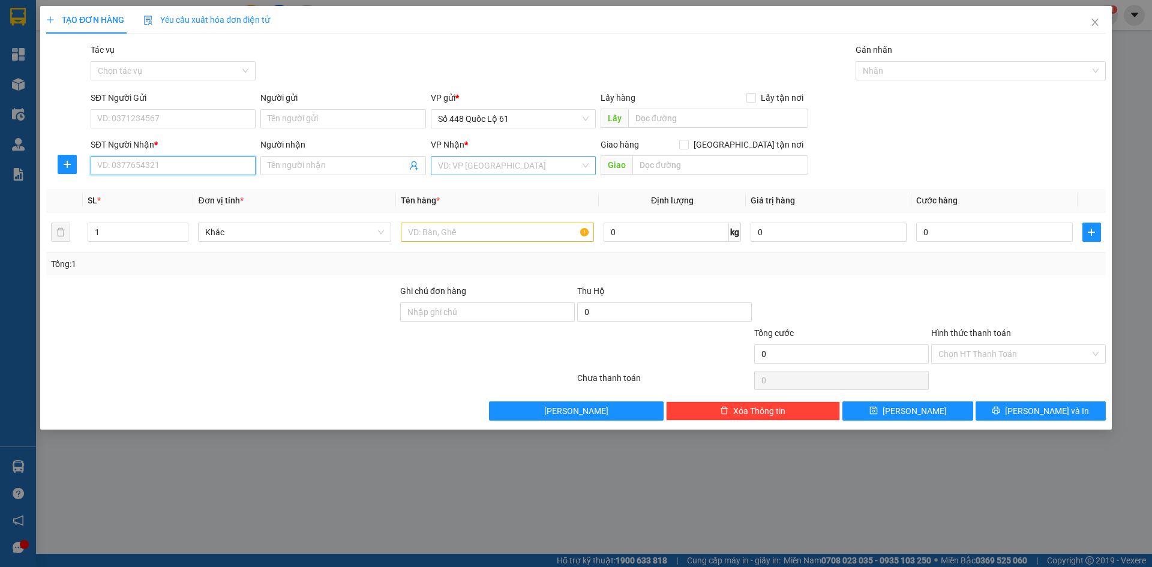
click at [220, 163] on input "SĐT Người Nhận *" at bounding box center [173, 165] width 165 height 19
click at [206, 221] on div "0978830202 - TRIỂN CÂY XOÀI" at bounding box center [173, 227] width 165 height 19
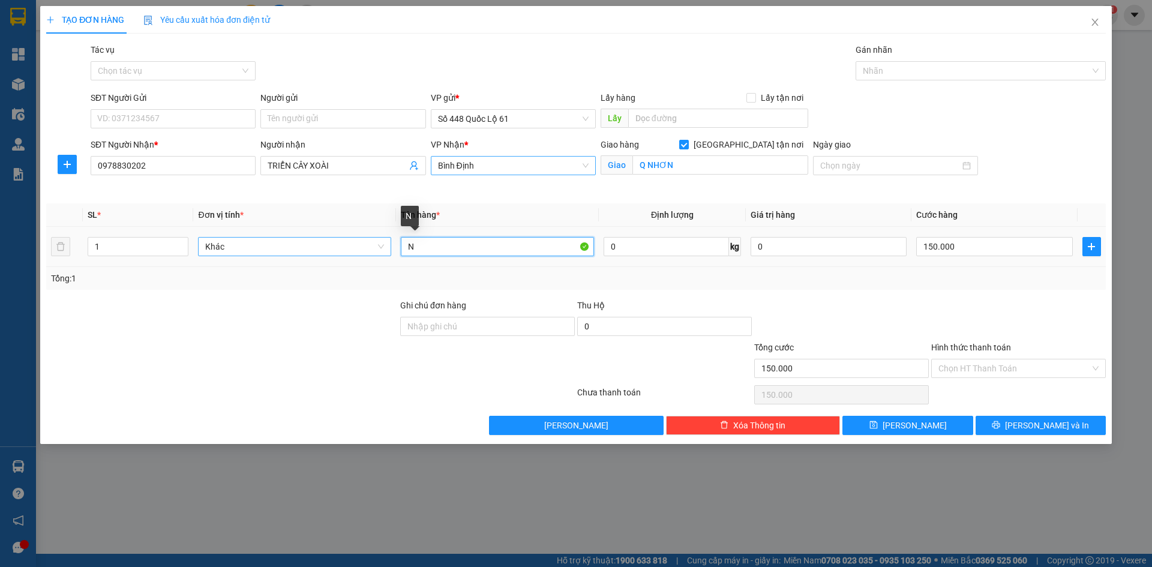
drag, startPoint x: 428, startPoint y: 247, endPoint x: 320, endPoint y: 253, distance: 108.2
click at [324, 252] on tr "1 Khác N 0 kg 0 150.000" at bounding box center [576, 247] width 1060 height 40
click at [1011, 252] on input "150.000" at bounding box center [994, 246] width 156 height 19
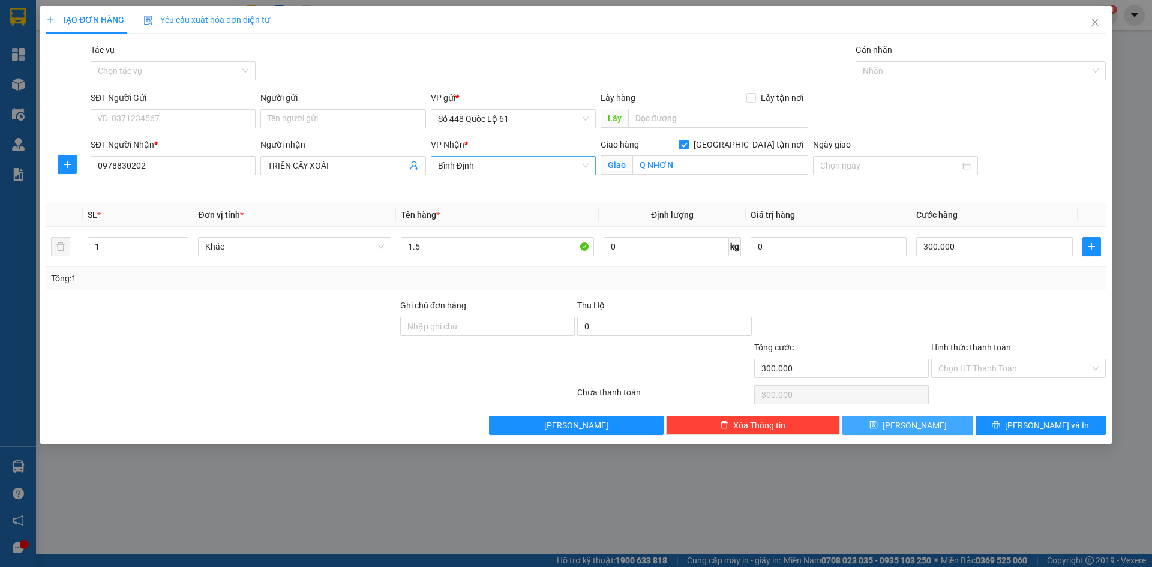
click at [903, 430] on button "Lưu" at bounding box center [908, 425] width 130 height 19
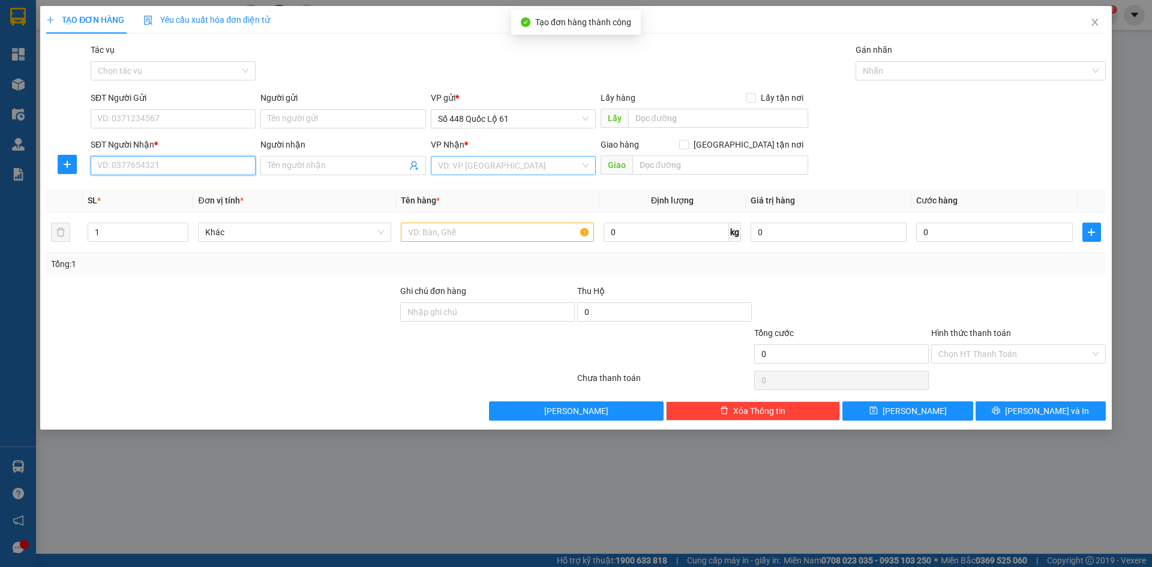
click at [146, 164] on input "SĐT Người Nhận *" at bounding box center [173, 165] width 165 height 19
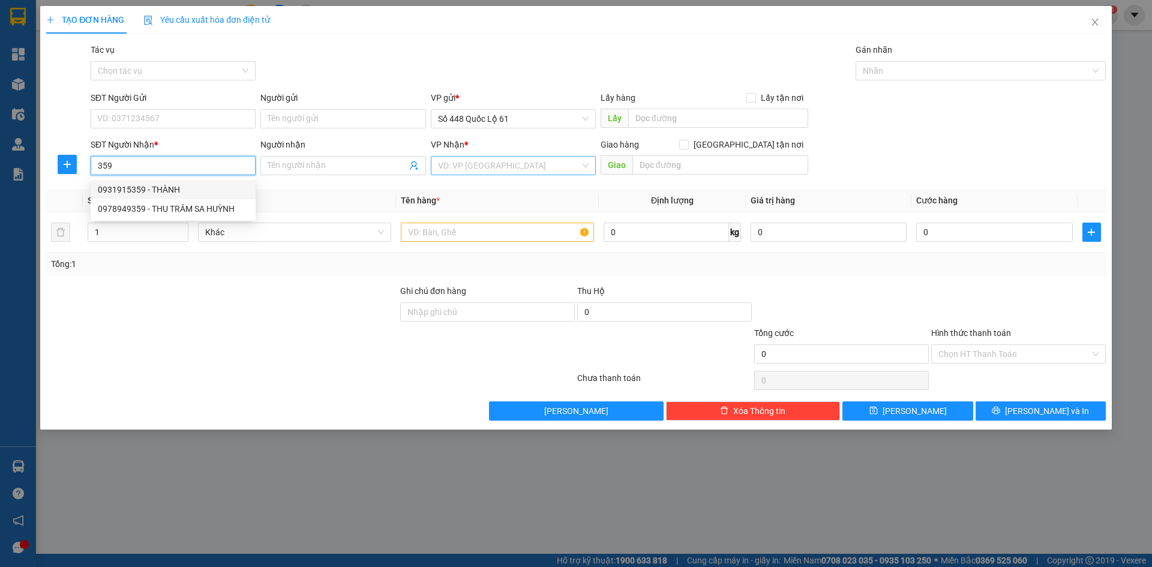
click at [152, 187] on div "0931915359 - THÀNH" at bounding box center [173, 189] width 151 height 13
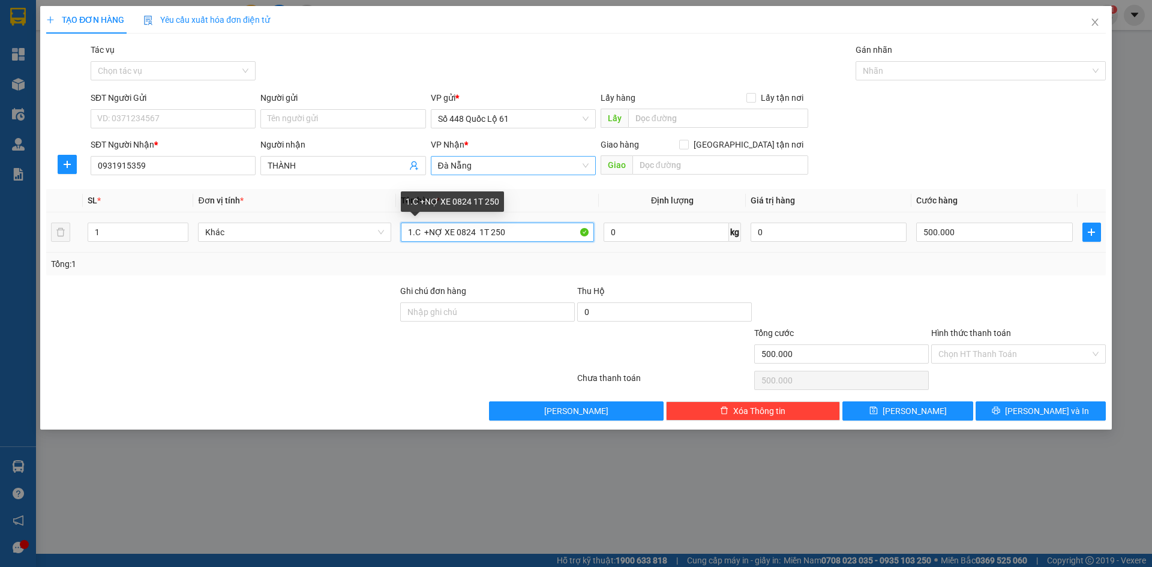
drag, startPoint x: 514, startPoint y: 227, endPoint x: 8, endPoint y: 250, distance: 505.8
click at [14, 250] on div "TẠO ĐƠN HÀNG Yêu cầu xuất hóa đơn điện tử Transit Pickup Surcharge Ids Transit …" at bounding box center [576, 283] width 1152 height 567
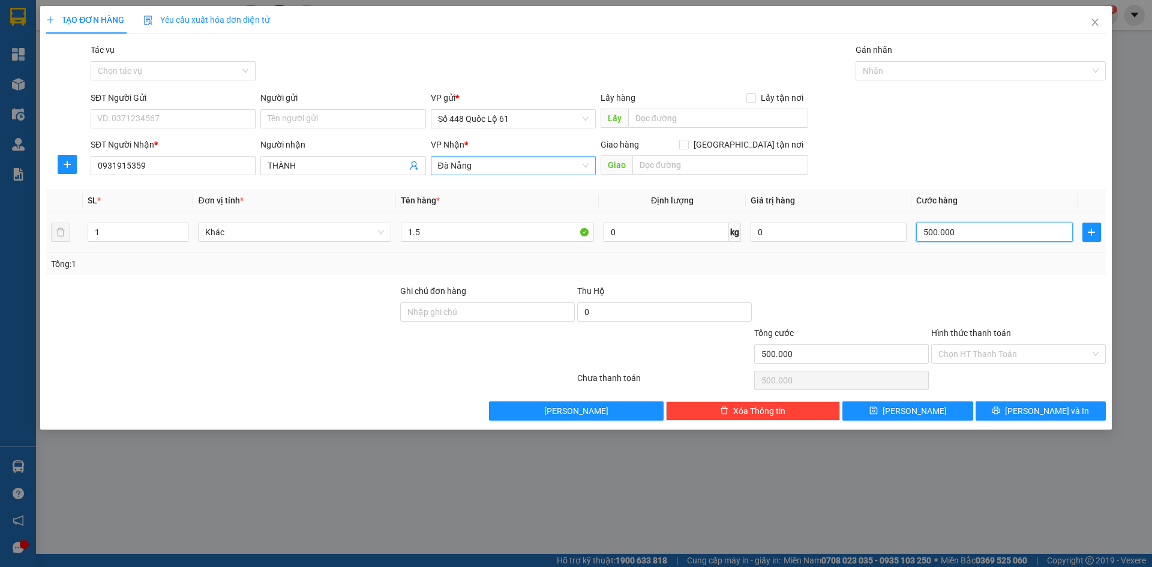
click at [987, 231] on input "500.000" at bounding box center [994, 232] width 156 height 19
drag, startPoint x: 932, startPoint y: 419, endPoint x: 941, endPoint y: 412, distance: 11.2
click at [932, 418] on button "Lưu" at bounding box center [908, 410] width 130 height 19
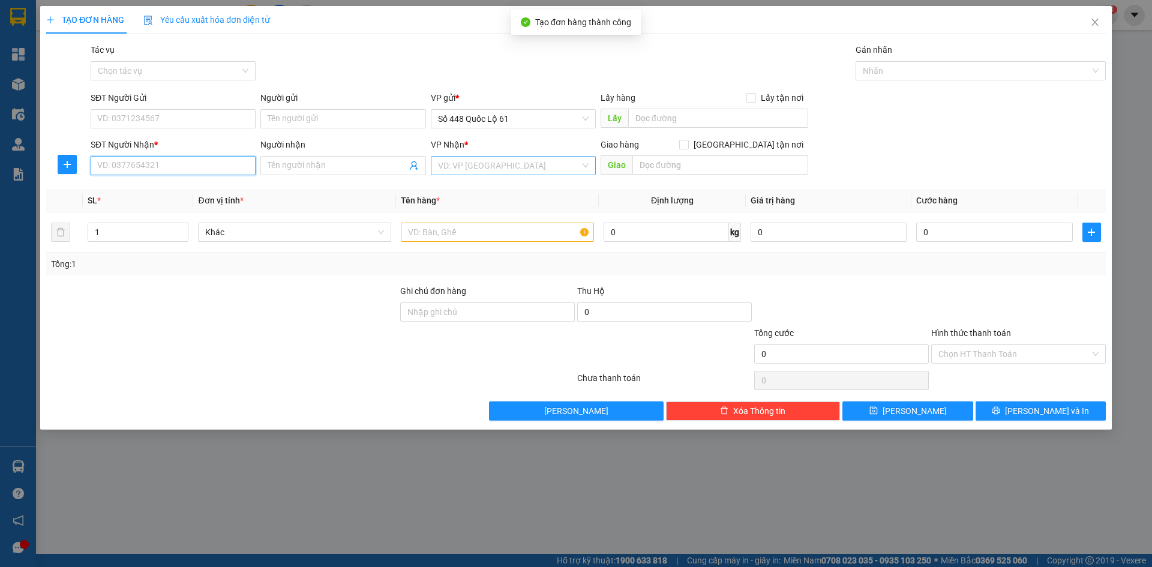
click at [221, 167] on input "SĐT Người Nhận *" at bounding box center [173, 165] width 165 height 19
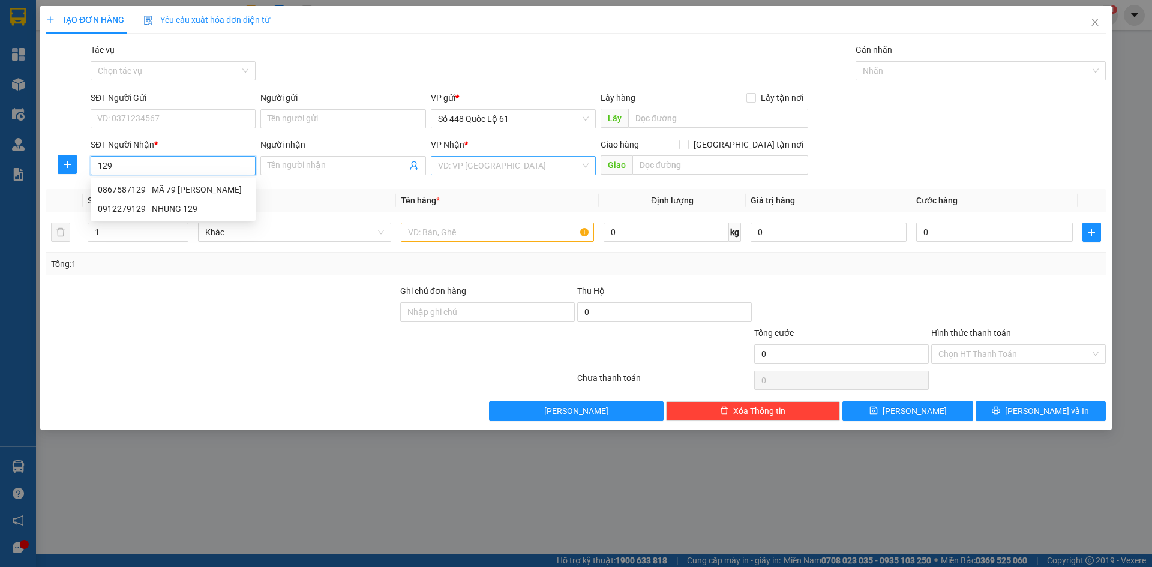
click at [227, 189] on div "0867587129 - MÃ 79 TAM QUAN" at bounding box center [173, 189] width 151 height 13
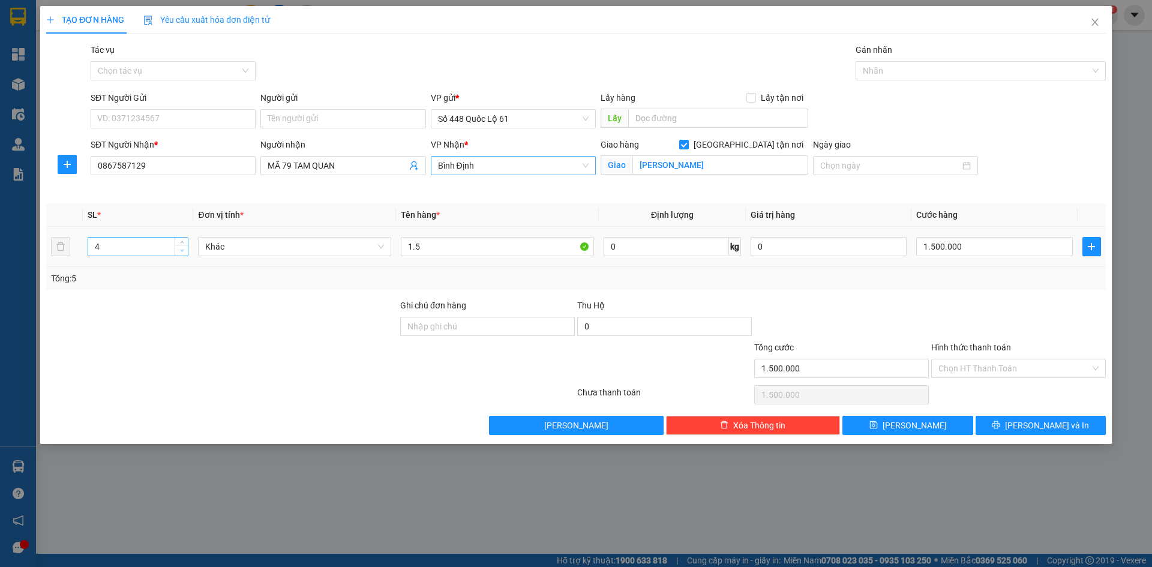
click at [182, 249] on icon "down" at bounding box center [182, 250] width 4 height 4
click at [1015, 242] on input "1.500.000" at bounding box center [994, 246] width 156 height 19
click at [919, 409] on div "Transit Pickup Surcharge Ids Transit Deliver Surcharge Ids Transit Deliver Surc…" at bounding box center [576, 239] width 1060 height 392
click at [953, 426] on button "Lưu" at bounding box center [908, 425] width 130 height 19
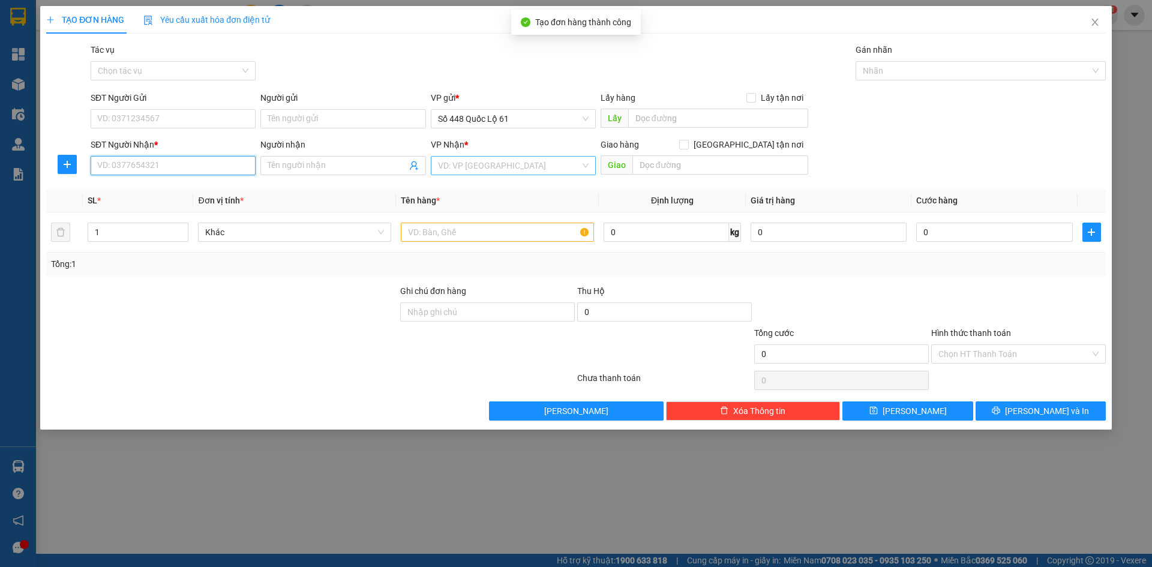
click at [148, 166] on input "SĐT Người Nhận *" at bounding box center [173, 165] width 165 height 19
drag, startPoint x: 206, startPoint y: 187, endPoint x: 209, endPoint y: 200, distance: 13.0
click at [206, 188] on div "0388782126 - MÃ 126" at bounding box center [173, 189] width 151 height 13
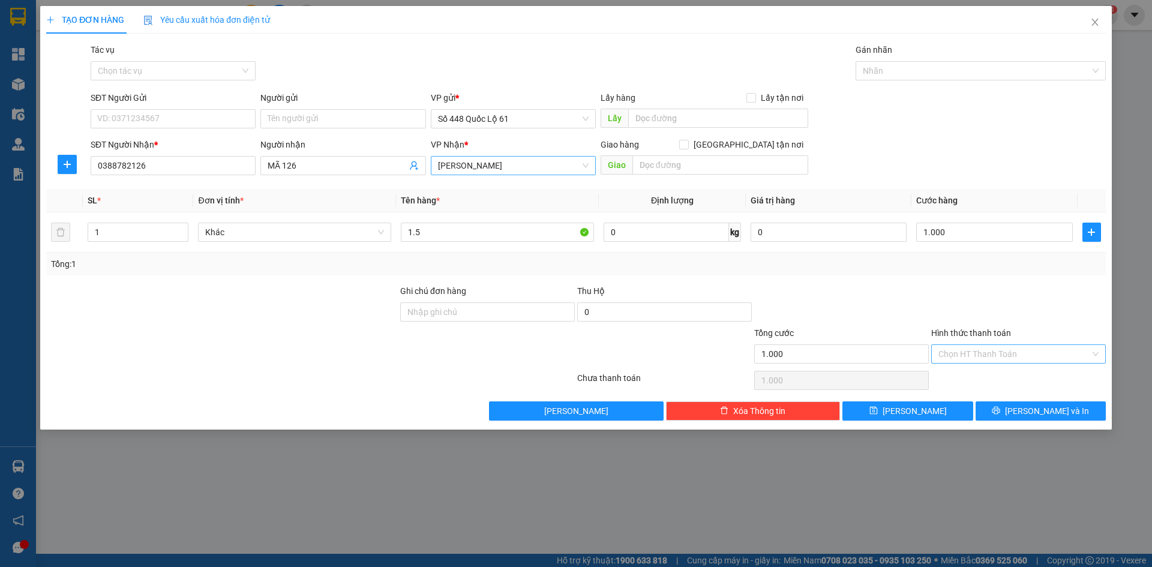
click at [1003, 356] on input "Hình thức thanh toán" at bounding box center [1015, 354] width 152 height 18
click at [1003, 375] on div "Tại văn phòng" at bounding box center [1019, 377] width 160 height 13
drag, startPoint x: 937, startPoint y: 405, endPoint x: 550, endPoint y: 338, distance: 392.8
click at [935, 406] on button "Lưu" at bounding box center [908, 410] width 130 height 19
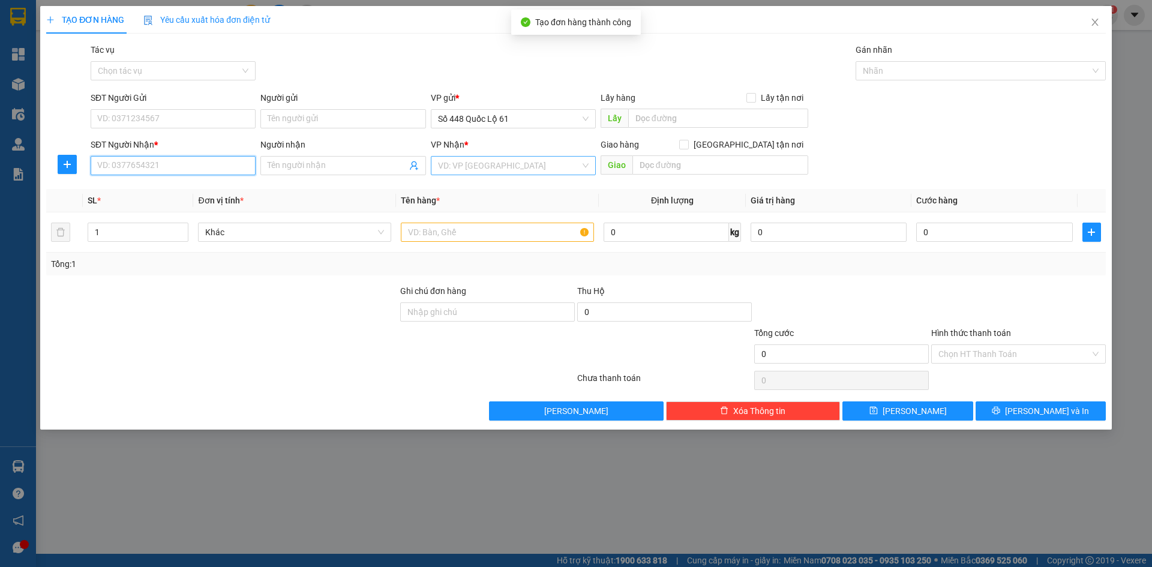
click at [221, 165] on input "SĐT Người Nhận *" at bounding box center [173, 165] width 165 height 19
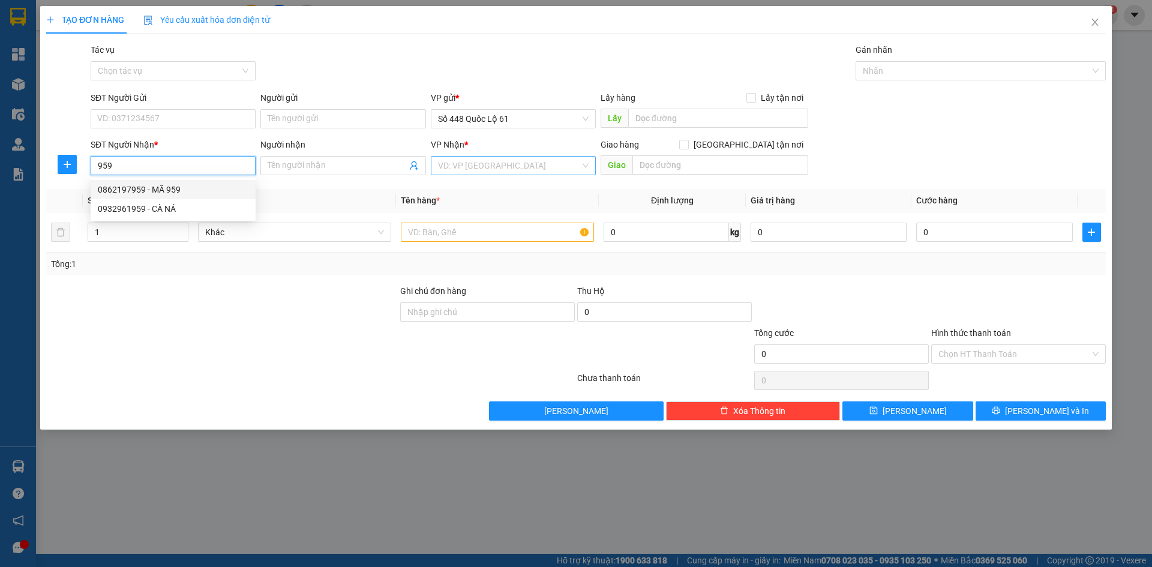
click at [177, 190] on div "0862197959 - MÃ 959" at bounding box center [173, 189] width 151 height 13
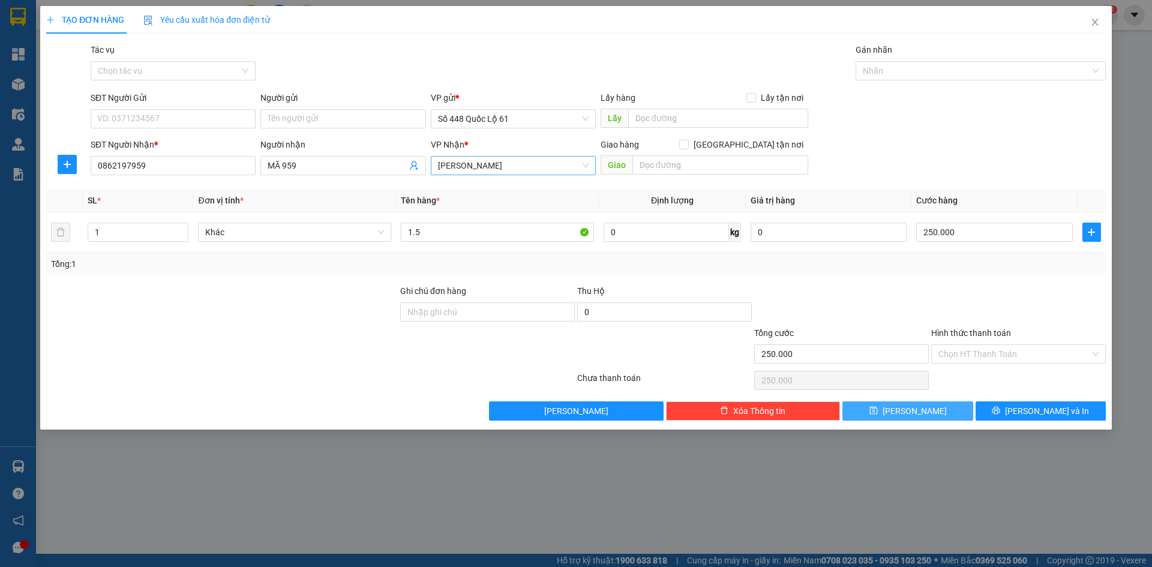
drag, startPoint x: 930, startPoint y: 413, endPoint x: 564, endPoint y: 336, distance: 374.7
click at [929, 414] on button "Lưu" at bounding box center [908, 410] width 130 height 19
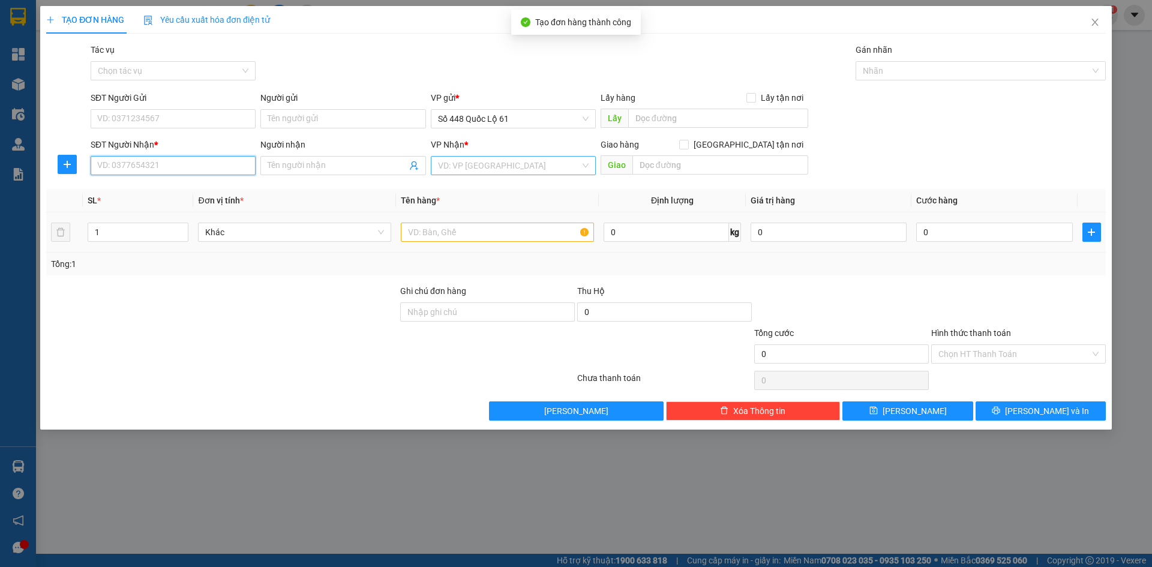
click at [137, 164] on input "SĐT Người Nhận *" at bounding box center [173, 165] width 165 height 19
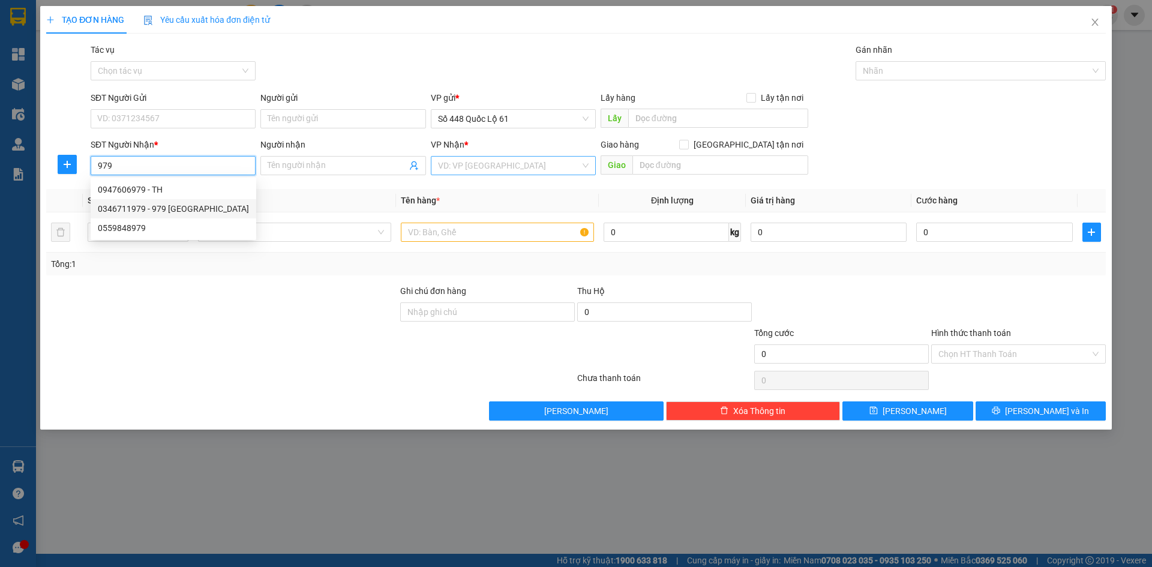
click at [176, 236] on div "0559848979" at bounding box center [174, 227] width 166 height 19
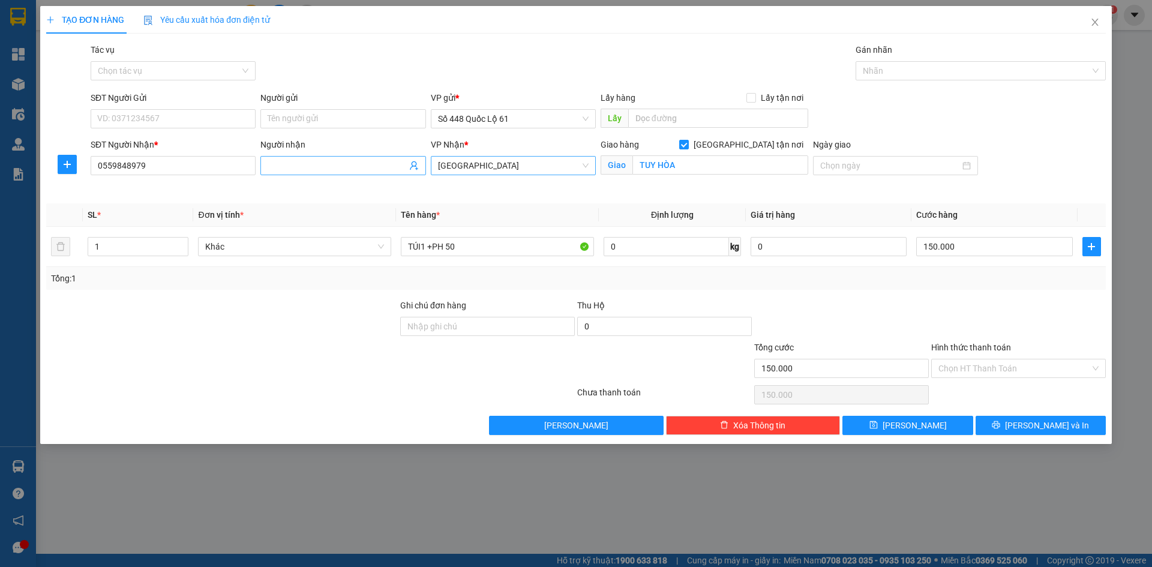
click at [345, 167] on input "Người nhận" at bounding box center [337, 165] width 139 height 13
drag, startPoint x: 477, startPoint y: 246, endPoint x: 166, endPoint y: 259, distance: 311.7
click at [171, 257] on tr "1 Khác TÚI1 +PH 50 0 kg 0 150.000" at bounding box center [576, 247] width 1060 height 40
drag, startPoint x: 888, startPoint y: 418, endPoint x: 856, endPoint y: 438, distance: 37.5
click at [888, 419] on button "Lưu" at bounding box center [908, 425] width 130 height 19
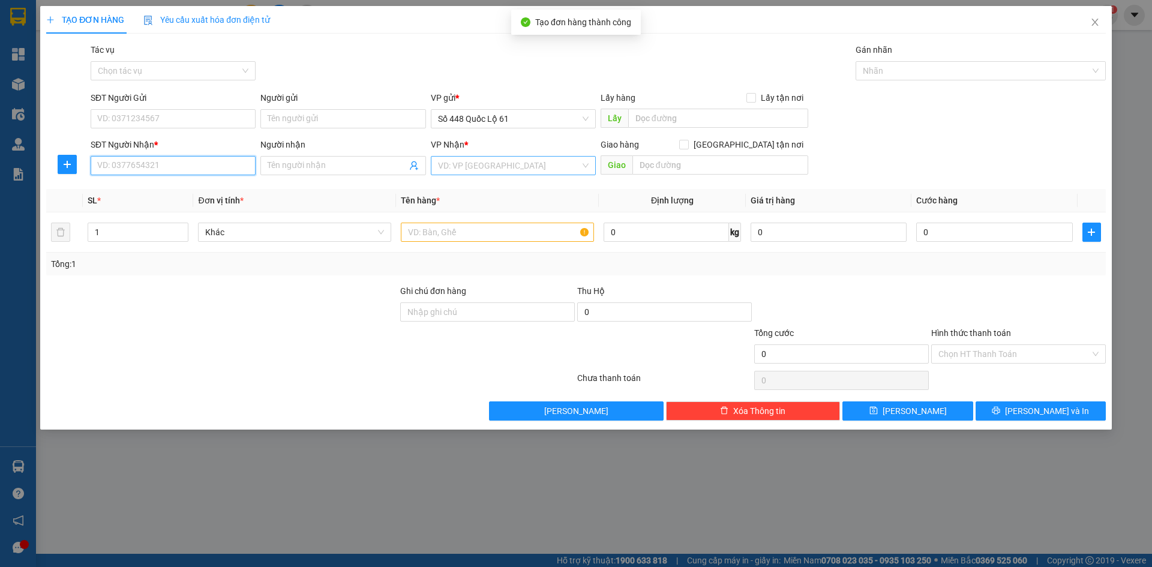
click at [186, 175] on input "SĐT Người Nhận *" at bounding box center [173, 165] width 165 height 19
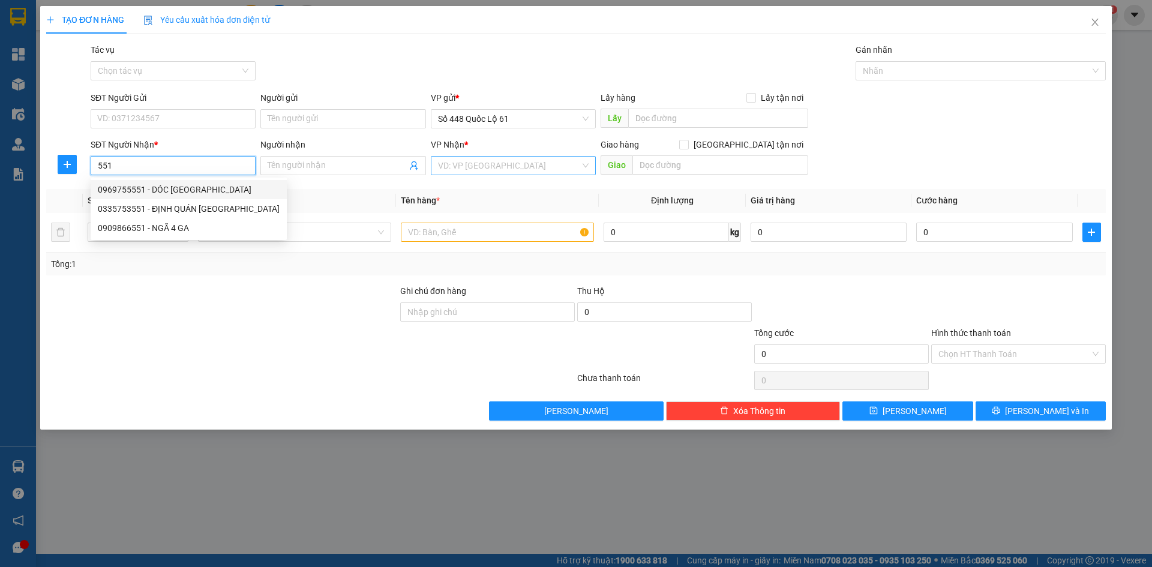
click at [214, 190] on div "0969755551 - DÓC PHÚ TÂN" at bounding box center [189, 189] width 182 height 13
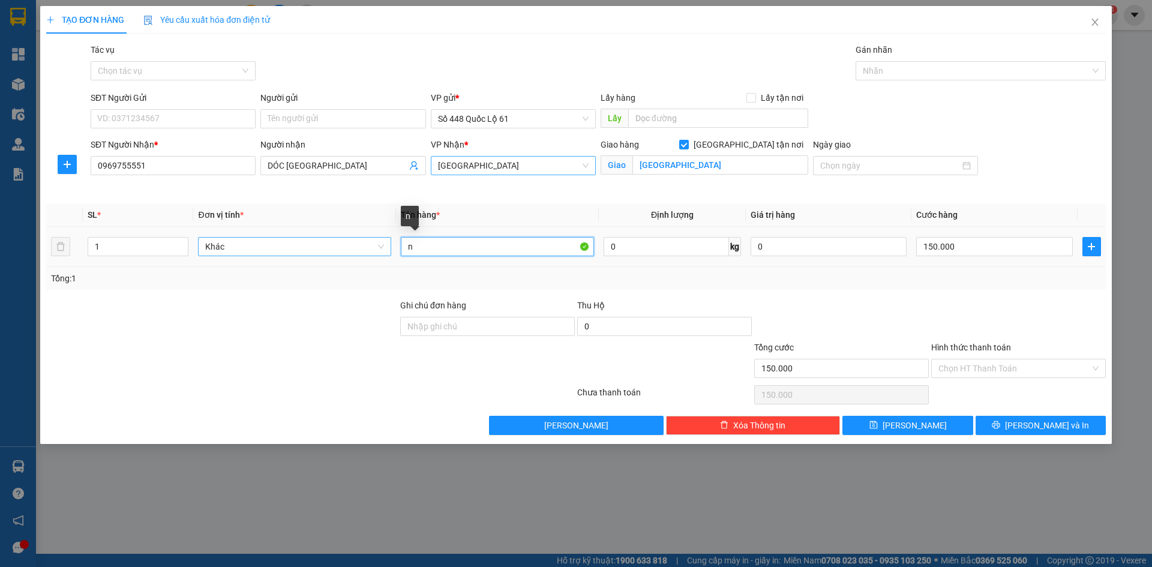
drag, startPoint x: 442, startPoint y: 248, endPoint x: 310, endPoint y: 248, distance: 132.6
click at [310, 248] on tr "1 Khác n 0 kg 0 150.000" at bounding box center [576, 247] width 1060 height 40
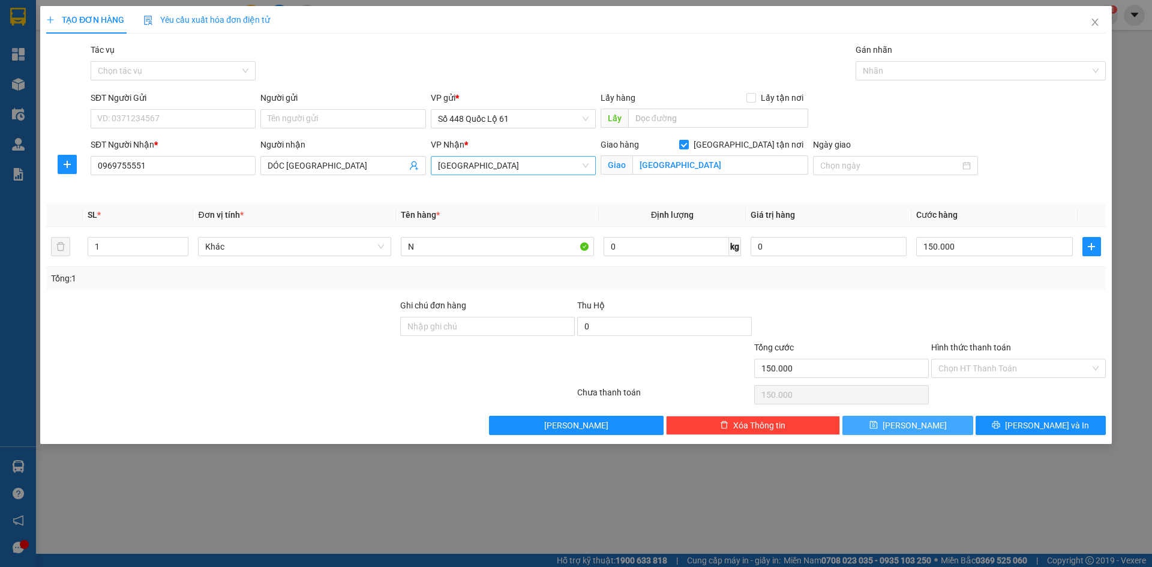
drag, startPoint x: 915, startPoint y: 417, endPoint x: 723, endPoint y: 395, distance: 193.3
click at [915, 419] on button "Lưu" at bounding box center [908, 425] width 130 height 19
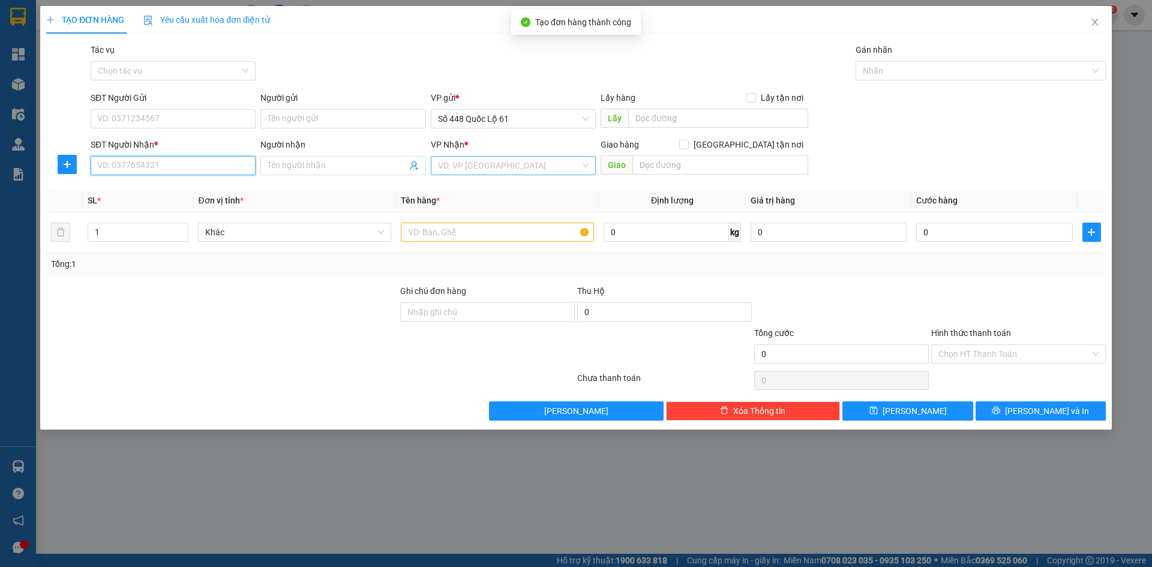
drag, startPoint x: 190, startPoint y: 167, endPoint x: 242, endPoint y: 179, distance: 53.0
click at [193, 167] on input "SĐT Người Nhận *" at bounding box center [173, 165] width 165 height 19
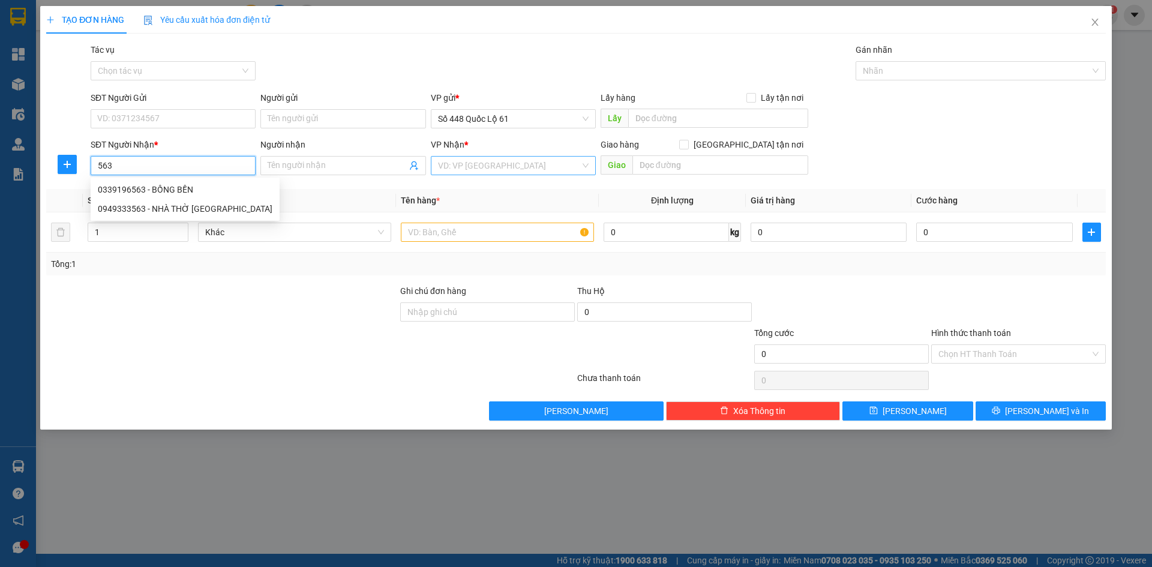
click at [223, 184] on div "0339196563 - BỒNG BỀN" at bounding box center [185, 189] width 175 height 13
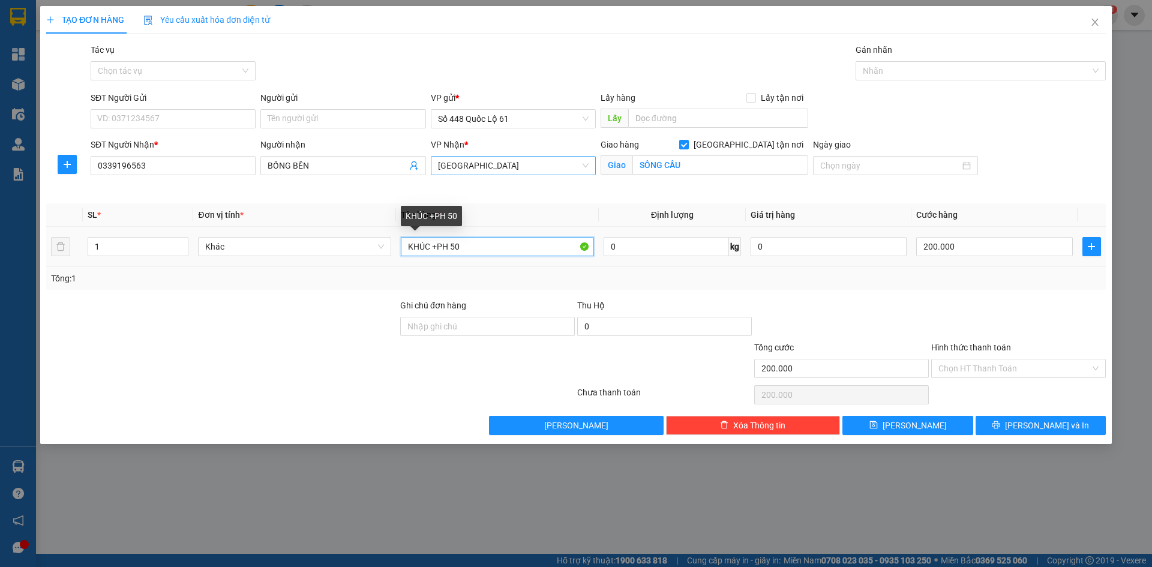
drag, startPoint x: 464, startPoint y: 250, endPoint x: 449, endPoint y: 250, distance: 15.6
click at [434, 250] on input "KHÚC +PH 50" at bounding box center [497, 246] width 193 height 19
click at [940, 249] on input "200.000" at bounding box center [994, 246] width 156 height 19
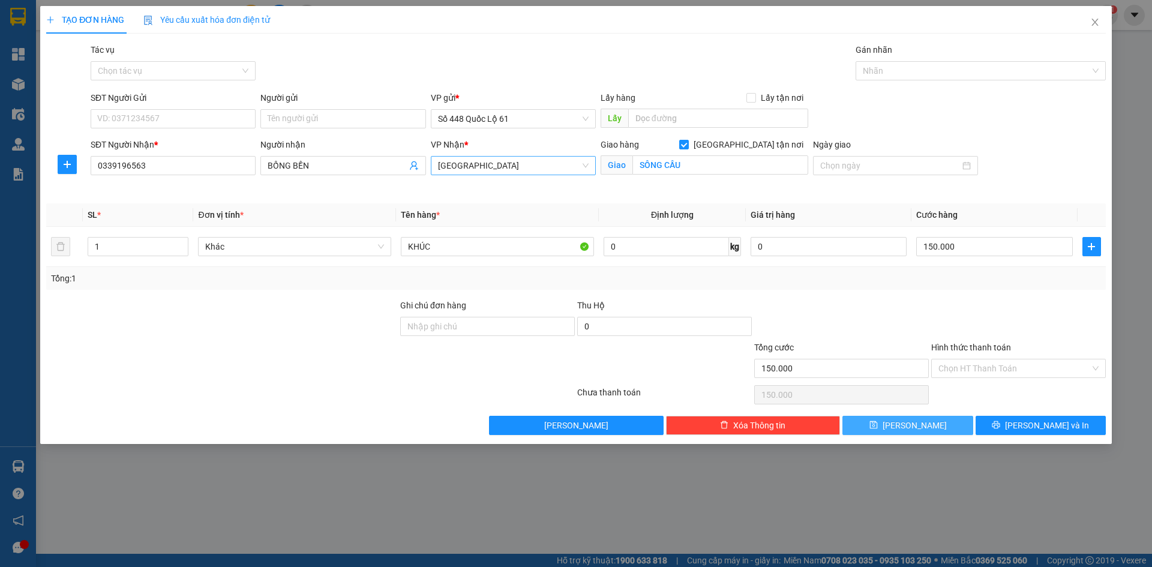
click at [878, 426] on icon "save" at bounding box center [874, 425] width 8 height 8
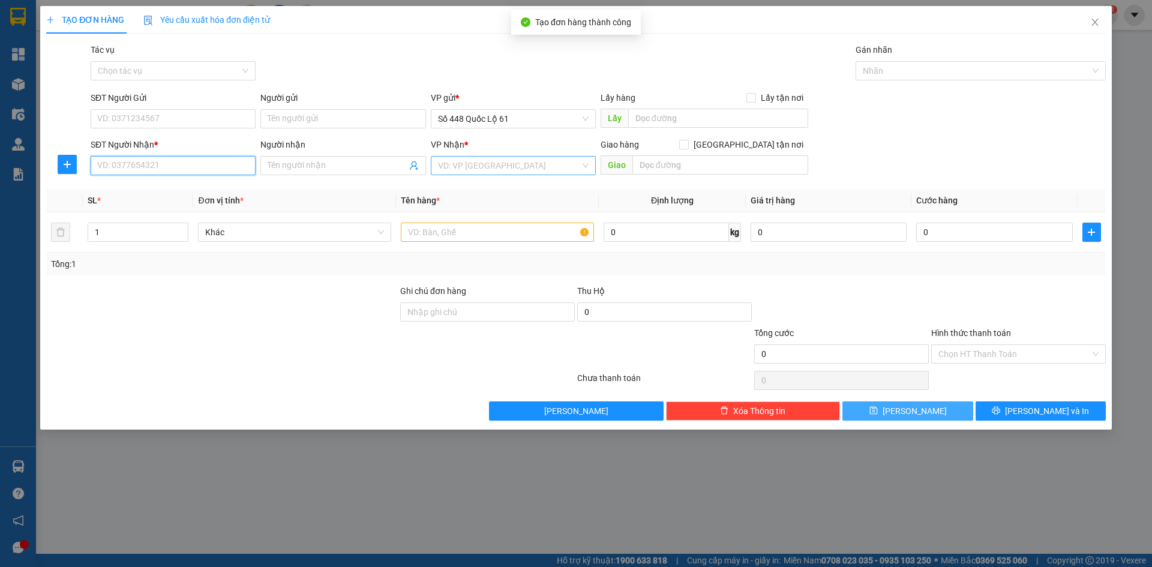
drag, startPoint x: 197, startPoint y: 162, endPoint x: 231, endPoint y: 189, distance: 43.1
click at [204, 170] on input "SĐT Người Nhận *" at bounding box center [173, 165] width 165 height 19
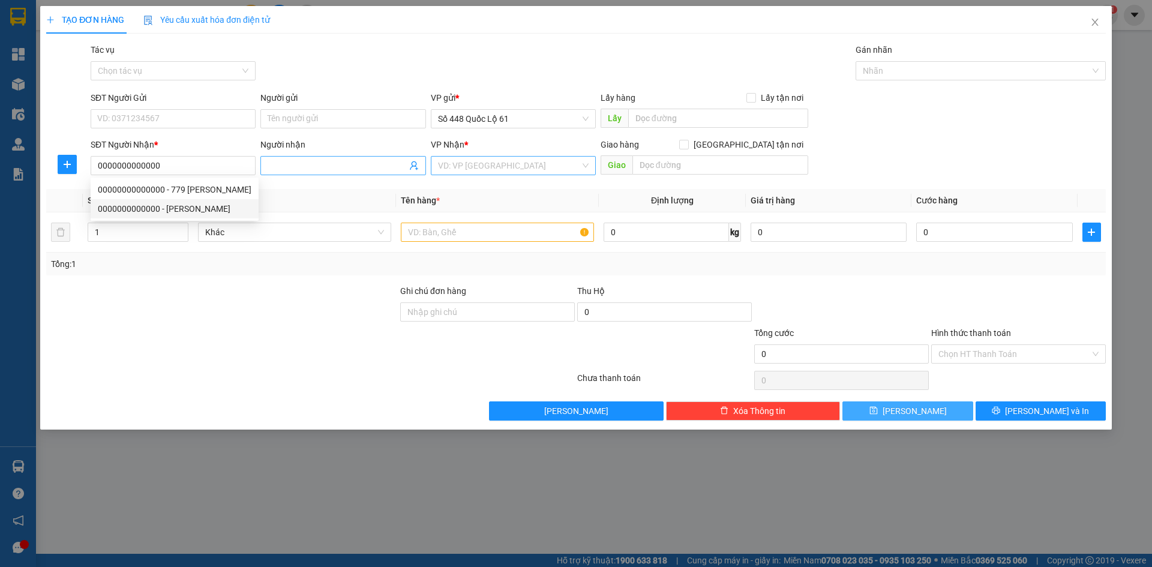
click at [311, 173] on span at bounding box center [342, 165] width 165 height 19
click at [545, 161] on input "search" at bounding box center [509, 166] width 142 height 18
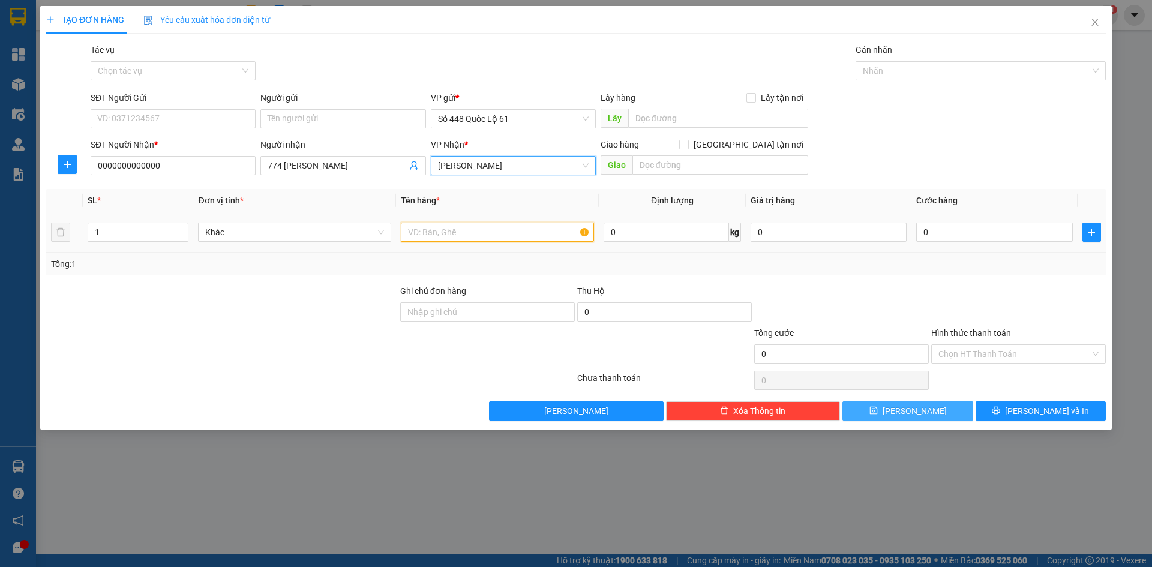
click at [455, 228] on input "text" at bounding box center [497, 232] width 193 height 19
drag, startPoint x: 111, startPoint y: 225, endPoint x: 40, endPoint y: 227, distance: 70.9
click at [40, 227] on div "TẠO ĐƠN HÀNG Yêu cầu xuất hóa đơn điện tử Transit Pickup Surcharge Ids Transit …" at bounding box center [576, 218] width 1072 height 424
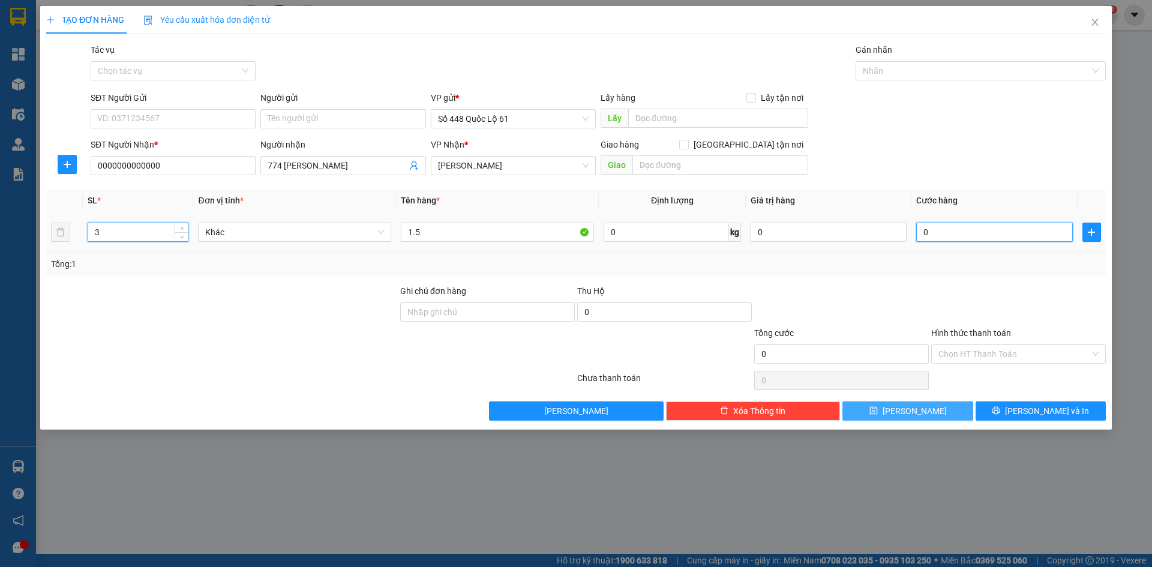
click at [922, 234] on input "0" at bounding box center [994, 232] width 156 height 19
drag, startPoint x: 960, startPoint y: 353, endPoint x: 968, endPoint y: 379, distance: 27.5
click at [962, 358] on input "Hình thức thanh toán" at bounding box center [1015, 354] width 152 height 18
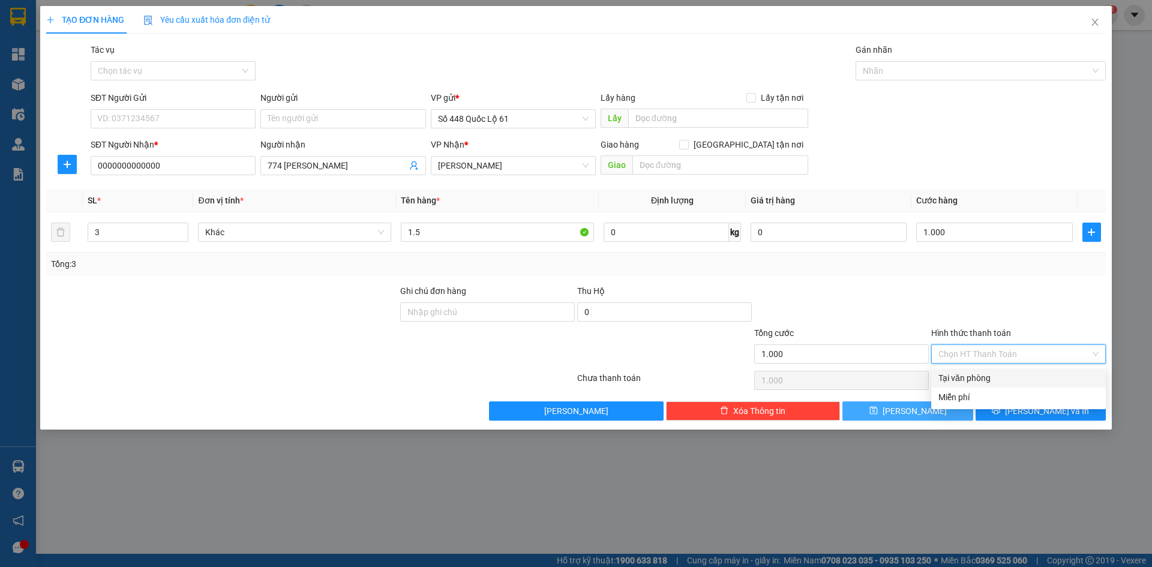
drag, startPoint x: 972, startPoint y: 376, endPoint x: 956, endPoint y: 401, distance: 29.1
click at [970, 379] on div "Tại văn phòng" at bounding box center [1019, 377] width 160 height 13
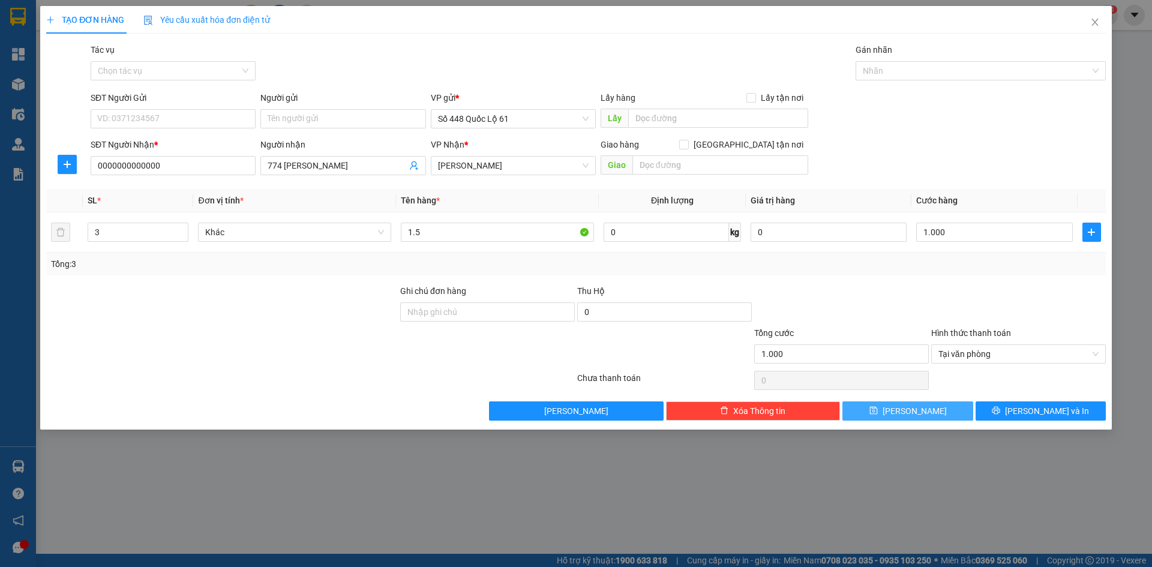
drag, startPoint x: 945, startPoint y: 406, endPoint x: 816, endPoint y: 396, distance: 128.8
click at [943, 407] on button "Lưu" at bounding box center [908, 410] width 130 height 19
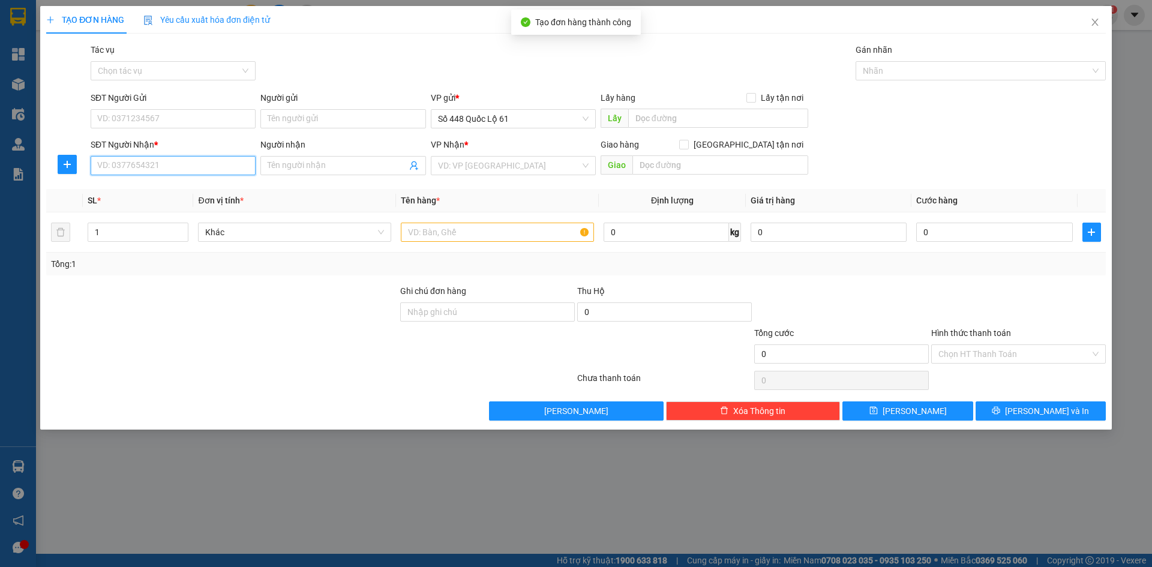
click at [161, 160] on input "SĐT Người Nhận *" at bounding box center [173, 165] width 165 height 19
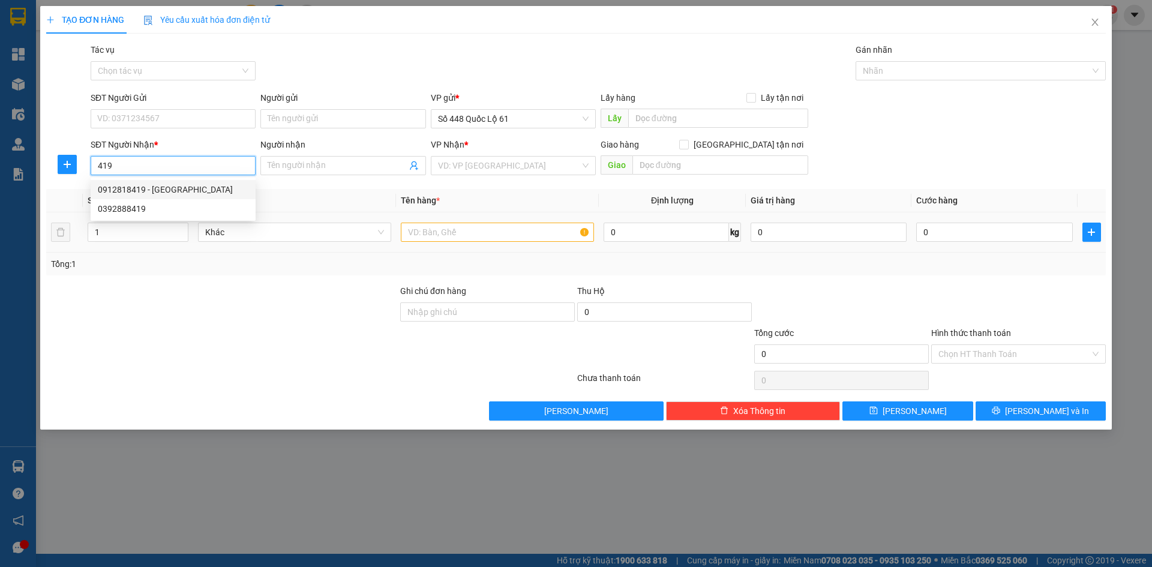
drag, startPoint x: 163, startPoint y: 185, endPoint x: 257, endPoint y: 229, distance: 104.4
click at [165, 186] on div "0912818419 - ĐAN" at bounding box center [173, 189] width 151 height 13
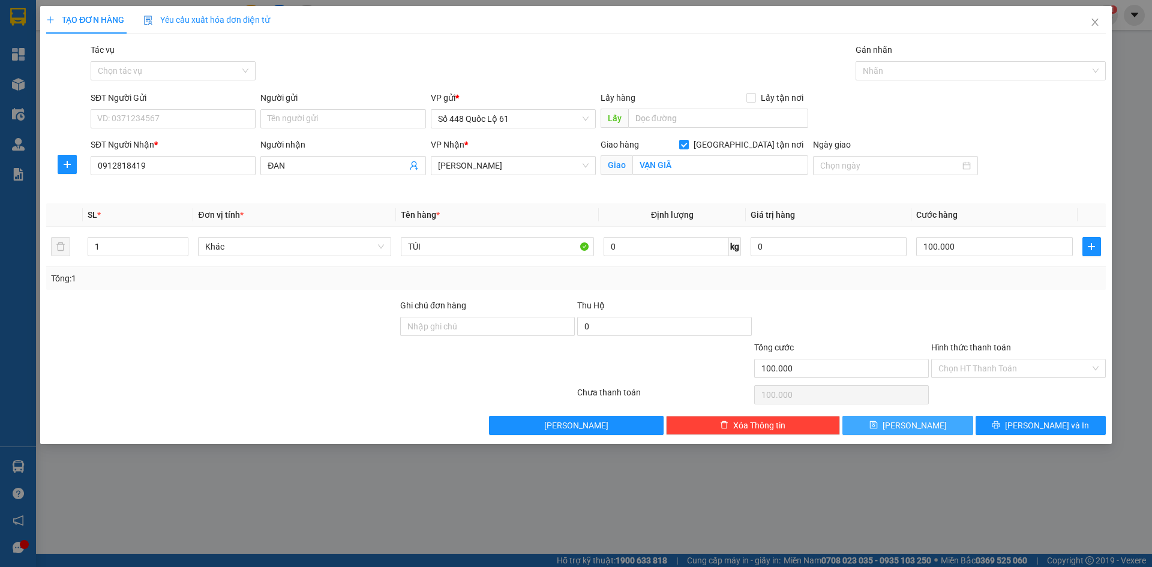
click at [886, 418] on button "Lưu" at bounding box center [908, 425] width 130 height 19
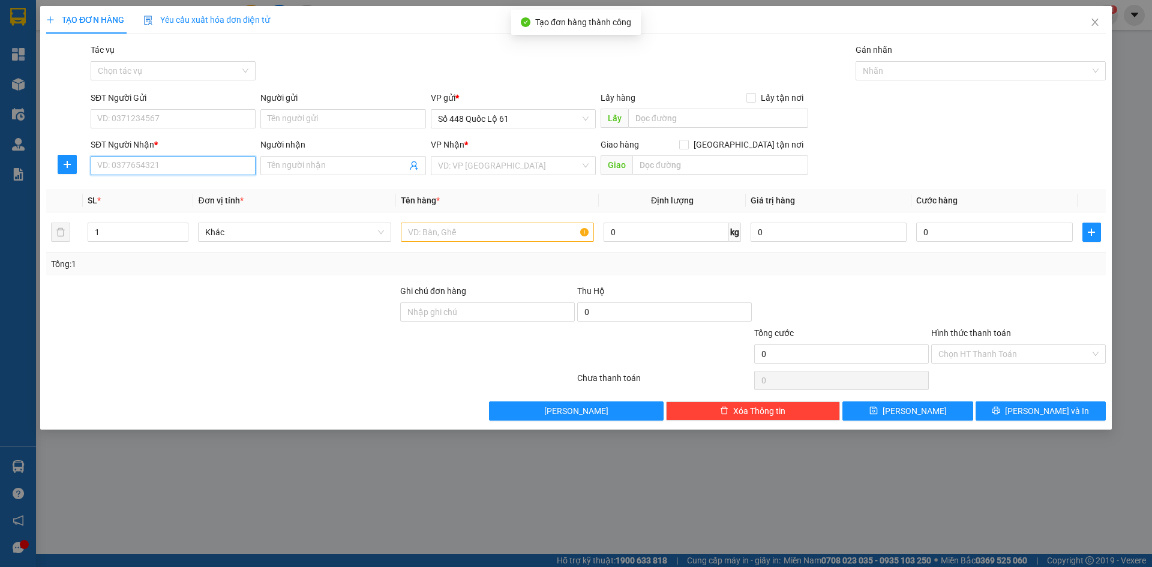
click at [141, 161] on input "SĐT Người Nhận *" at bounding box center [173, 165] width 165 height 19
click at [202, 181] on div "0772022564 - CX PHÁT TƯỜNG" at bounding box center [173, 189] width 165 height 19
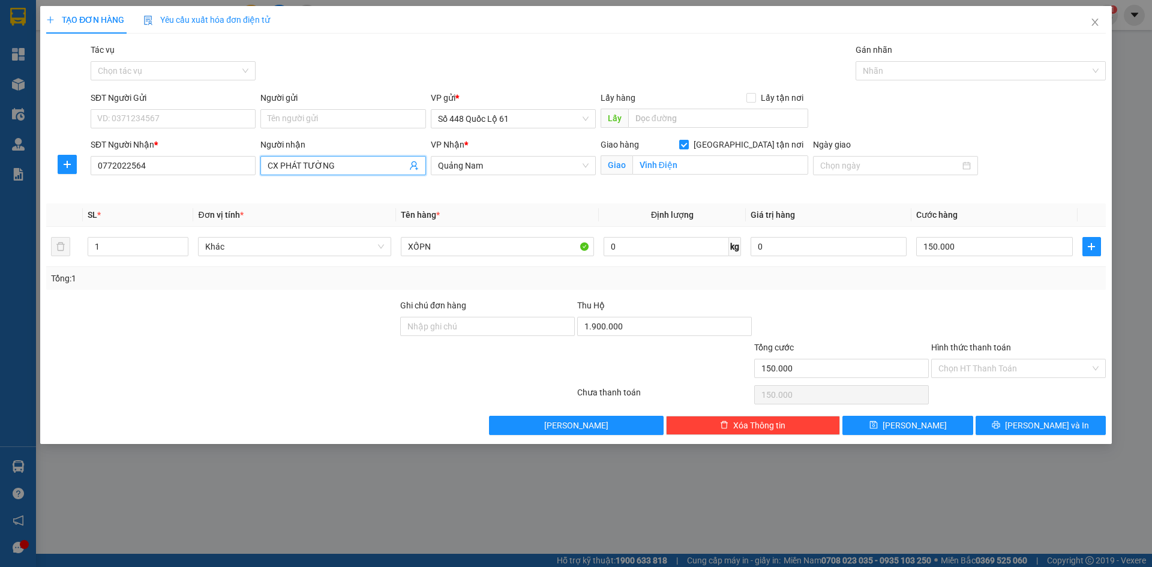
drag, startPoint x: 351, startPoint y: 163, endPoint x: 0, endPoint y: 289, distance: 373.0
click at [0, 220] on div "TẠO ĐƠN HÀNG Yêu cầu xuất hóa đơn điện tử Transit Pickup Surcharge Ids Transit …" at bounding box center [576, 283] width 1152 height 567
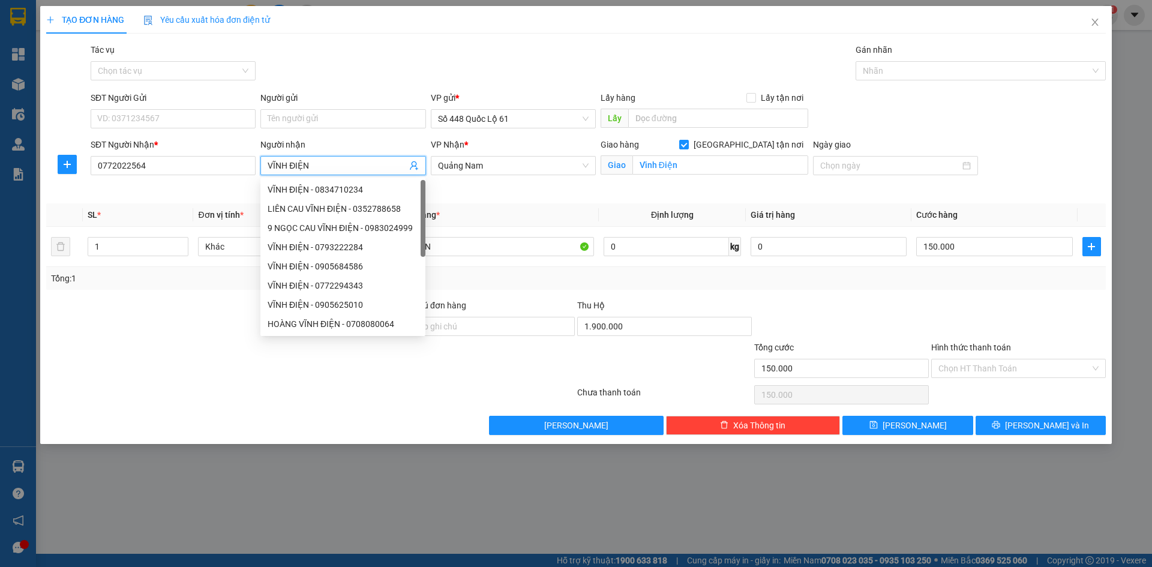
click at [621, 338] on div "1.900.000" at bounding box center [664, 329] width 175 height 24
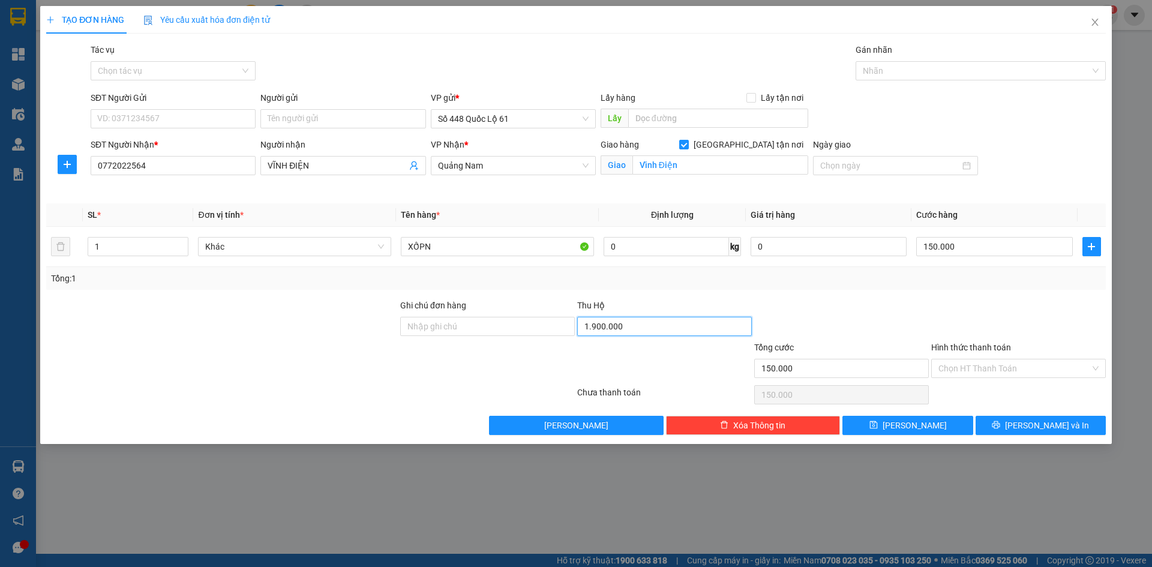
click at [628, 318] on input "1.900.000" at bounding box center [664, 326] width 175 height 19
click at [960, 416] on button "Lưu" at bounding box center [908, 425] width 130 height 19
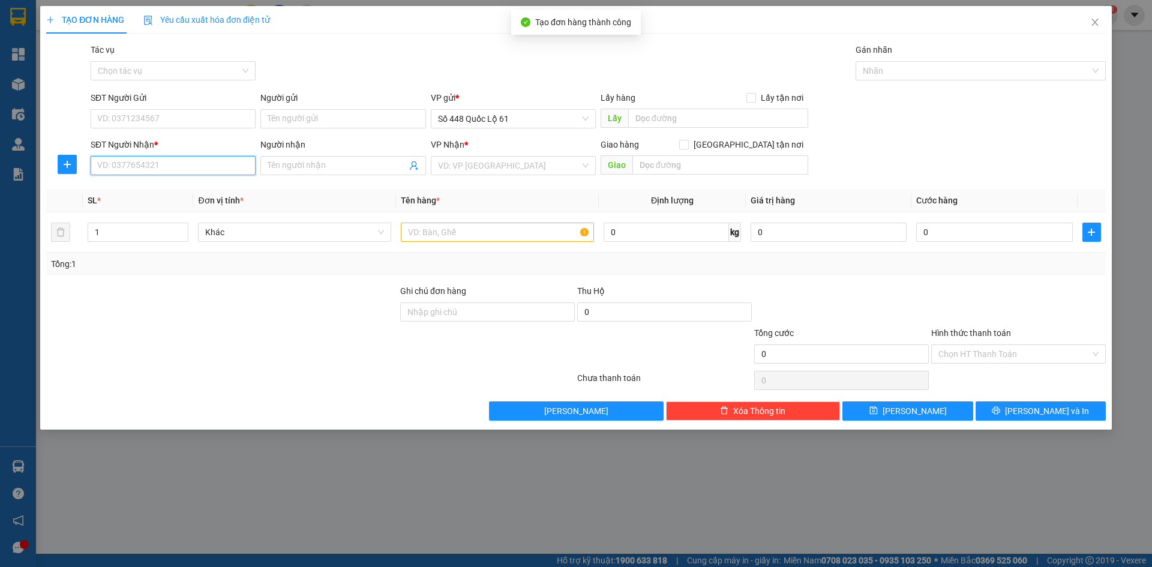
click at [119, 163] on input "SĐT Người Nhận *" at bounding box center [173, 165] width 165 height 19
click at [161, 192] on div "0936206132 - ỐC" at bounding box center [173, 189] width 151 height 13
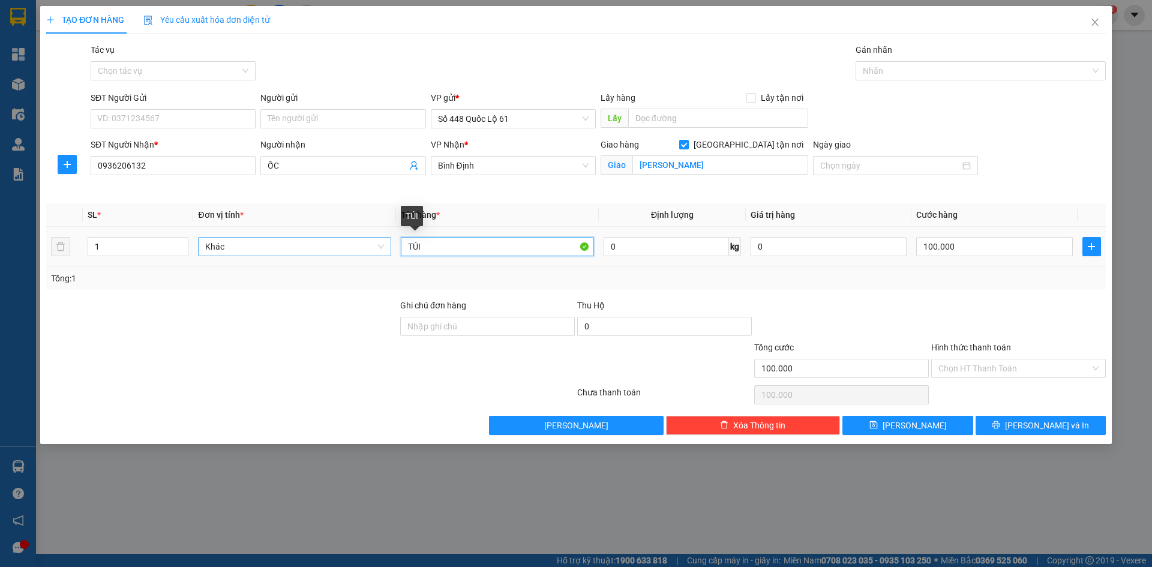
drag, startPoint x: 442, startPoint y: 249, endPoint x: 302, endPoint y: 256, distance: 139.4
click at [302, 256] on tr "1 Khác TÚI 0 kg 0 100.000" at bounding box center [576, 247] width 1060 height 40
click at [967, 254] on input "100.000" at bounding box center [994, 246] width 156 height 19
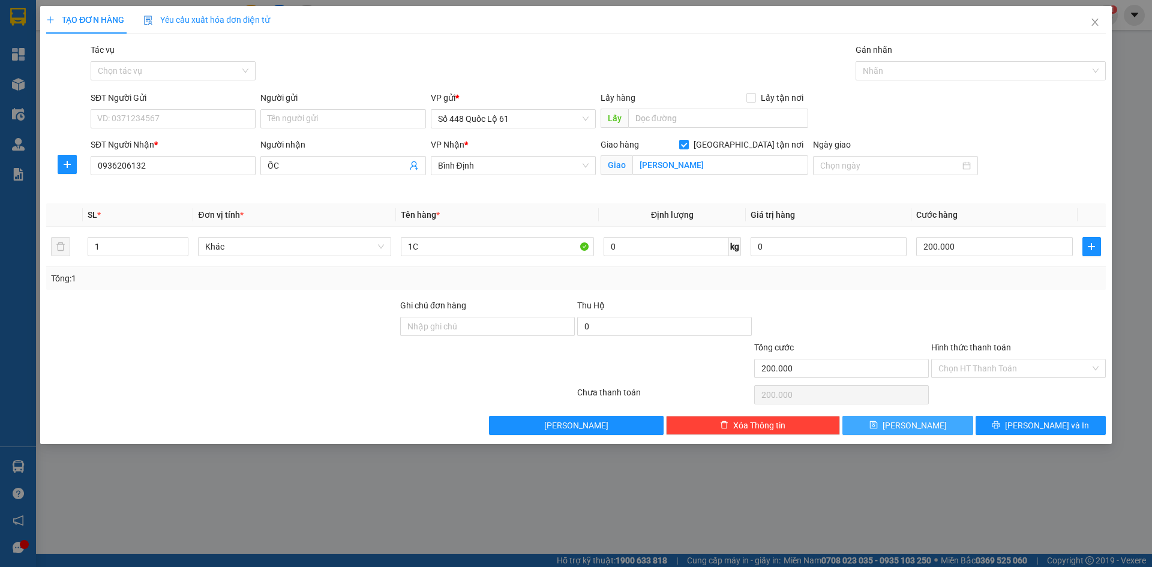
click at [931, 418] on button "Lưu" at bounding box center [908, 425] width 130 height 19
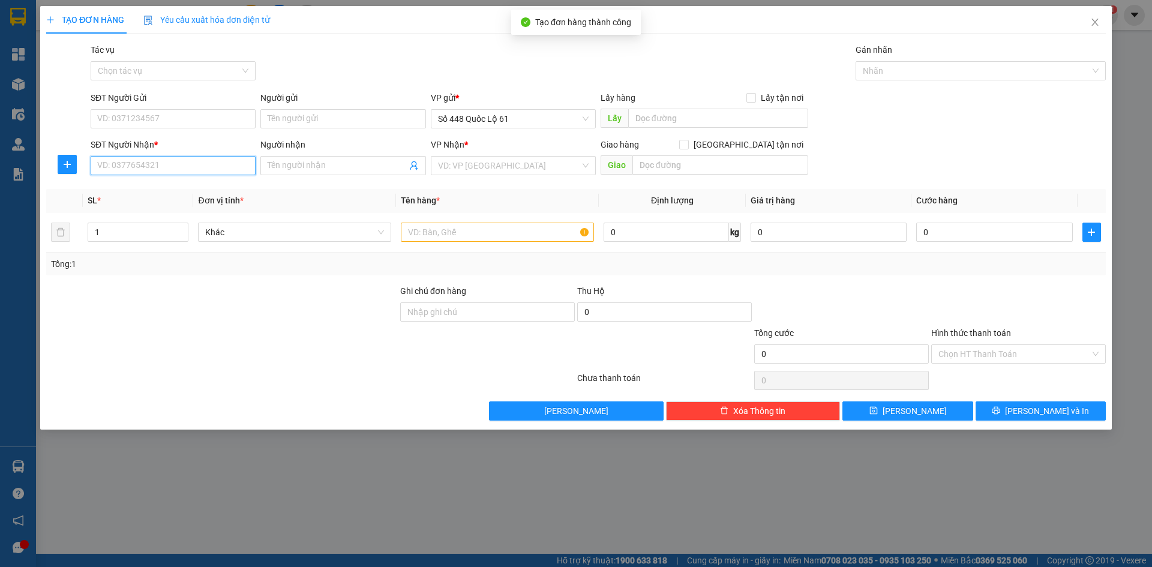
click at [149, 166] on input "SĐT Người Nhận *" at bounding box center [173, 165] width 165 height 19
click at [140, 185] on div "0384129316" at bounding box center [173, 189] width 151 height 13
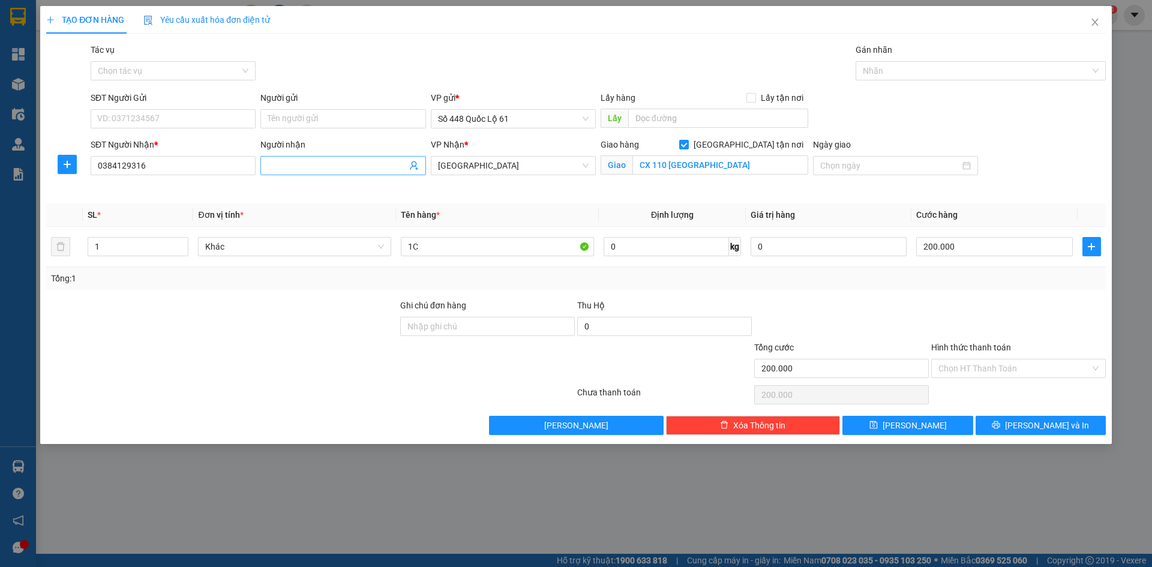
drag, startPoint x: 350, startPoint y: 155, endPoint x: 352, endPoint y: 166, distance: 10.9
click at [350, 157] on div "Người nhận Tên người nhận" at bounding box center [342, 159] width 165 height 42
click at [352, 166] on input "Người nhận" at bounding box center [337, 165] width 139 height 13
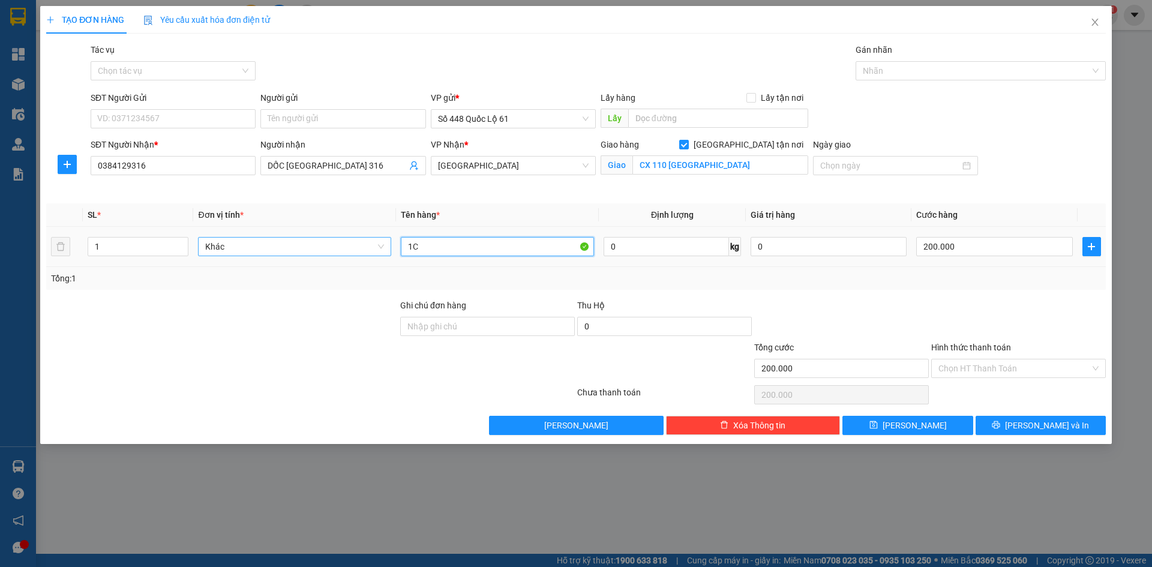
drag, startPoint x: 335, startPoint y: 246, endPoint x: 276, endPoint y: 244, distance: 59.5
click at [268, 244] on tr "1 Khác 1C 0 kg 0 200.000" at bounding box center [576, 247] width 1060 height 40
click at [1002, 242] on input "200.000" at bounding box center [994, 246] width 156 height 19
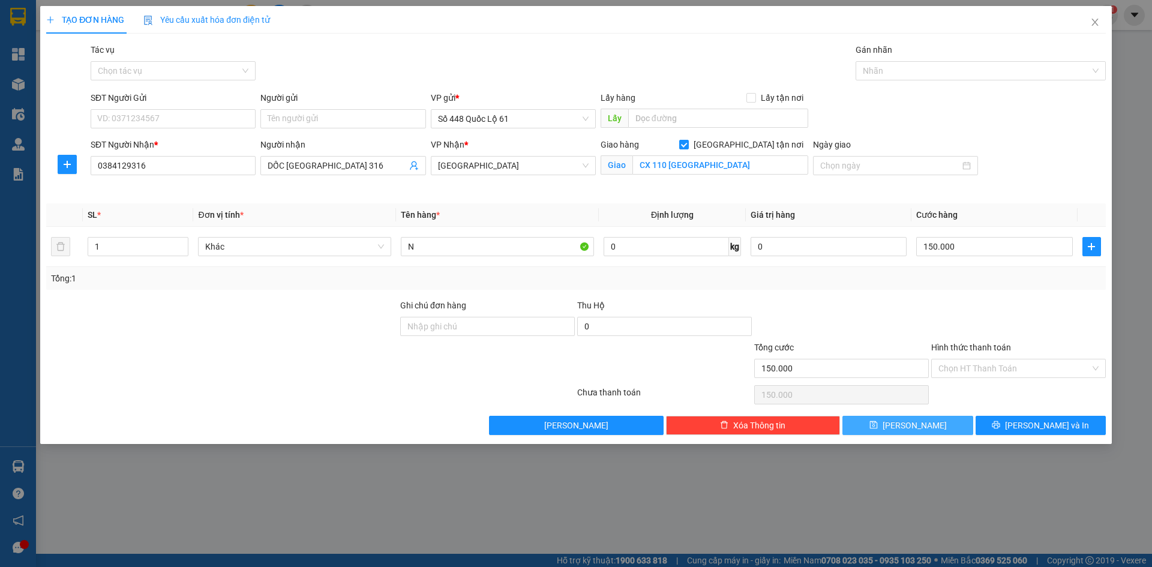
click at [924, 431] on button "Lưu" at bounding box center [908, 425] width 130 height 19
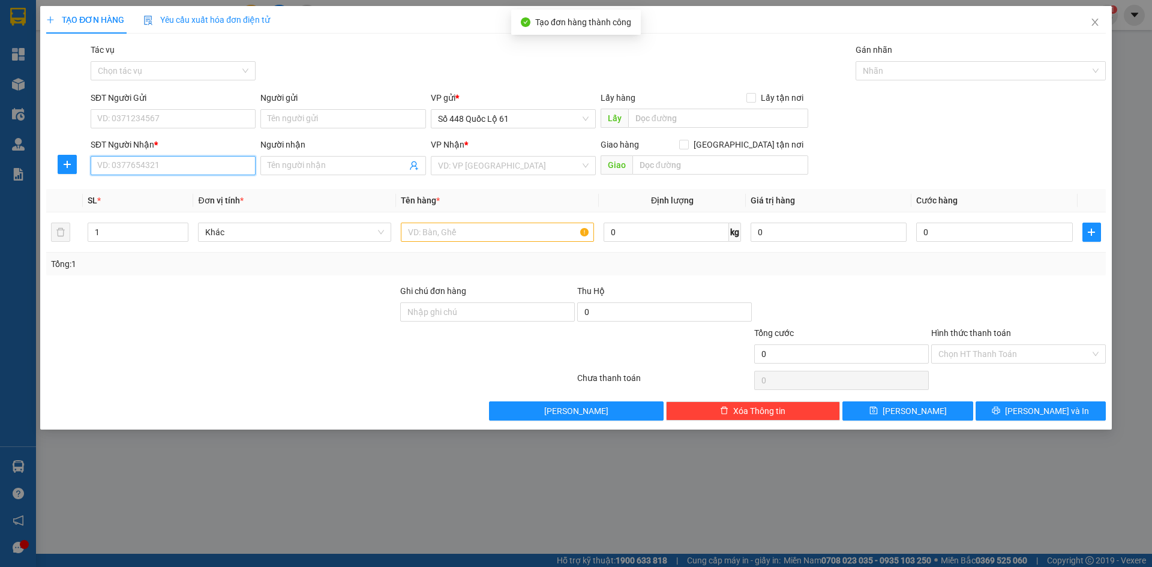
click at [140, 163] on input "SĐT Người Nhận *" at bounding box center [173, 165] width 165 height 19
click at [205, 188] on div "0352828683 - BÀ DI 683" at bounding box center [173, 189] width 151 height 13
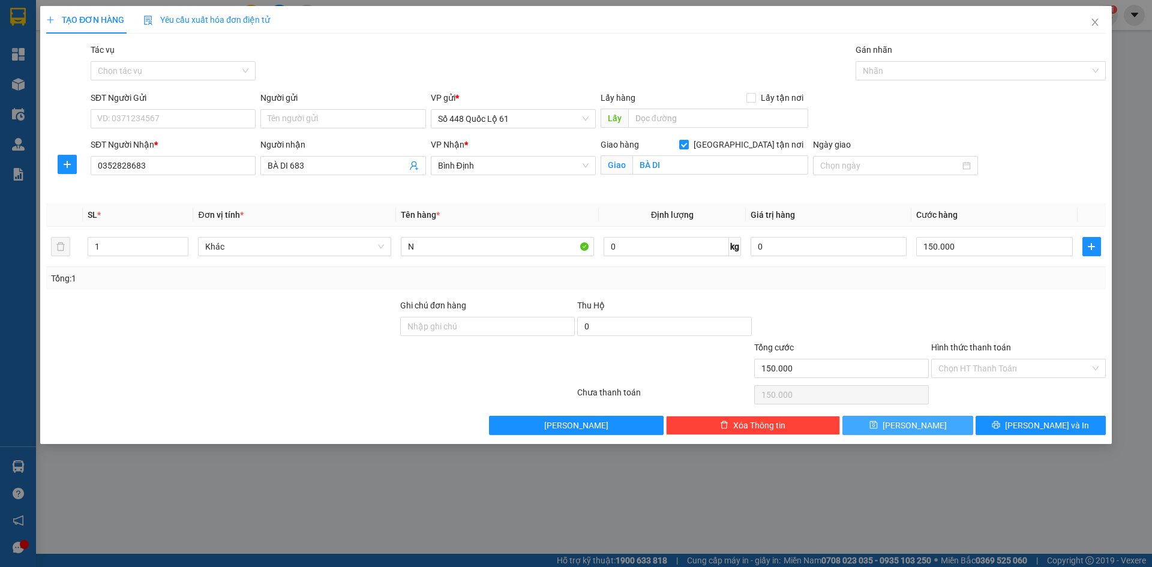
click at [928, 425] on button "Lưu" at bounding box center [908, 425] width 130 height 19
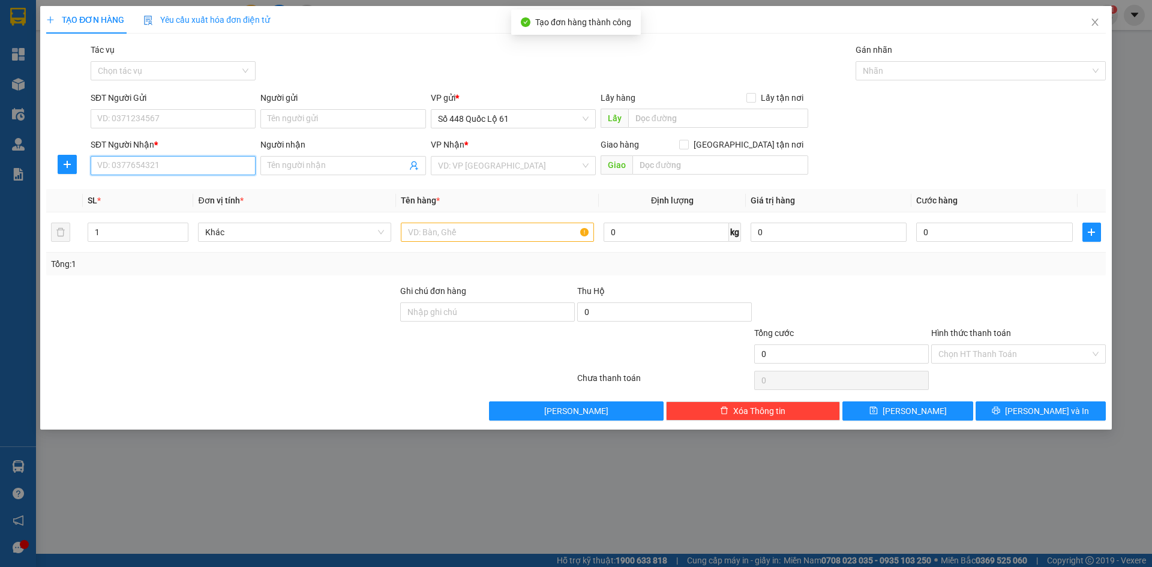
click at [180, 172] on input "SĐT Người Nhận *" at bounding box center [173, 165] width 165 height 19
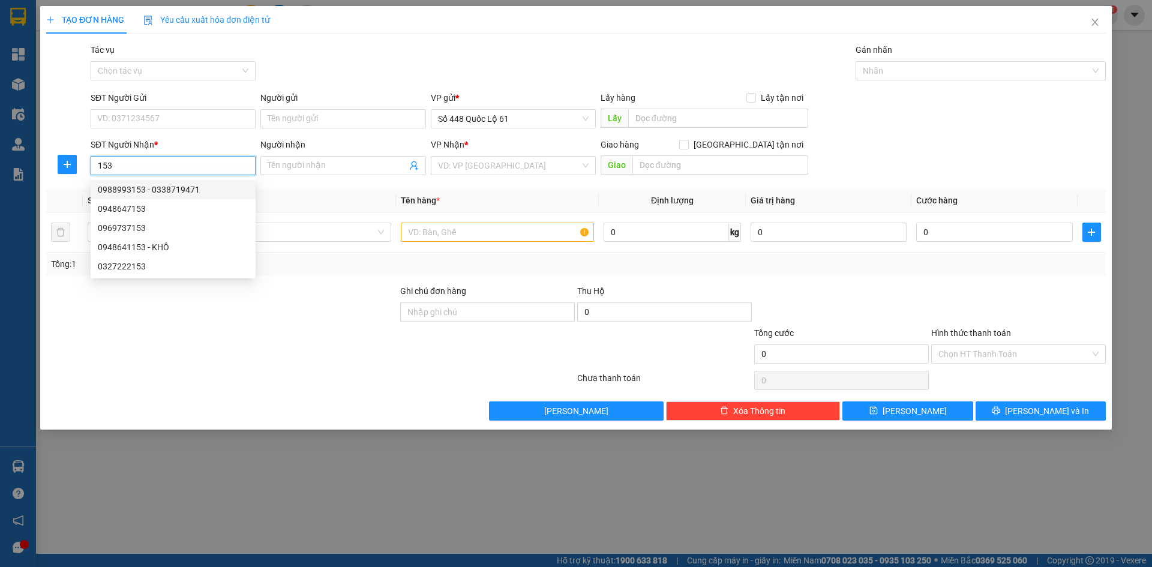
click at [168, 185] on div "0988993153 - 0338719471" at bounding box center [173, 189] width 151 height 13
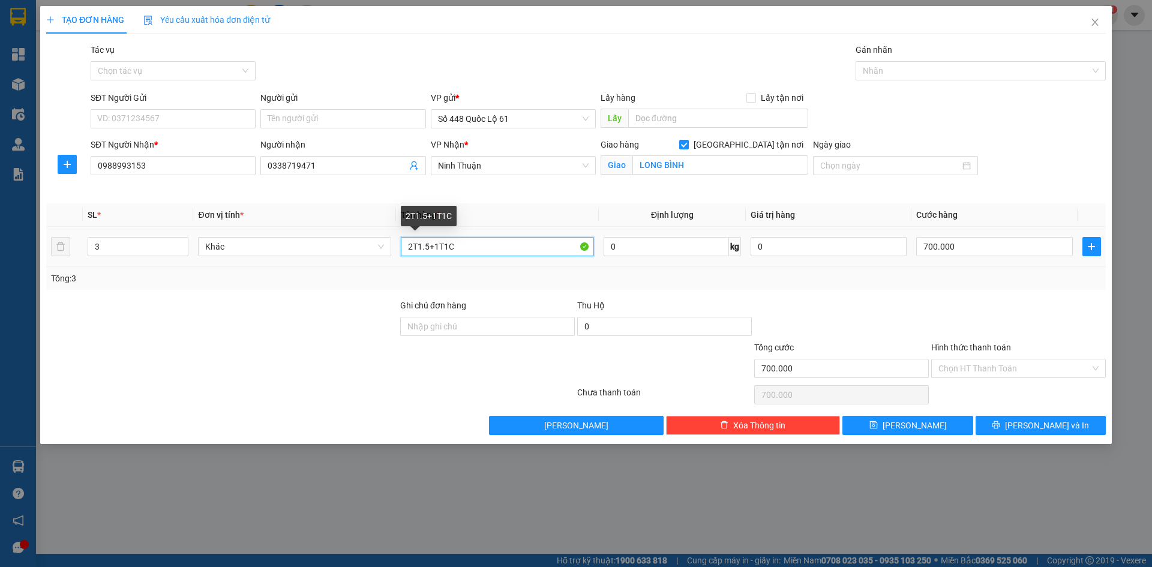
drag, startPoint x: 490, startPoint y: 242, endPoint x: 0, endPoint y: 307, distance: 494.0
click at [0, 295] on div "TẠO ĐƠN HÀNG Yêu cầu xuất hóa đơn điện tử Transit Pickup Surcharge Ids Transit …" at bounding box center [576, 283] width 1152 height 567
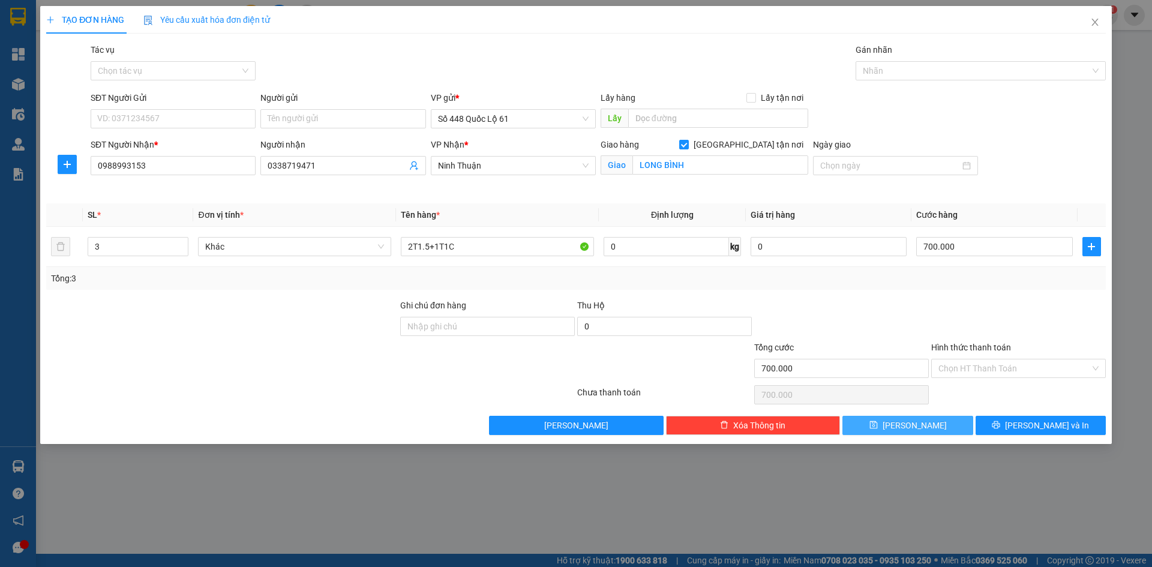
click at [923, 427] on button "Lưu" at bounding box center [908, 425] width 130 height 19
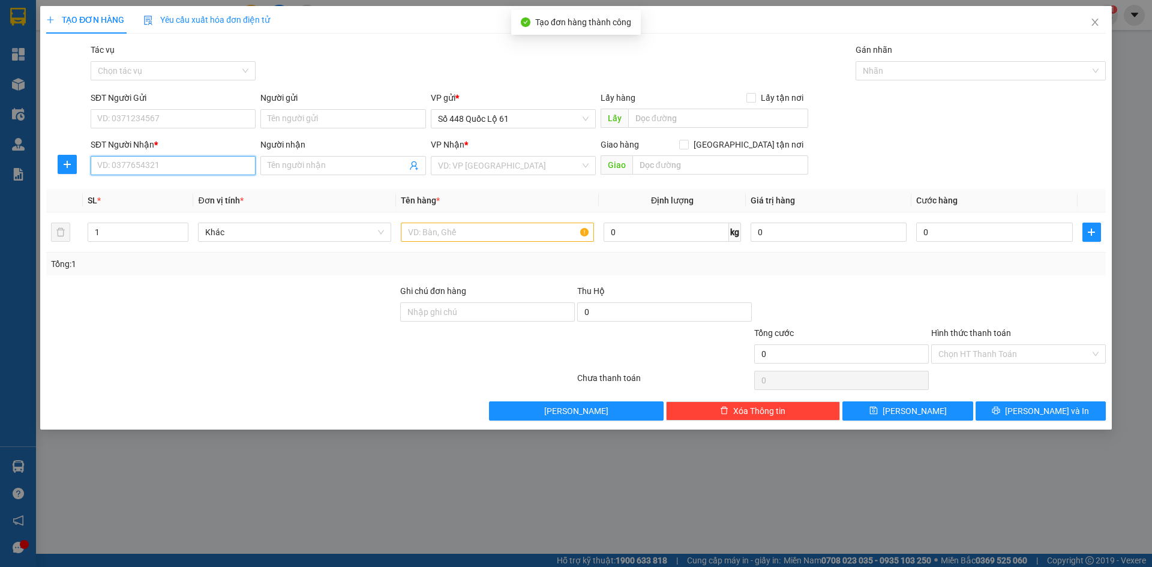
drag, startPoint x: 203, startPoint y: 163, endPoint x: 272, endPoint y: 181, distance: 71.2
click at [205, 163] on input "SĐT Người Nhận *" at bounding box center [173, 165] width 165 height 19
click at [199, 189] on div "0833505757 - CÔ DƯ" at bounding box center [173, 189] width 151 height 13
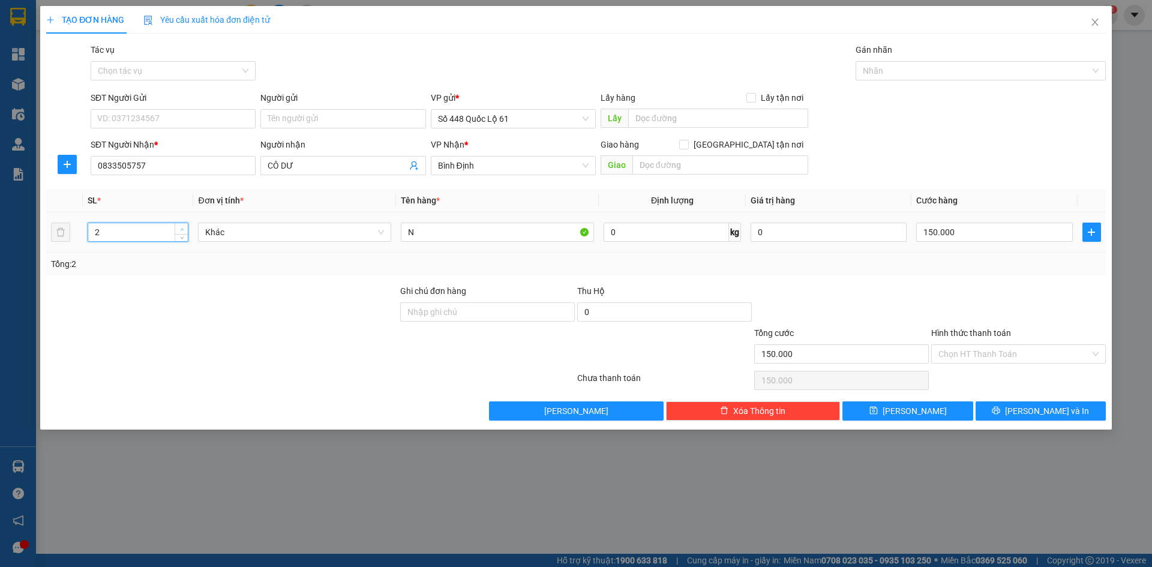
click at [177, 225] on span "Increase Value" at bounding box center [181, 228] width 13 height 11
drag, startPoint x: 928, startPoint y: 227, endPoint x: 939, endPoint y: 235, distance: 13.8
click at [930, 229] on input "150.000" at bounding box center [994, 232] width 156 height 19
click at [904, 410] on button "Lưu" at bounding box center [908, 410] width 130 height 19
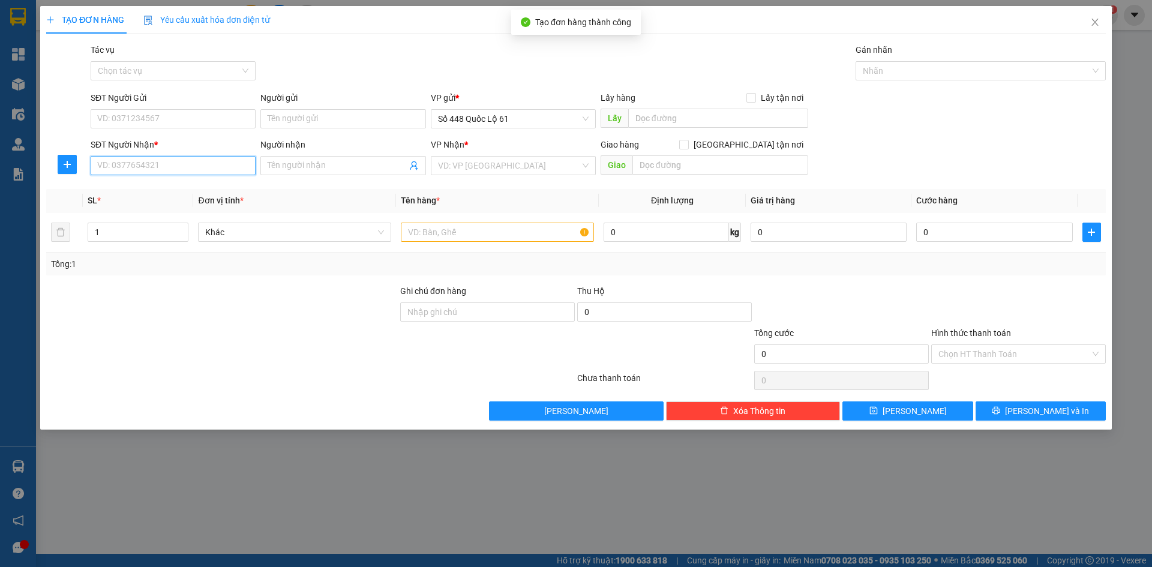
drag, startPoint x: 146, startPoint y: 172, endPoint x: 183, endPoint y: 183, distance: 38.9
click at [148, 172] on input "SĐT Người Nhận *" at bounding box center [173, 165] width 165 height 19
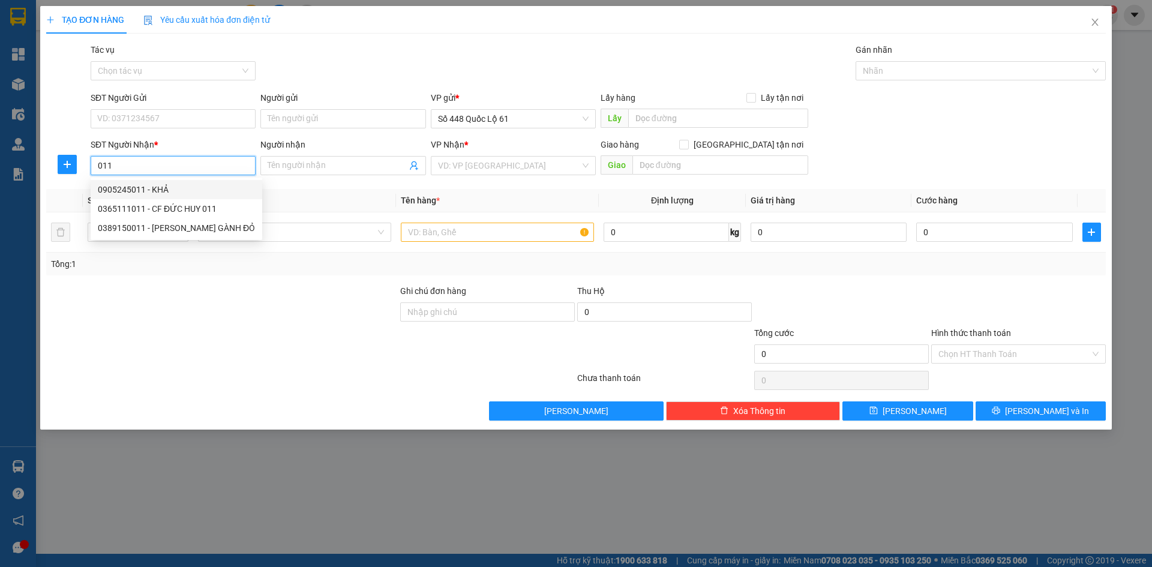
click at [169, 184] on div "0905245011 - KHẢ" at bounding box center [176, 189] width 157 height 13
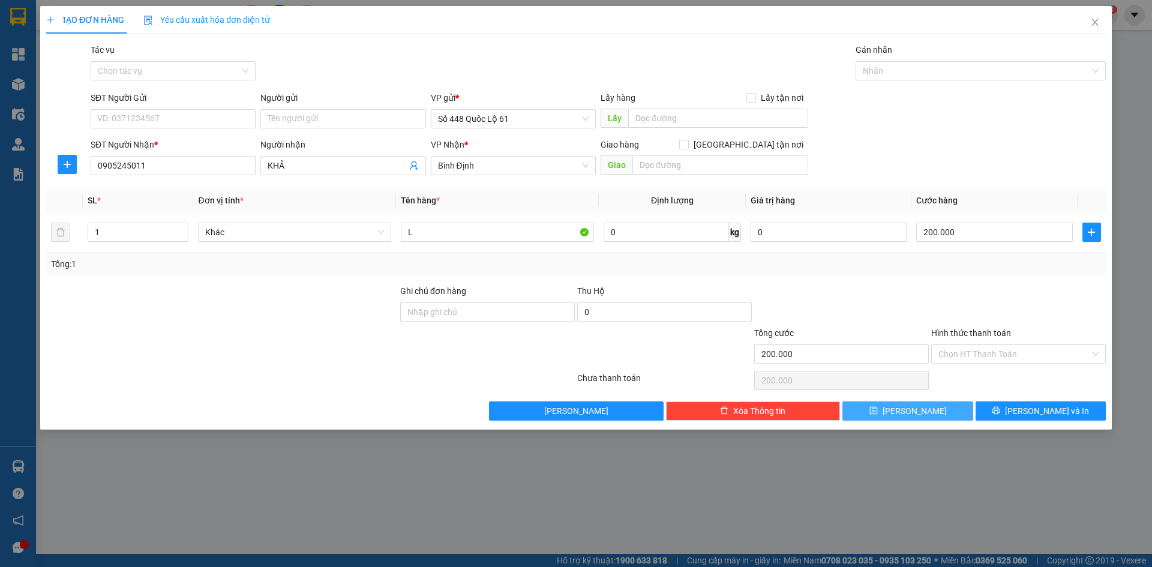
drag, startPoint x: 940, startPoint y: 413, endPoint x: 381, endPoint y: 293, distance: 571.6
click at [937, 413] on button "Lưu" at bounding box center [908, 410] width 130 height 19
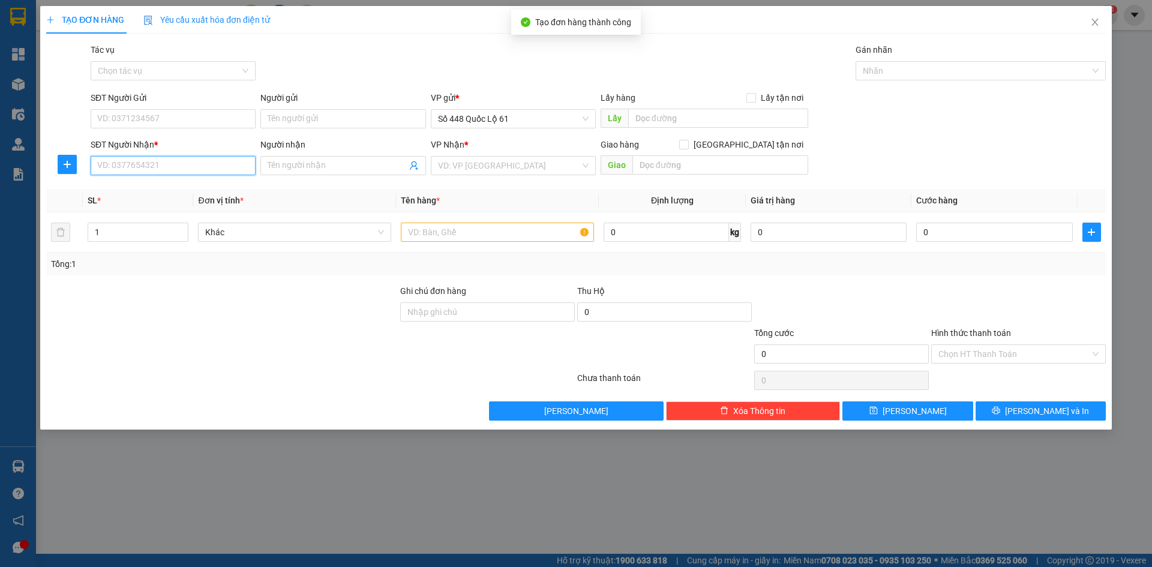
drag, startPoint x: 140, startPoint y: 167, endPoint x: 183, endPoint y: 187, distance: 47.5
click at [140, 167] on input "SĐT Người Nhận *" at bounding box center [173, 165] width 165 height 19
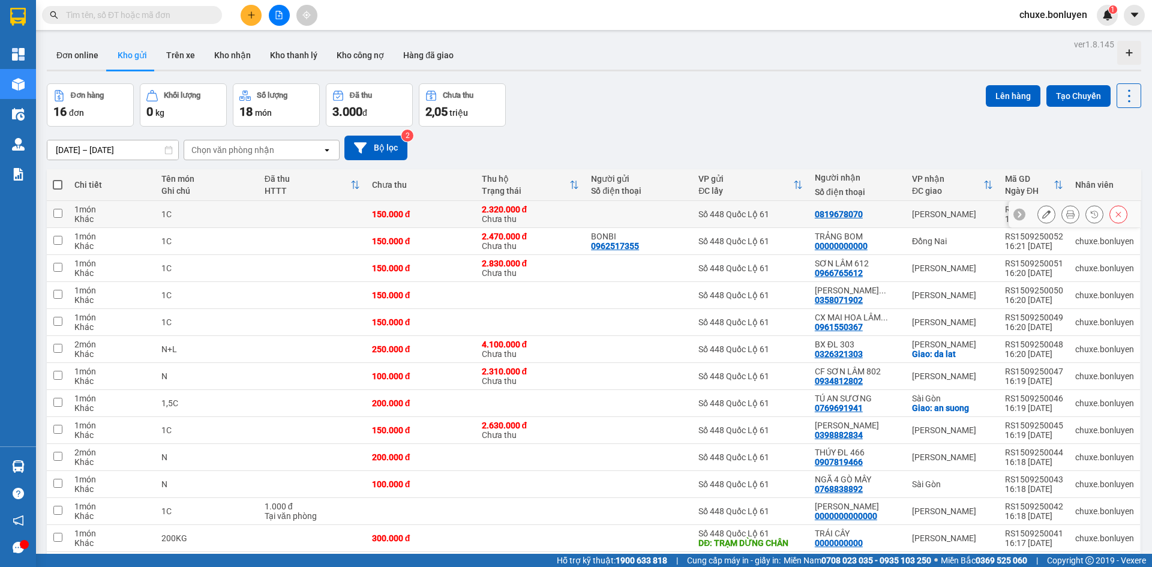
drag, startPoint x: 664, startPoint y: 221, endPoint x: 658, endPoint y: 243, distance: 22.6
click at [664, 224] on td at bounding box center [638, 214] width 107 height 27
checkbox input "true"
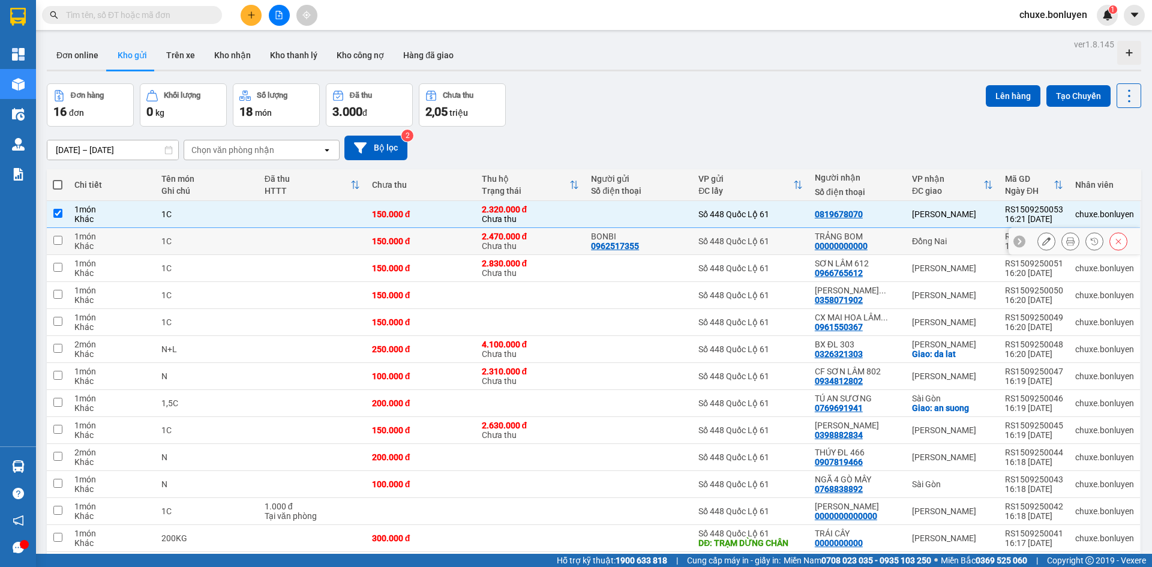
drag, startPoint x: 658, startPoint y: 243, endPoint x: 666, endPoint y: 266, distance: 24.7
click at [658, 245] on div "BONBI 0962517355" at bounding box center [638, 241] width 95 height 19
checkbox input "true"
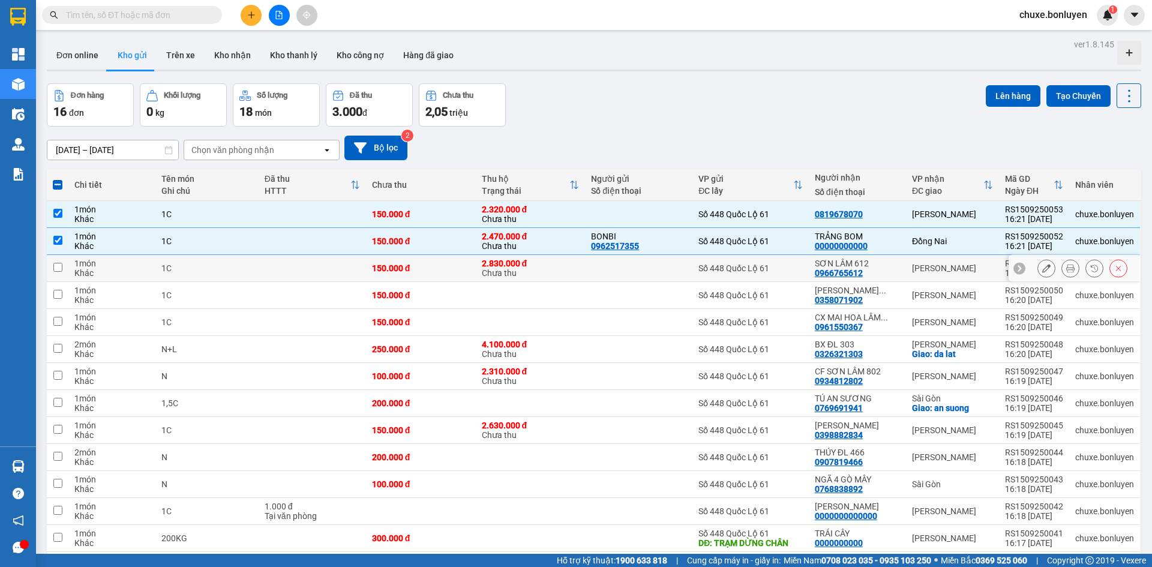
drag, startPoint x: 672, startPoint y: 277, endPoint x: 672, endPoint y: 290, distance: 13.2
click at [672, 279] on td at bounding box center [638, 268] width 107 height 27
checkbox input "true"
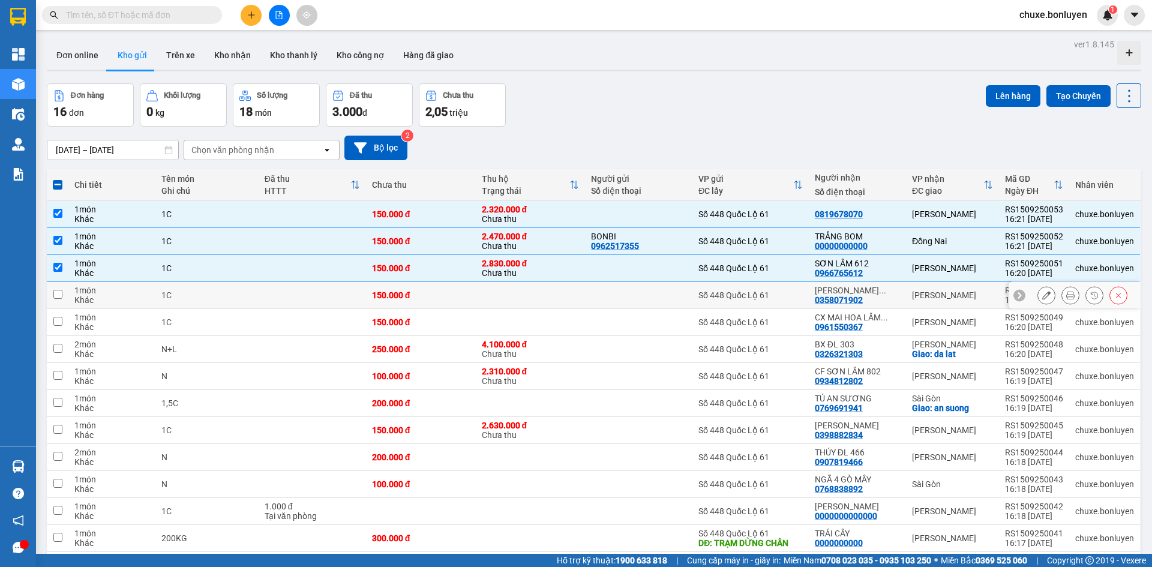
click at [672, 299] on div at bounding box center [638, 295] width 95 height 10
checkbox input "true"
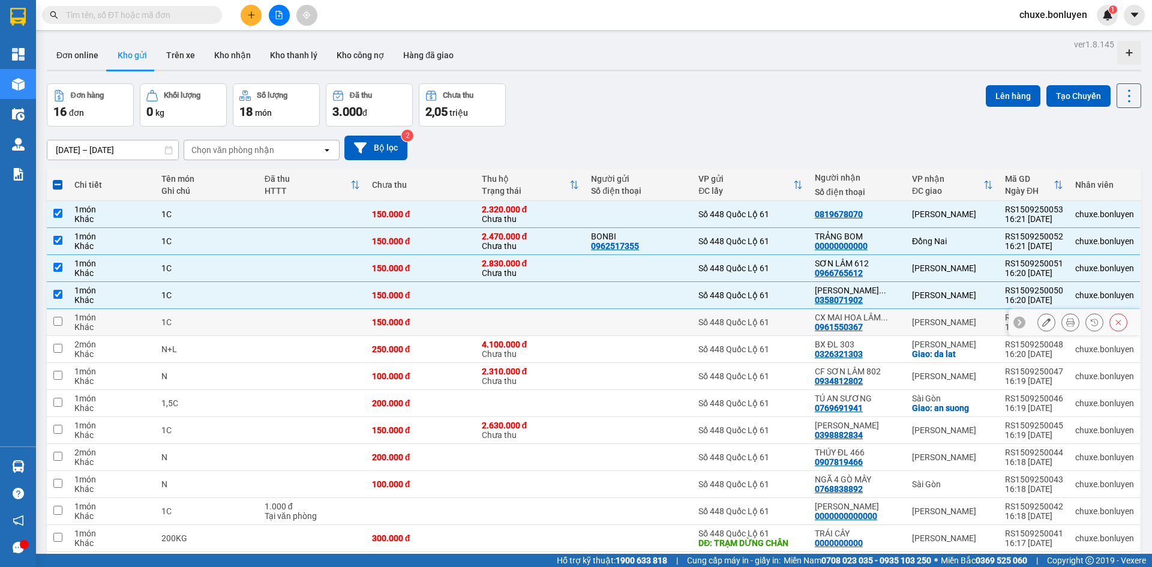
drag, startPoint x: 684, startPoint y: 328, endPoint x: 684, endPoint y: 369, distance: 40.8
click at [684, 337] on tbody "1 món Khác 1C 150.000 đ 2.320.000 đ Chưa thu Số 448 Quốc Lộ 61 0819678070 Thanh…" at bounding box center [594, 417] width 1095 height 432
click at [685, 349] on div at bounding box center [638, 349] width 95 height 10
checkbox input "true"
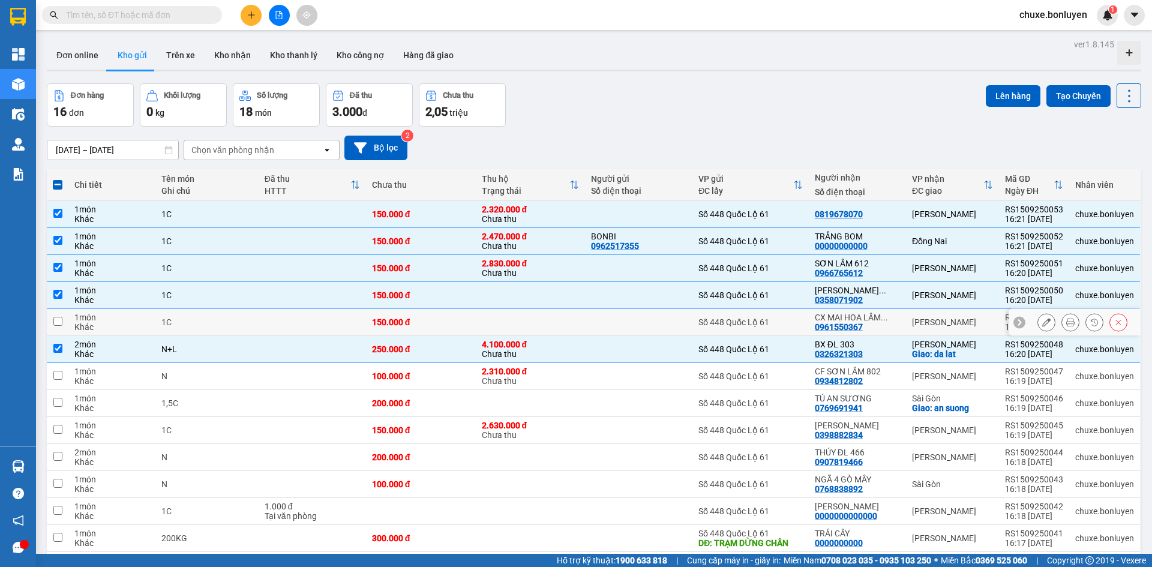
click at [678, 323] on div at bounding box center [638, 322] width 95 height 10
checkbox input "true"
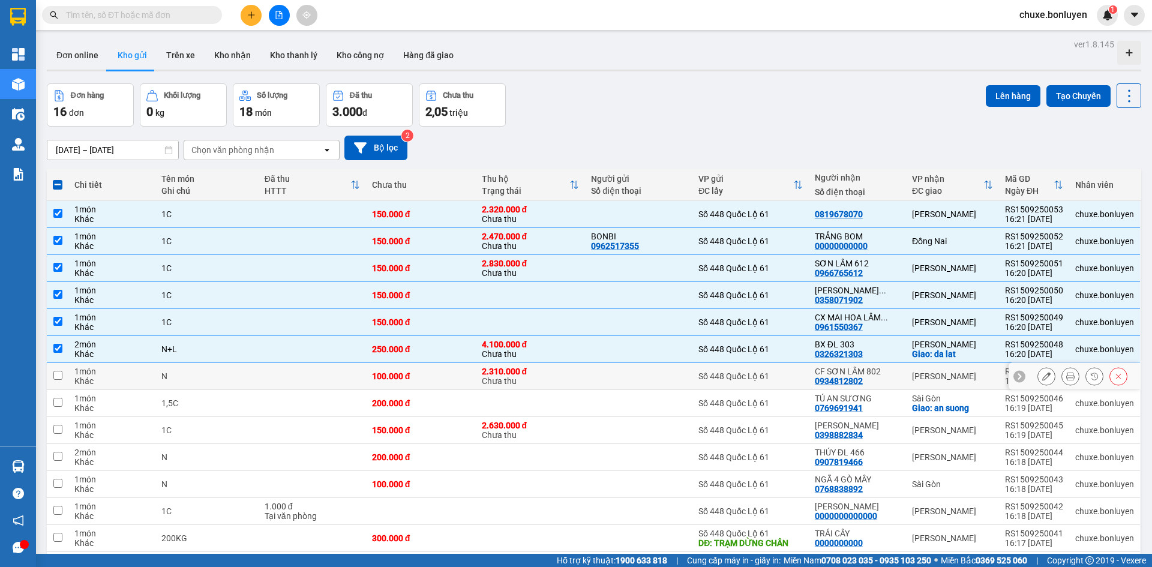
drag, startPoint x: 678, startPoint y: 377, endPoint x: 678, endPoint y: 406, distance: 28.2
click at [678, 379] on div at bounding box center [638, 376] width 95 height 10
checkbox input "true"
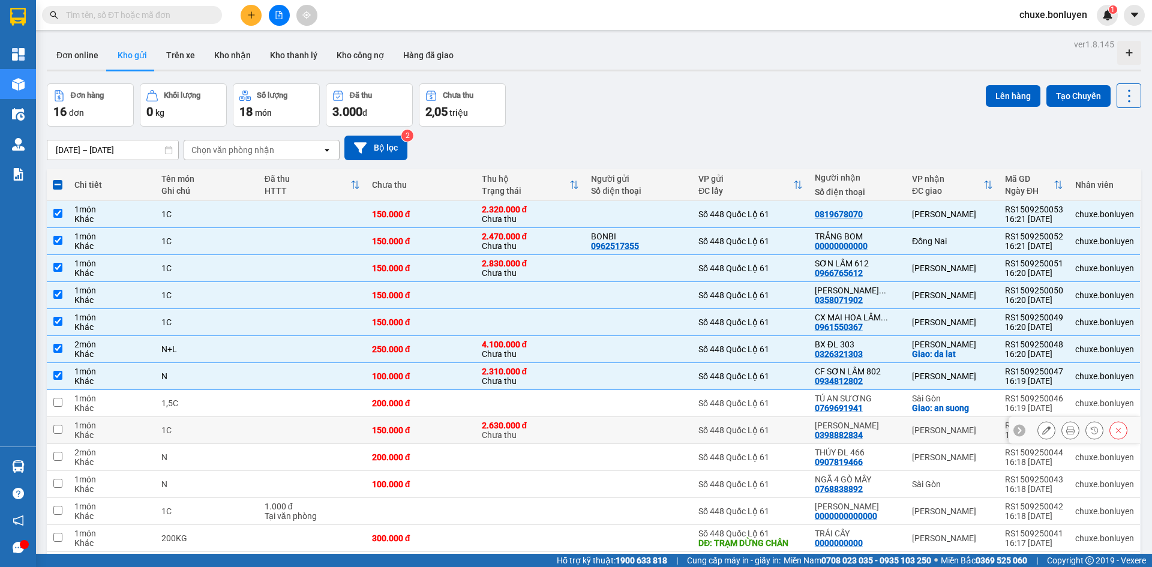
drag, startPoint x: 678, startPoint y: 416, endPoint x: 676, endPoint y: 426, distance: 9.9
click at [678, 419] on td at bounding box center [638, 430] width 107 height 27
checkbox input "true"
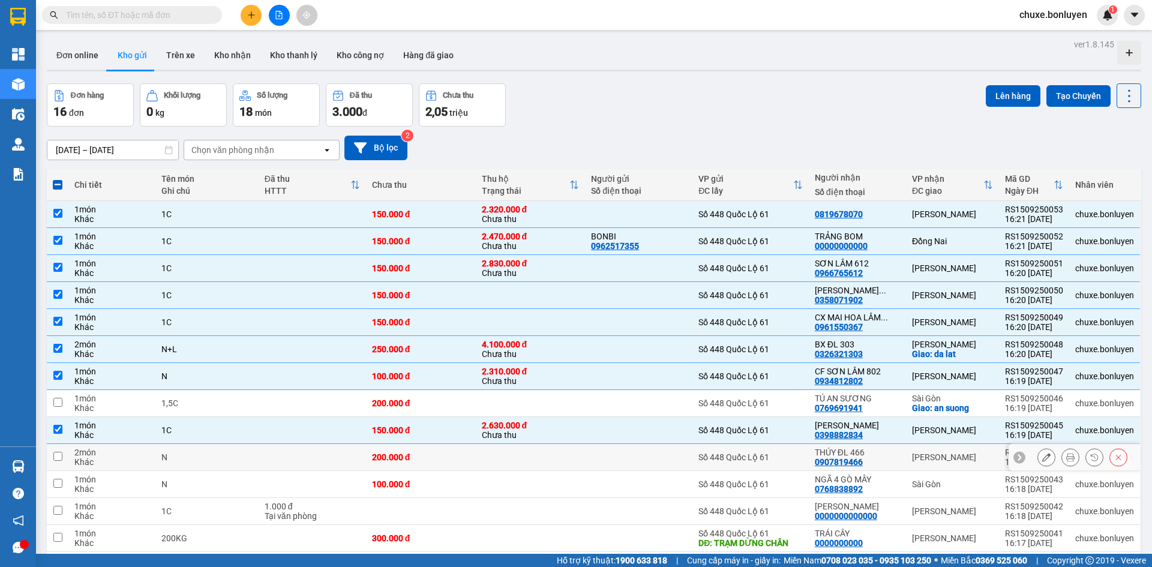
click at [662, 450] on td at bounding box center [638, 457] width 107 height 27
checkbox input "true"
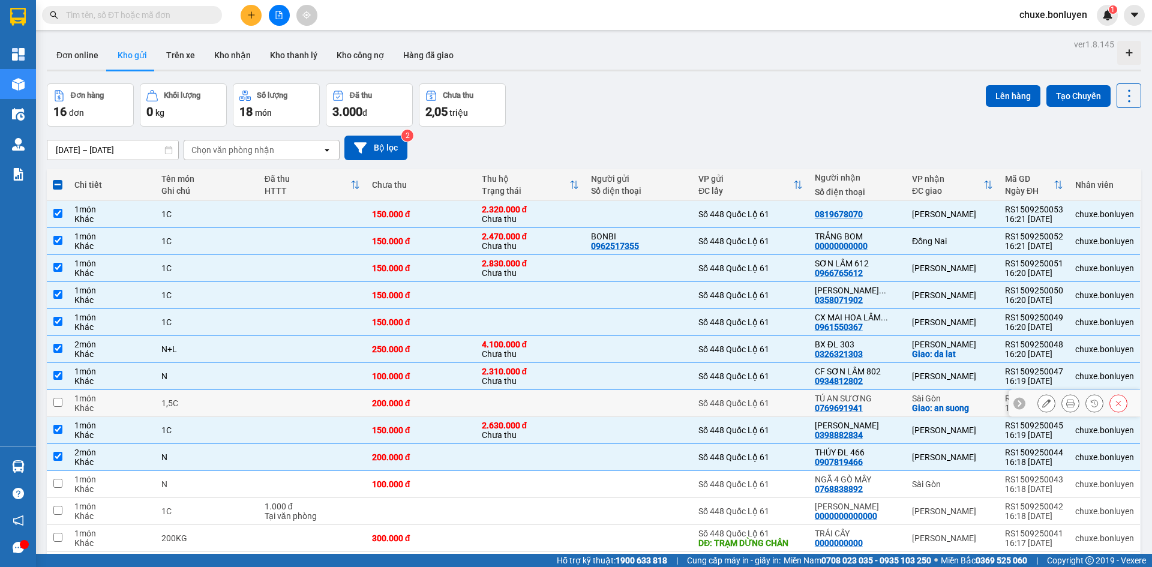
click at [657, 401] on div at bounding box center [638, 403] width 95 height 10
checkbox input "true"
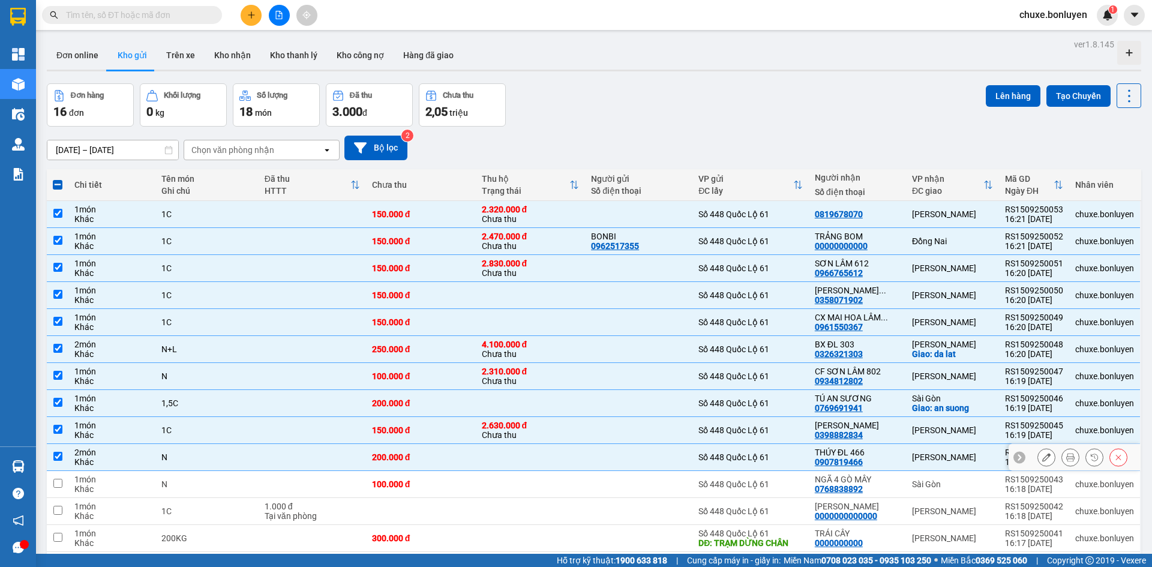
click at [651, 472] on tbody "1 món Khác 1C 150.000 đ 2.320.000 đ Chưa thu Số 448 Quốc Lộ 61 0819678070 Thanh…" at bounding box center [594, 417] width 1095 height 432
click at [655, 503] on td at bounding box center [638, 511] width 107 height 27
checkbox input "true"
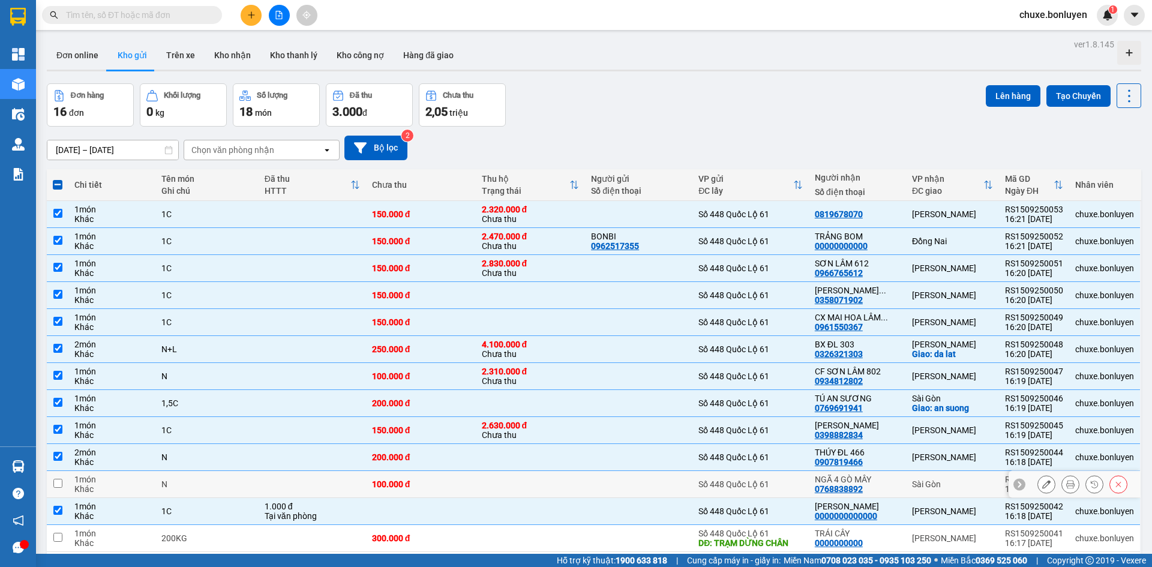
click at [654, 486] on div at bounding box center [638, 484] width 95 height 10
checkbox input "true"
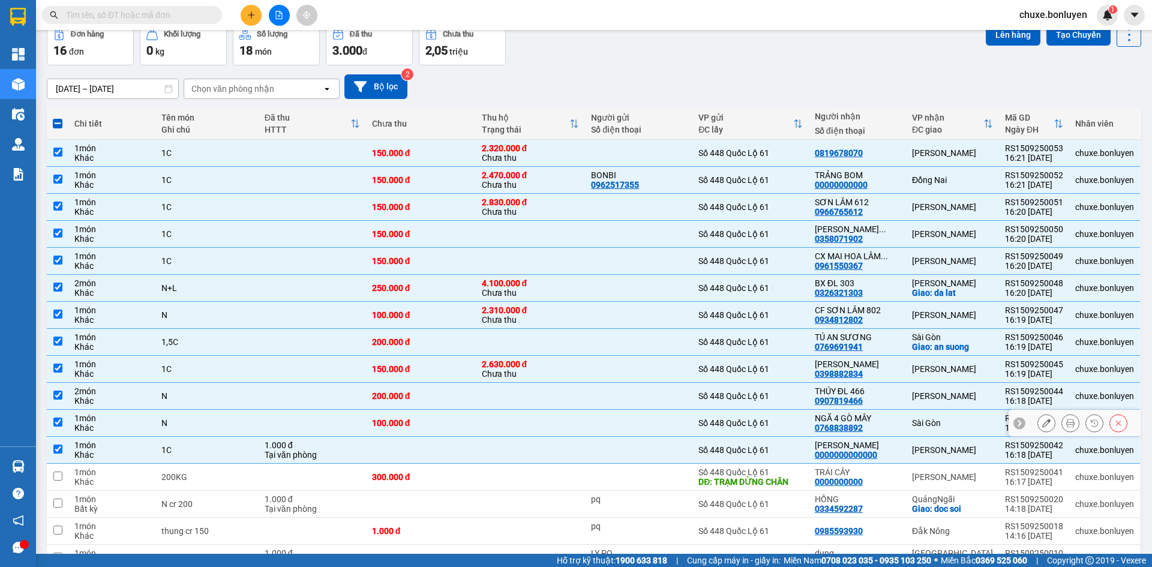
scroll to position [120, 0]
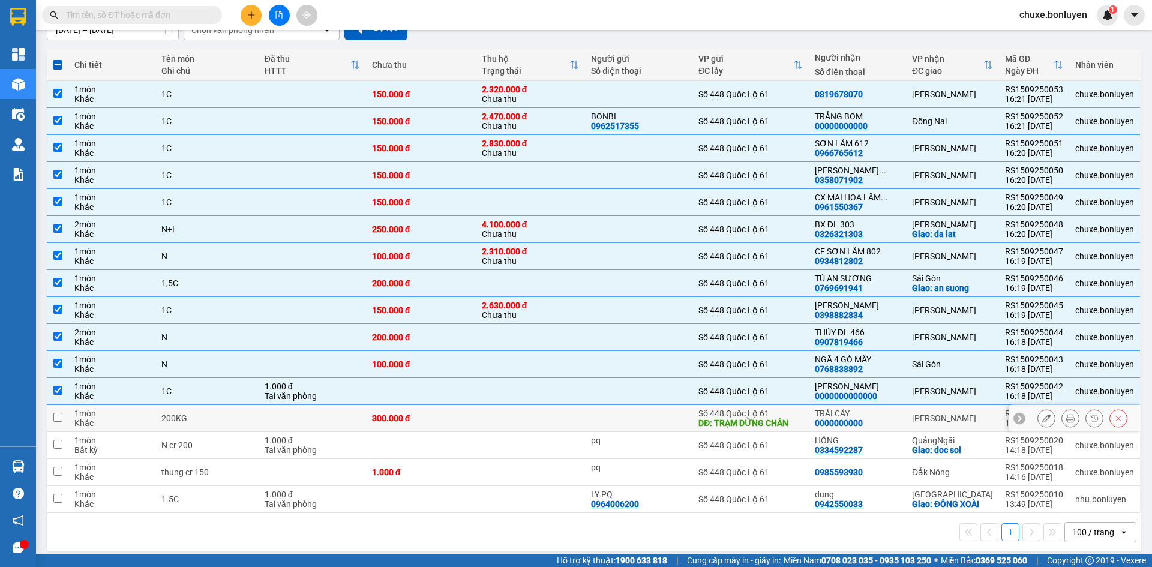
click at [657, 422] on td at bounding box center [638, 418] width 107 height 27
checkbox input "true"
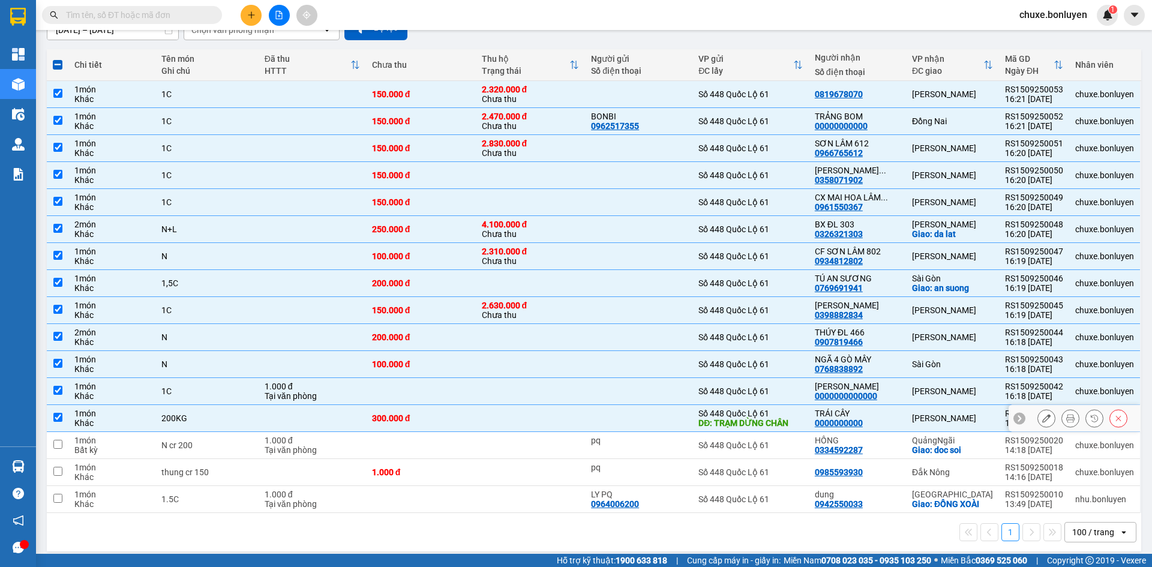
scroll to position [0, 0]
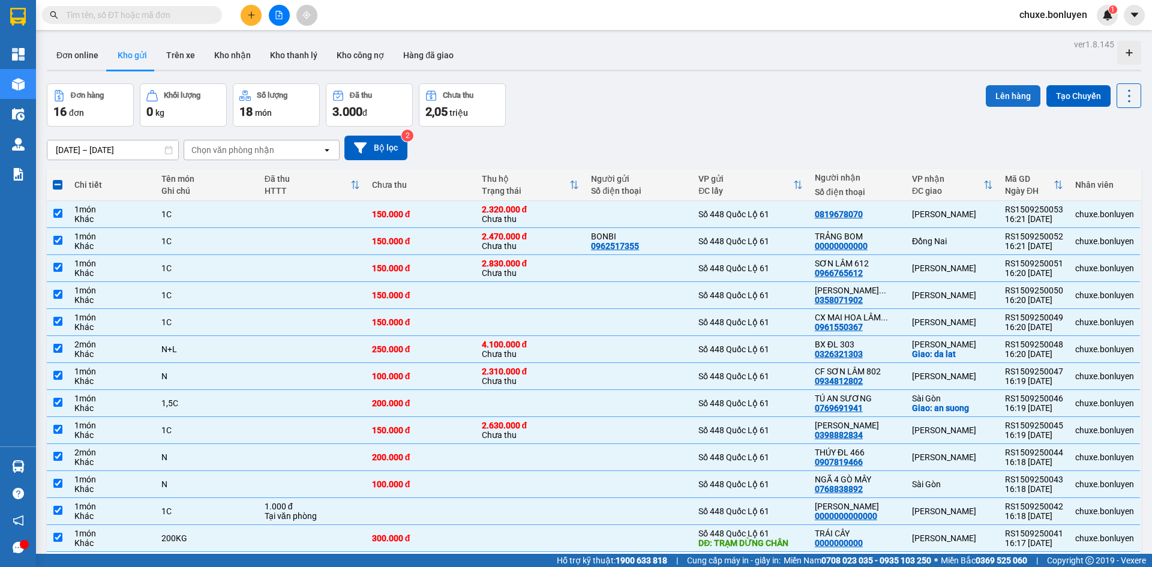
click at [1000, 97] on button "Lên hàng" at bounding box center [1013, 96] width 55 height 22
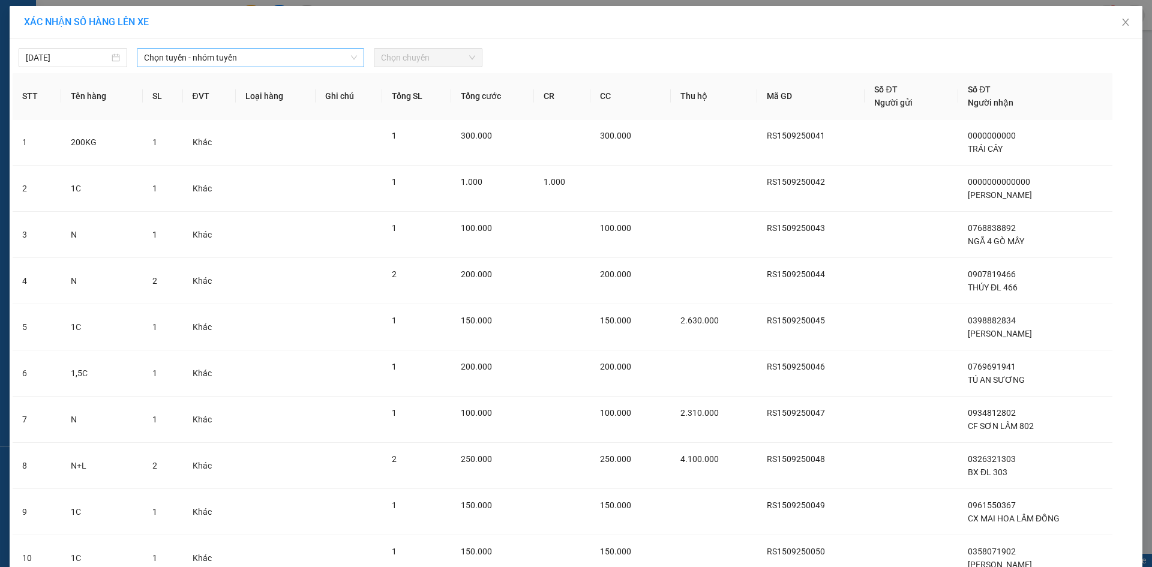
click at [224, 63] on span "Chọn tuyến - nhóm tuyến" at bounding box center [250, 58] width 213 height 18
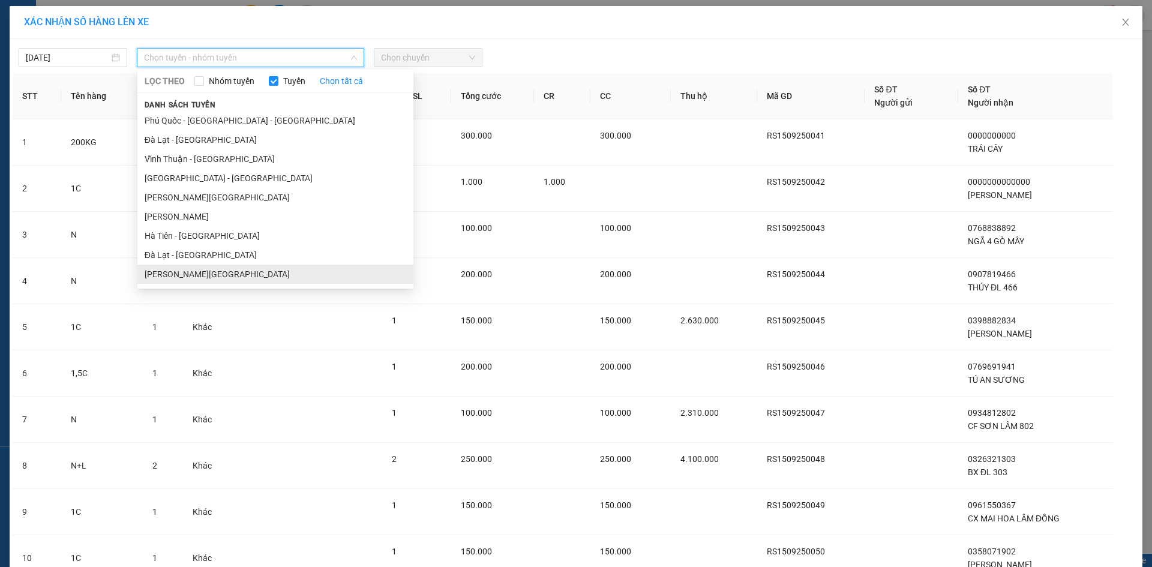
click at [215, 275] on li "[PERSON_NAME][GEOGRAPHIC_DATA]" at bounding box center [275, 274] width 276 height 19
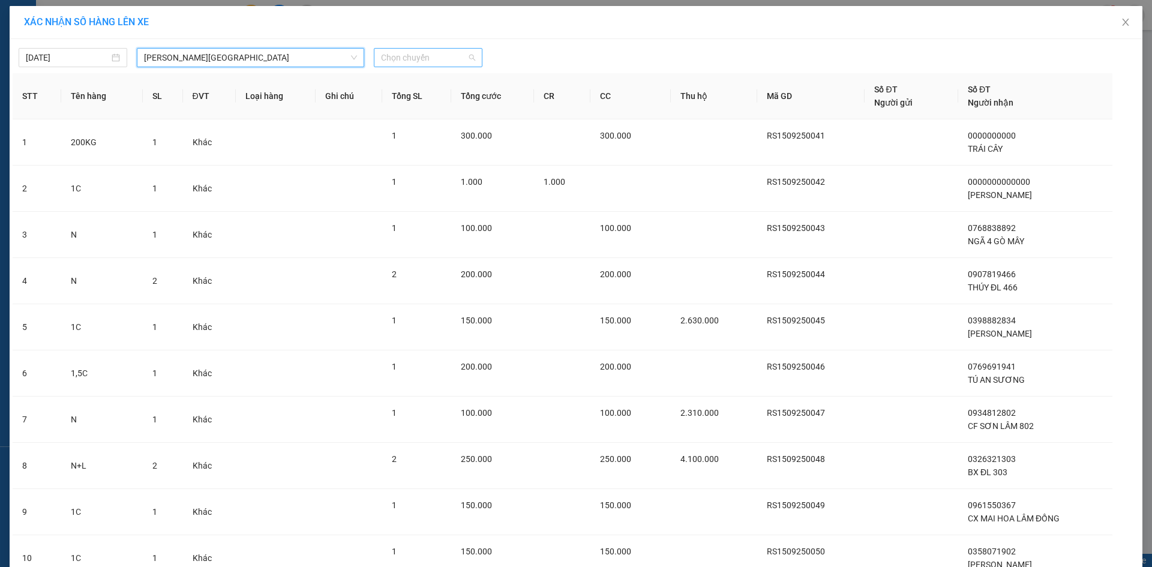
click at [400, 58] on span "Chọn chuyến" at bounding box center [428, 58] width 94 height 18
drag, startPoint x: 407, startPoint y: 92, endPoint x: 418, endPoint y: 118, distance: 28.2
click at [407, 92] on div "14:00 - 68H-062.00" at bounding box center [424, 100] width 108 height 19
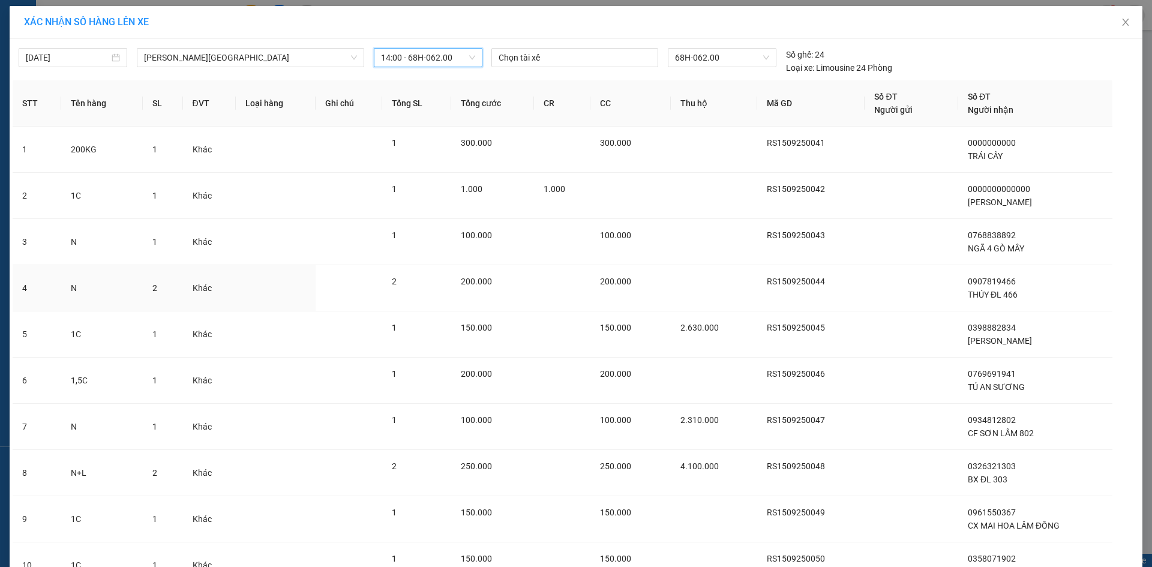
scroll to position [235, 0]
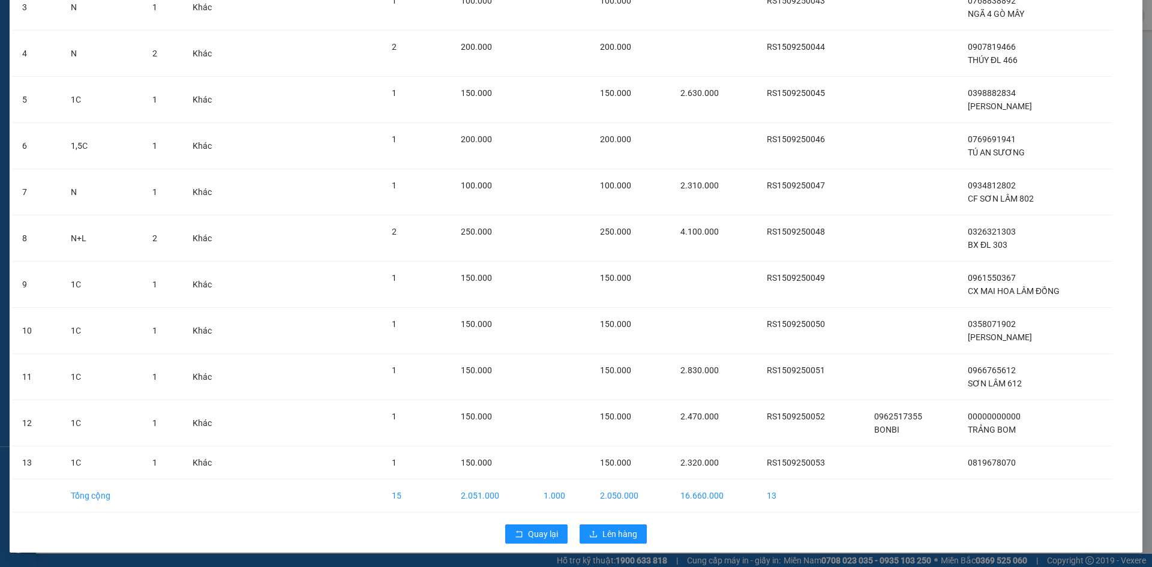
click at [622, 523] on div "Quay lại Lên hàng" at bounding box center [576, 533] width 1127 height 31
click at [622, 525] on button "Lên hàng" at bounding box center [613, 533] width 67 height 19
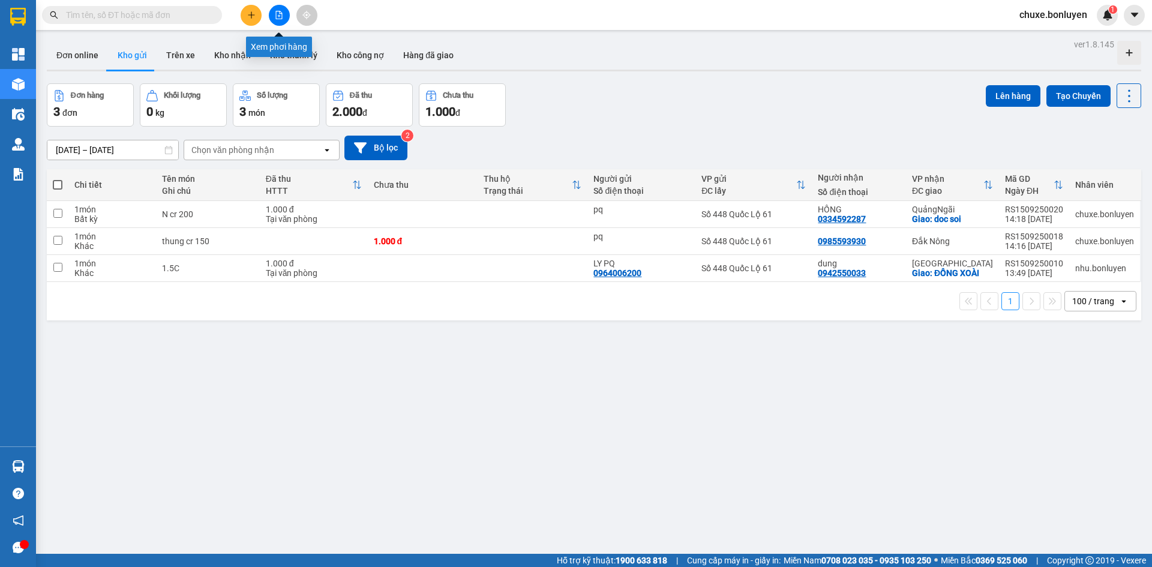
drag, startPoint x: 281, startPoint y: 13, endPoint x: 235, endPoint y: 34, distance: 50.8
click at [281, 14] on icon "file-add" at bounding box center [279, 15] width 8 height 8
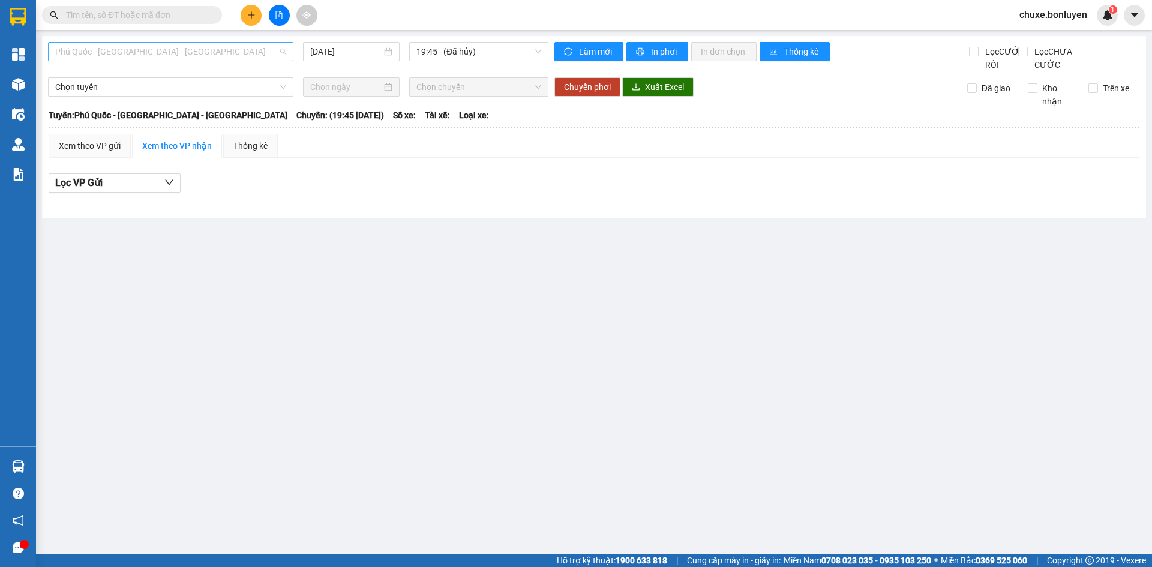
drag, startPoint x: 179, startPoint y: 48, endPoint x: 143, endPoint y: 148, distance: 105.7
click at [179, 50] on span "Phú Quốc - [GEOGRAPHIC_DATA] - [GEOGRAPHIC_DATA]" at bounding box center [170, 52] width 231 height 18
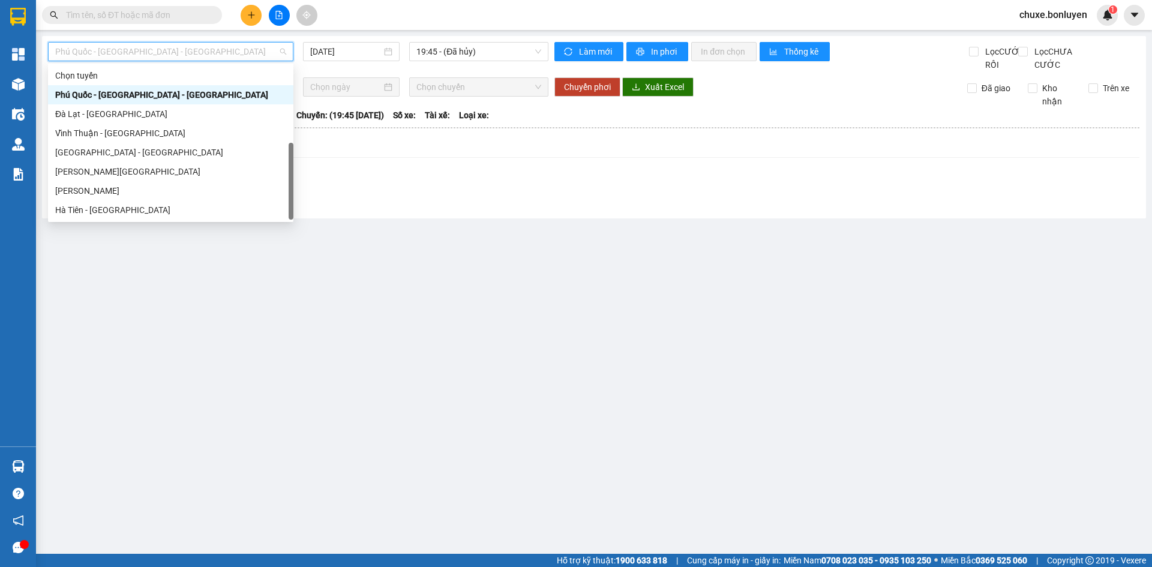
scroll to position [38, 0]
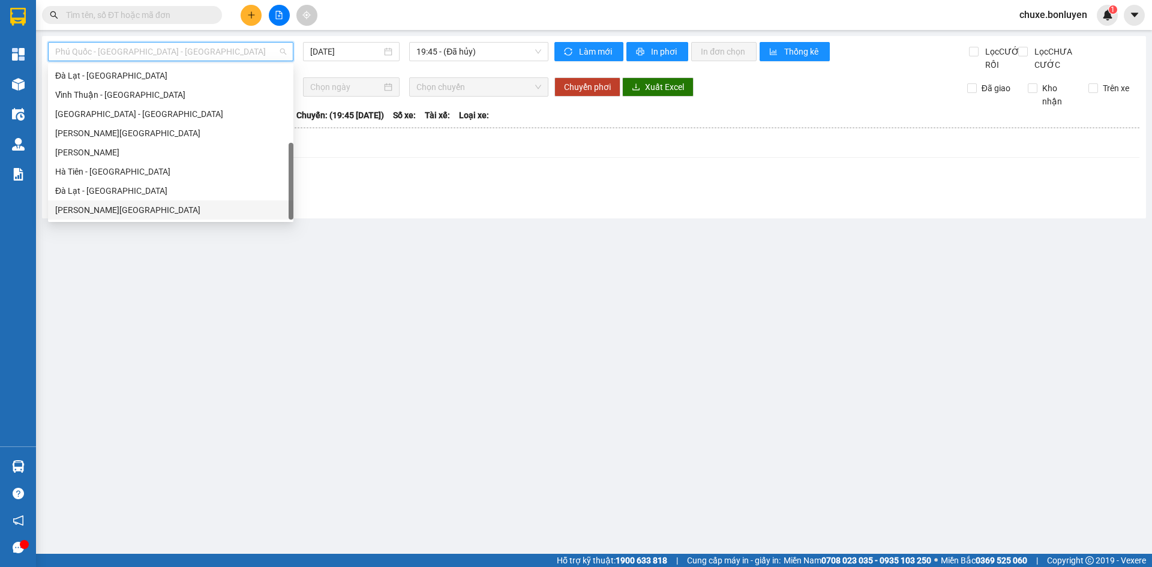
click at [126, 211] on div "[PERSON_NAME][GEOGRAPHIC_DATA]" at bounding box center [170, 209] width 231 height 13
type input "[DATE]"
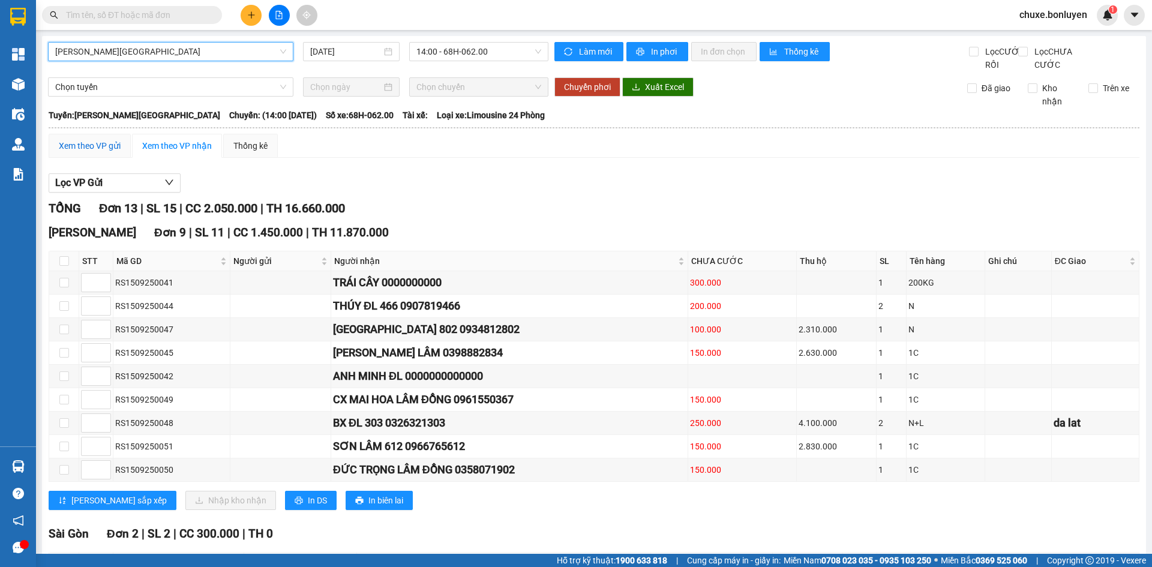
click at [97, 152] on div "Xem theo VP gửi" at bounding box center [90, 145] width 62 height 13
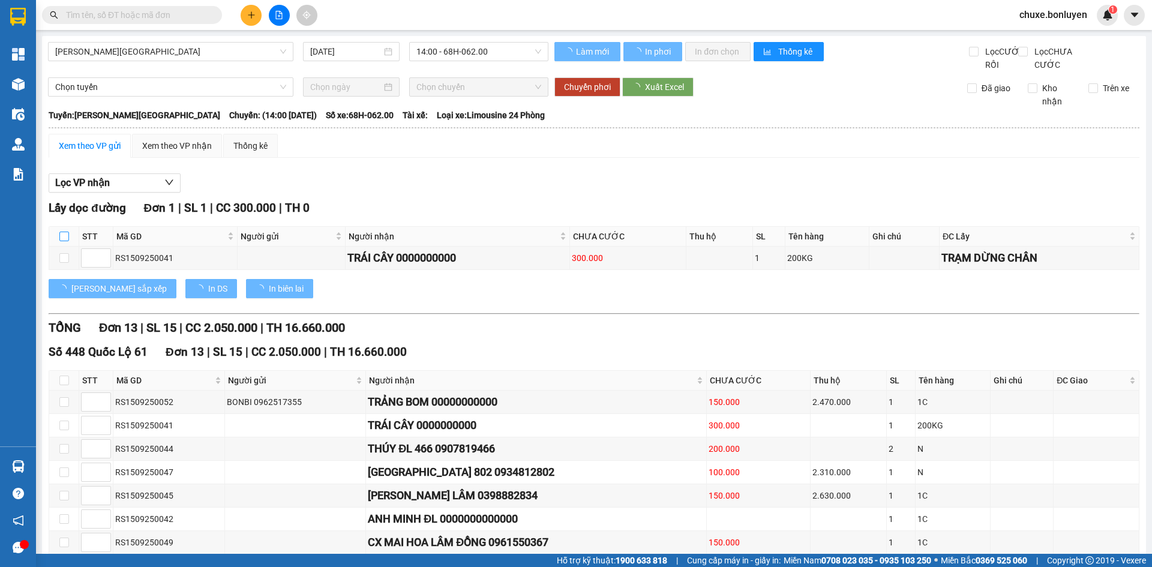
click at [64, 243] on label at bounding box center [64, 236] width 10 height 13
click at [64, 241] on input "checkbox" at bounding box center [64, 237] width 10 height 10
checkbox input "true"
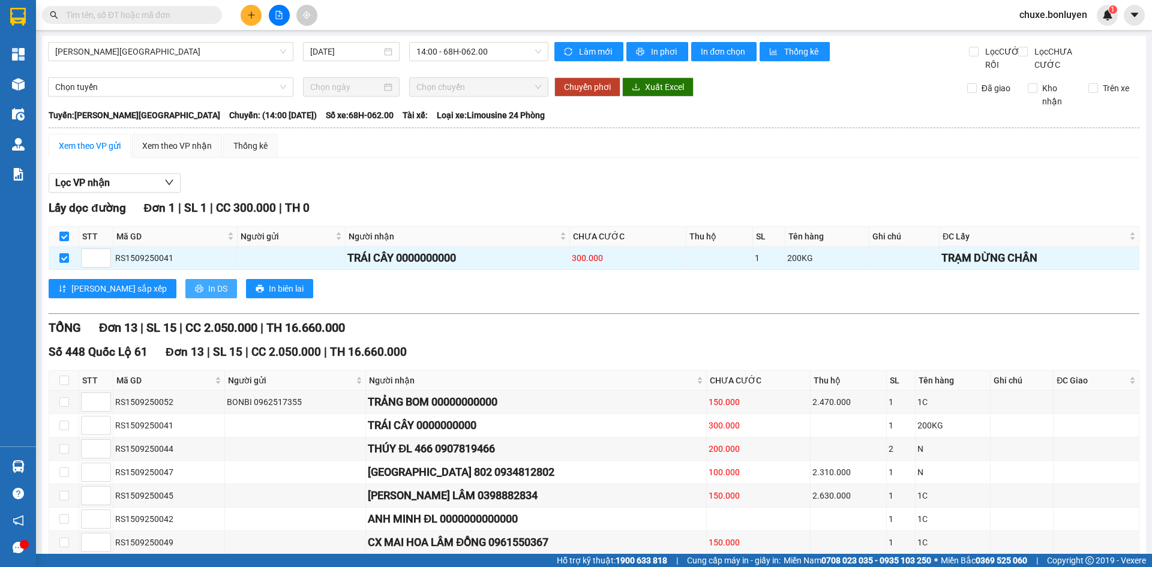
click at [185, 298] on button "In DS" at bounding box center [211, 288] width 52 height 19
click at [175, 152] on div "Xem theo VP nhận" at bounding box center [177, 145] width 70 height 13
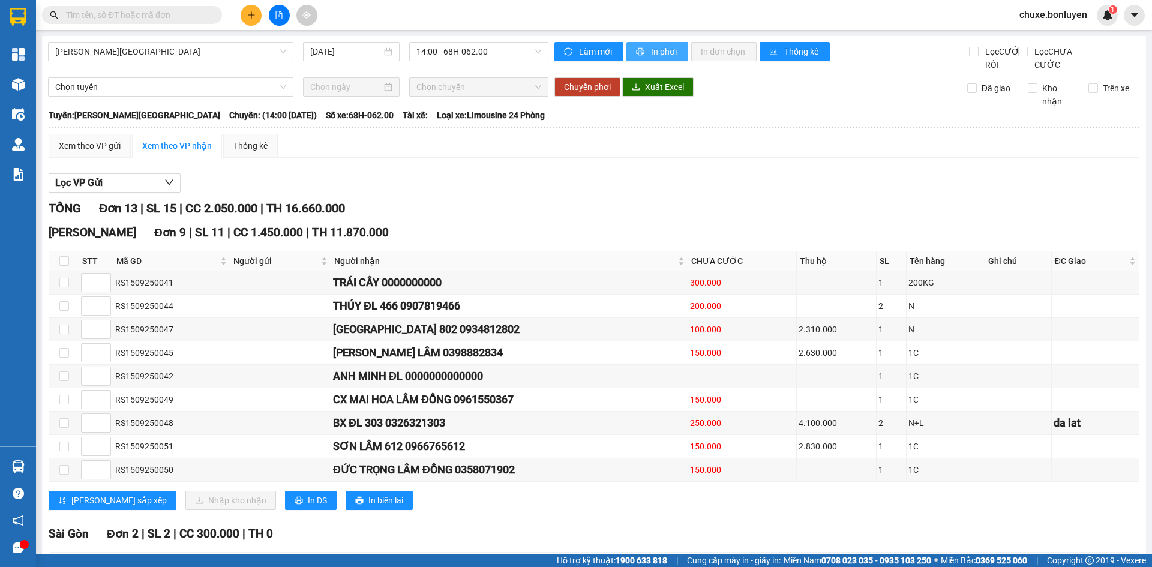
click at [663, 53] on span "In phơi" at bounding box center [665, 51] width 28 height 13
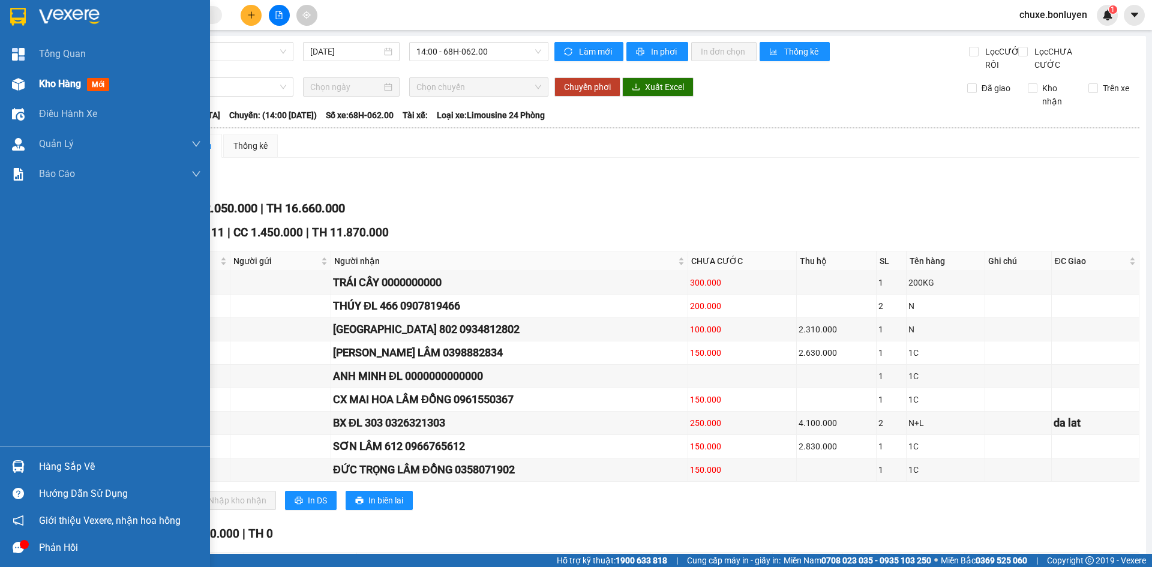
click at [19, 80] on img at bounding box center [18, 84] width 13 height 13
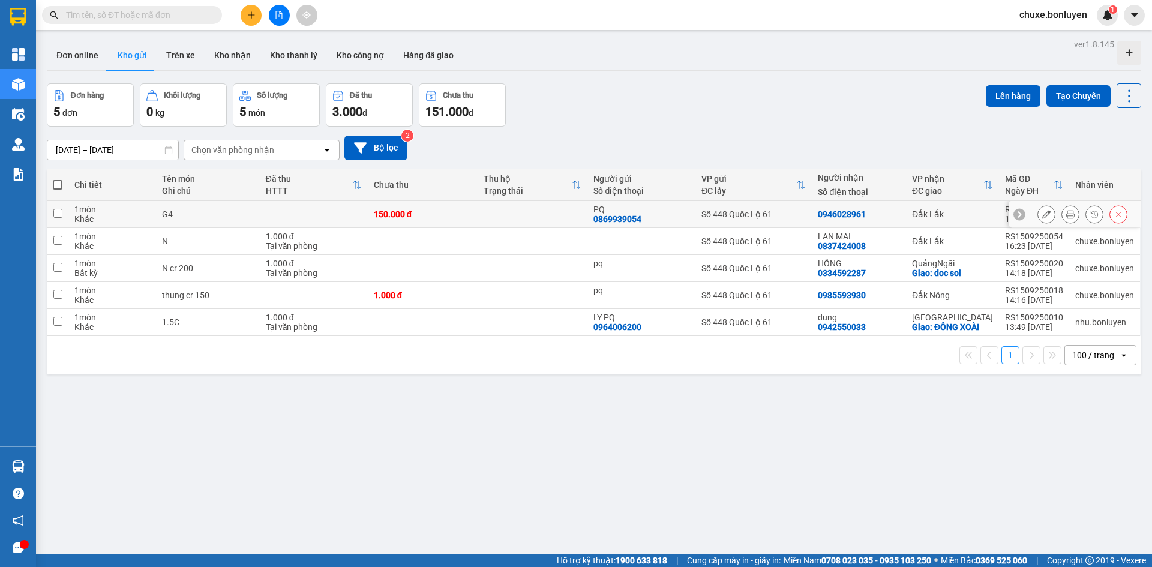
click at [1042, 215] on icon at bounding box center [1046, 214] width 8 height 8
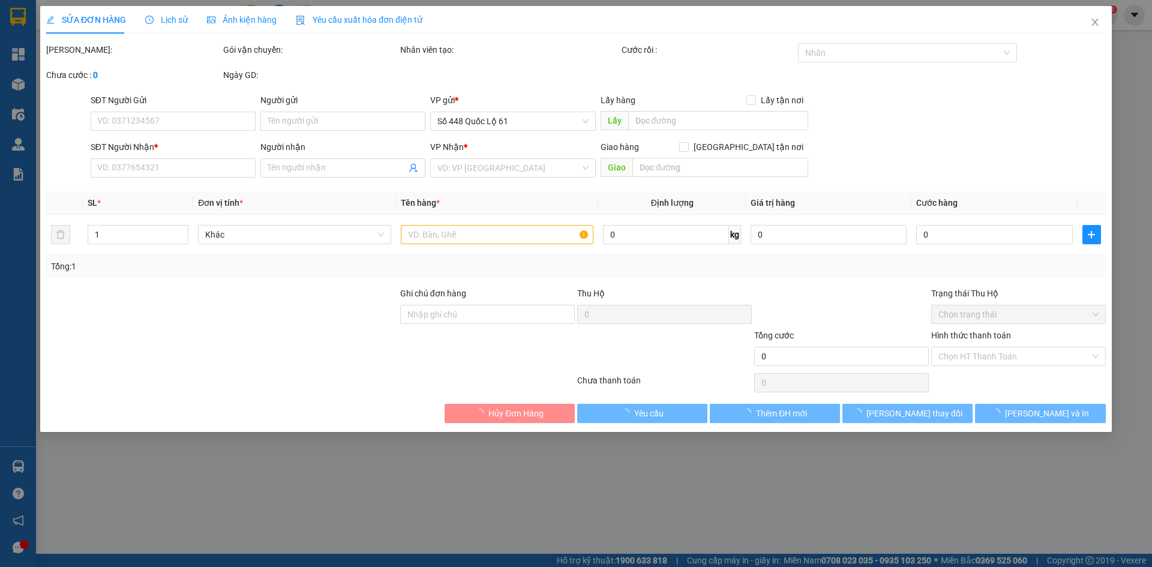
type input "0869939054"
type input "PQ"
type input "0946028961"
type input "150.000"
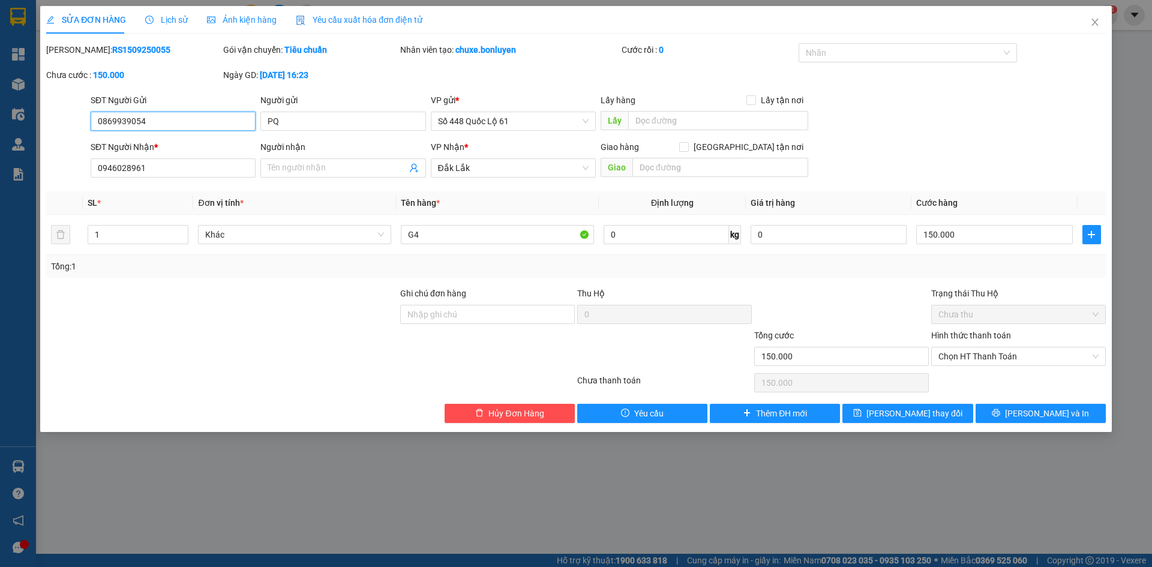
drag, startPoint x: 158, startPoint y: 119, endPoint x: 0, endPoint y: 119, distance: 158.4
click at [0, 119] on div "SỬA ĐƠN HÀNG Lịch sử Ảnh kiện hàng Yêu cầu xuất hóa đơn điện tử Total Paid Fee …" at bounding box center [576, 283] width 1152 height 567
click at [915, 410] on span "Lưu thay đổi" at bounding box center [915, 413] width 96 height 13
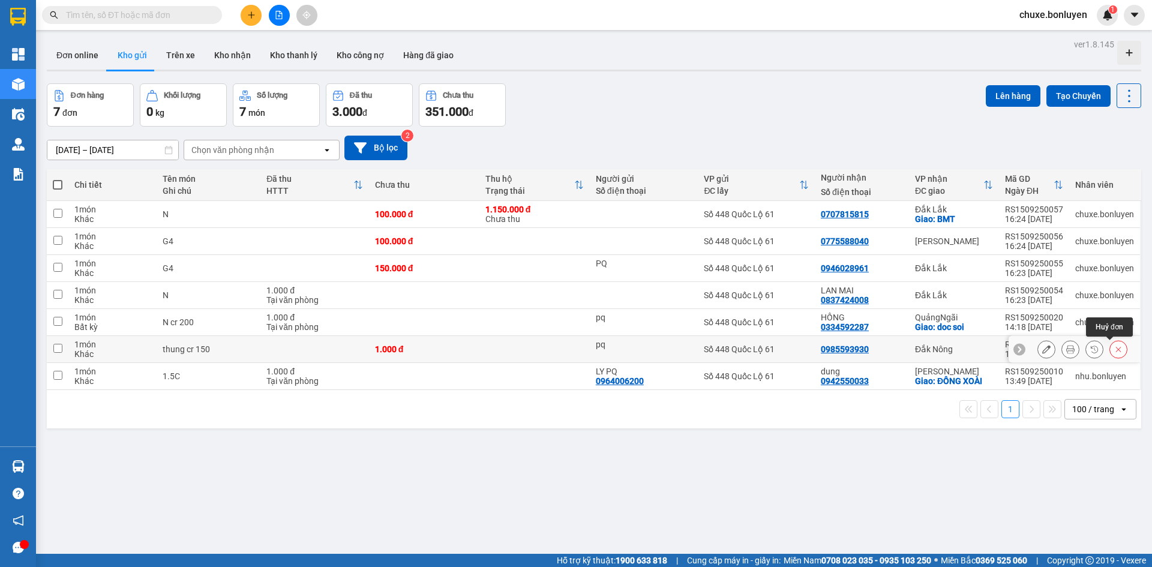
click at [1110, 349] on button at bounding box center [1118, 349] width 17 height 21
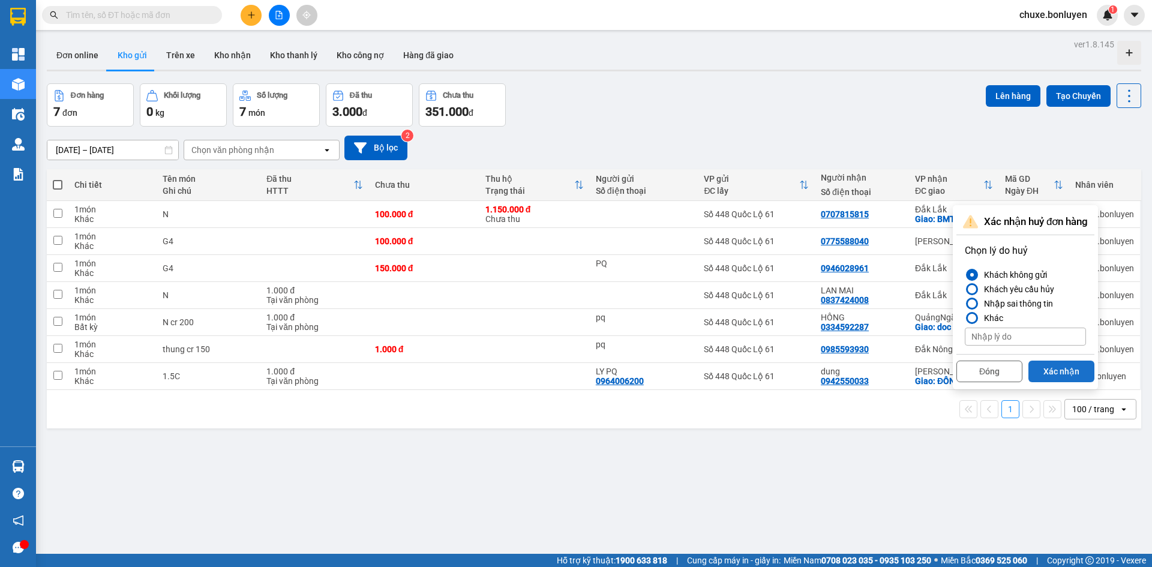
click at [1054, 371] on button "Xác nhận" at bounding box center [1062, 372] width 66 height 22
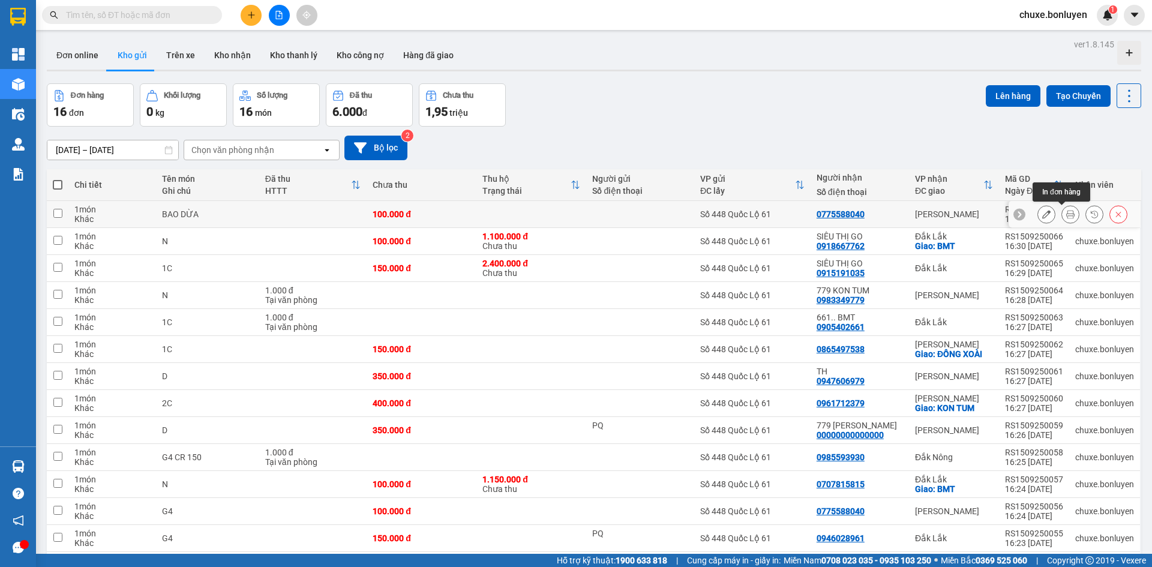
click at [1042, 218] on icon at bounding box center [1046, 214] width 8 height 8
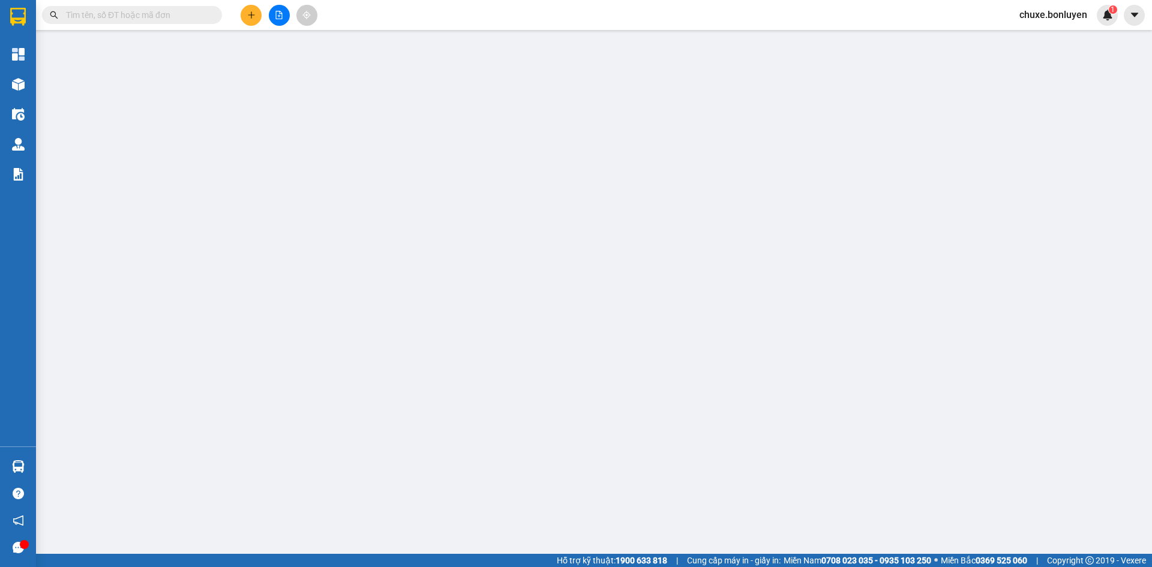
type input "0775588040"
type input "100.000"
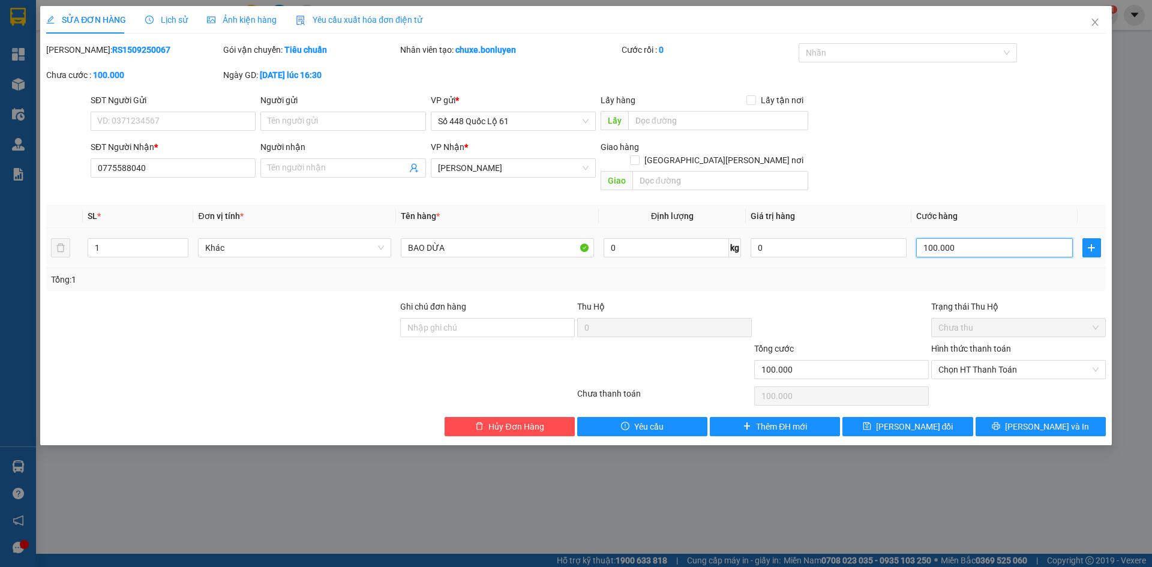
click at [984, 238] on input "100.000" at bounding box center [994, 247] width 156 height 19
type input "1"
type input "00.001"
type input "15"
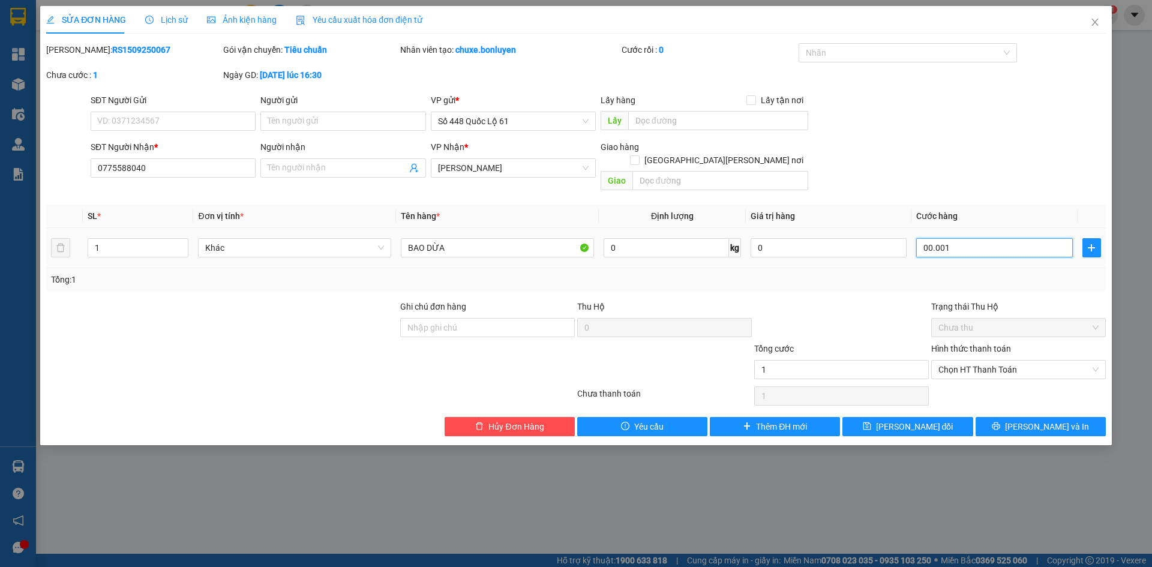
type input "15"
type input "0.000.015"
type input "150"
type input "000.000.150"
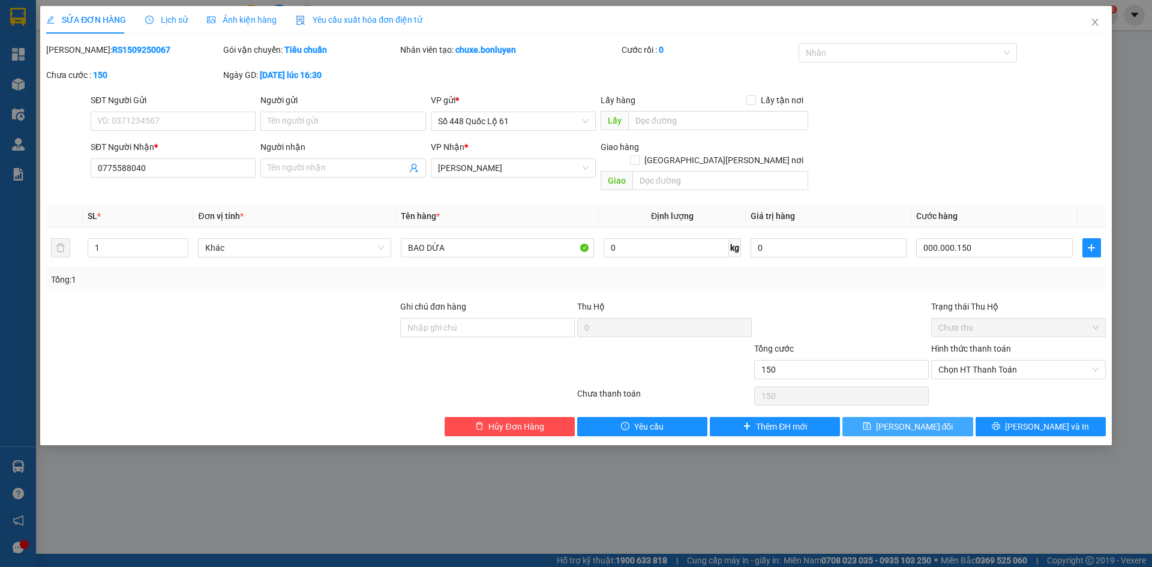
type input "150.000"
drag, startPoint x: 913, startPoint y: 407, endPoint x: 921, endPoint y: 408, distance: 7.8
click at [915, 420] on span "Lưu thay đổi" at bounding box center [914, 426] width 77 height 13
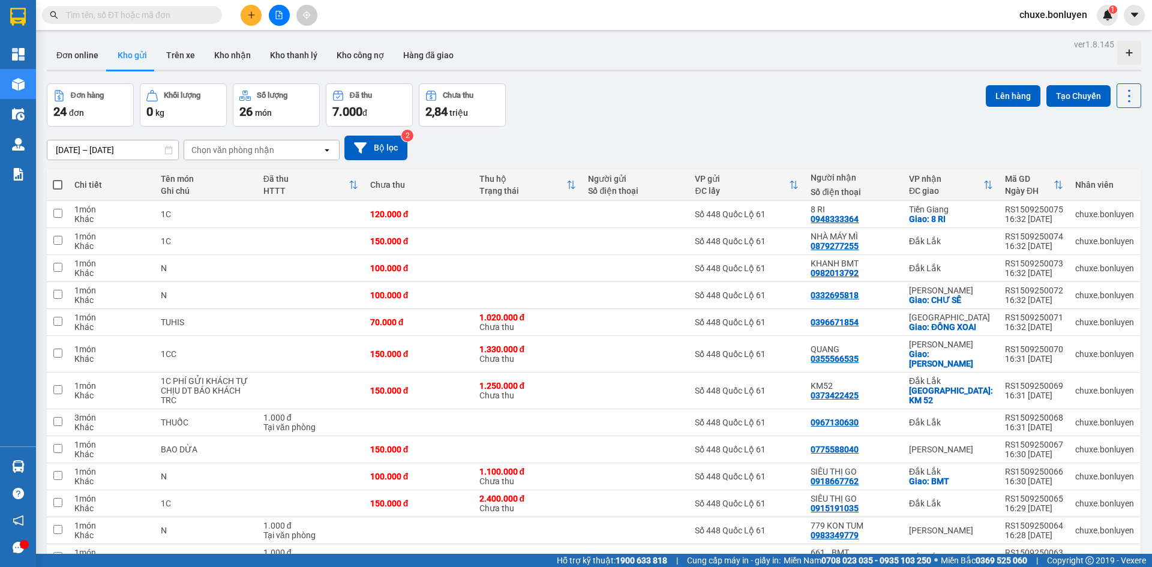
click at [56, 185] on span at bounding box center [58, 185] width 10 height 10
click at [58, 179] on input "checkbox" at bounding box center [58, 179] width 0 height 0
checkbox input "true"
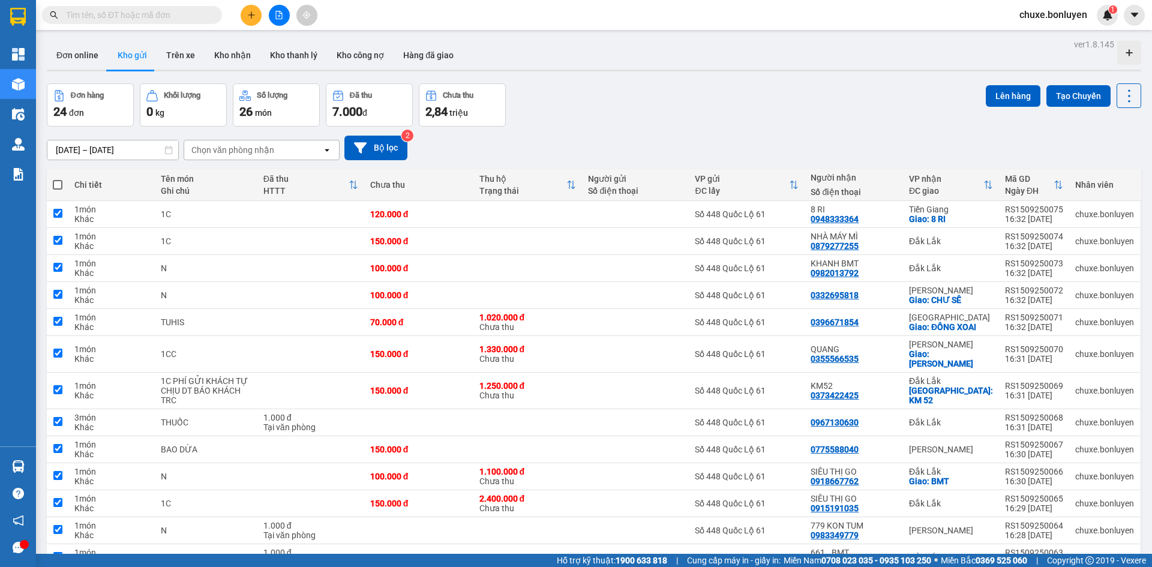
checkbox input "true"
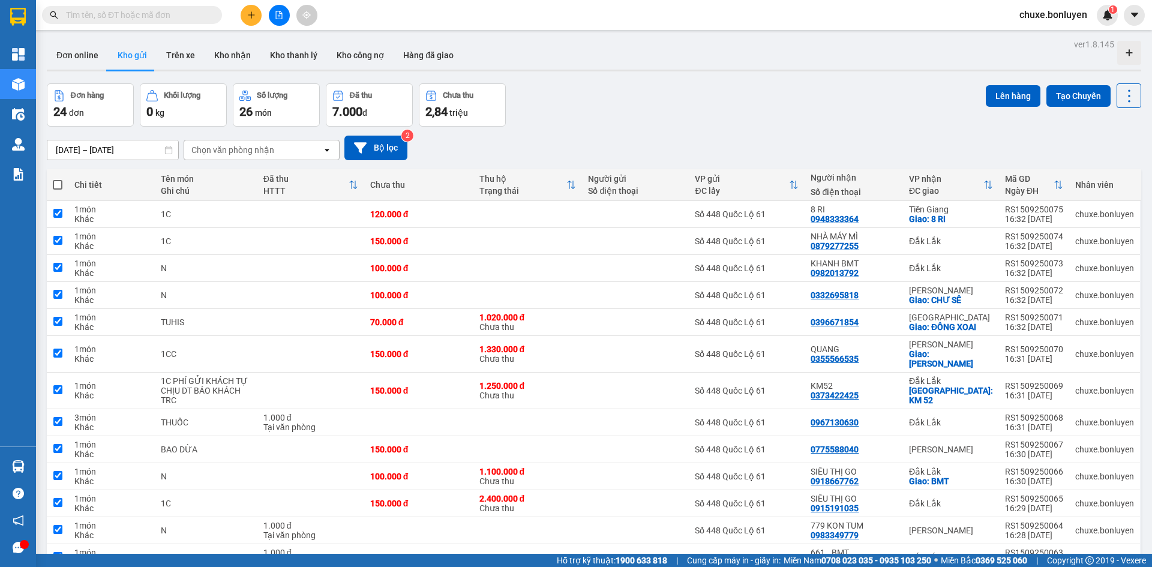
checkbox input "true"
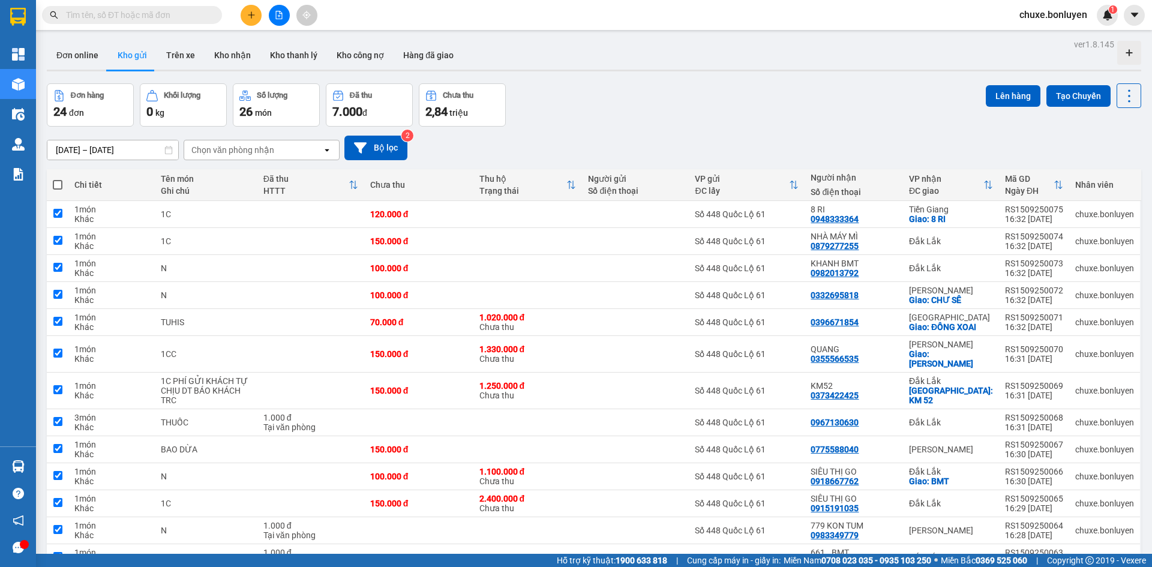
checkbox input "true"
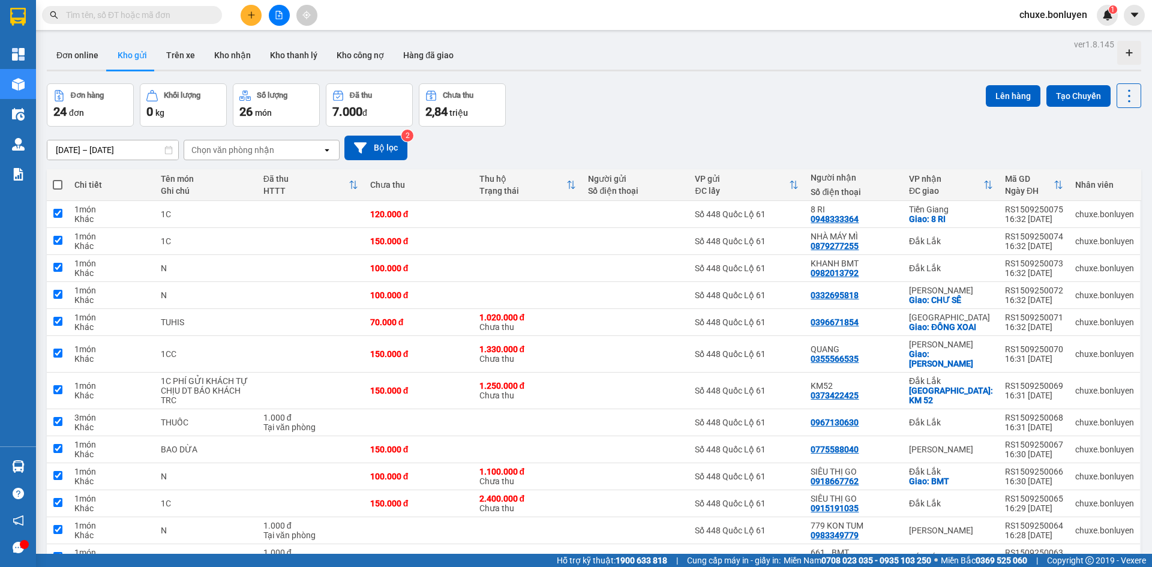
checkbox input "true"
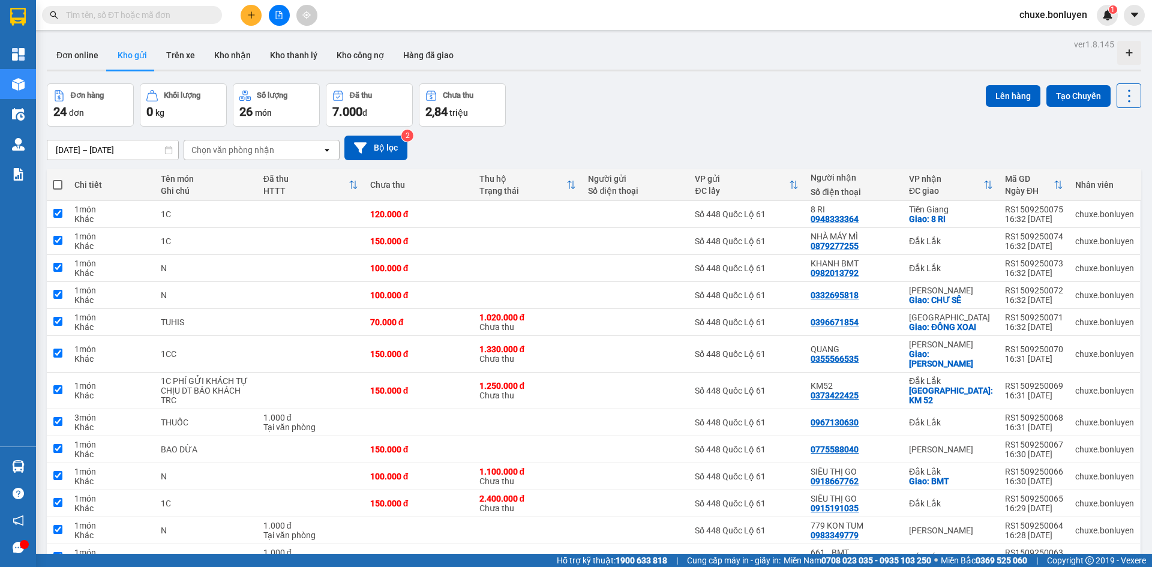
checkbox input "true"
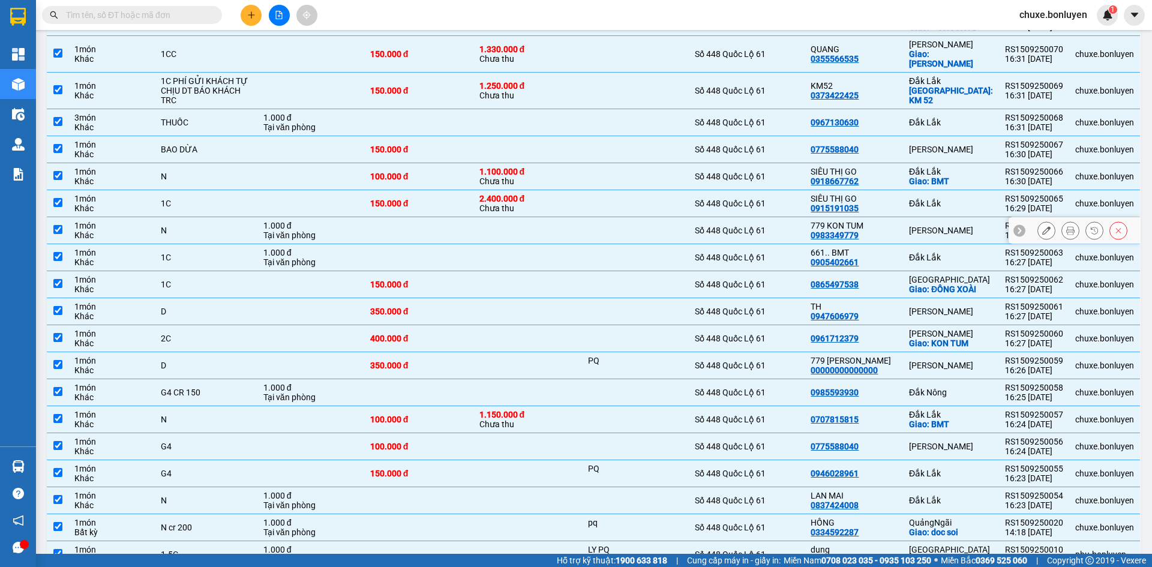
scroll to position [354, 0]
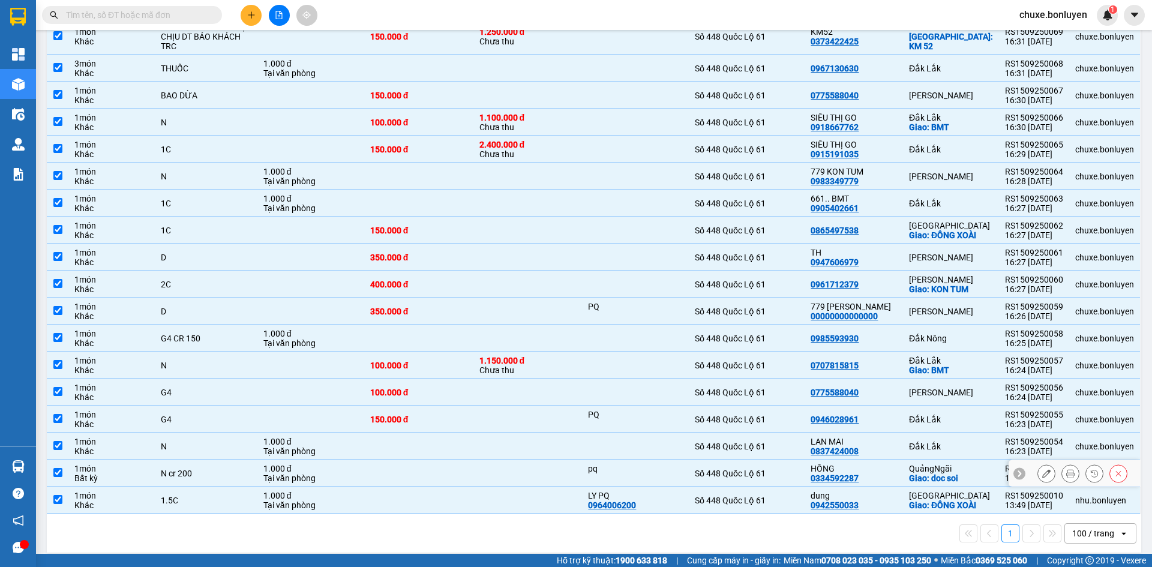
click at [894, 464] on div "HỒNG" at bounding box center [854, 469] width 86 height 10
checkbox input "false"
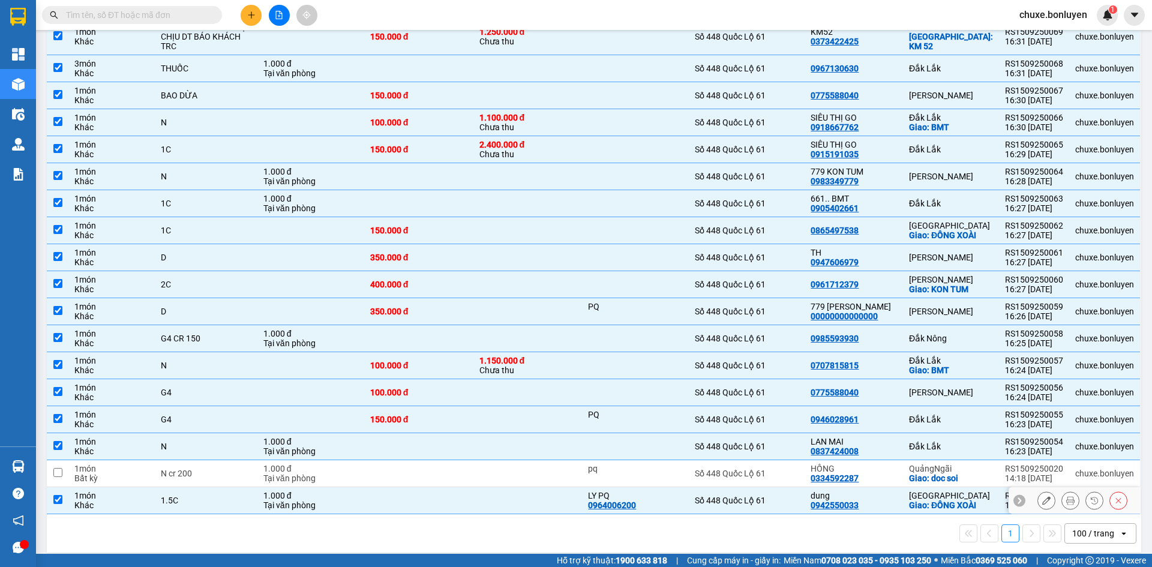
click at [870, 499] on div "dung 0942550033" at bounding box center [854, 500] width 86 height 19
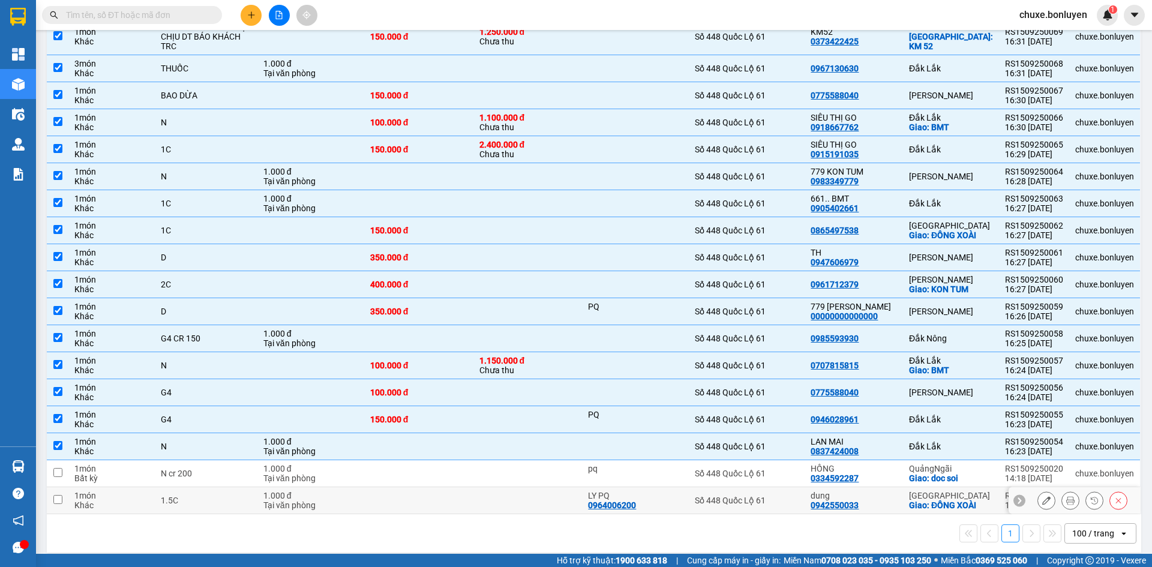
click at [878, 491] on div "dung 0942550033" at bounding box center [854, 500] width 86 height 19
checkbox input "true"
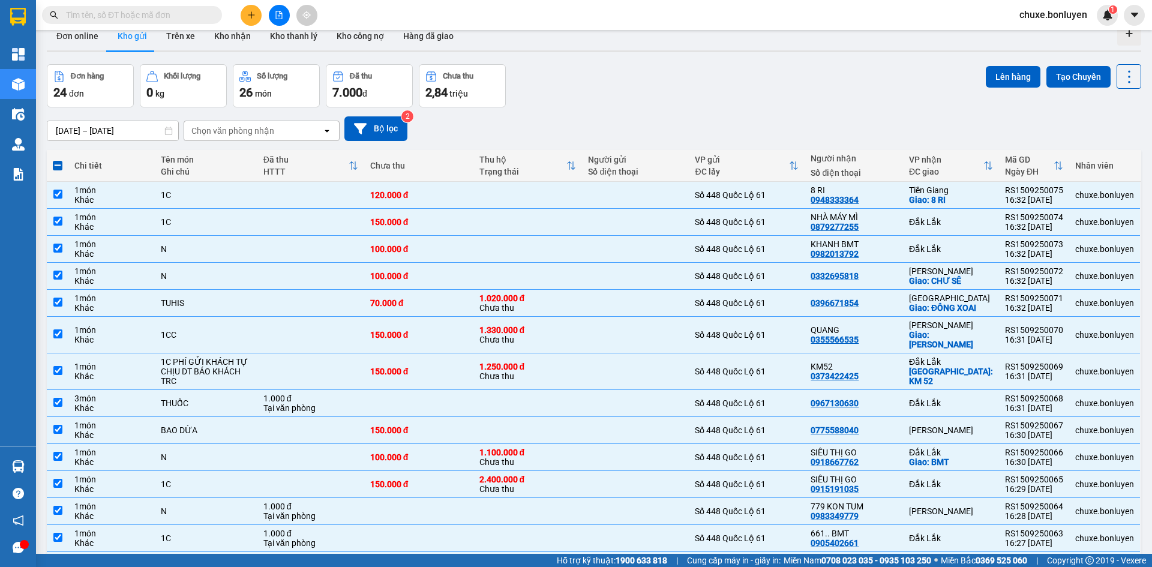
scroll to position [0, 0]
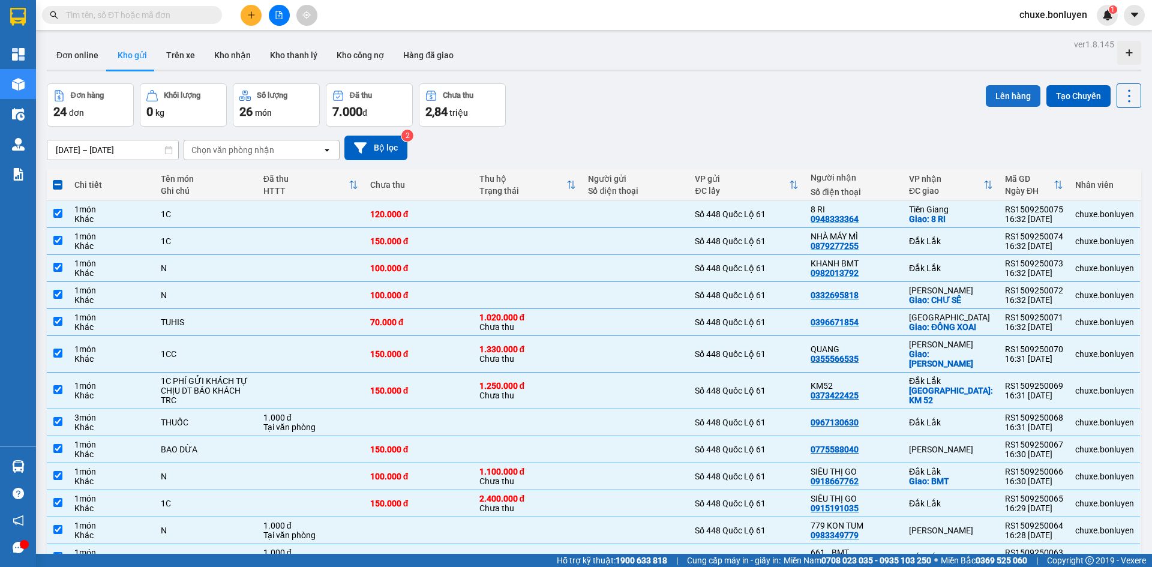
click at [1021, 90] on button "Lên hàng" at bounding box center [1013, 96] width 55 height 22
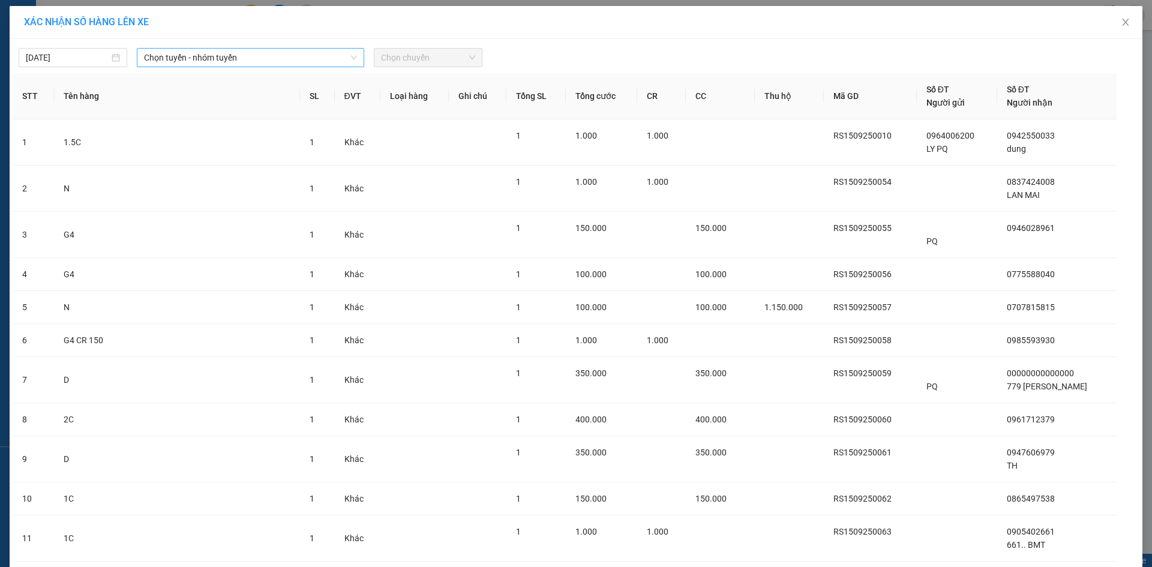
click at [239, 56] on span "Chọn tuyến - nhóm tuyến" at bounding box center [250, 58] width 213 height 18
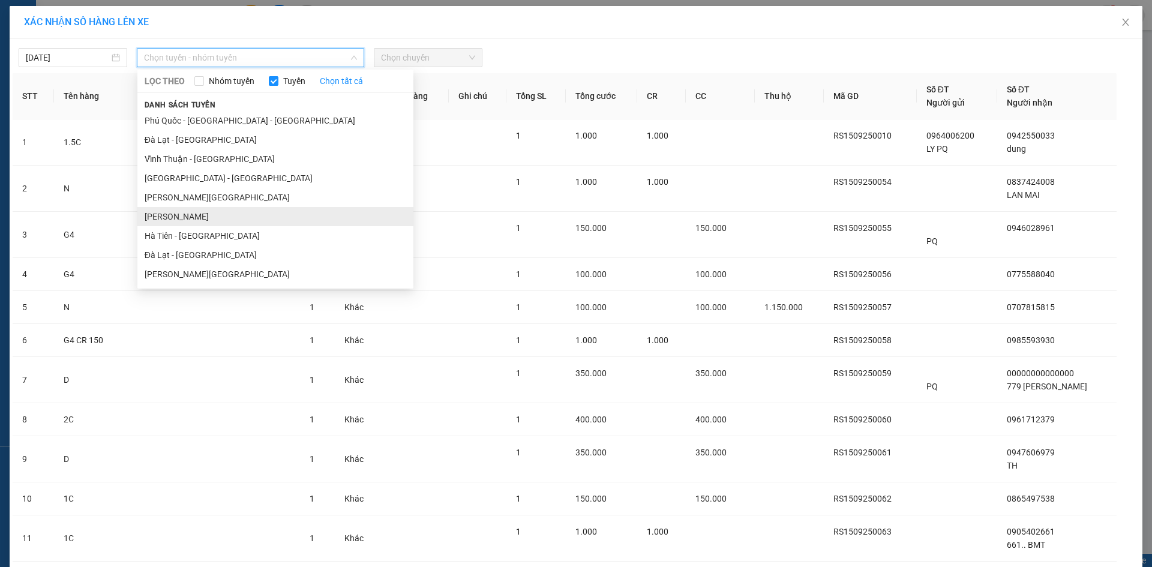
click at [221, 223] on li "[PERSON_NAME]" at bounding box center [275, 216] width 276 height 19
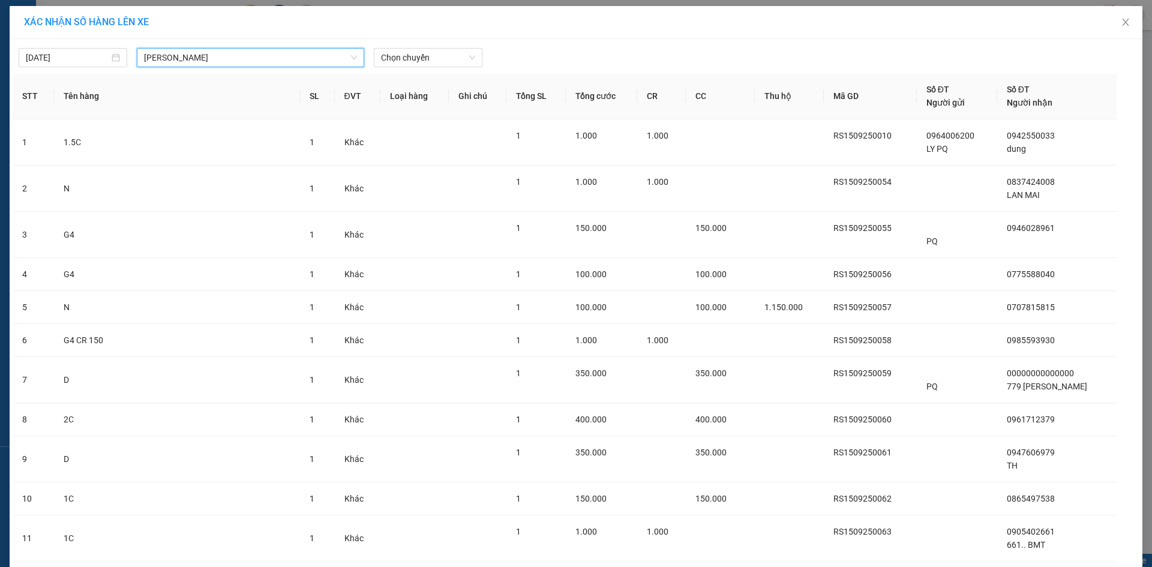
drag, startPoint x: 403, startPoint y: 38, endPoint x: 403, endPoint y: 45, distance: 6.6
click at [403, 41] on div "XÁC NHẬN SỐ HÀNG LÊN XE [DATE] [GEOGRAPHIC_DATA] - [GEOGRAPHIC_DATA] [GEOGRAPHI…" at bounding box center [576, 571] width 1133 height 1131
click at [401, 54] on span "Chọn chuyến" at bounding box center [428, 58] width 94 height 18
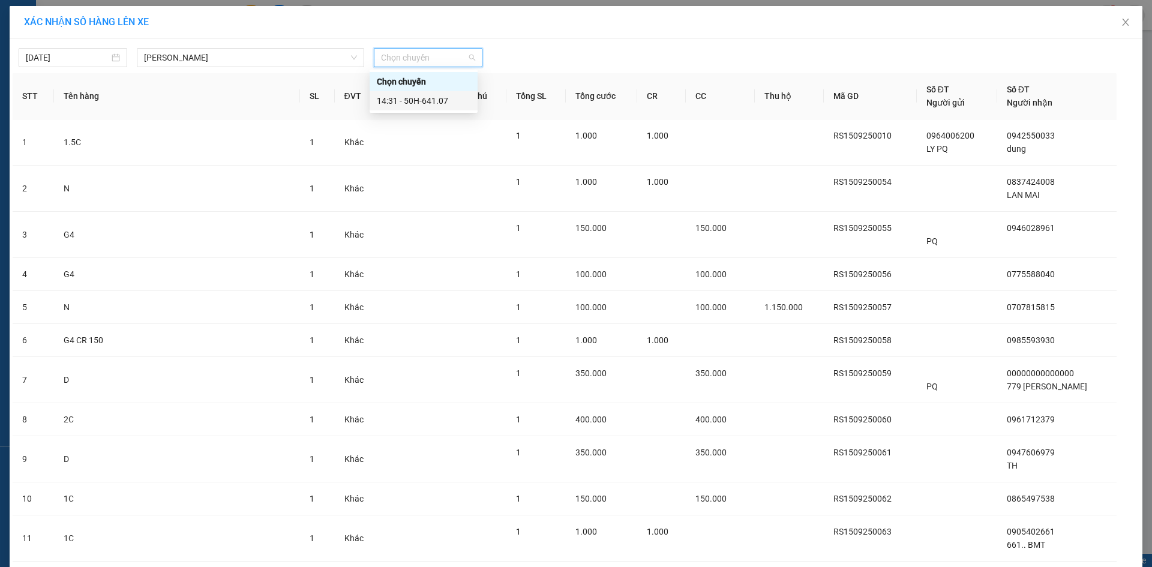
click at [409, 100] on div "14:31 - 50H-641.07" at bounding box center [424, 100] width 94 height 13
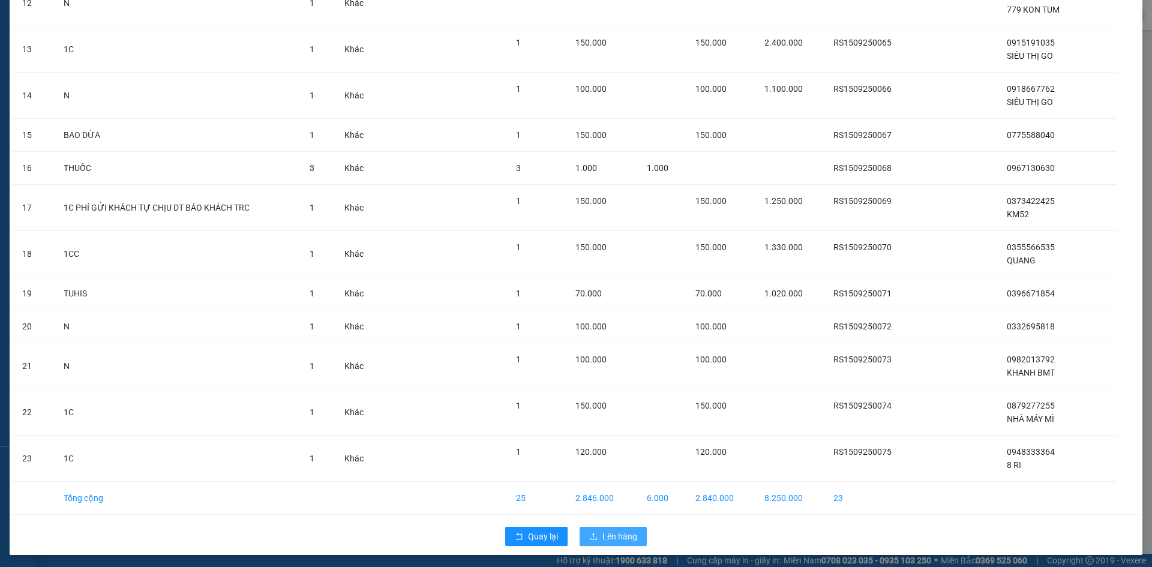
scroll to position [591, 0]
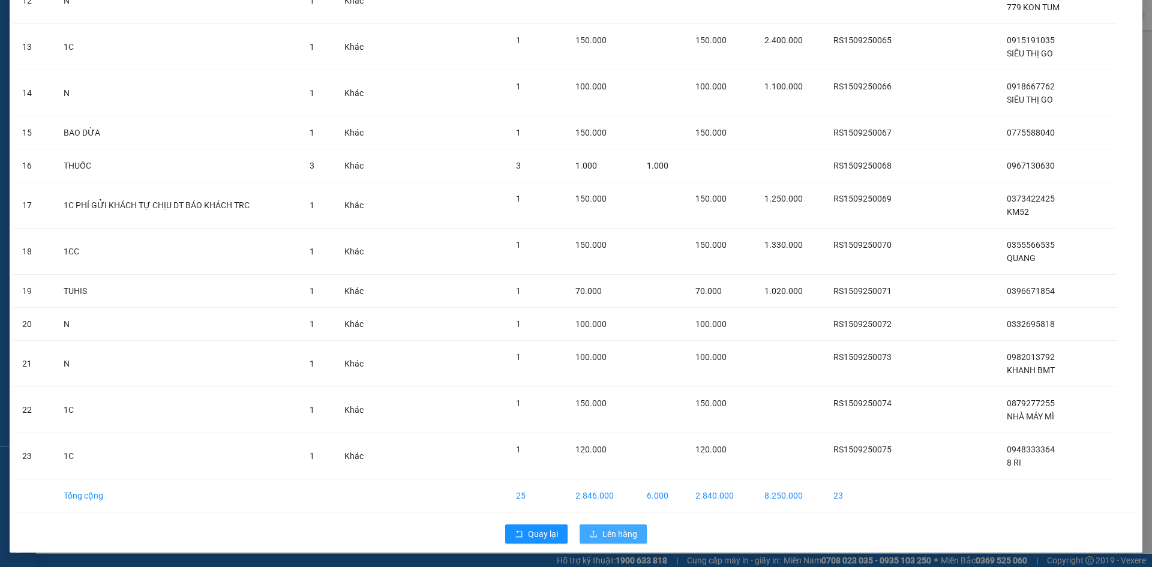
click at [603, 535] on span "Lên hàng" at bounding box center [620, 533] width 35 height 13
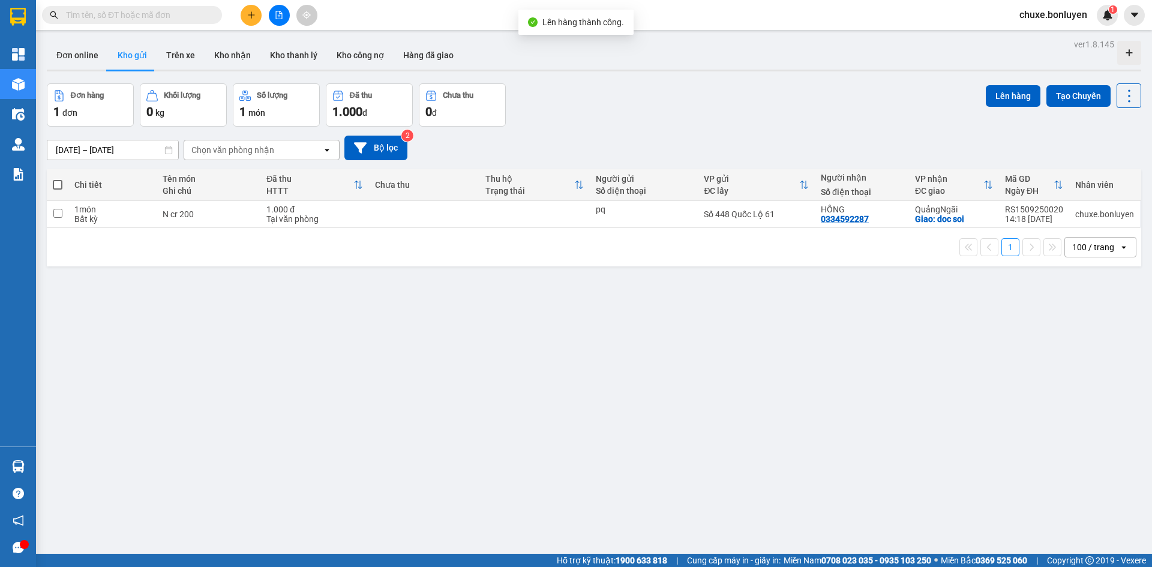
click at [274, 15] on button at bounding box center [279, 15] width 21 height 21
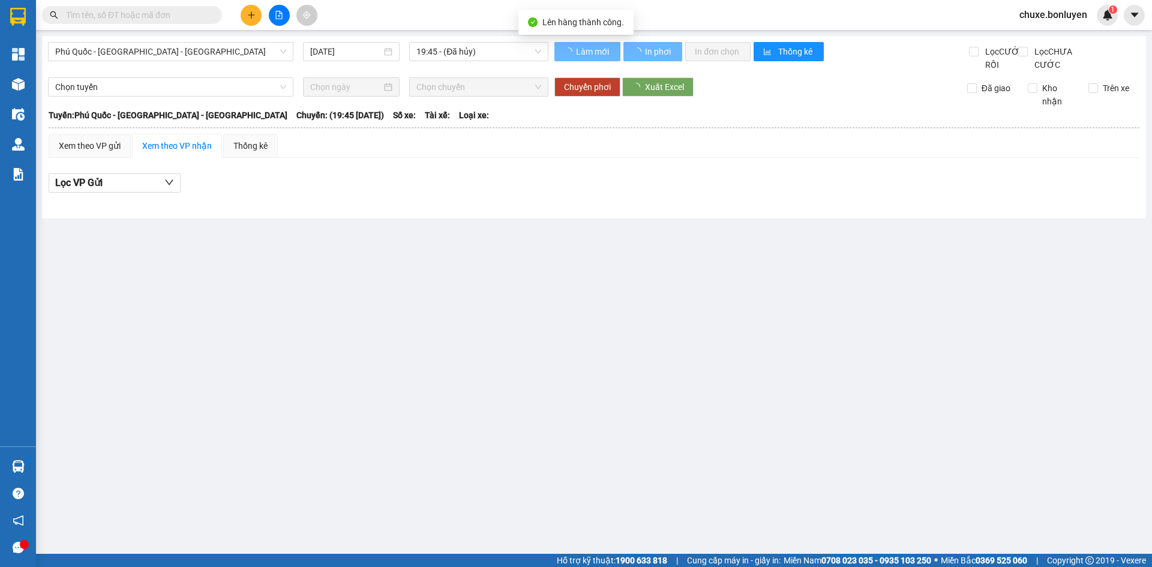
click at [124, 58] on span "Phú Quốc - [GEOGRAPHIC_DATA] - [GEOGRAPHIC_DATA]" at bounding box center [170, 52] width 231 height 18
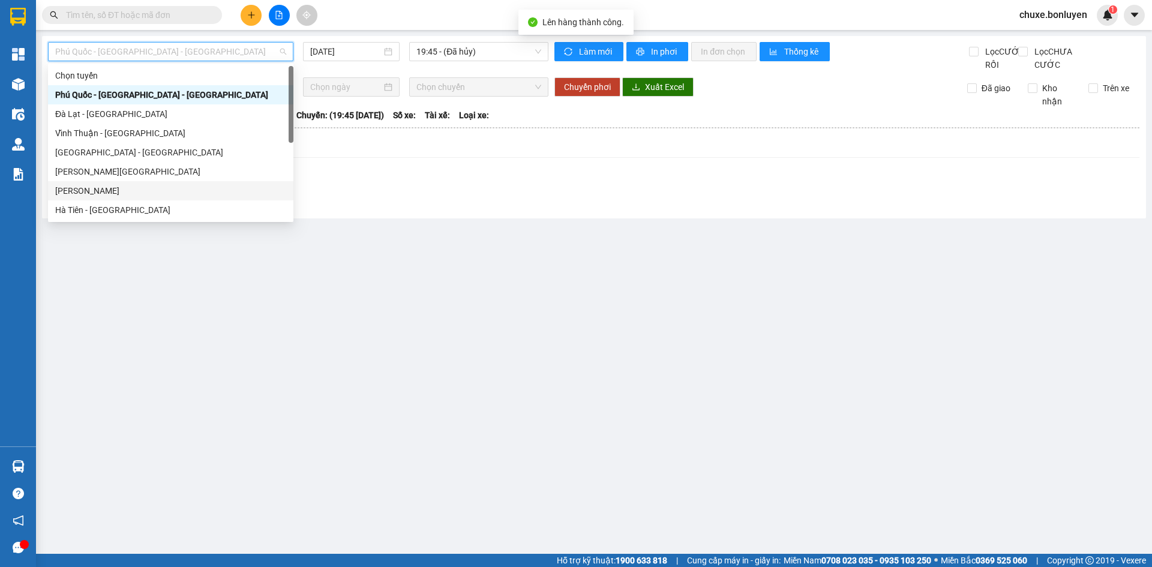
click at [110, 194] on div "[PERSON_NAME]" at bounding box center [170, 190] width 231 height 13
type input "[DATE]"
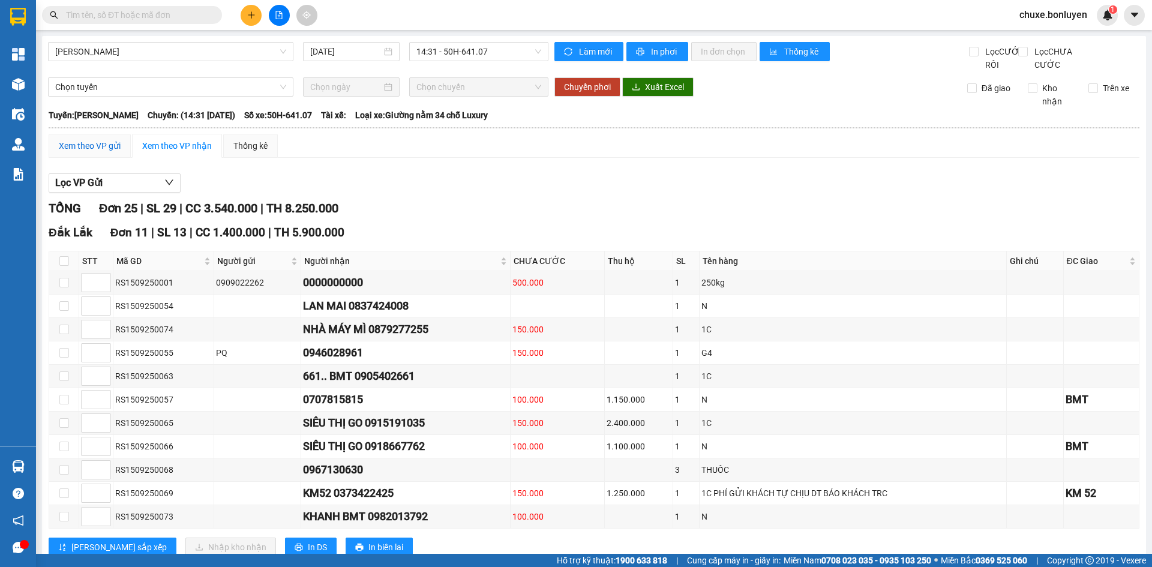
click at [62, 152] on div "Xem theo VP gửi" at bounding box center [90, 145] width 62 height 13
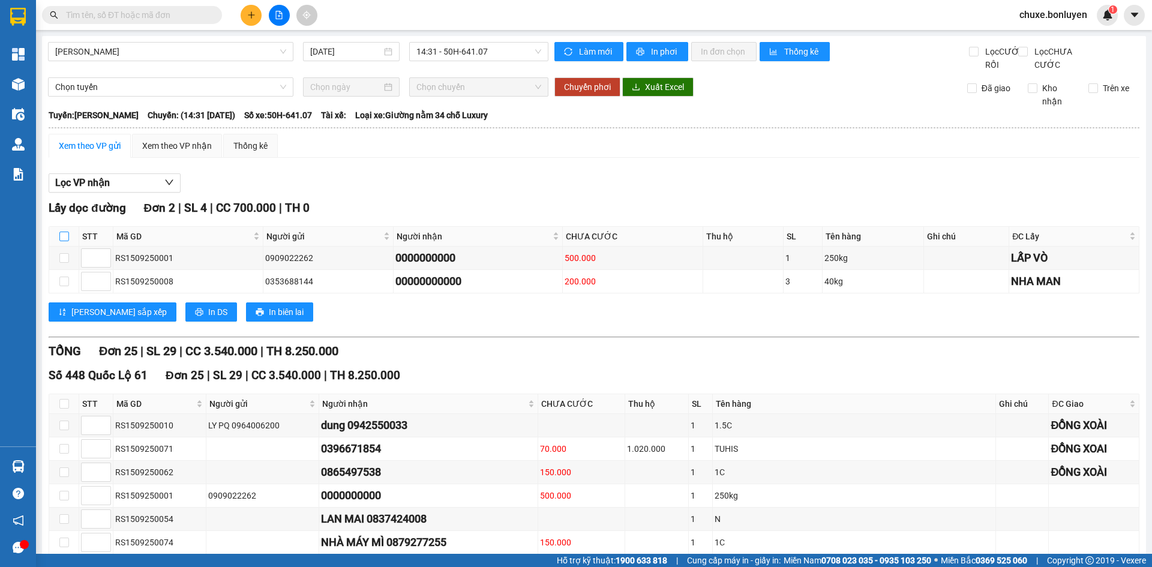
click at [60, 241] on input "checkbox" at bounding box center [64, 237] width 10 height 10
checkbox input "true"
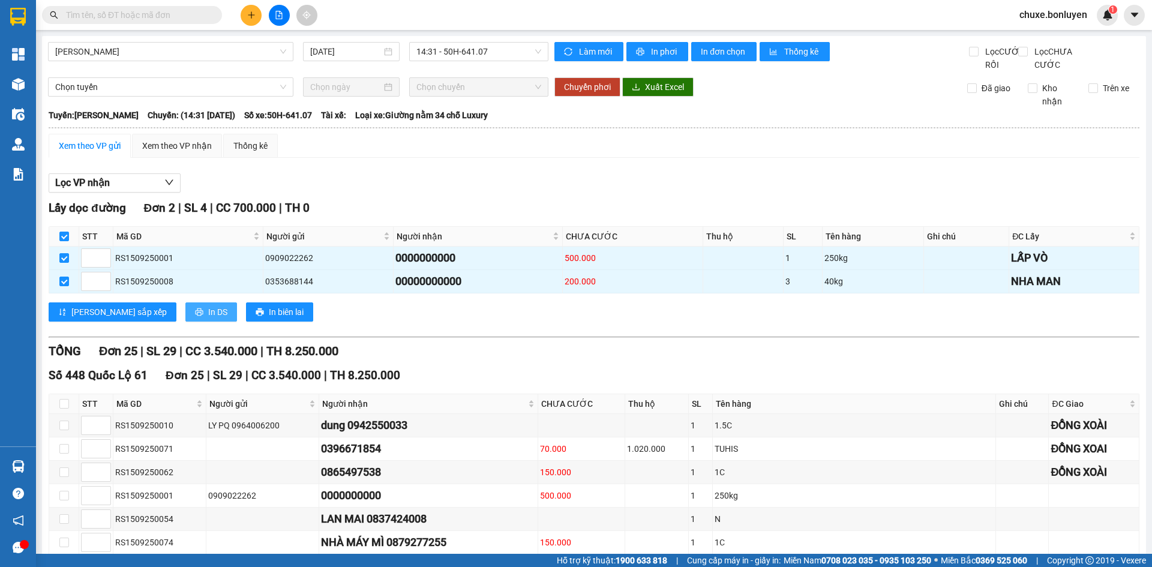
click at [208, 319] on span "In DS" at bounding box center [217, 311] width 19 height 13
click at [169, 152] on div "Xem theo VP nhận" at bounding box center [177, 145] width 70 height 13
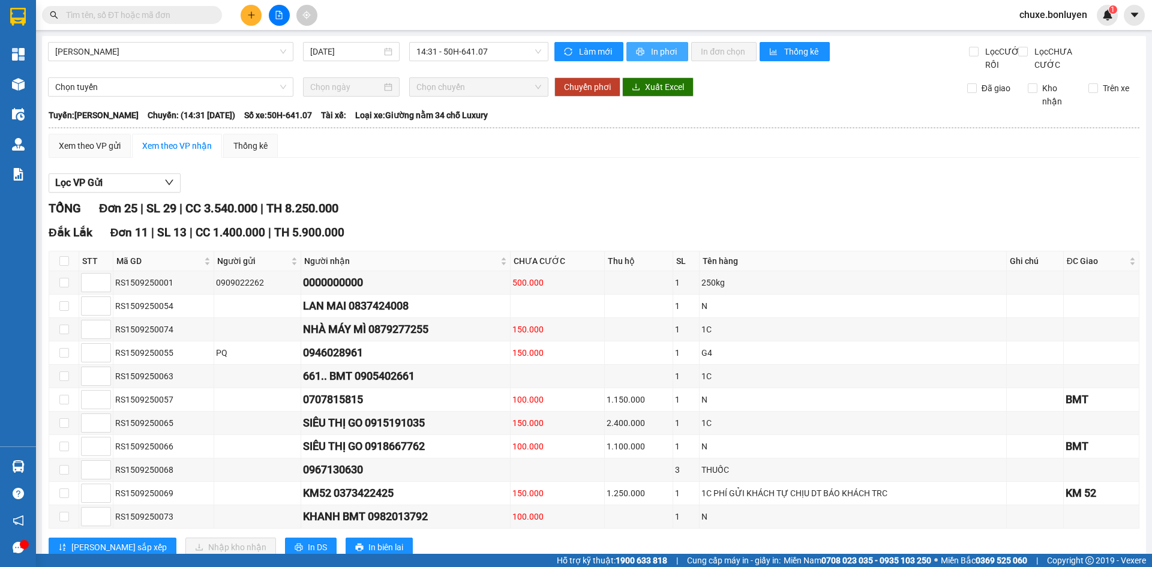
click at [665, 52] on span "In phơi" at bounding box center [665, 51] width 28 height 13
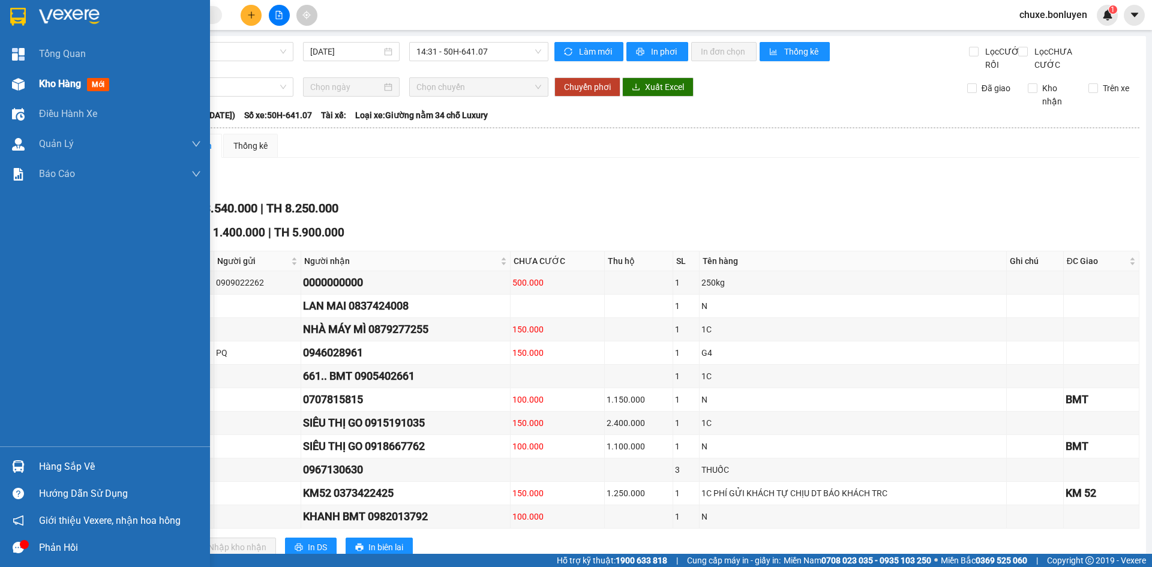
click at [13, 71] on div "Kho hàng mới" at bounding box center [105, 84] width 210 height 30
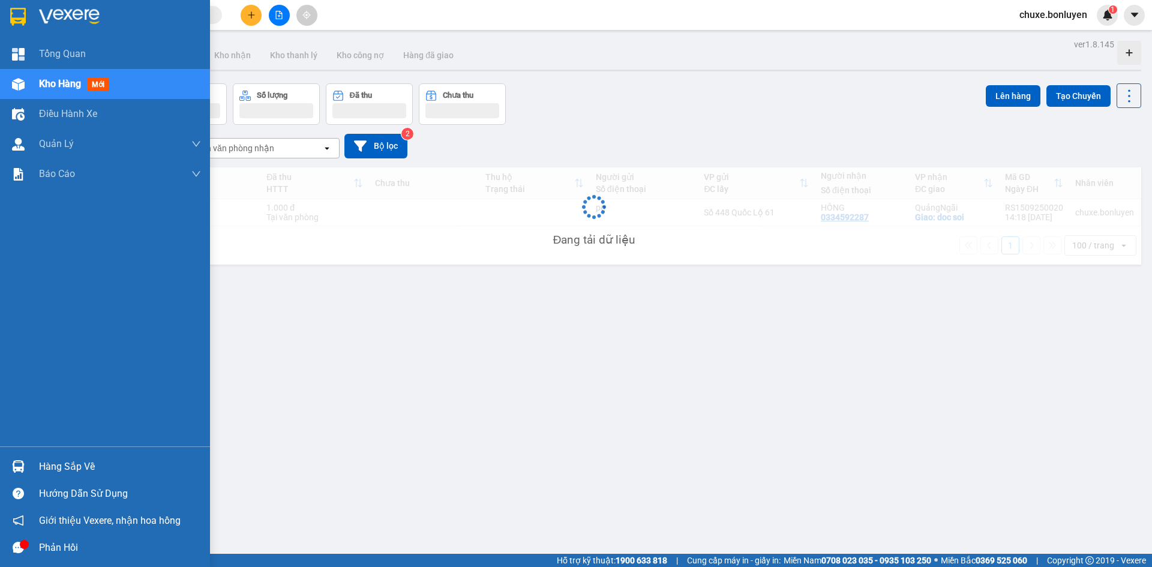
click at [23, 81] on img at bounding box center [18, 84] width 13 height 13
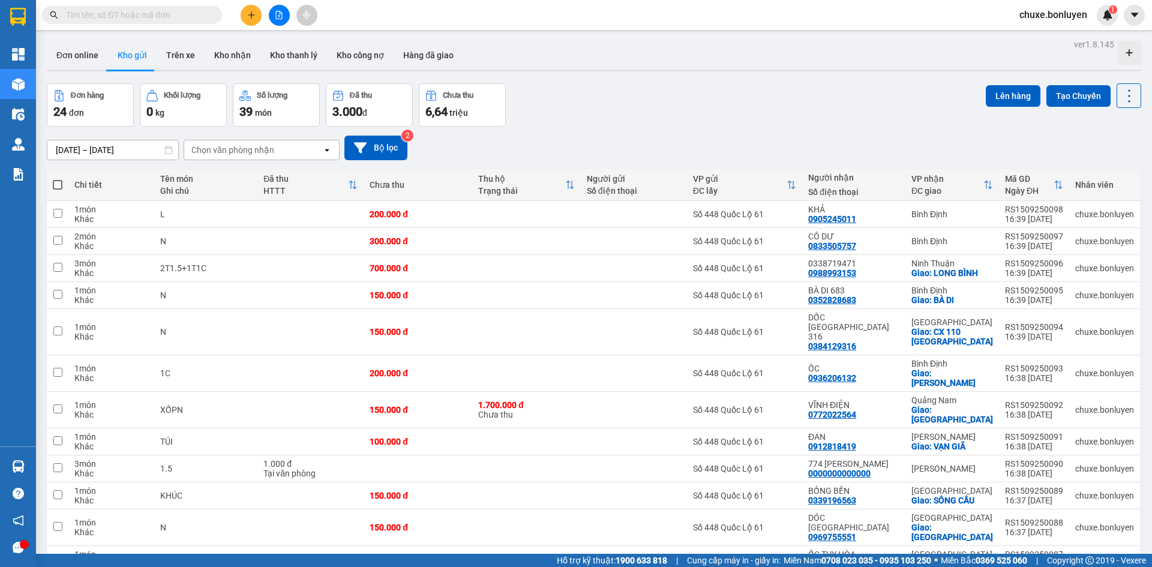
click at [56, 179] on label at bounding box center [58, 185] width 10 height 12
click at [58, 179] on input "checkbox" at bounding box center [58, 179] width 0 height 0
checkbox input "true"
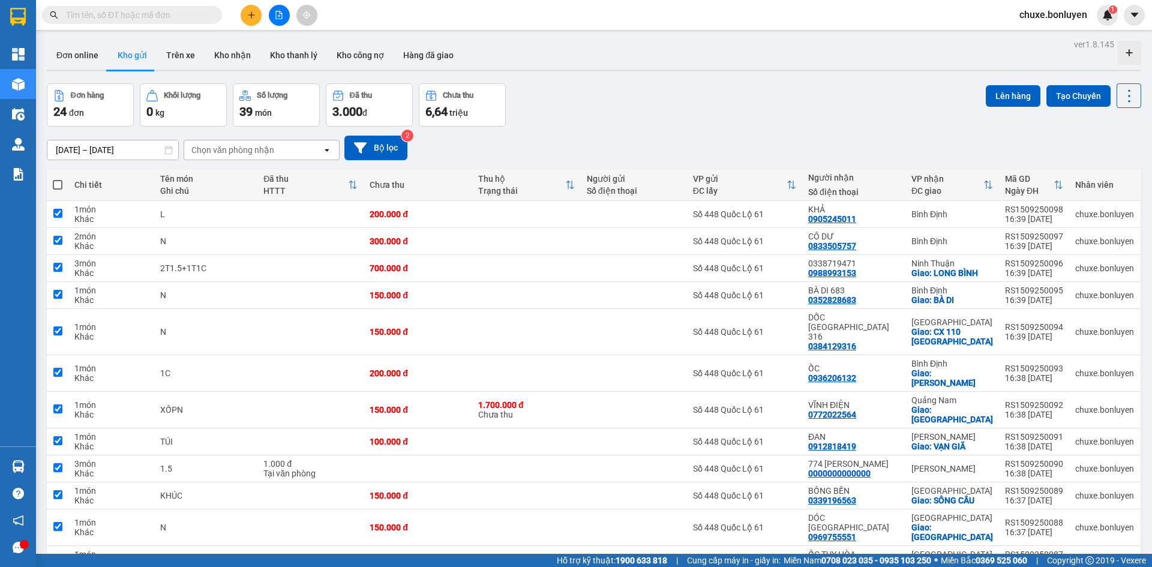
checkbox input "true"
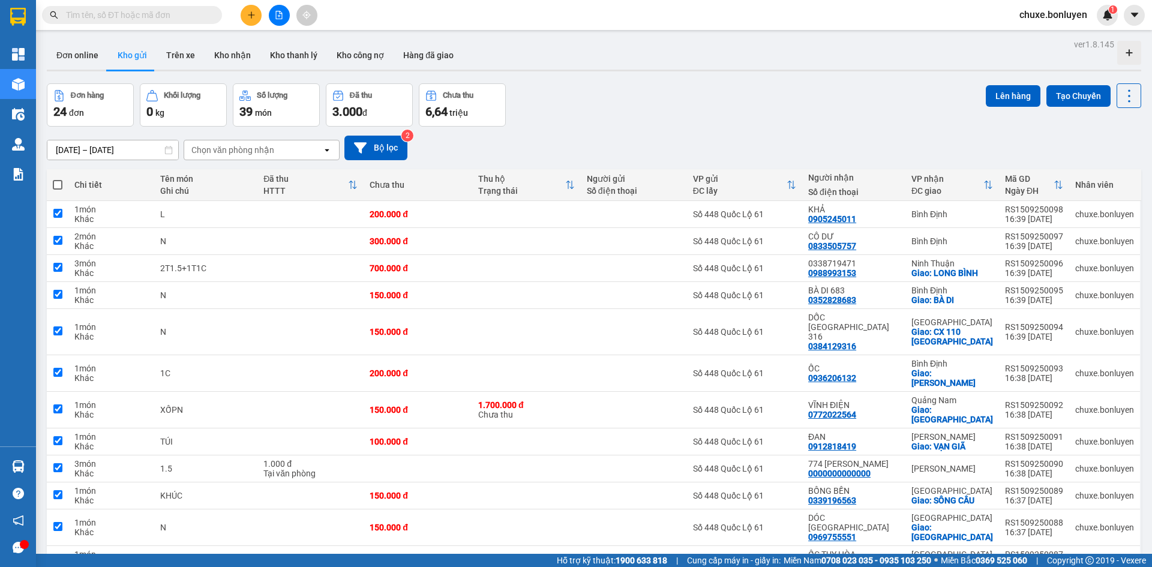
checkbox input "true"
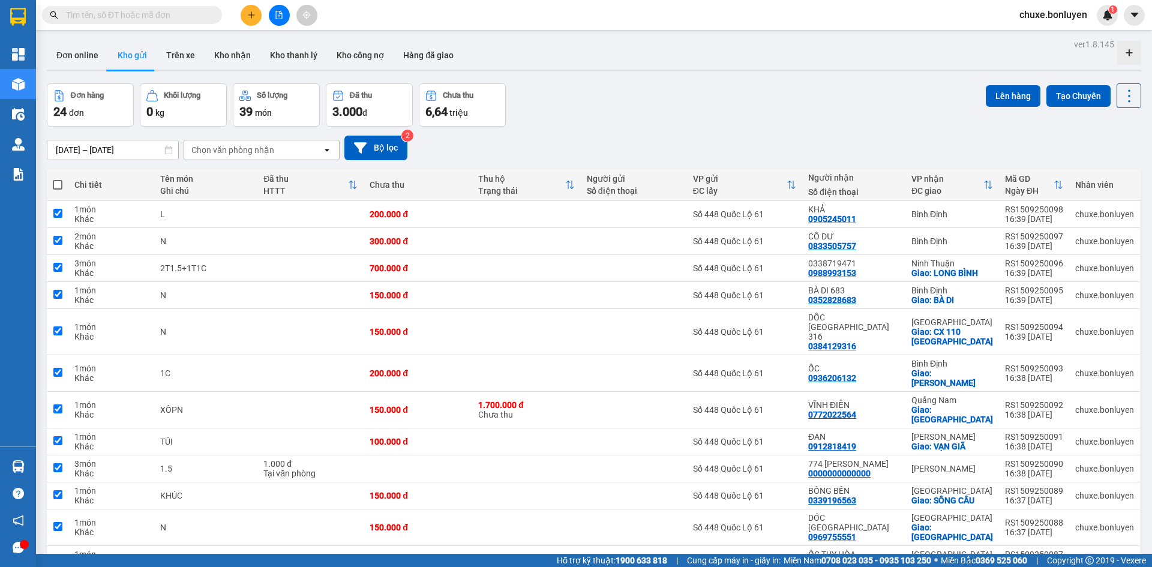
checkbox input "true"
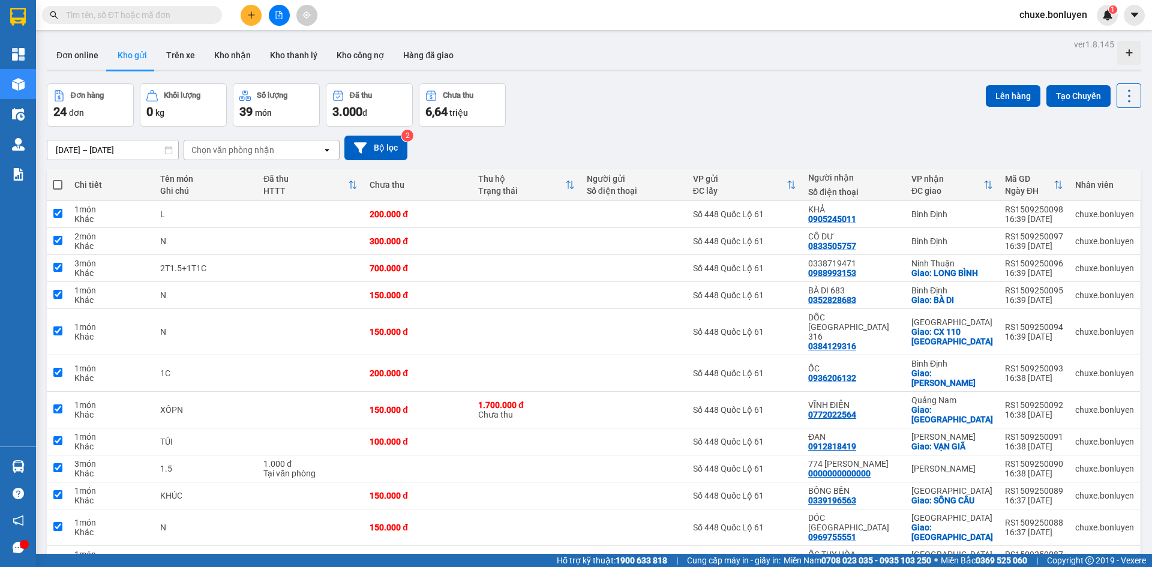
checkbox input "true"
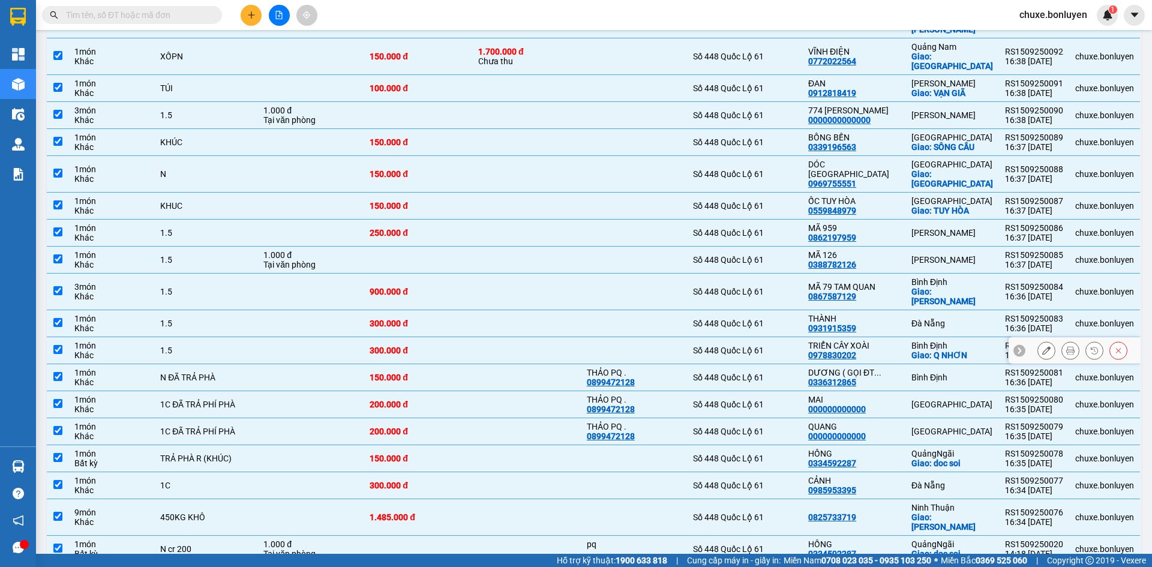
scroll to position [354, 0]
click at [882, 539] on div "HỒNG 0334592287" at bounding box center [853, 548] width 91 height 19
checkbox input "false"
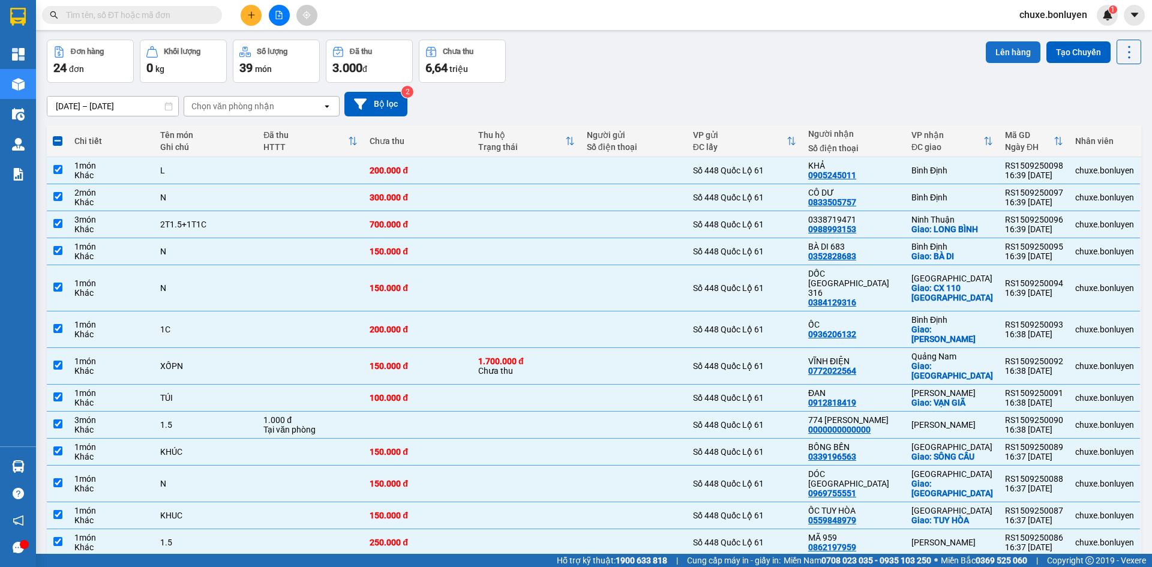
scroll to position [0, 0]
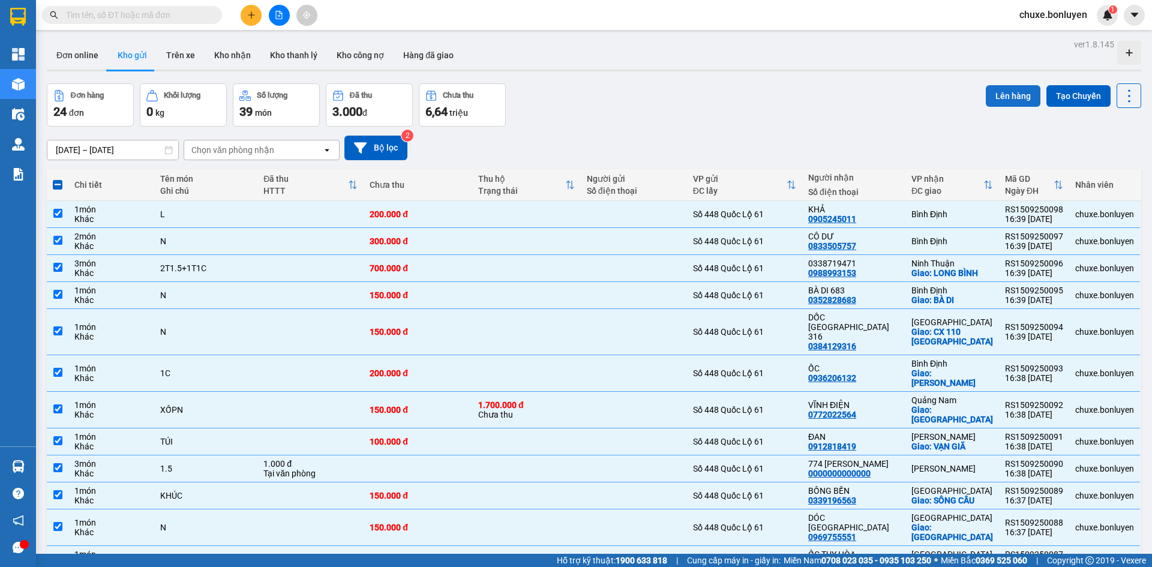
click at [999, 97] on button "Lên hàng" at bounding box center [1013, 96] width 55 height 22
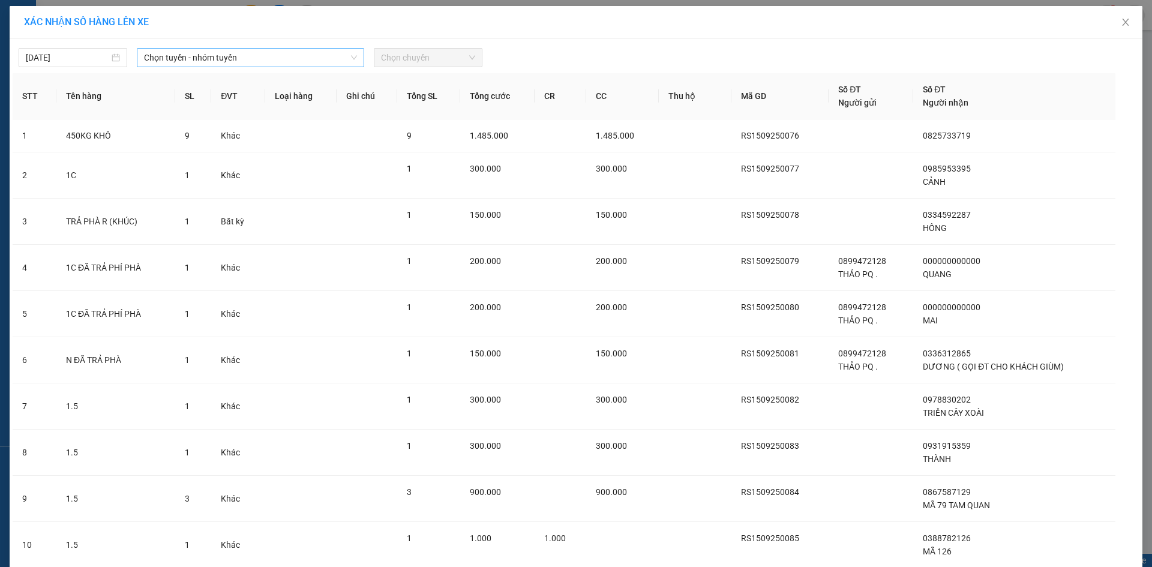
click at [257, 52] on span "Chọn tuyến - nhóm tuyến" at bounding box center [250, 58] width 213 height 18
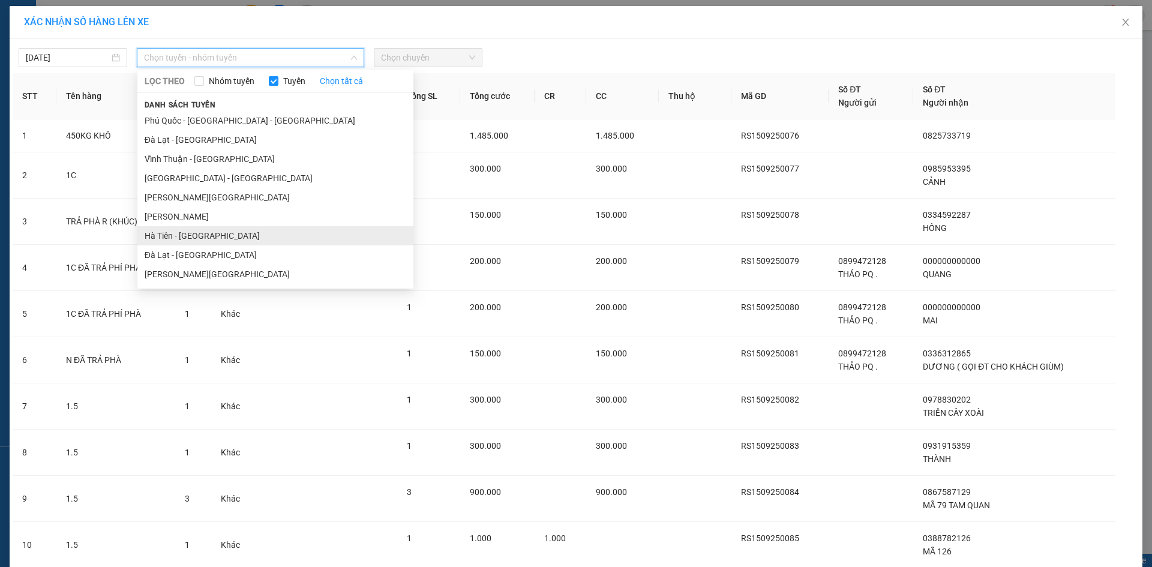
click at [227, 235] on li "Hà Tiên - [GEOGRAPHIC_DATA]" at bounding box center [275, 235] width 276 height 19
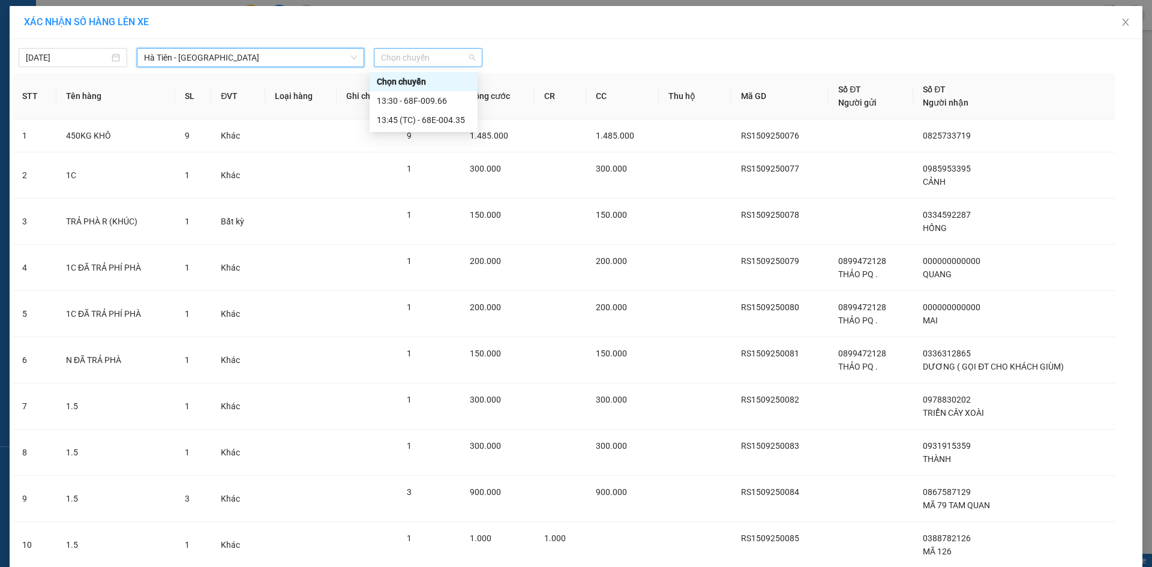
click at [425, 59] on span "Chọn chuyến" at bounding box center [428, 58] width 94 height 18
click at [425, 122] on div "13:45 (TC) - 68E-004.35" at bounding box center [424, 119] width 94 height 13
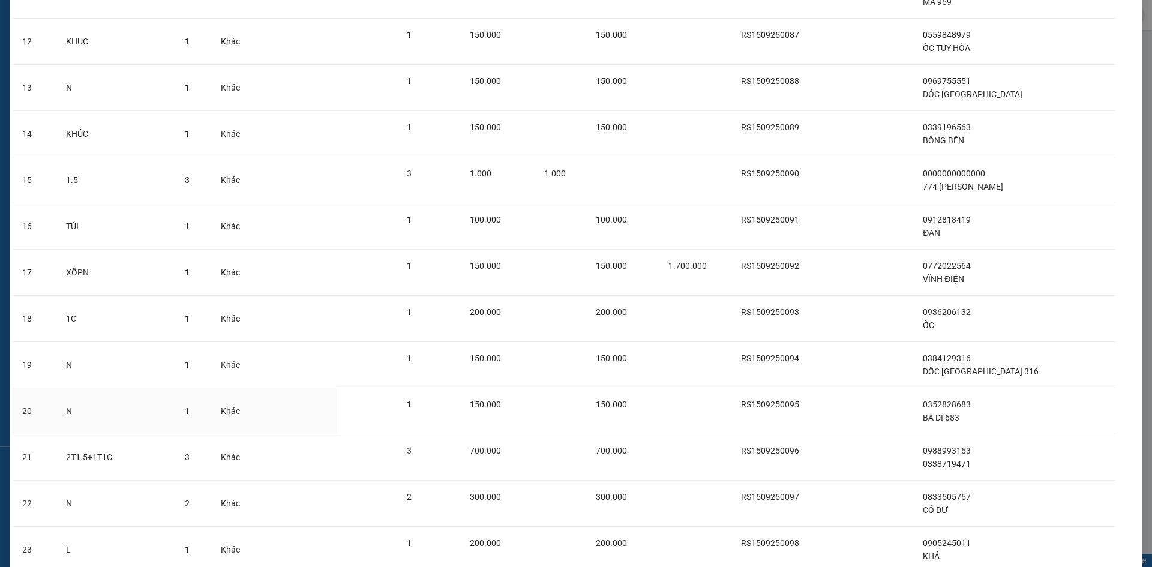
scroll to position [697, 0]
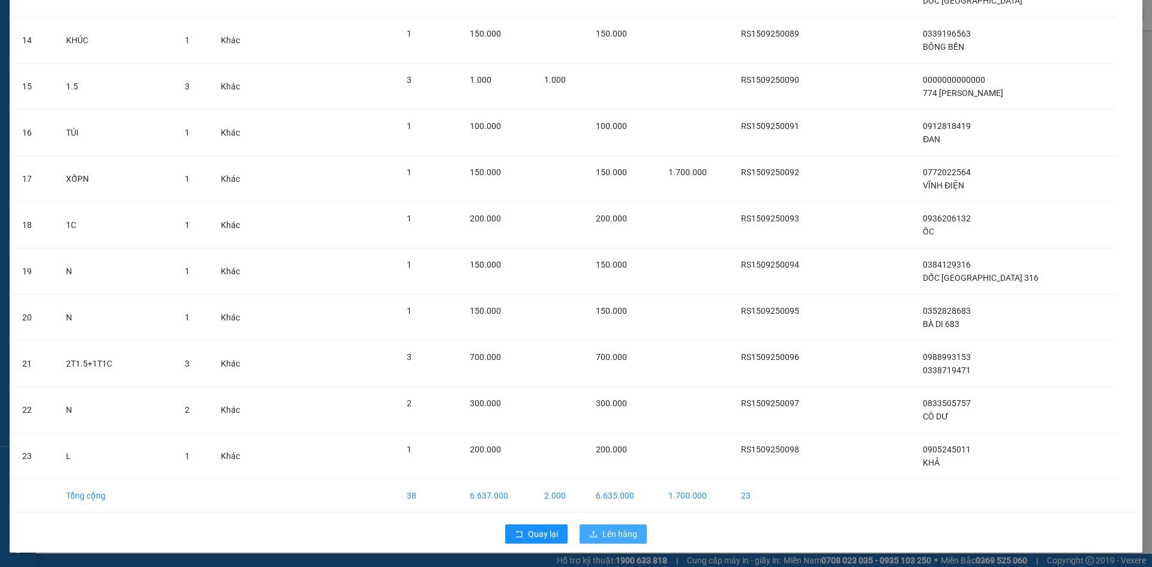
click at [616, 534] on span "Lên hàng" at bounding box center [620, 533] width 35 height 13
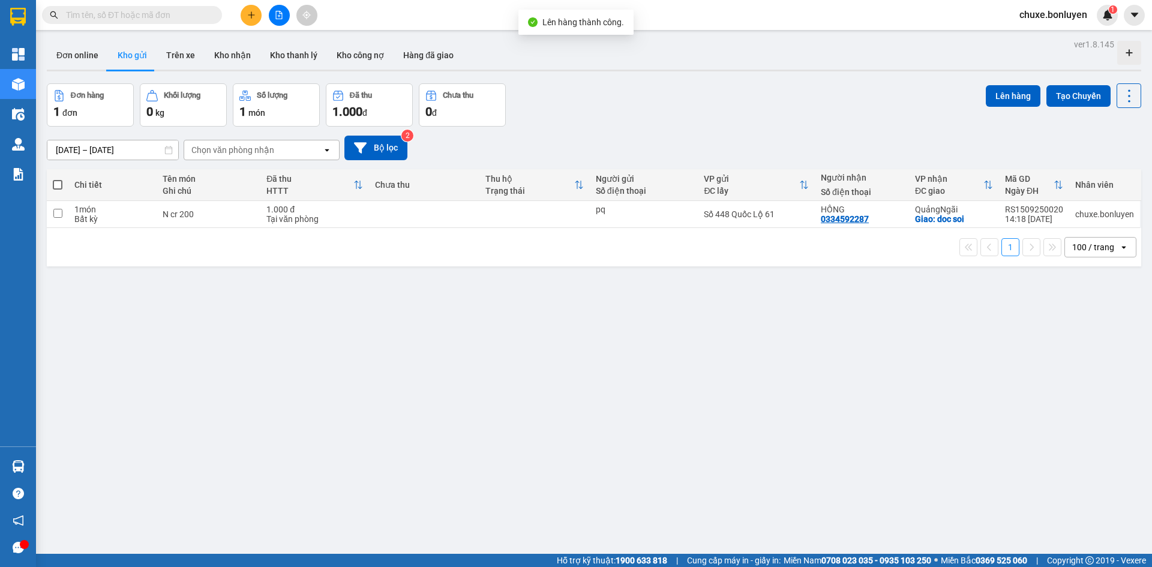
click at [275, 14] on icon "file-add" at bounding box center [279, 15] width 8 height 8
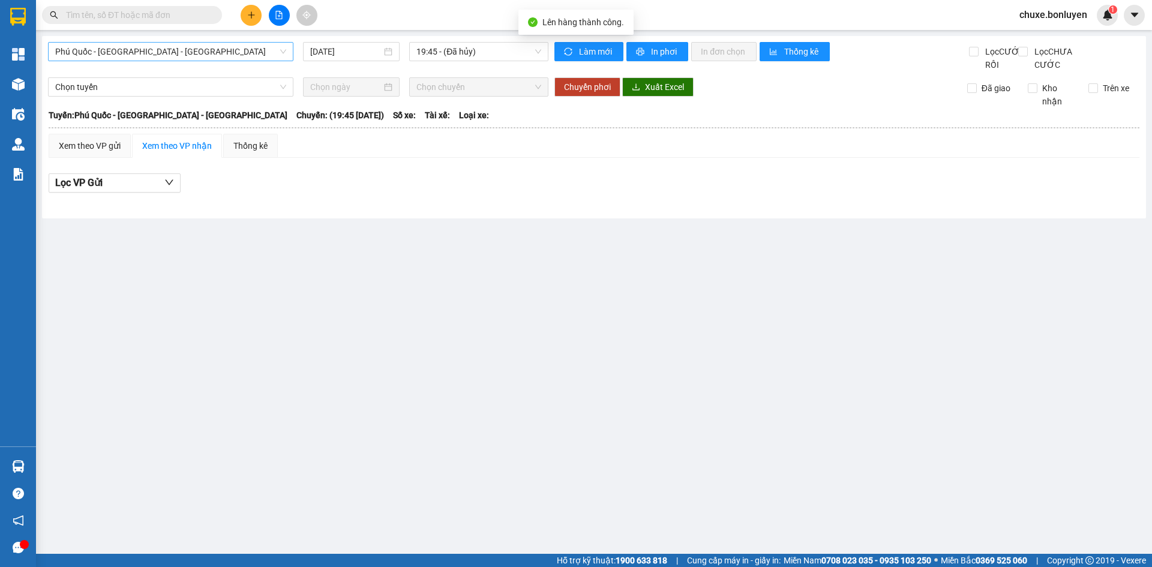
click at [181, 55] on span "Phú Quốc - [GEOGRAPHIC_DATA] - [GEOGRAPHIC_DATA]" at bounding box center [170, 52] width 231 height 18
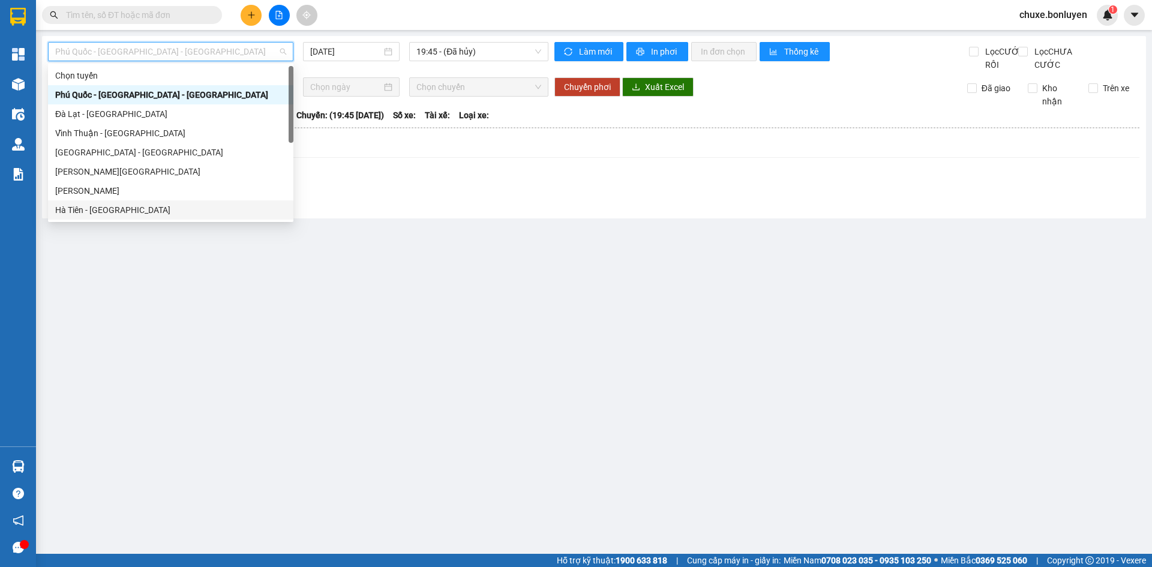
click at [166, 216] on div "Hà Tiên - [GEOGRAPHIC_DATA]" at bounding box center [170, 209] width 231 height 13
type input "[DATE]"
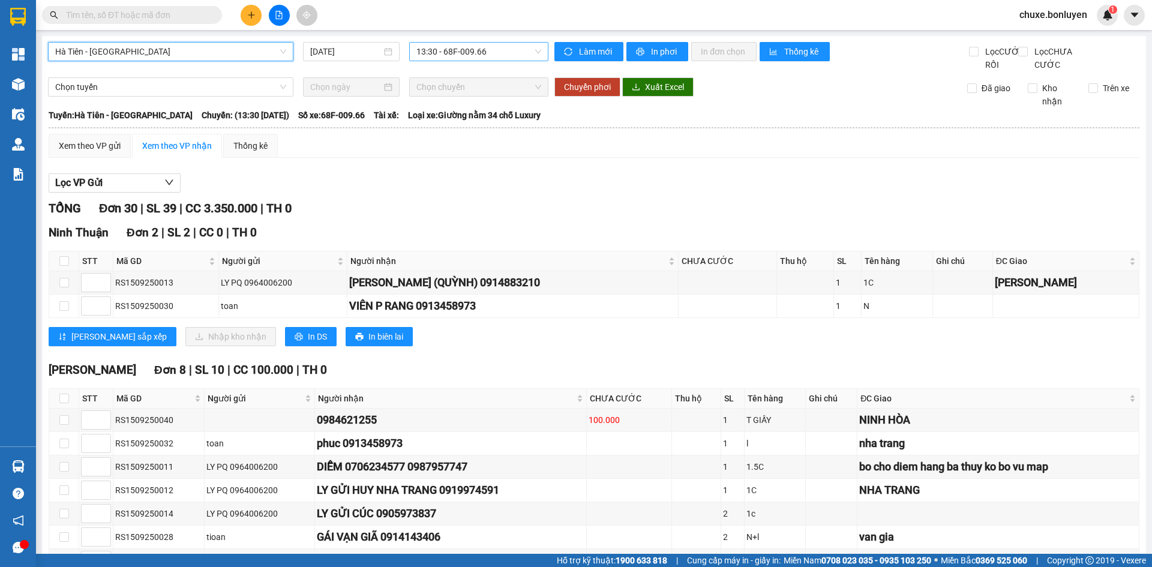
click at [457, 56] on span "13:30 - 68F-009.66" at bounding box center [478, 52] width 125 height 18
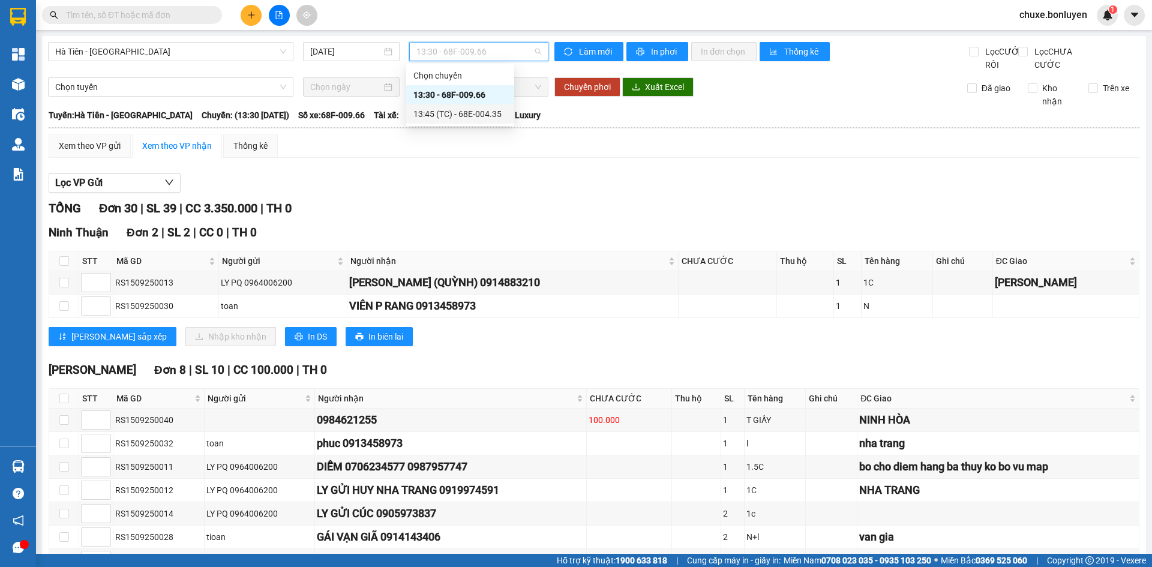
click at [459, 108] on div "13:45 (TC) - 68E-004.35" at bounding box center [460, 113] width 94 height 13
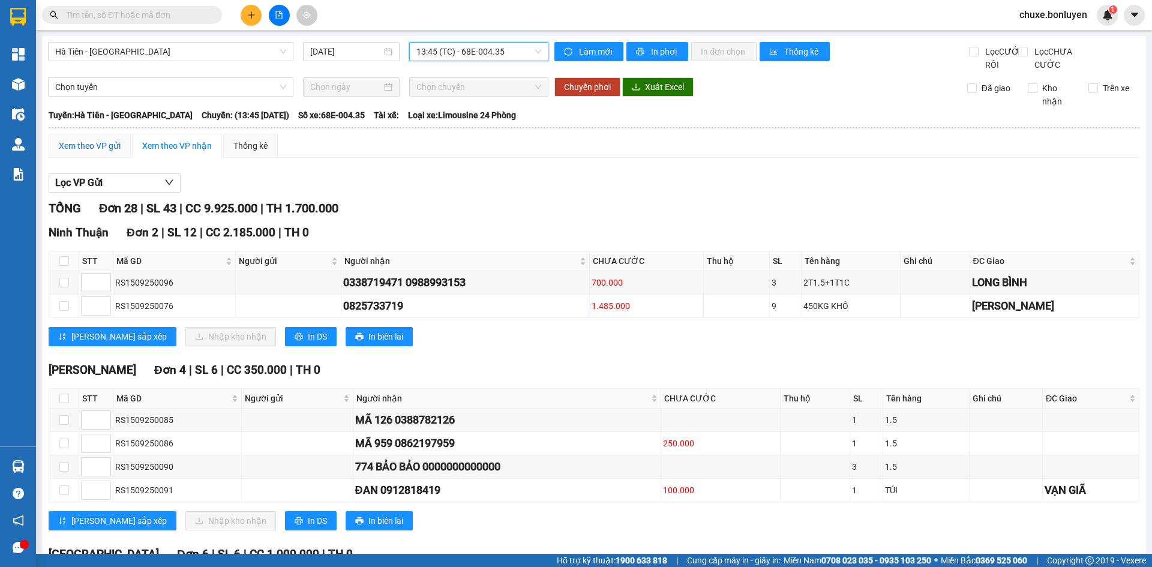
click at [113, 152] on div "Xem theo VP gửi" at bounding box center [90, 145] width 62 height 13
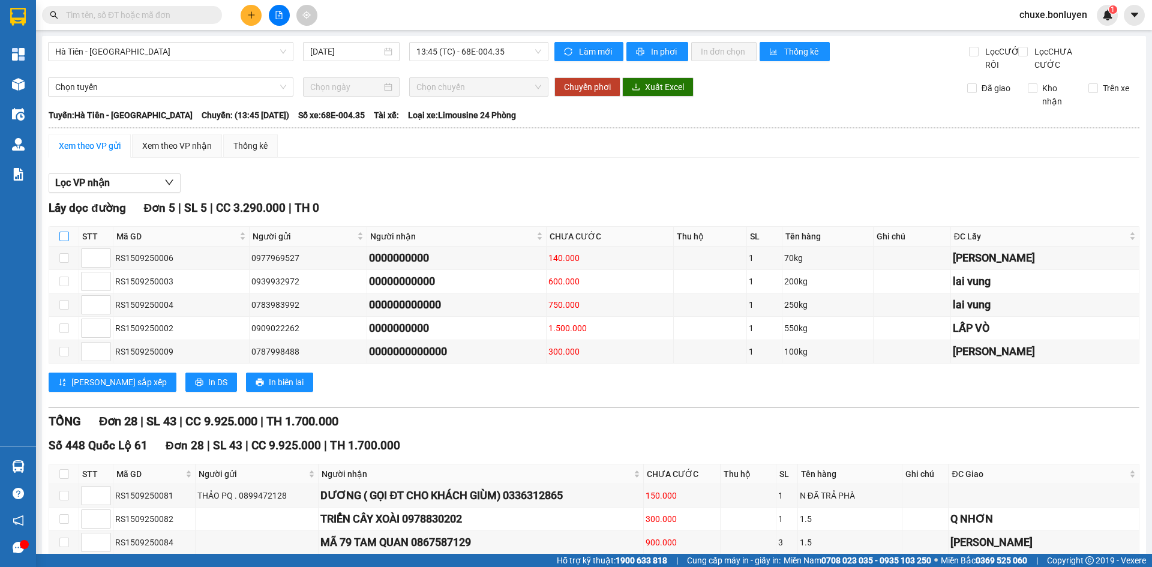
drag, startPoint x: 56, startPoint y: 250, endPoint x: 62, endPoint y: 252, distance: 6.3
click at [56, 247] on th at bounding box center [64, 237] width 30 height 20
click at [62, 241] on input "checkbox" at bounding box center [64, 237] width 10 height 10
checkbox input "true"
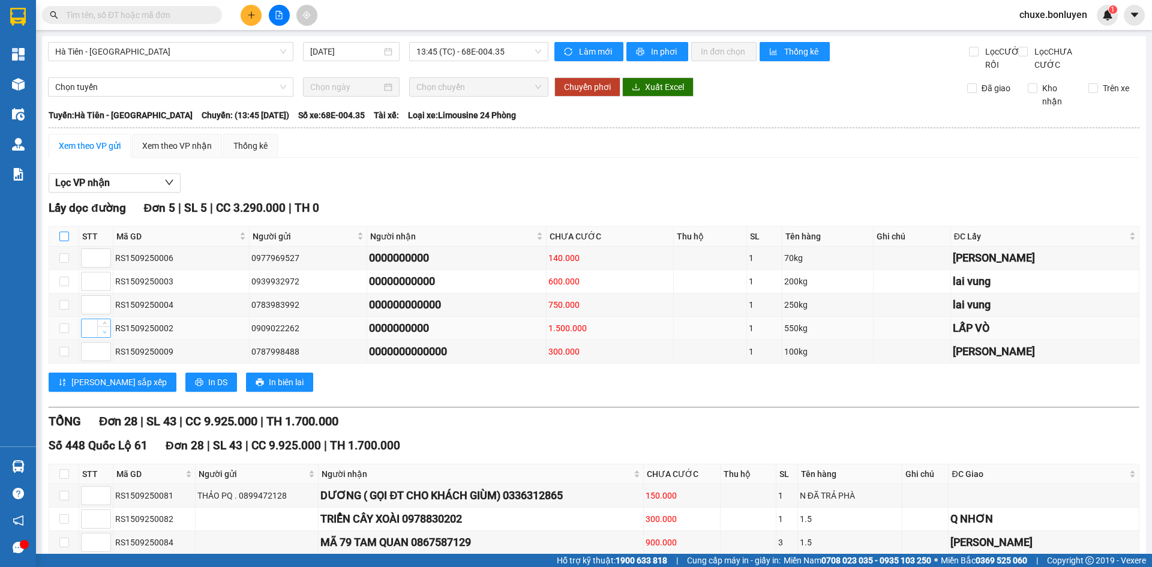
checkbox input "true"
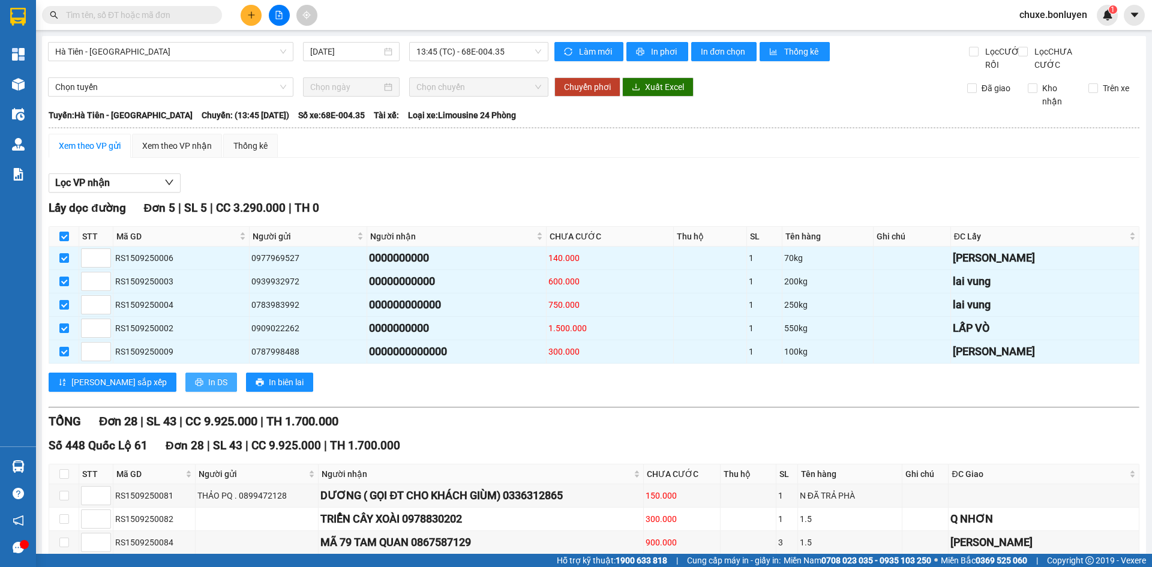
click at [195, 386] on icon "printer" at bounding box center [199, 382] width 8 height 8
click at [185, 373] on button "In DS" at bounding box center [211, 382] width 52 height 19
click at [200, 150] on div "Xem theo VP nhận" at bounding box center [177, 146] width 90 height 24
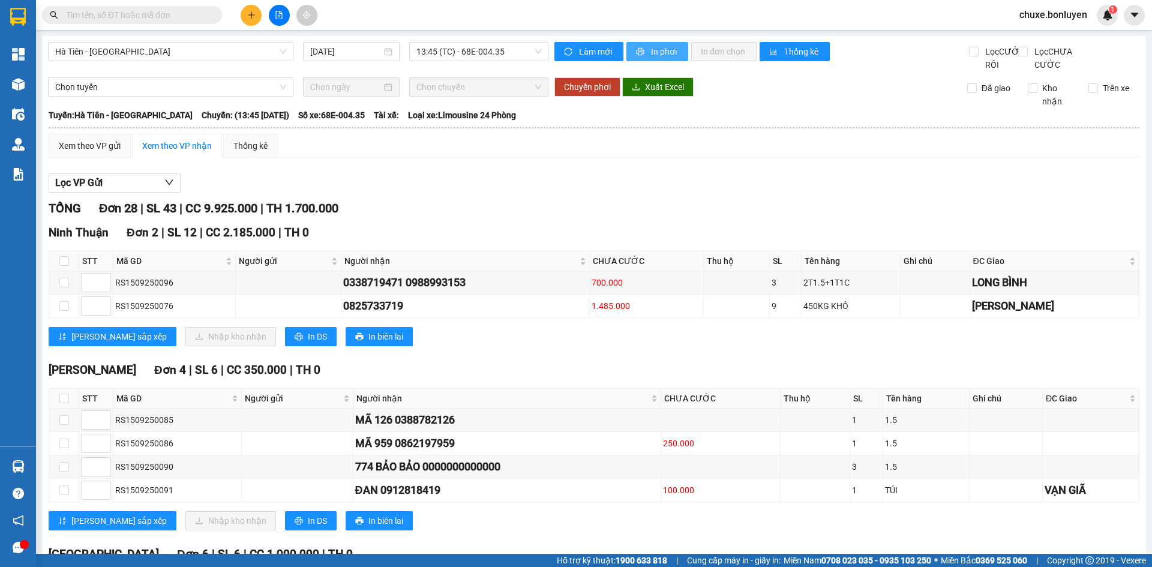
click at [666, 50] on span "In phơi" at bounding box center [665, 51] width 28 height 13
